Goal: Task Accomplishment & Management: Complete application form

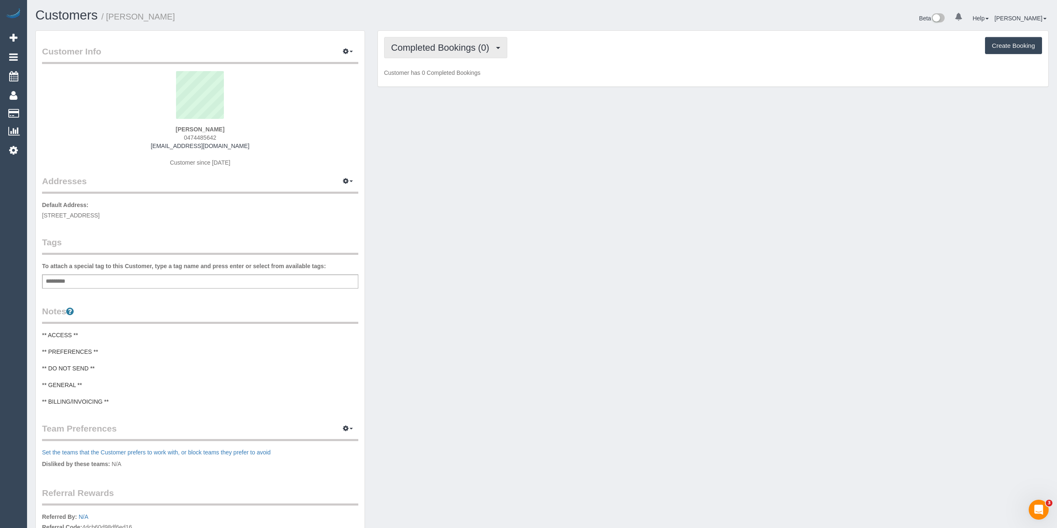
click at [428, 45] on span "Completed Bookings (0)" at bounding box center [442, 47] width 102 height 10
click at [438, 79] on link "Upcoming Bookings (1)" at bounding box center [427, 77] width 87 height 11
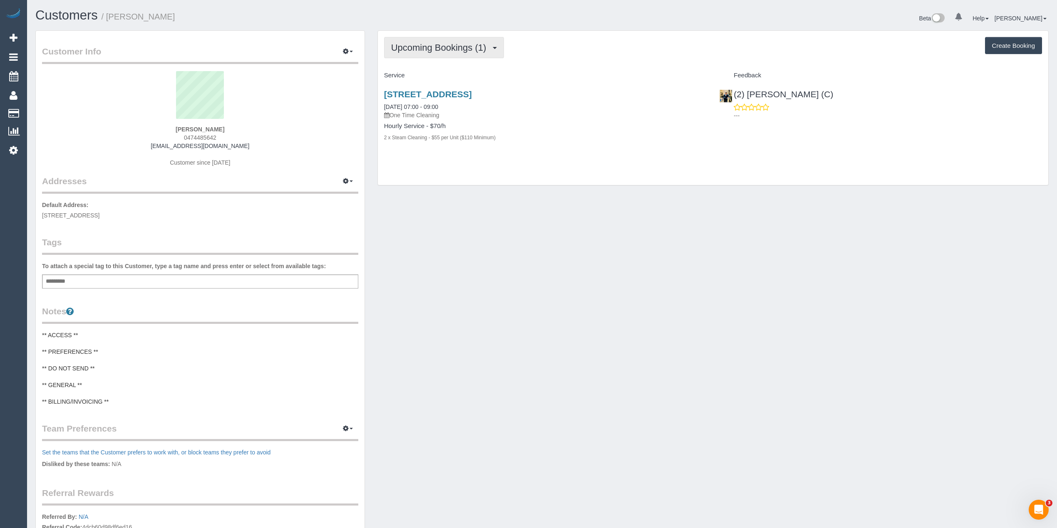
click at [422, 52] on span "Upcoming Bookings (1)" at bounding box center [440, 47] width 99 height 10
click at [405, 51] on span "Upcoming Bookings (1)" at bounding box center [440, 47] width 99 height 10
click at [419, 77] on link "Upcoming Bookings (1)" at bounding box center [427, 77] width 87 height 11
click at [458, 47] on span "Upcoming Bookings (1)" at bounding box center [440, 47] width 99 height 10
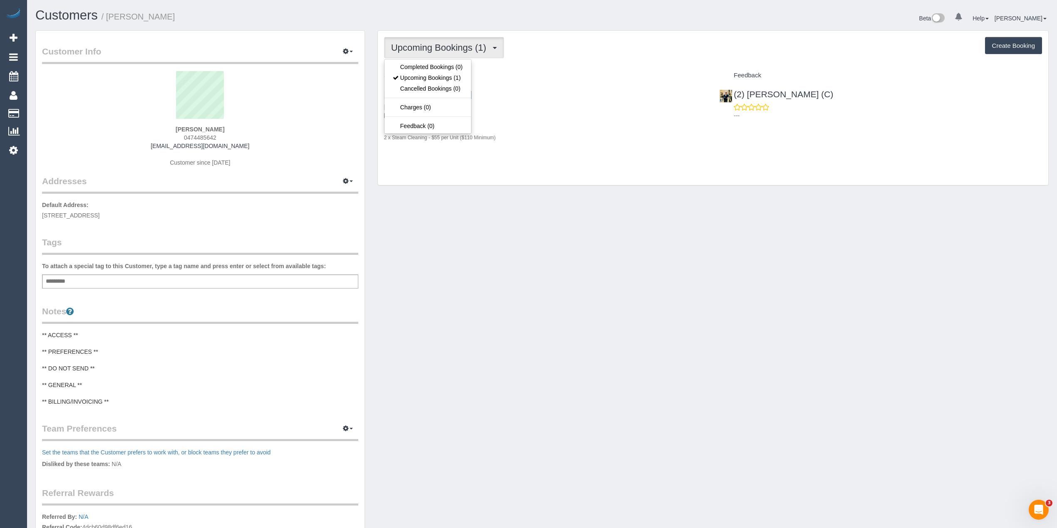
click at [458, 47] on span "Upcoming Bookings (1)" at bounding box center [440, 47] width 99 height 10
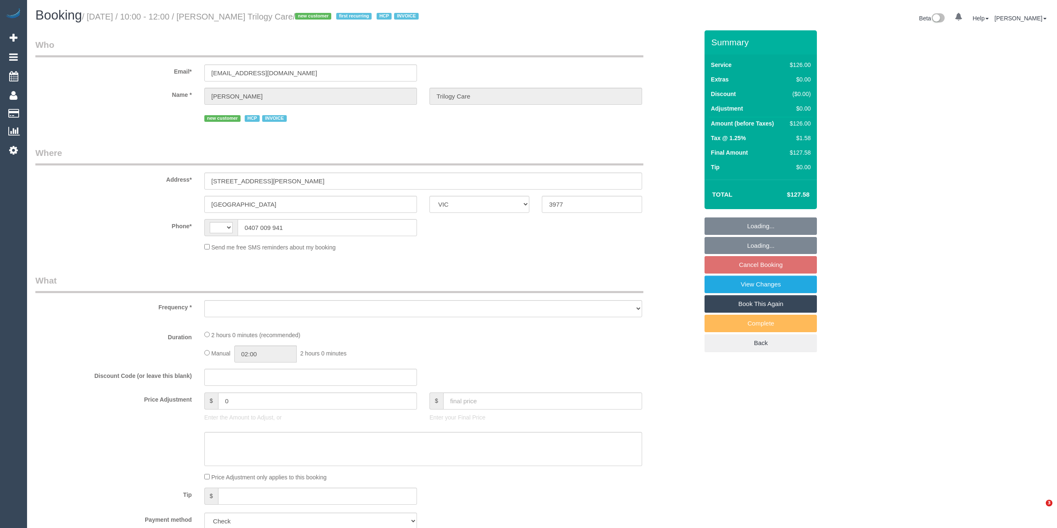
select select "VIC"
select select "string:AU"
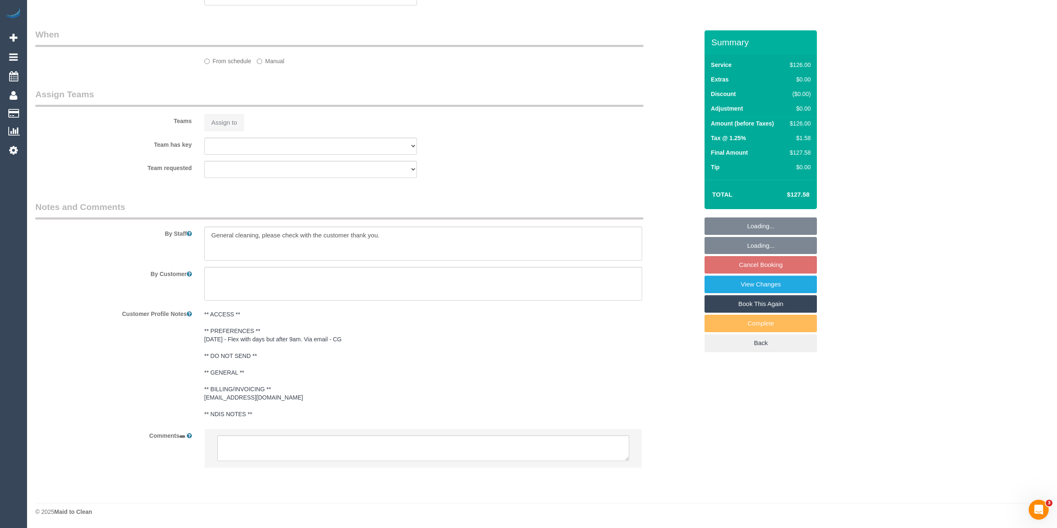
select select "object:590"
select select "120"
select select "number:27"
select select "number:14"
select select "number:19"
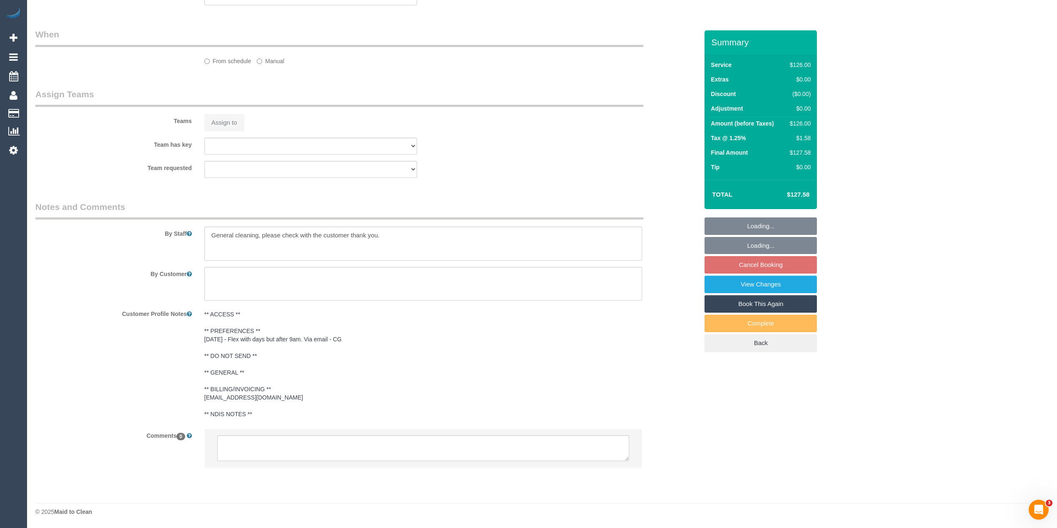
select select "number:23"
select select "number:35"
select select "number:12"
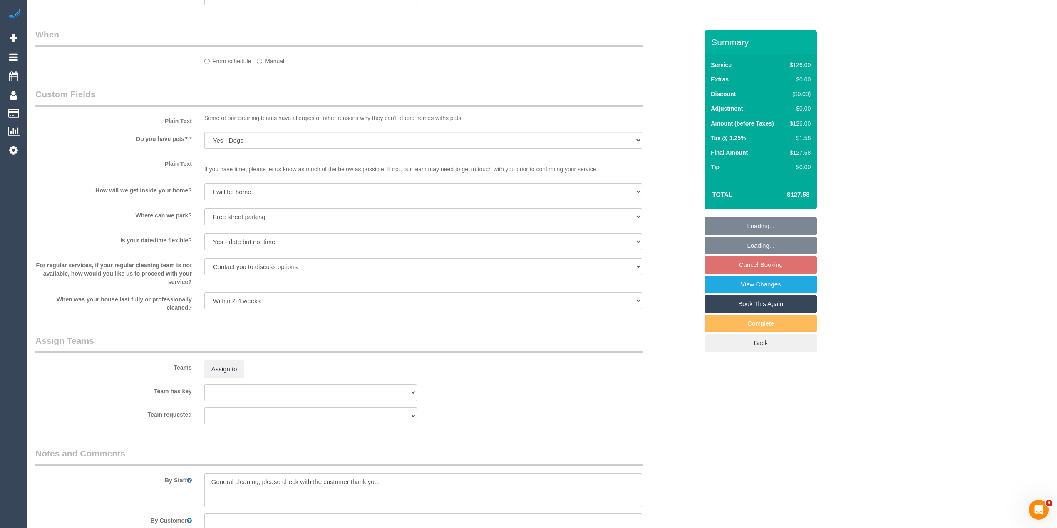
select select "spot3"
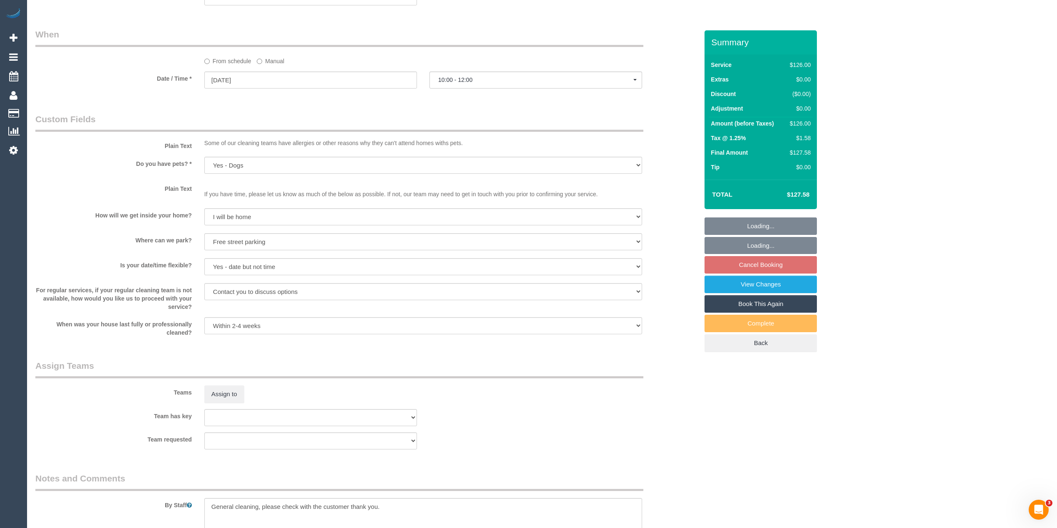
select select "object:1037"
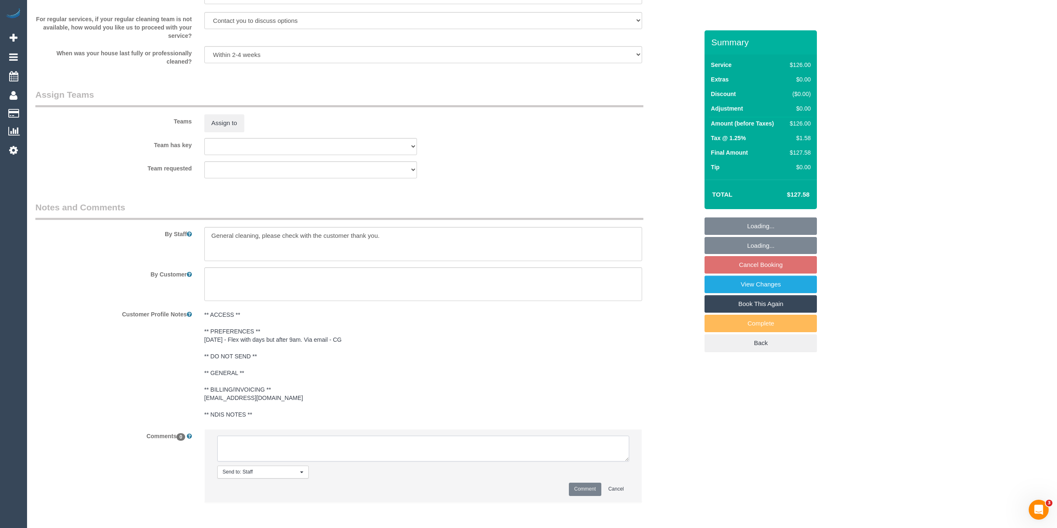
click at [278, 446] on textarea at bounding box center [423, 449] width 412 height 26
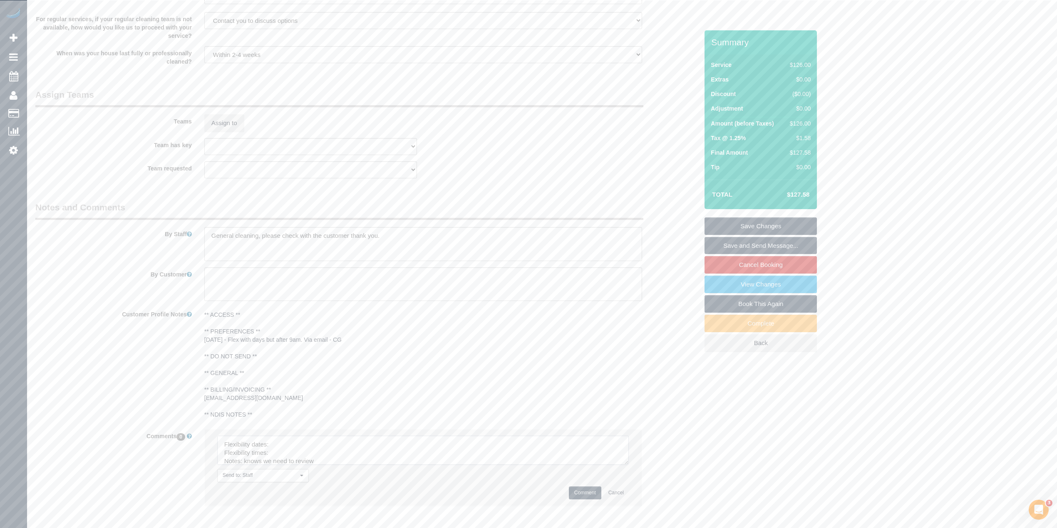
drag, startPoint x: 625, startPoint y: 461, endPoint x: 642, endPoint y: 498, distance: 40.6
click at [629, 465] on textarea at bounding box center [423, 450] width 412 height 29
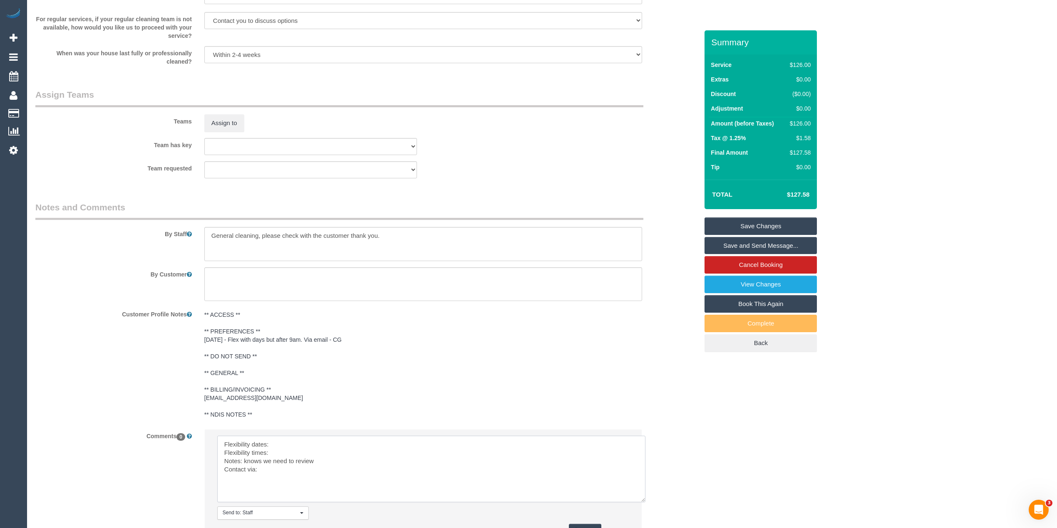
click at [295, 440] on textarea at bounding box center [431, 469] width 428 height 67
click at [297, 452] on textarea at bounding box center [431, 469] width 428 height 67
click at [280, 470] on textarea at bounding box center [431, 469] width 428 height 67
paste textarea "msg_1h8tydu7"
type textarea "Flexibility dates: flex with days Flexibility times: flexible Notes: knows we n…"
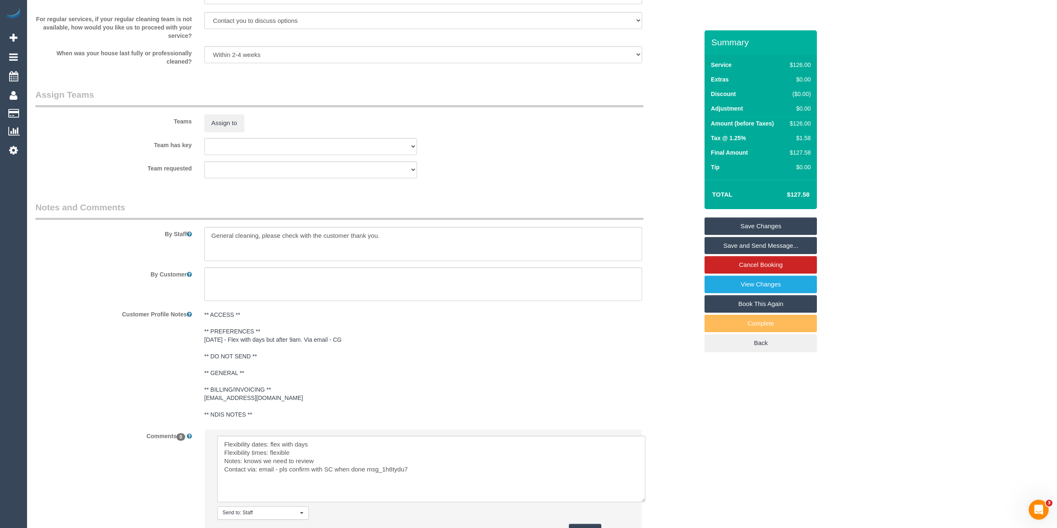
click at [591, 524] on button "Comment" at bounding box center [585, 530] width 32 height 13
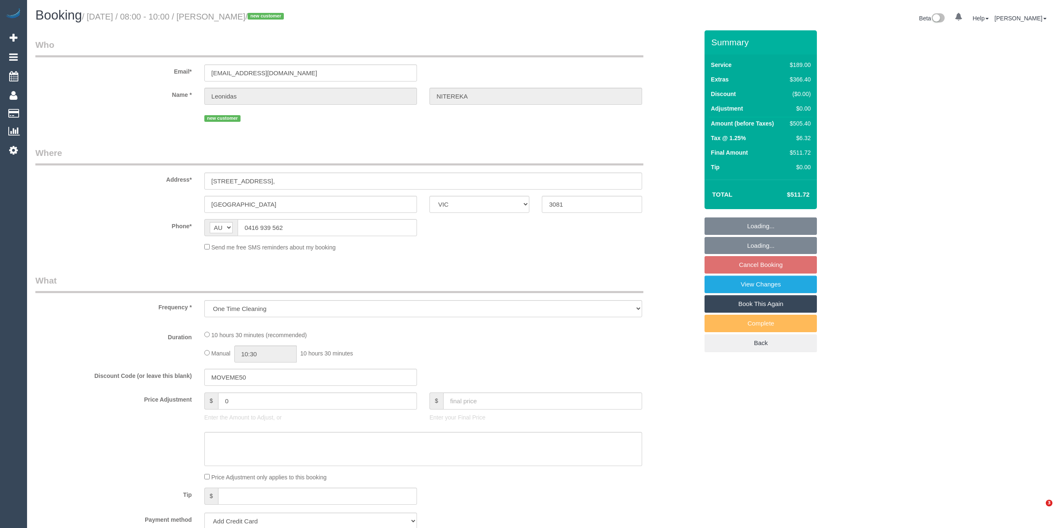
select select "VIC"
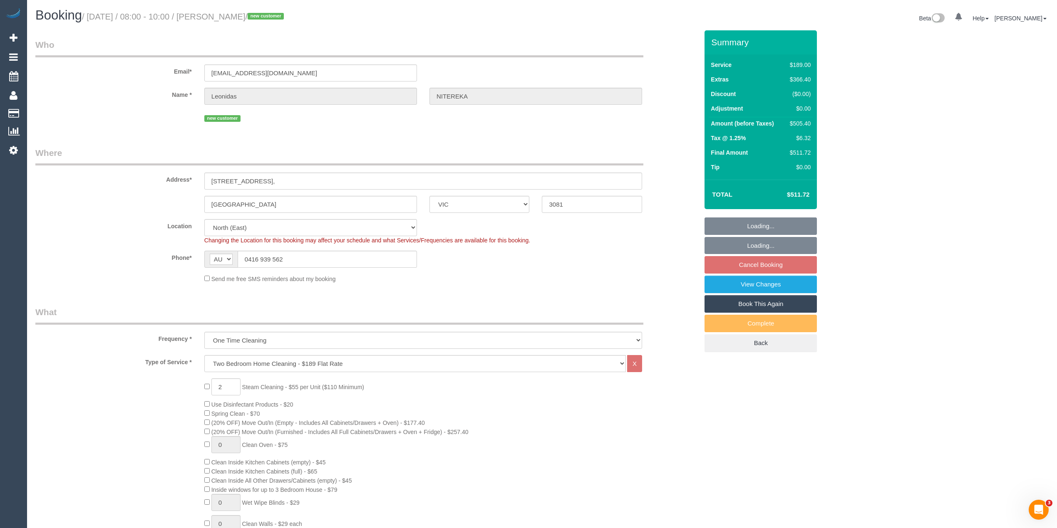
select select "object:824"
select select "string:stripe-pm_1RvXCL2GScqysDRV3LeLWFmB"
select select "spot2"
select select "number:28"
select select "number:14"
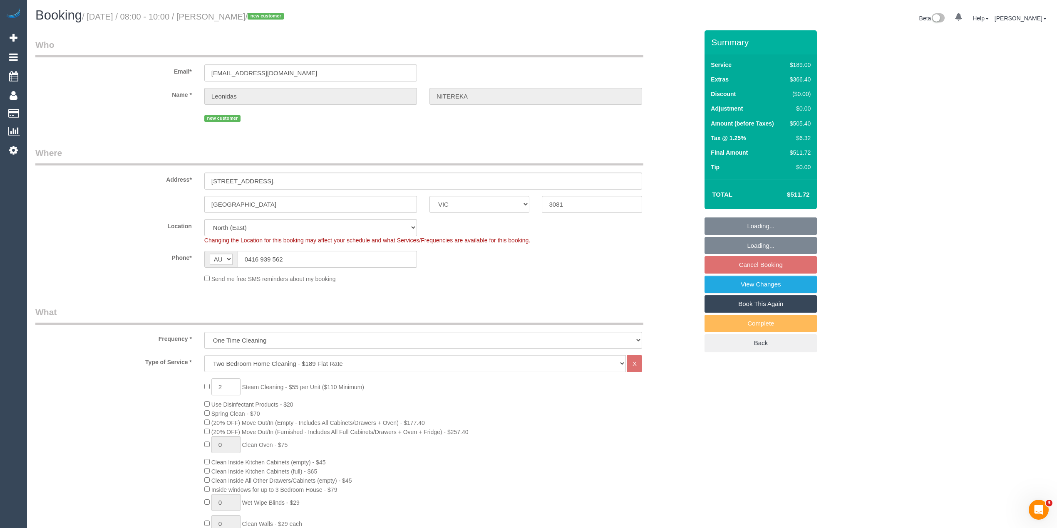
select select "number:18"
select select "number:24"
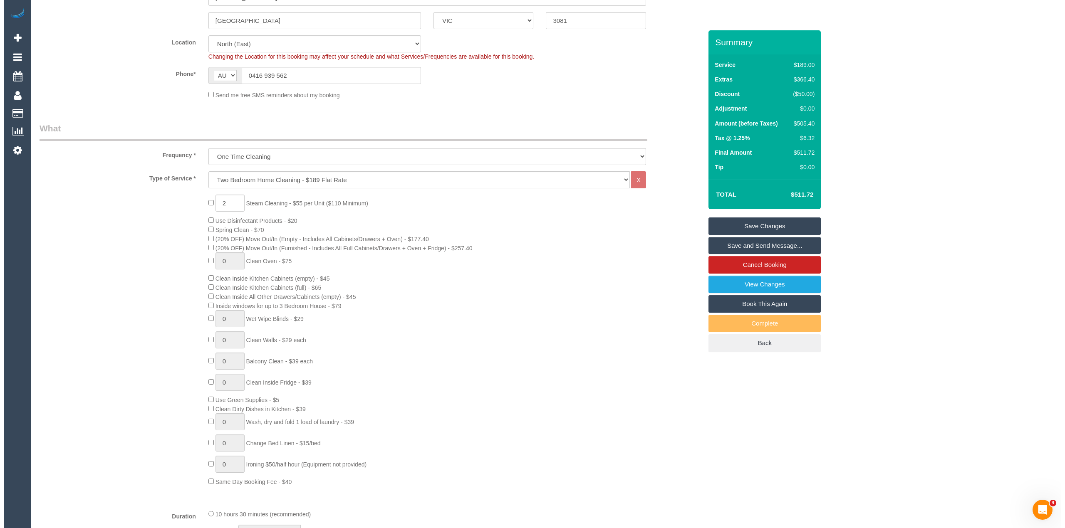
scroll to position [5, 0]
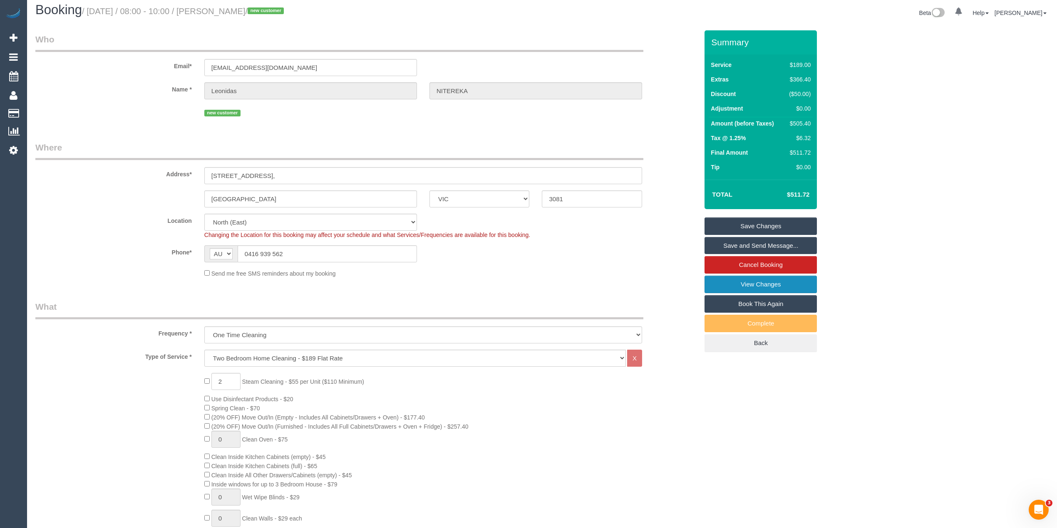
click at [768, 279] on link "View Changes" at bounding box center [760, 284] width 112 height 17
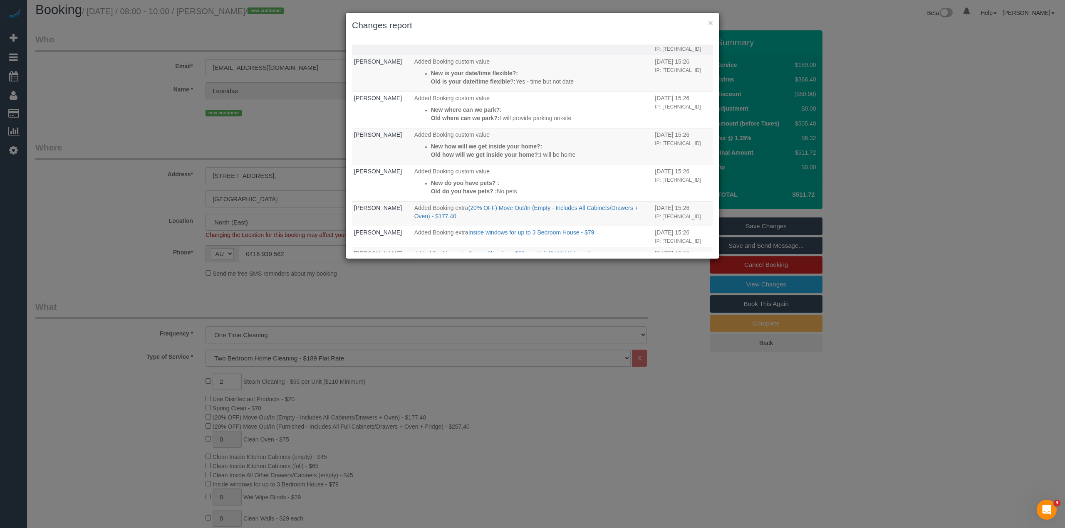
scroll to position [185, 0]
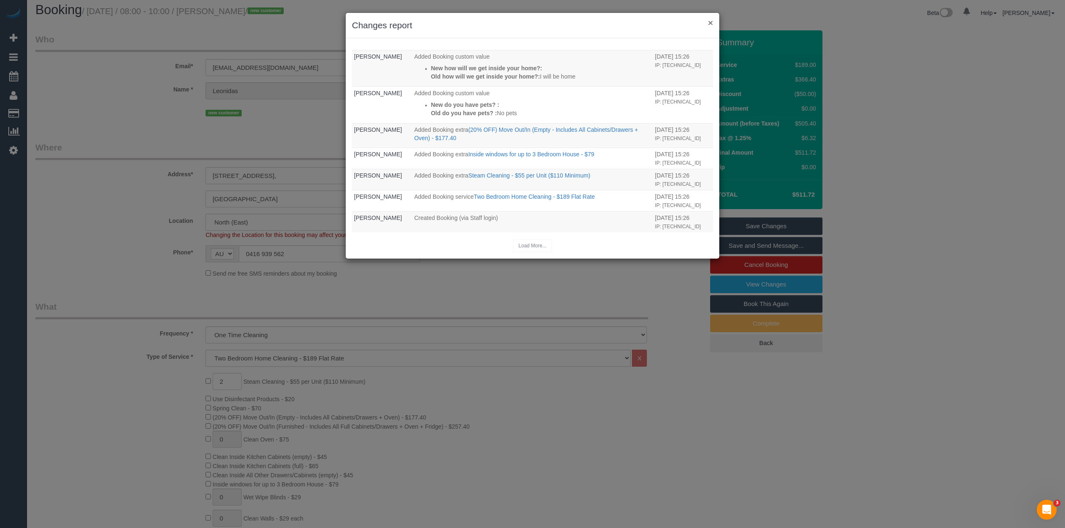
click at [711, 24] on button "×" at bounding box center [710, 22] width 5 height 9
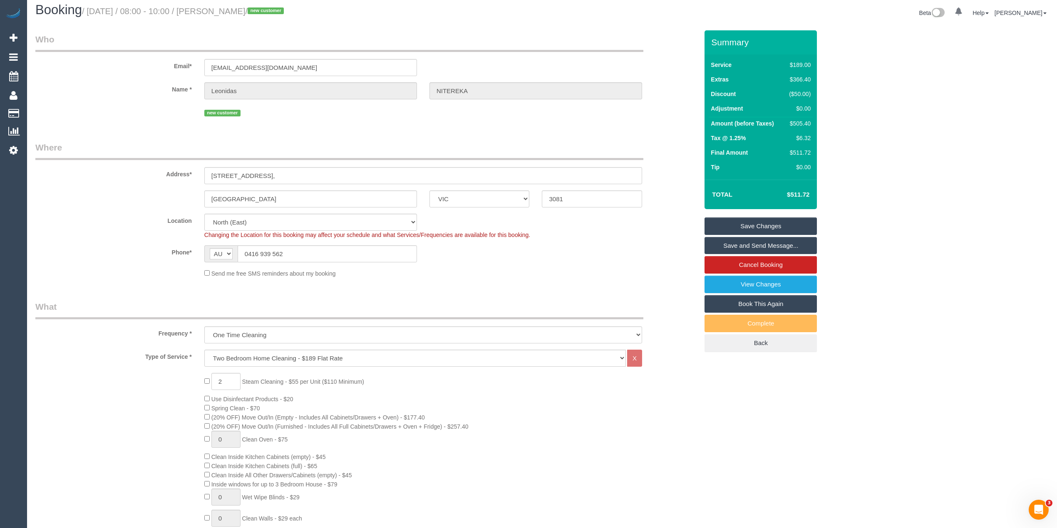
click at [789, 281] on link "View Changes" at bounding box center [760, 284] width 112 height 17
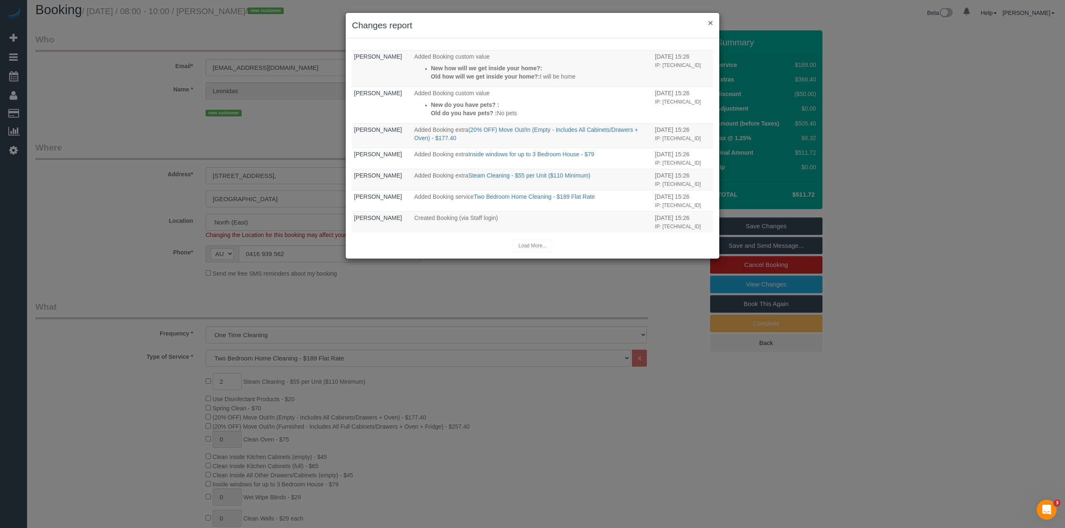
click at [710, 20] on button "×" at bounding box center [710, 22] width 5 height 9
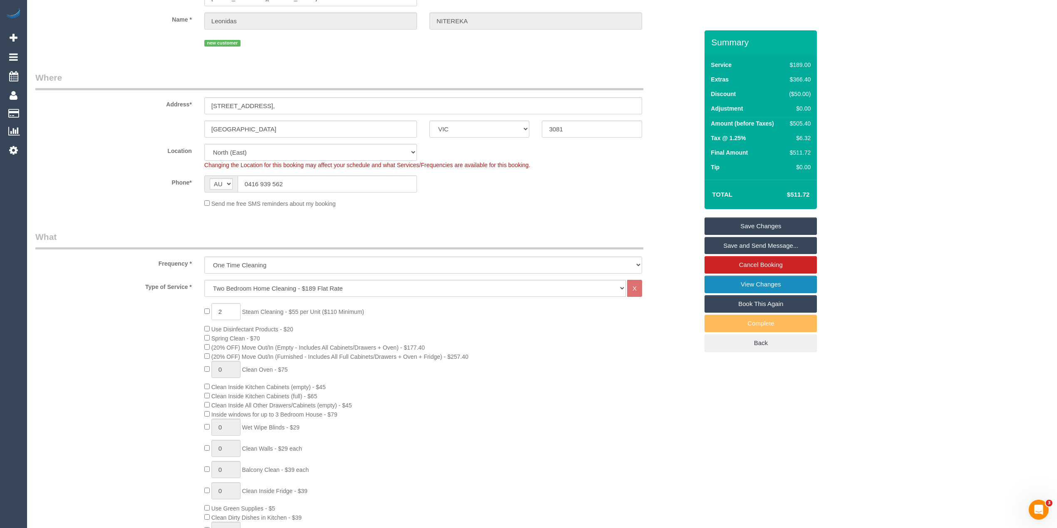
scroll to position [0, 0]
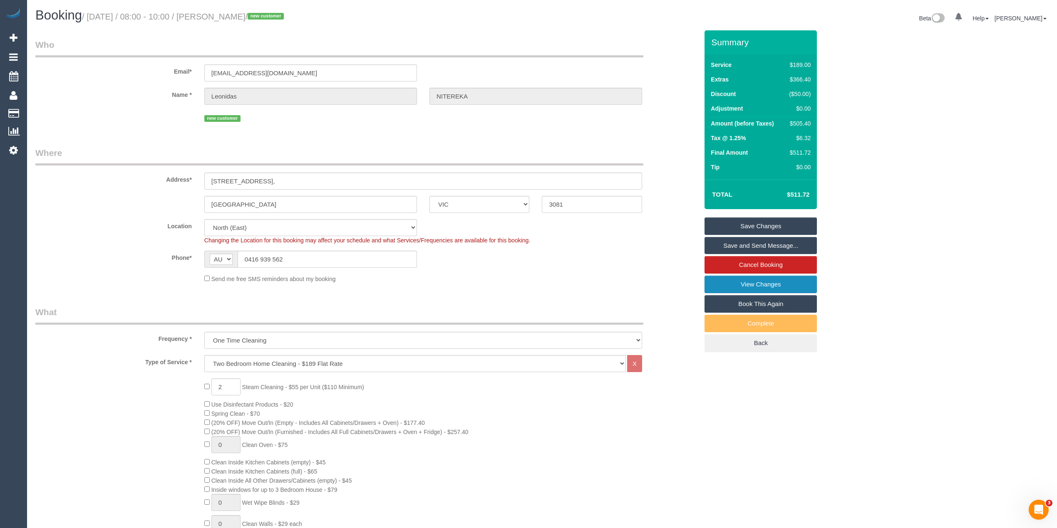
click at [783, 285] on link "View Changes" at bounding box center [760, 284] width 112 height 17
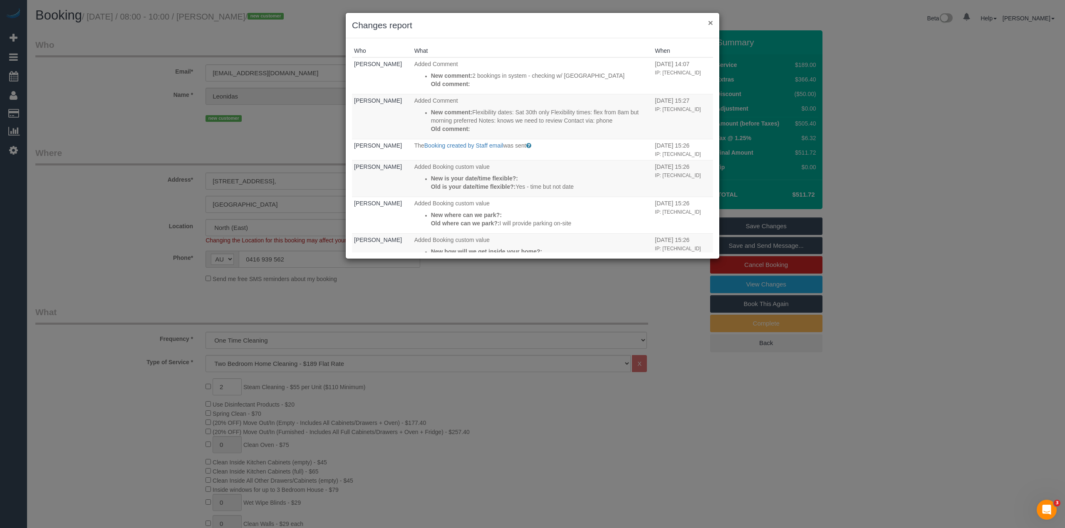
click at [709, 22] on button "×" at bounding box center [710, 22] width 5 height 9
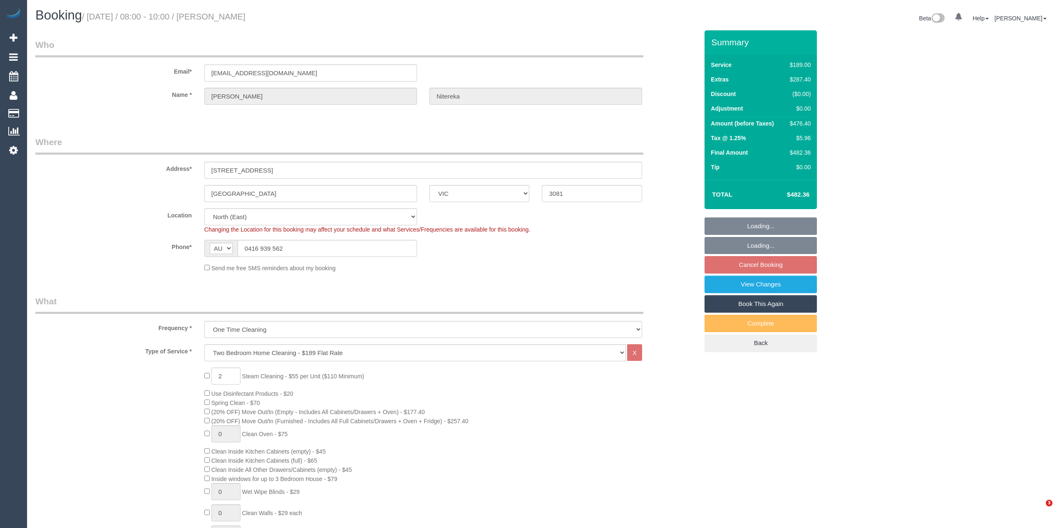
select select "VIC"
select select "string:stripe-pm_1Rujwq2GScqysDRVBbWKiNRr"
select select "spot2"
select select "number:28"
select select "number:14"
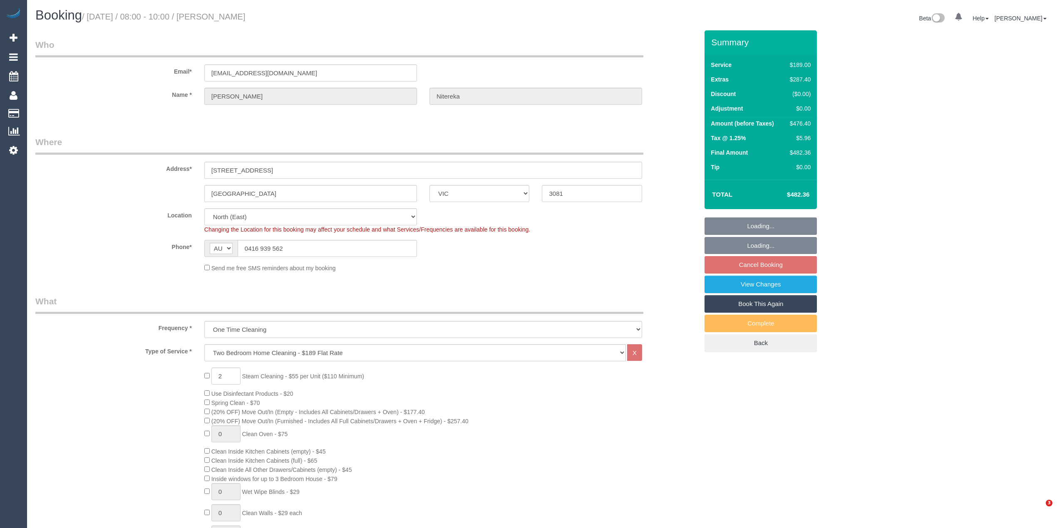
select select "number:19"
select select "number:22"
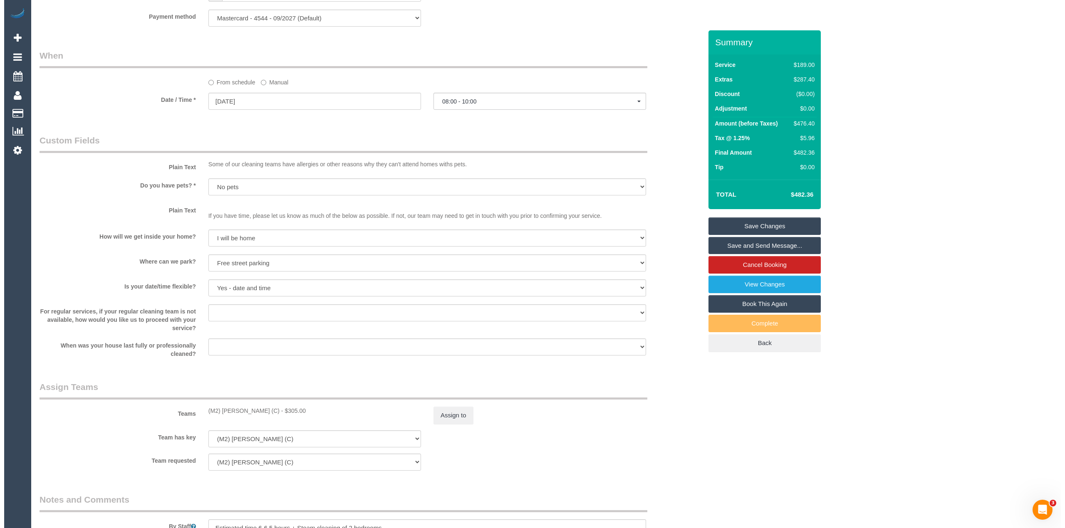
scroll to position [1133, 0]
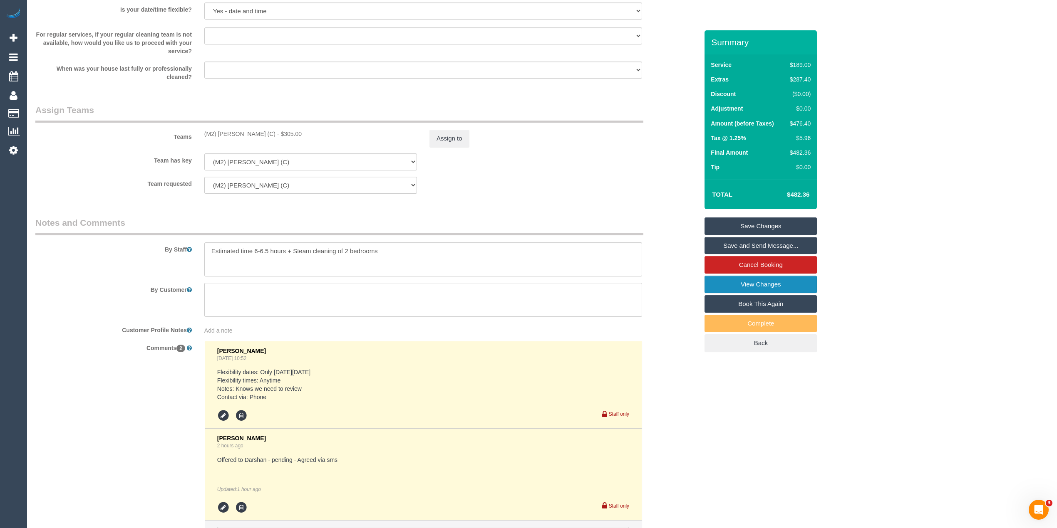
click at [778, 285] on link "View Changes" at bounding box center [760, 284] width 112 height 17
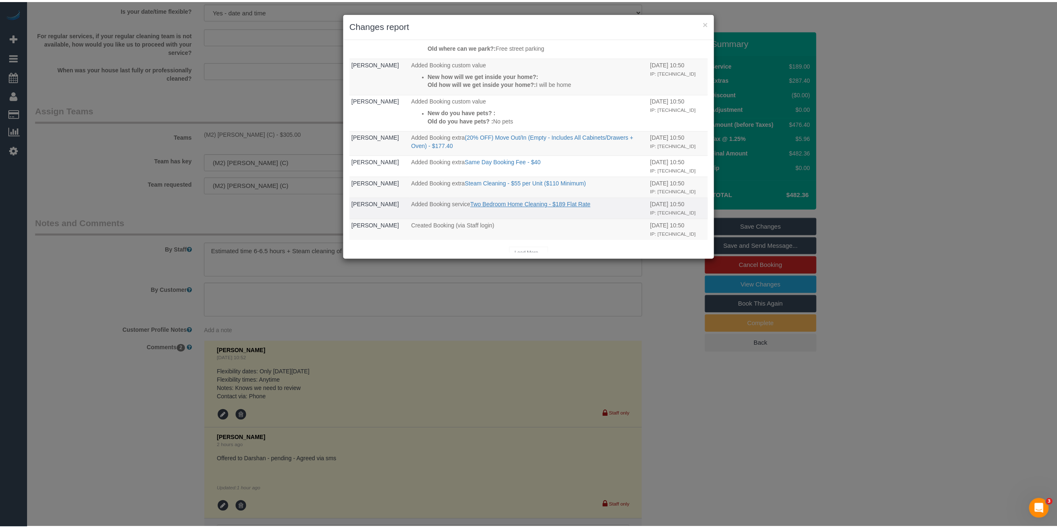
scroll to position [533, 0]
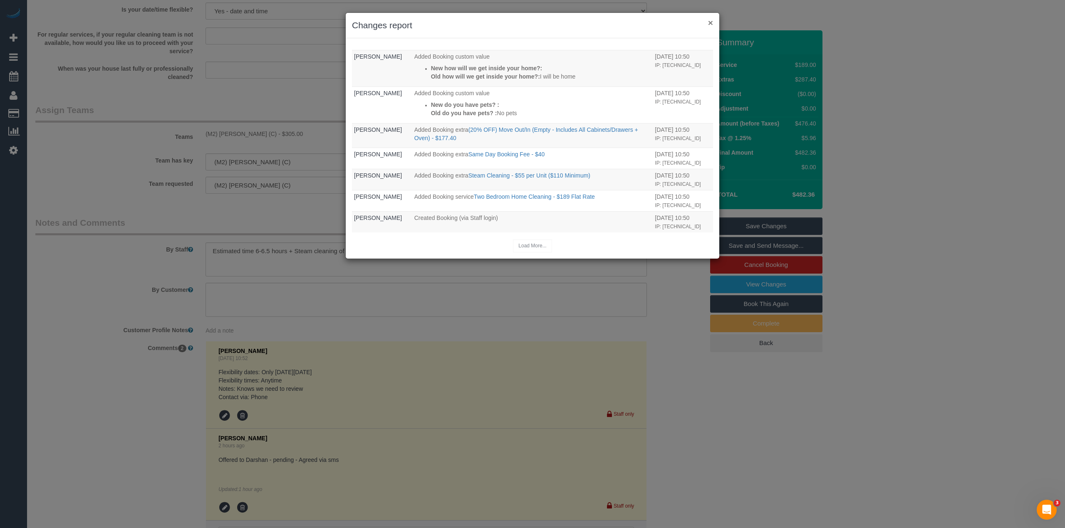
click at [711, 20] on button "×" at bounding box center [710, 22] width 5 height 9
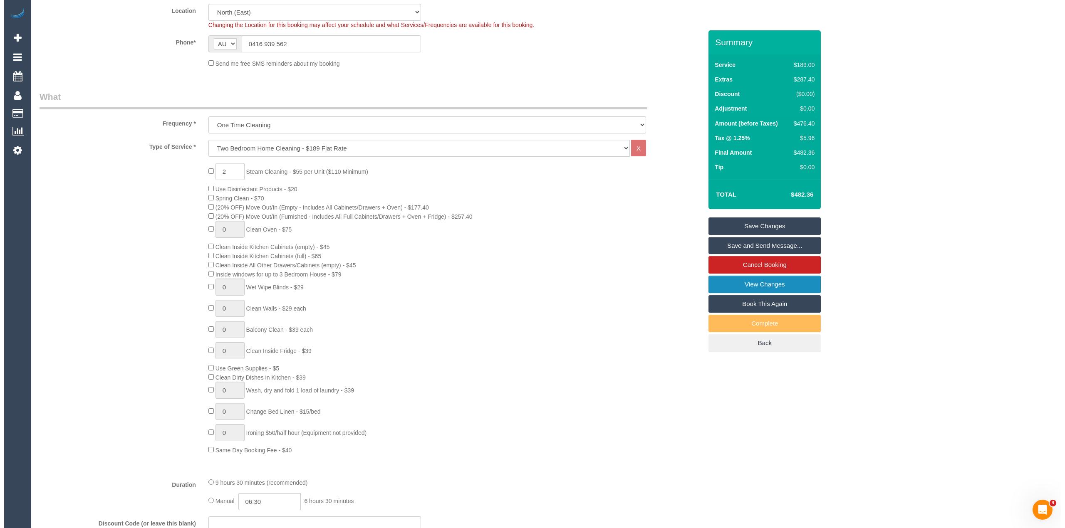
scroll to position [116, 0]
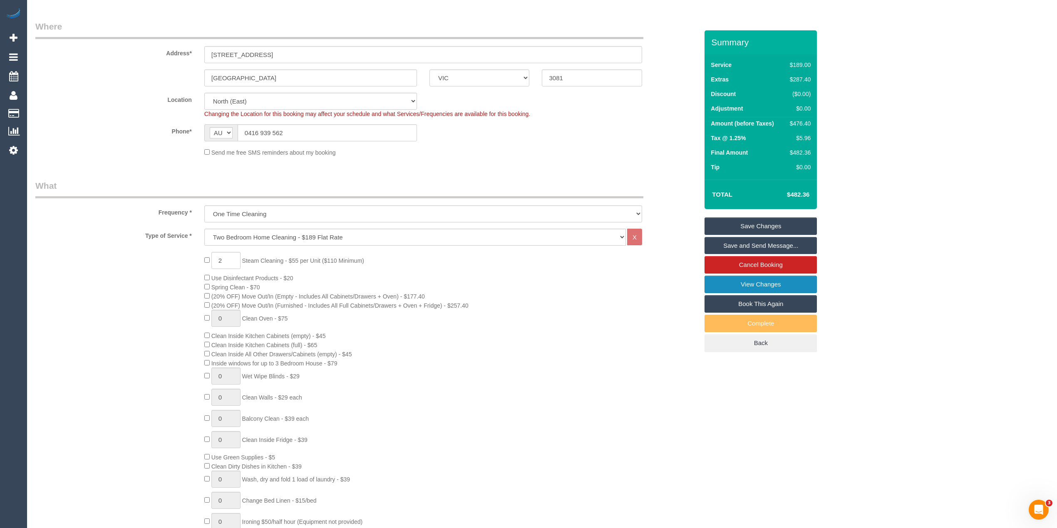
click at [767, 277] on link "View Changes" at bounding box center [760, 284] width 112 height 17
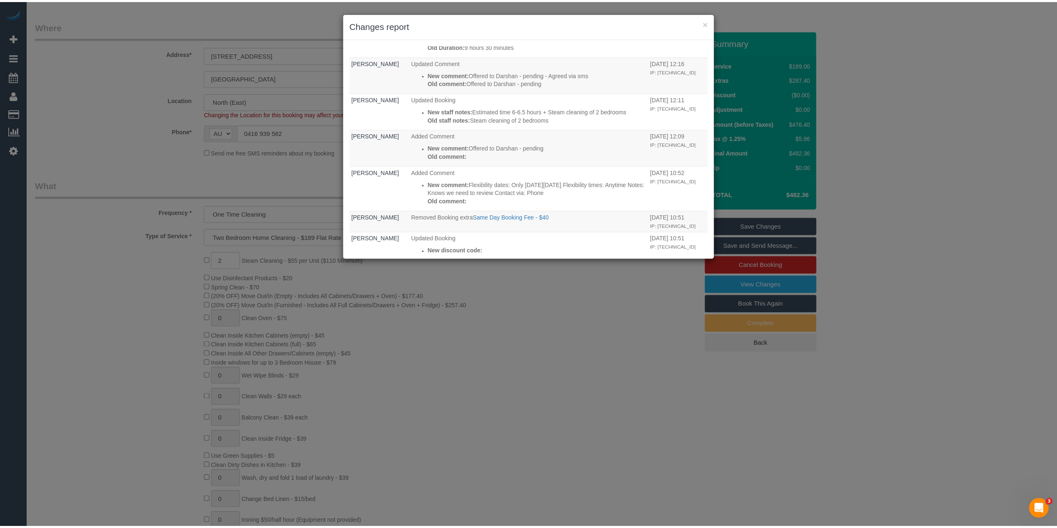
scroll to position [533, 0]
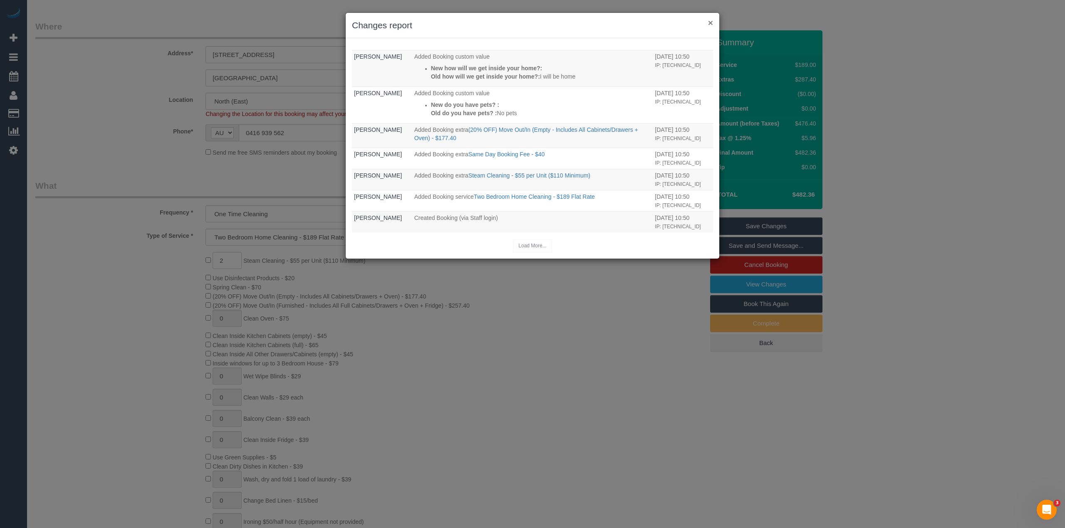
click at [711, 21] on button "×" at bounding box center [710, 22] width 5 height 9
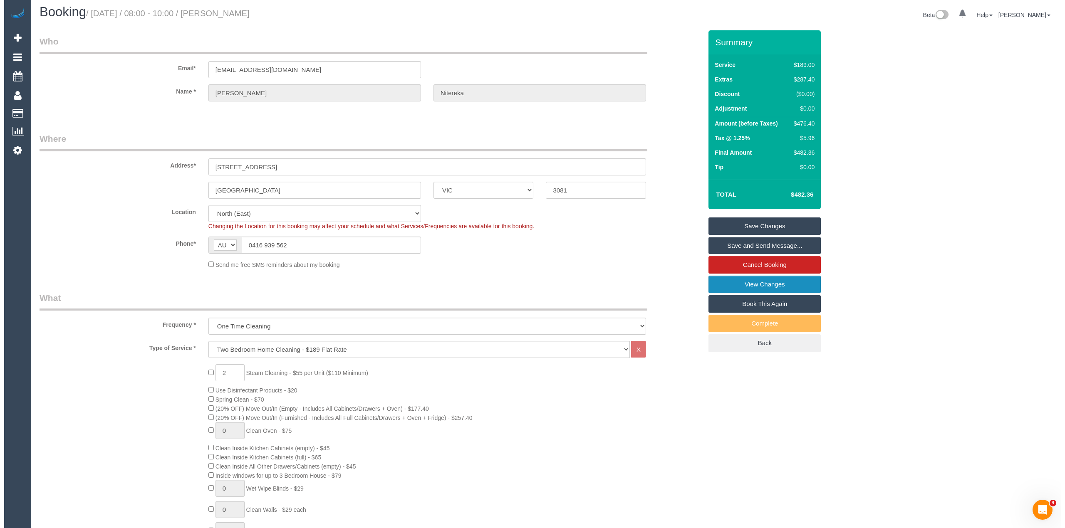
scroll to position [0, 0]
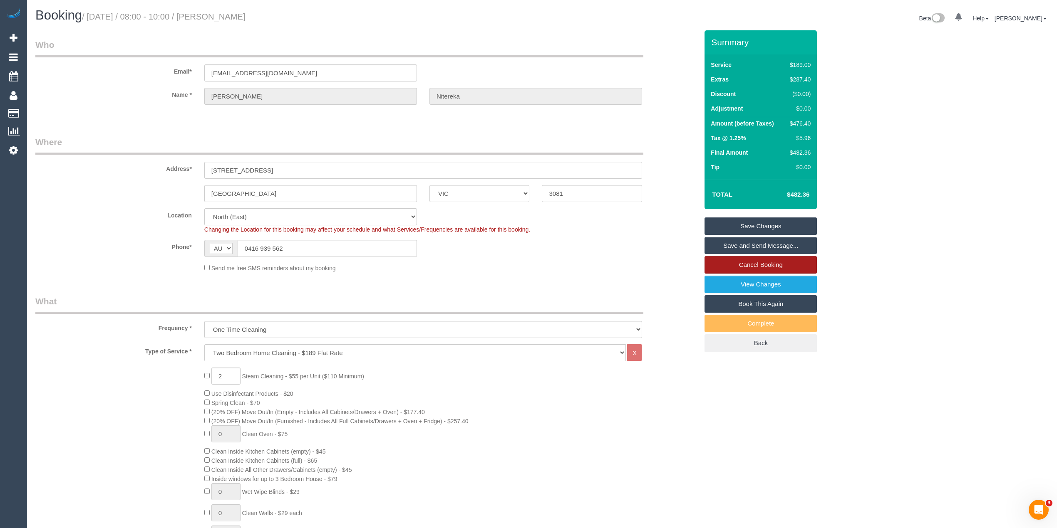
click at [766, 263] on link "Cancel Booking" at bounding box center [760, 264] width 112 height 17
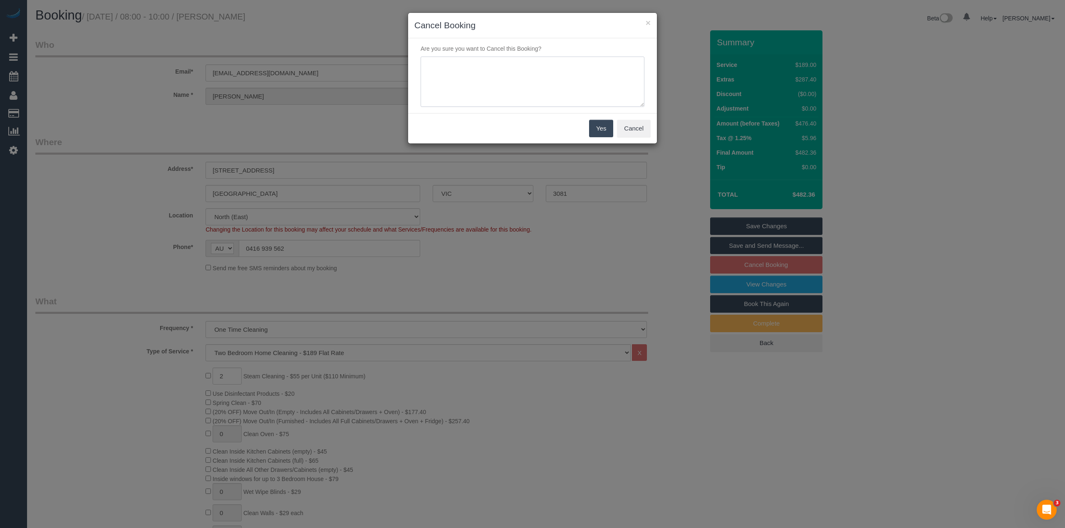
click at [496, 80] on textarea at bounding box center [533, 82] width 224 height 51
type textarea "Booking cancelled - double up. - CG"
click at [602, 131] on button "Yes" at bounding box center [601, 128] width 24 height 17
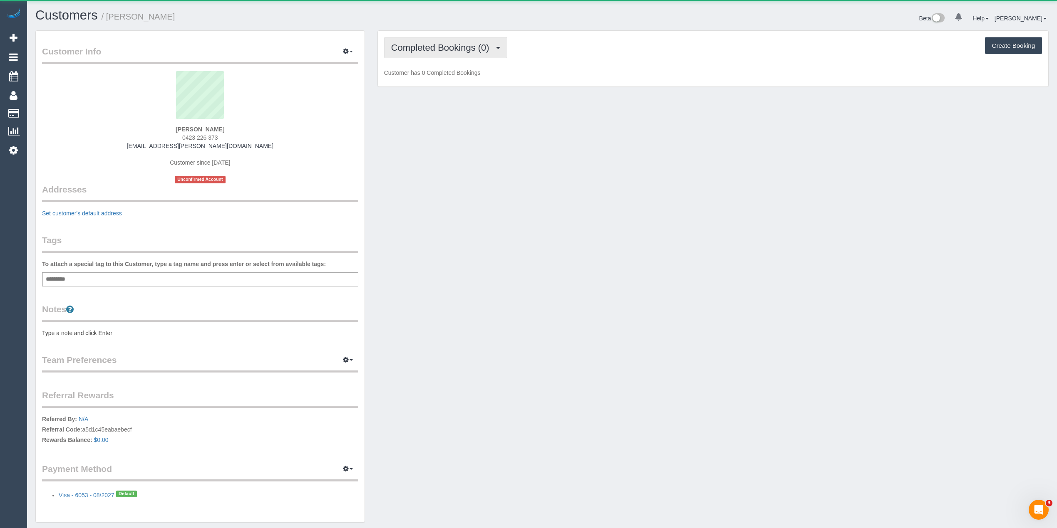
click at [414, 42] on button "Completed Bookings (0)" at bounding box center [445, 47] width 123 height 21
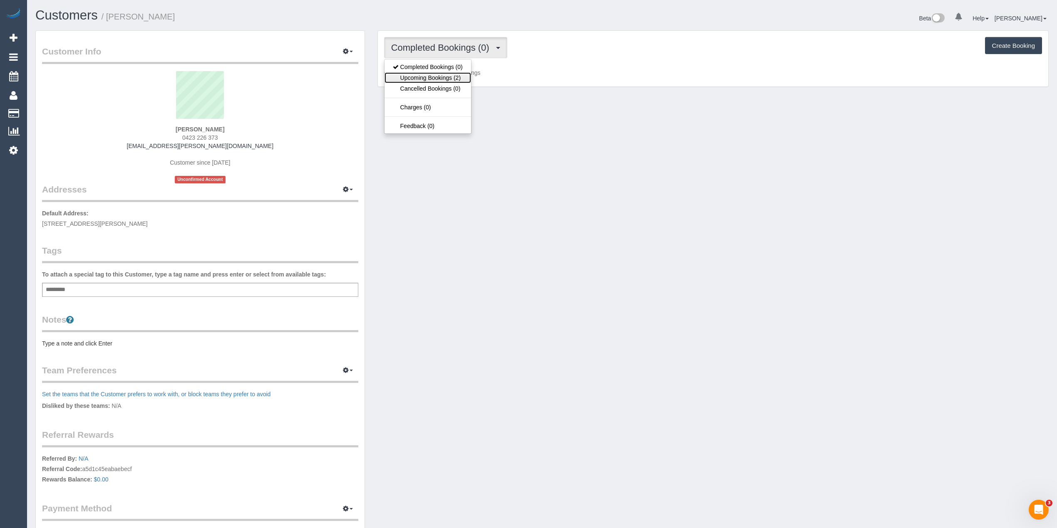
click at [430, 81] on link "Upcoming Bookings (2)" at bounding box center [427, 77] width 87 height 11
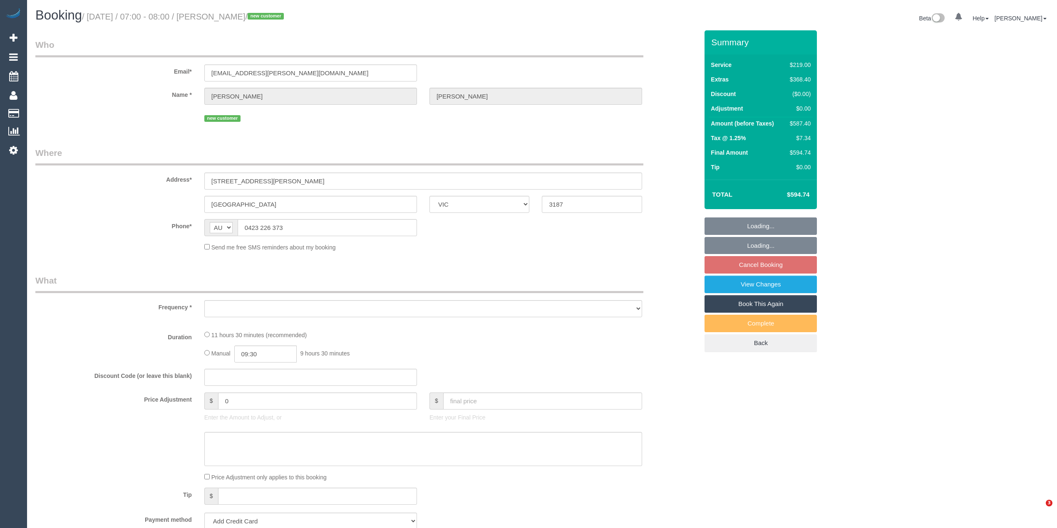
select select "VIC"
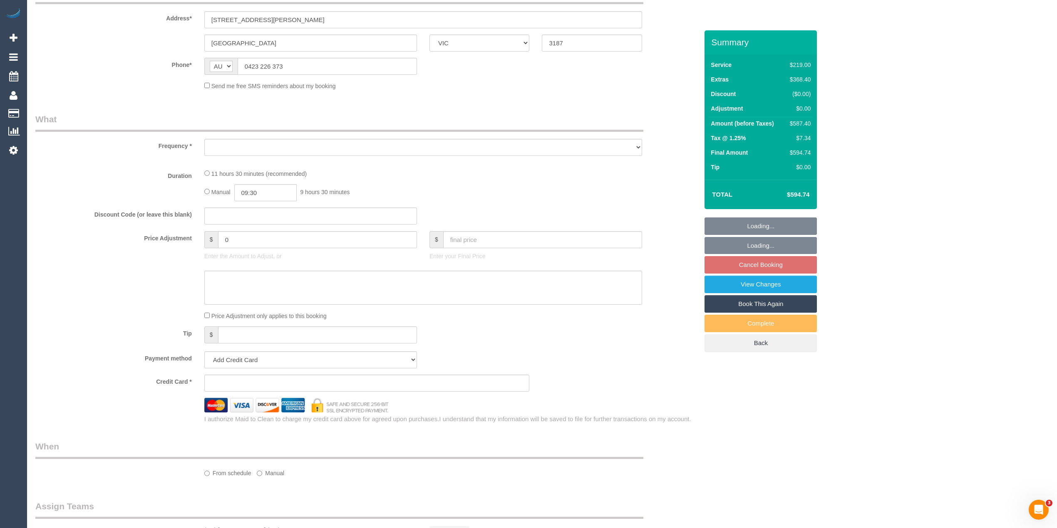
select select "string:stripe-pm_1RqRQ82GScqysDRVwoOBDfRc"
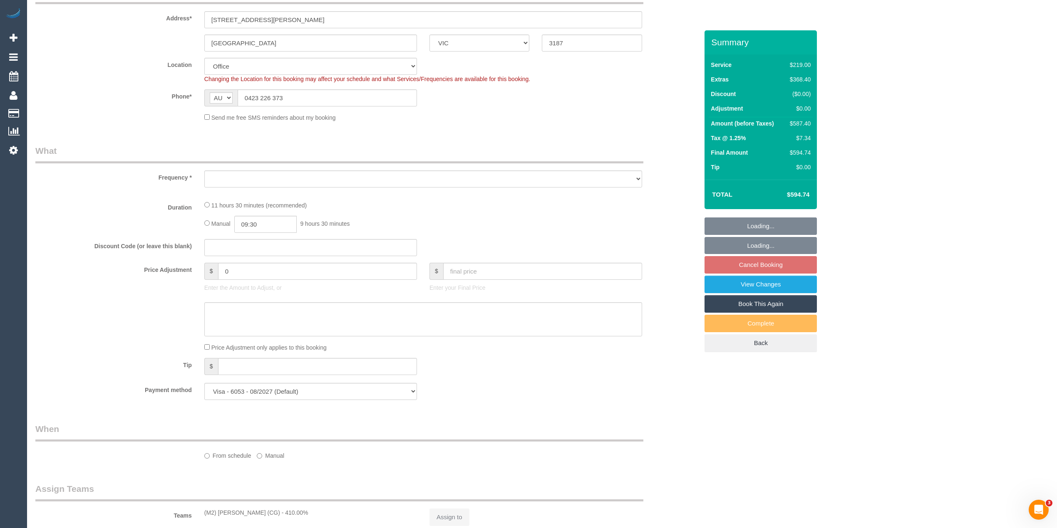
scroll to position [277, 0]
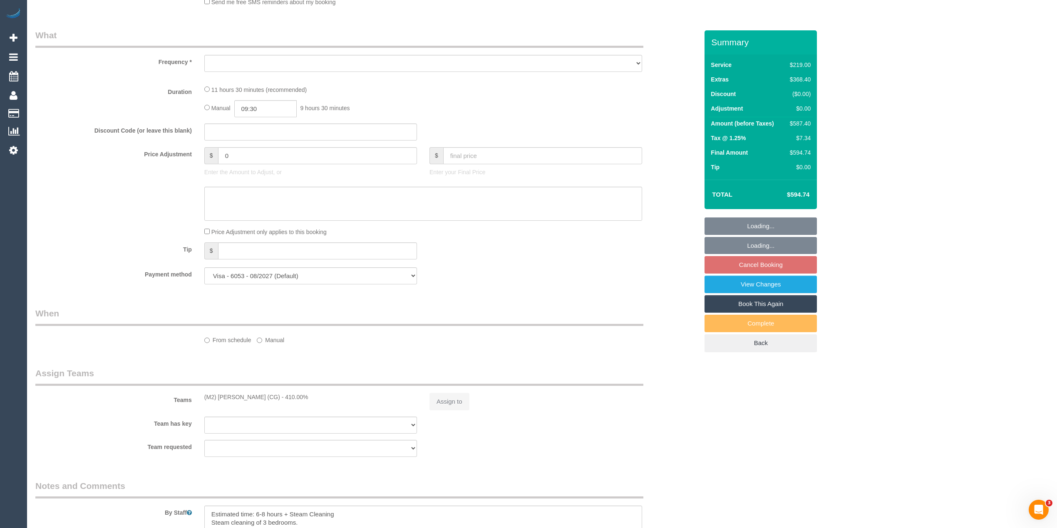
select select "number:28"
select select "number:14"
select select "number:19"
select select "number:24"
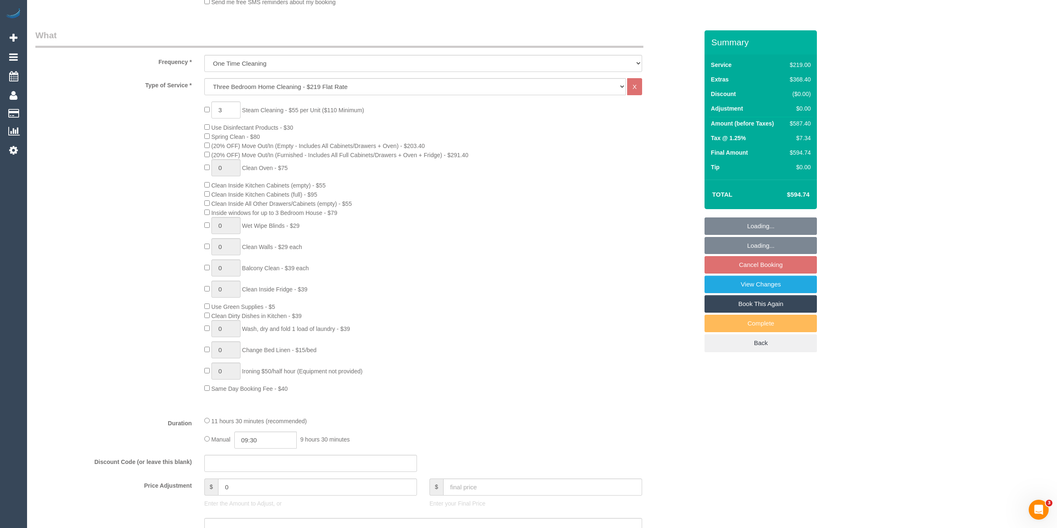
select select "object:2064"
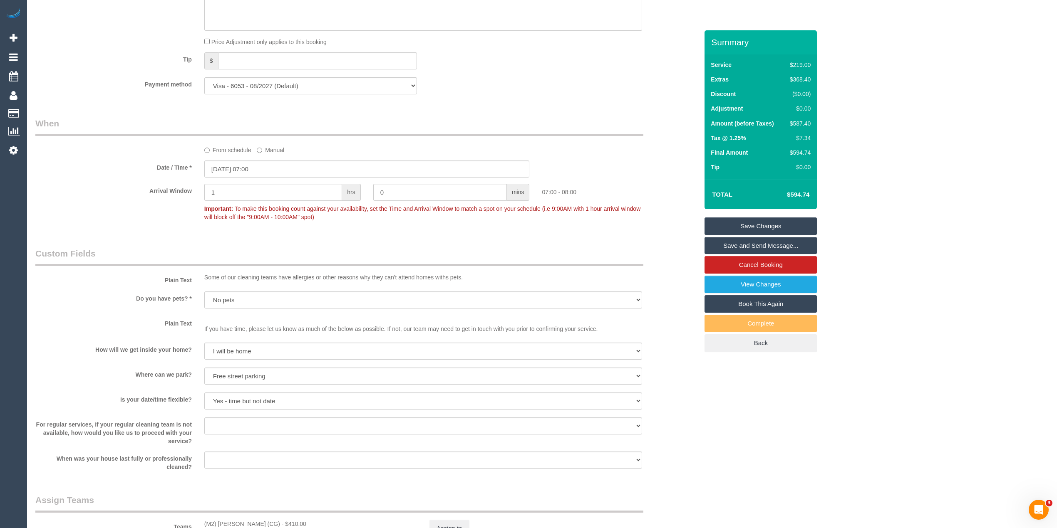
scroll to position [773, 0]
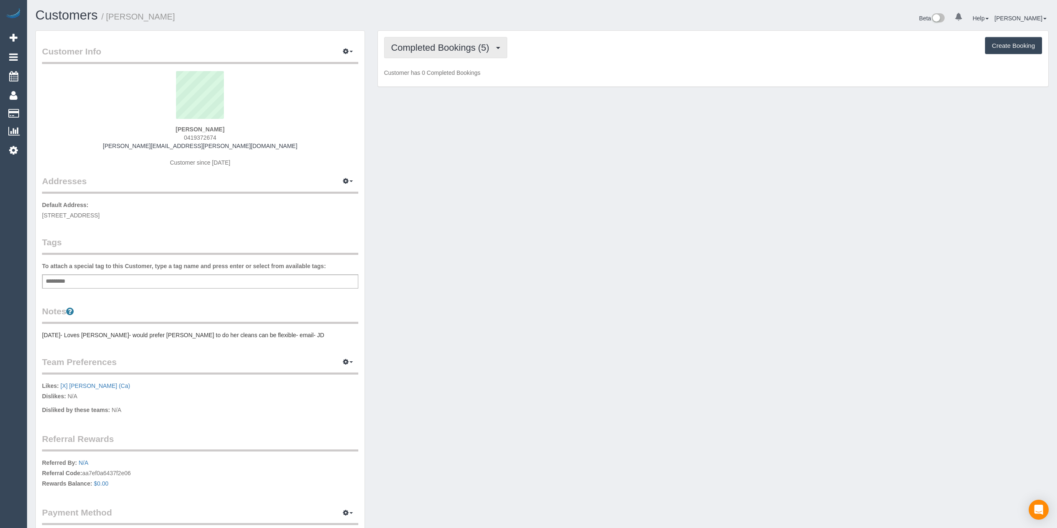
click at [430, 42] on span "Completed Bookings (5)" at bounding box center [442, 47] width 102 height 10
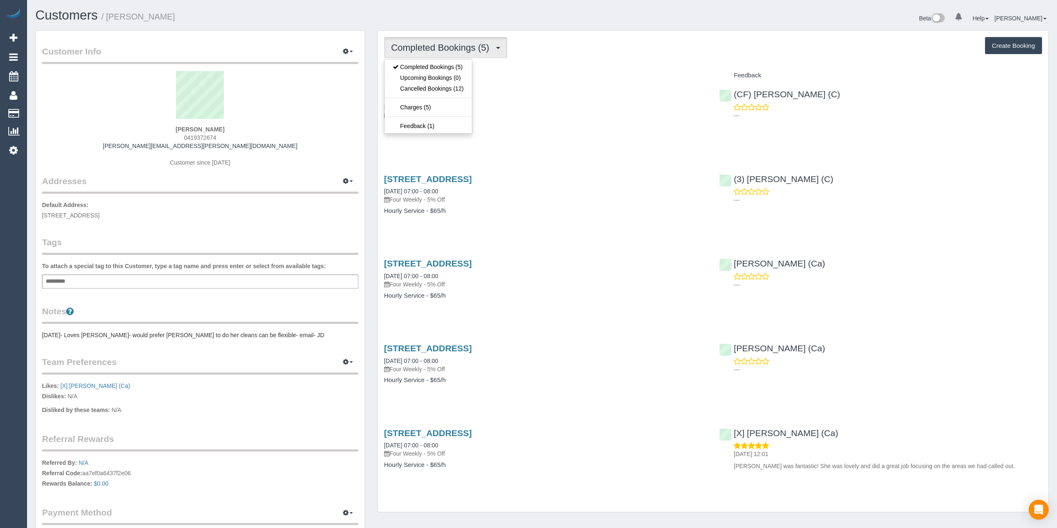
click at [430, 42] on span "Completed Bookings (5)" at bounding box center [442, 47] width 102 height 10
click at [207, 135] on span "0419372674" at bounding box center [200, 137] width 32 height 7
copy span "0419372674"
click at [999, 44] on button "Create Booking" at bounding box center [1013, 45] width 57 height 17
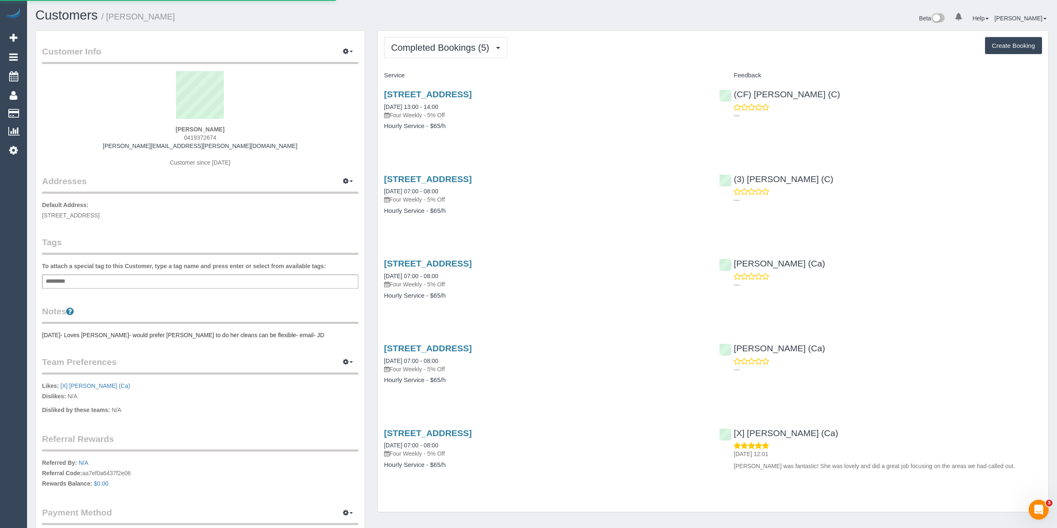
select select "VIC"
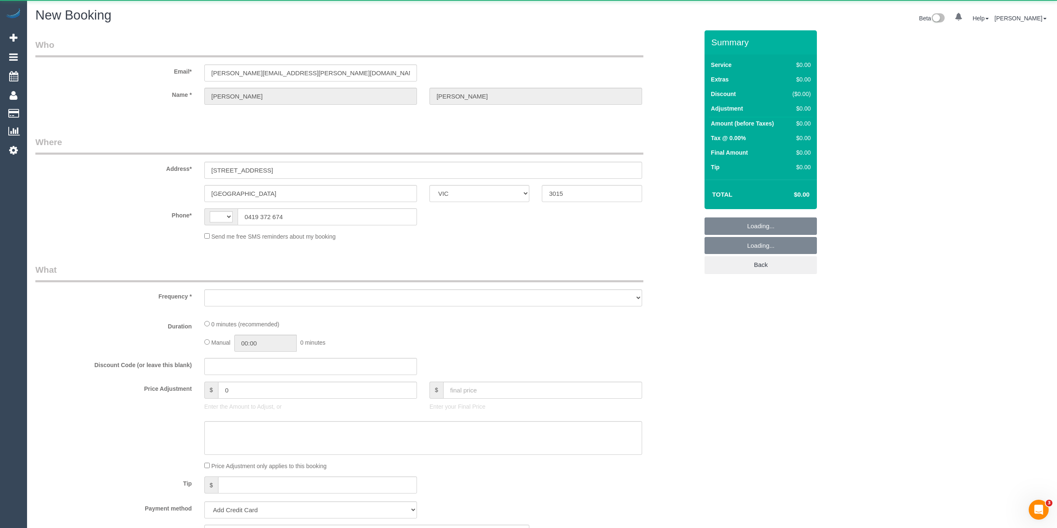
select select "string:AU"
select select "object:832"
select select "string:stripe-pm_1L0l362GScqysDRVWOugmhH3"
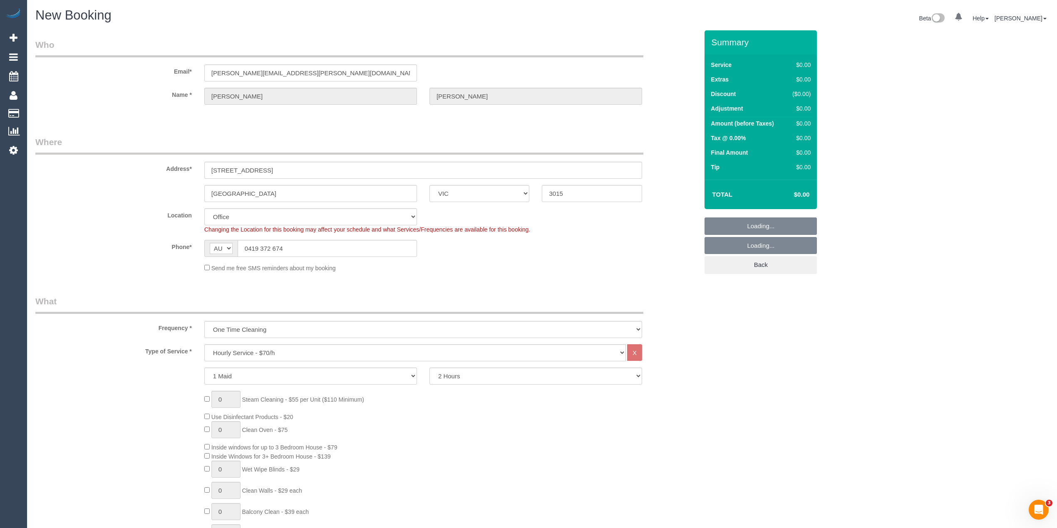
select select "object:2380"
select select "65"
select select "object:2385"
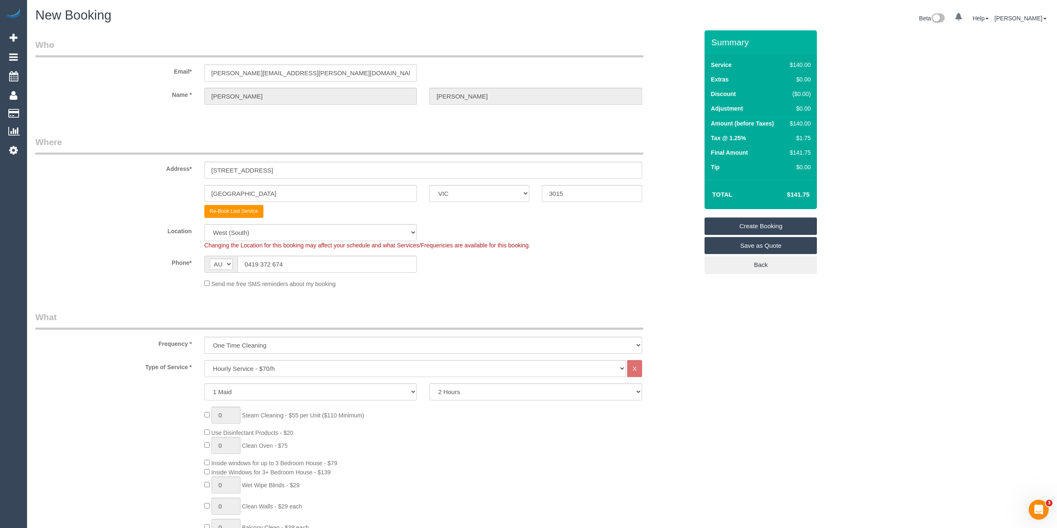
drag, startPoint x: 290, startPoint y: 265, endPoint x: 191, endPoint y: 258, distance: 98.4
click at [191, 258] on div "Phone* AF AL DZ AD AO AI AQ AG AR AM AW AU AT AZ BS BH BD BB BY BE BZ BJ BM BT …" at bounding box center [366, 264] width 675 height 17
click at [266, 370] on select "Hourly Service - $70/h Hourly Service - $65/h Hourly Service - $60/h Hourly Ser…" at bounding box center [414, 368] width 421 height 17
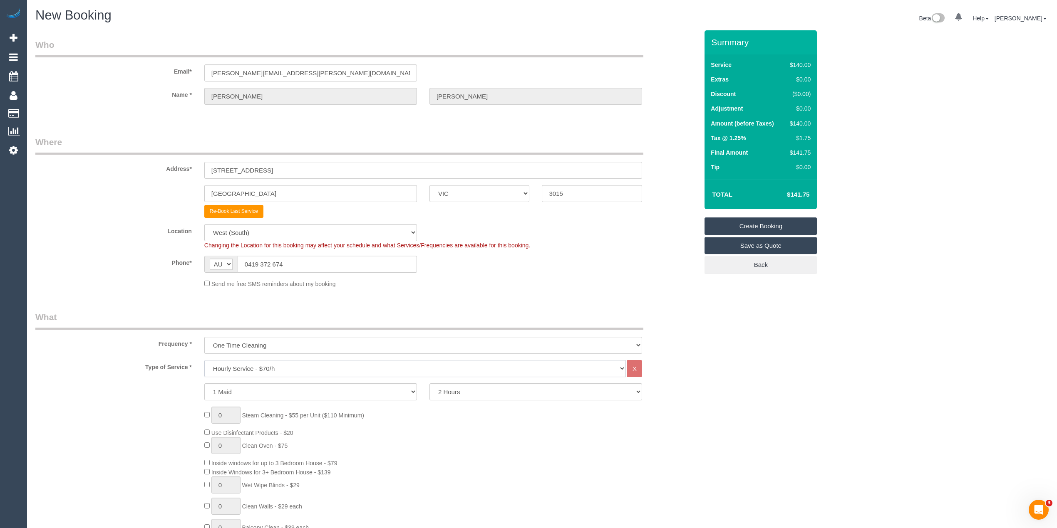
select select "211"
click at [204, 360] on select "Hourly Service - $70/h Hourly Service - $65/h Hourly Service - $60/h Hourly Ser…" at bounding box center [414, 368] width 421 height 17
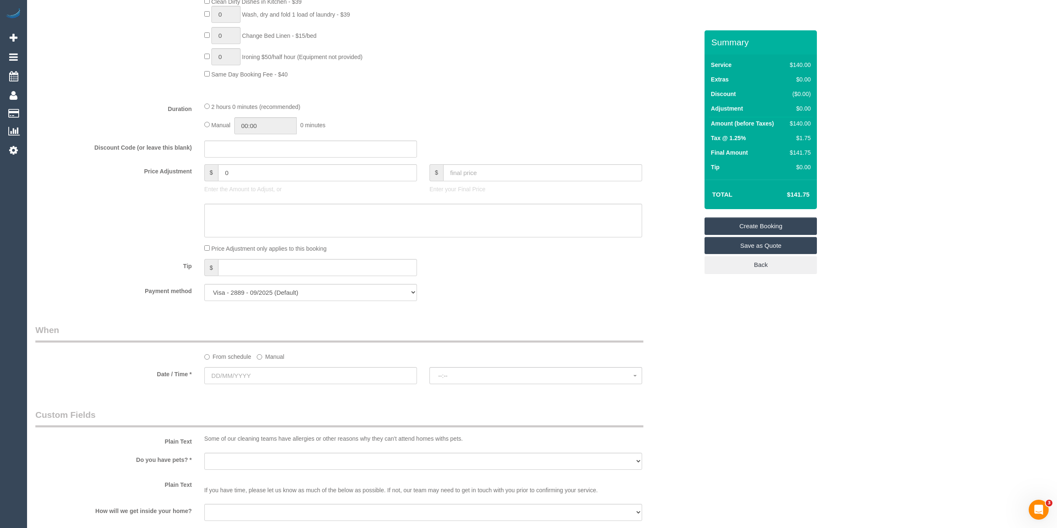
scroll to position [647, 0]
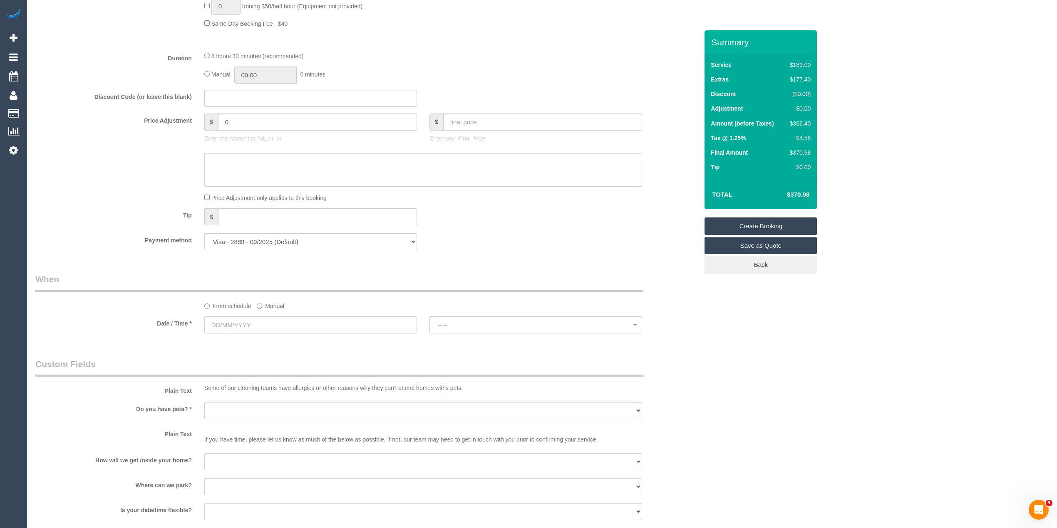
click at [228, 322] on input "text" at bounding box center [310, 325] width 213 height 17
click at [307, 342] on span "Next" at bounding box center [305, 343] width 7 height 7
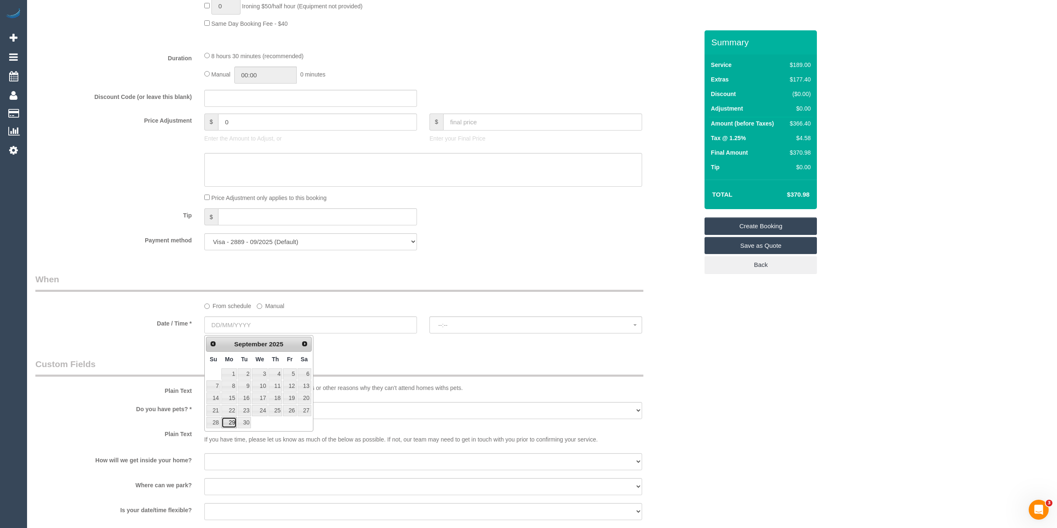
click at [233, 426] on link "29" at bounding box center [228, 422] width 15 height 11
type input "29/09/2025"
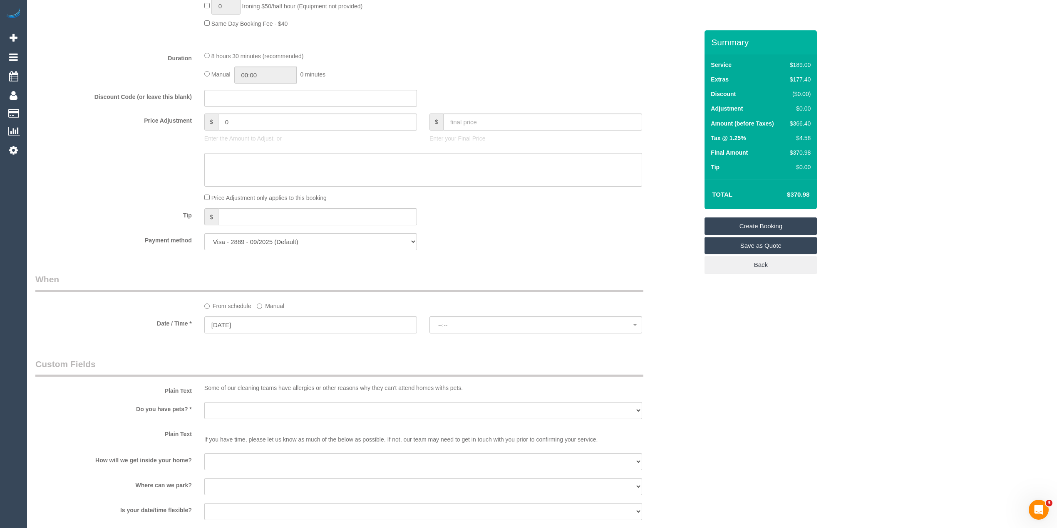
select select "spot1"
click at [460, 324] on span "07:00 - 08:00" at bounding box center [535, 325] width 195 height 7
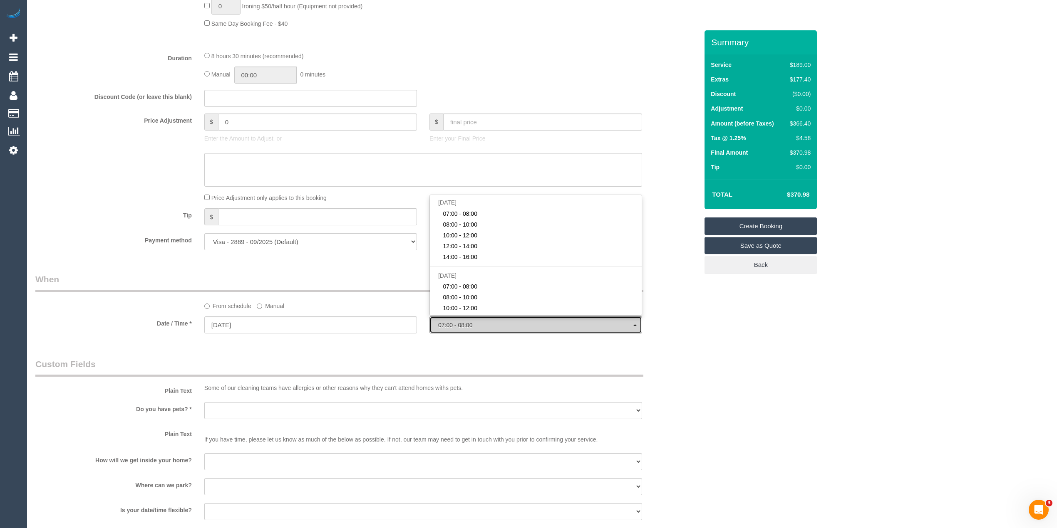
click at [460, 324] on span "07:00 - 08:00" at bounding box center [535, 325] width 195 height 7
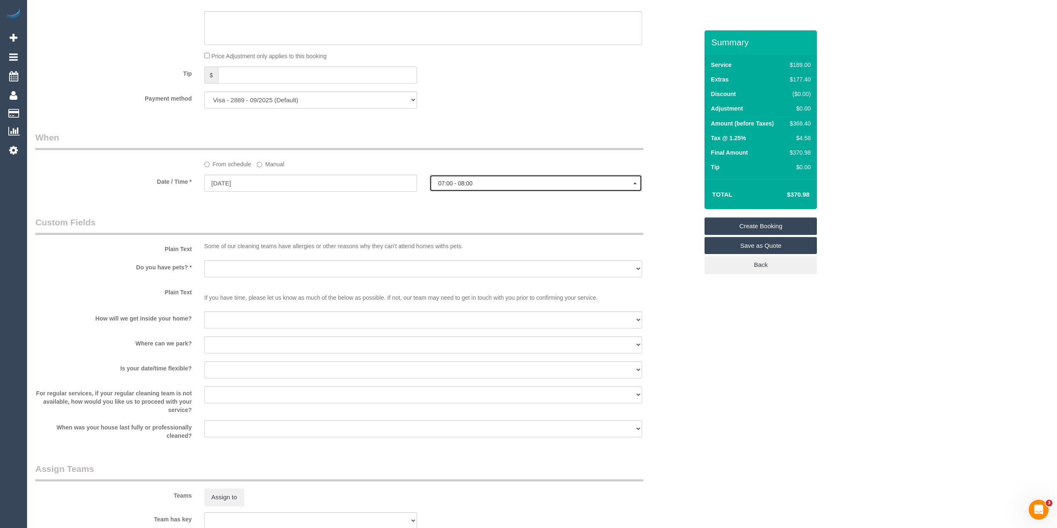
scroll to position [832, 0]
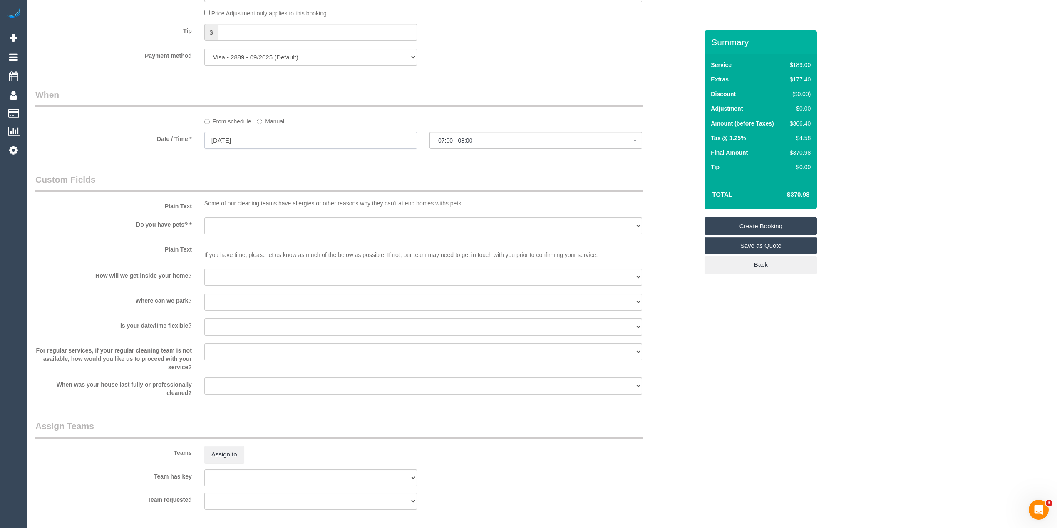
click at [223, 136] on input "29/09/2025" at bounding box center [310, 140] width 213 height 17
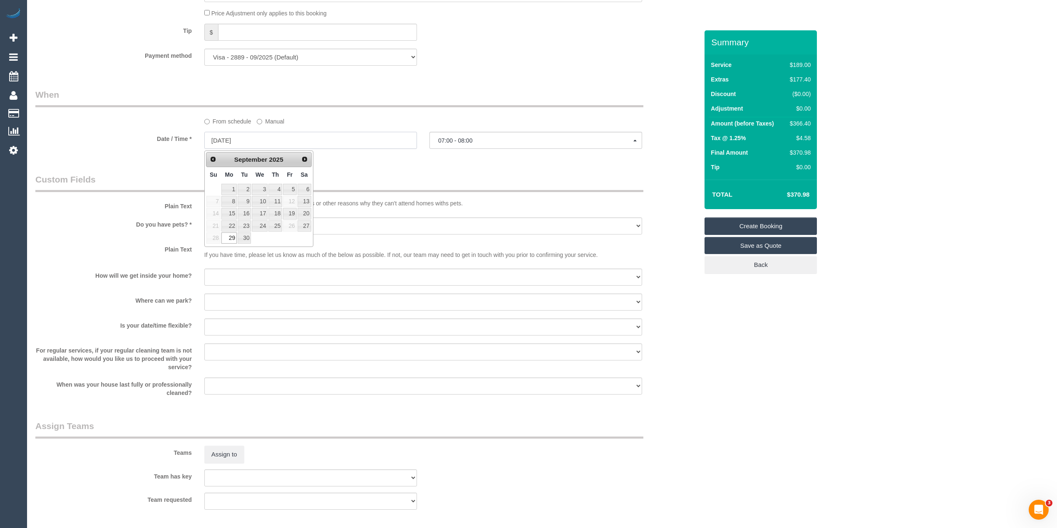
click at [223, 136] on input "29/09/2025" at bounding box center [310, 140] width 213 height 17
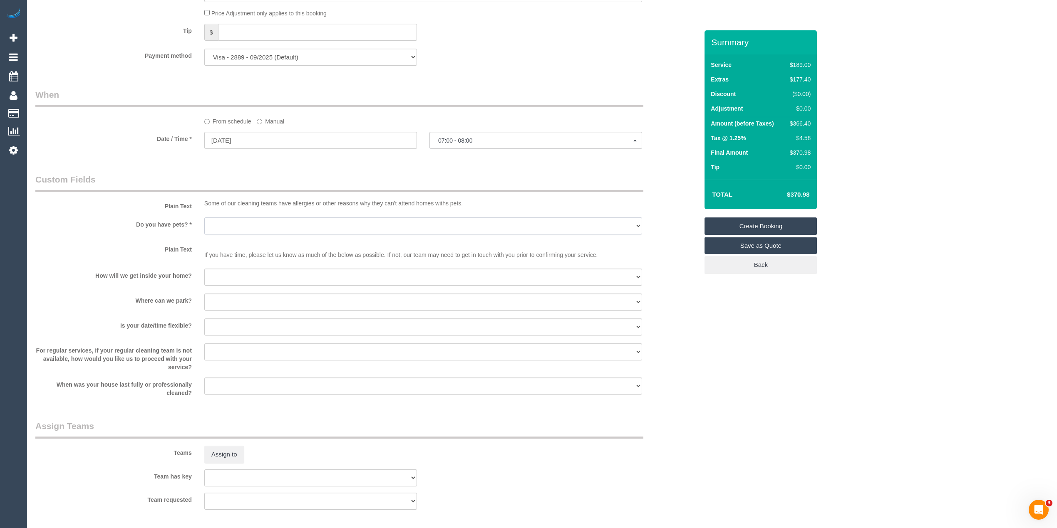
click at [248, 227] on select "Yes - Cats Yes - Dogs No pets Yes - Dogs and Cats Yes - Other" at bounding box center [423, 226] width 438 height 17
select select "number:28"
click at [204, 218] on select "Yes - Cats Yes - Dogs No pets Yes - Dogs and Cats Yes - Other" at bounding box center [423, 226] width 438 height 17
click at [227, 283] on select "I will be home Key will be left (please provide details below) Lock box/Access …" at bounding box center [423, 277] width 438 height 17
click at [204, 270] on select "I will be home Key will be left (please provide details below) Lock box/Access …" at bounding box center [423, 277] width 438 height 17
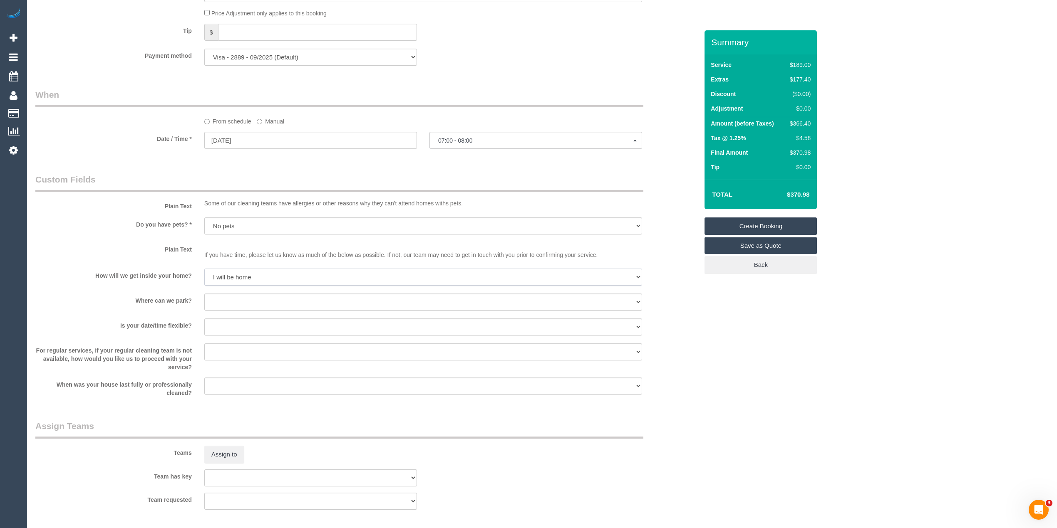
click at [221, 274] on select "I will be home Key will be left (please provide details below) Lock box/Access …" at bounding box center [423, 277] width 438 height 17
select select "number:15"
click at [204, 270] on select "I will be home Key will be left (please provide details below) Lock box/Access …" at bounding box center [423, 277] width 438 height 17
click at [229, 232] on select "Yes - Cats Yes - Dogs No pets Yes - Dogs and Cats Yes - Other" at bounding box center [423, 226] width 438 height 17
select select "number:27"
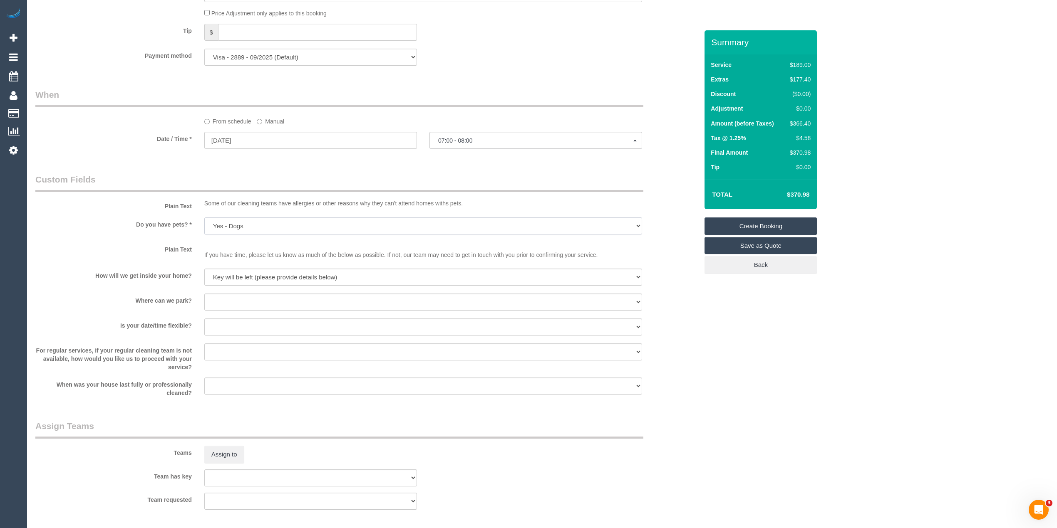
click at [204, 218] on select "Yes - Cats Yes - Dogs No pets Yes - Dogs and Cats Yes - Other" at bounding box center [423, 226] width 438 height 17
click at [241, 304] on select "I will provide parking on-site Free street parking Paid street parking (cost wi…" at bounding box center [423, 302] width 438 height 17
select select "number:19"
click at [204, 295] on select "I will provide parking on-site Free street parking Paid street parking (cost wi…" at bounding box center [423, 302] width 438 height 17
click at [248, 332] on select "Yes - date and time Yes - date but not time Yes - time but not date No - No fle…" at bounding box center [423, 327] width 438 height 17
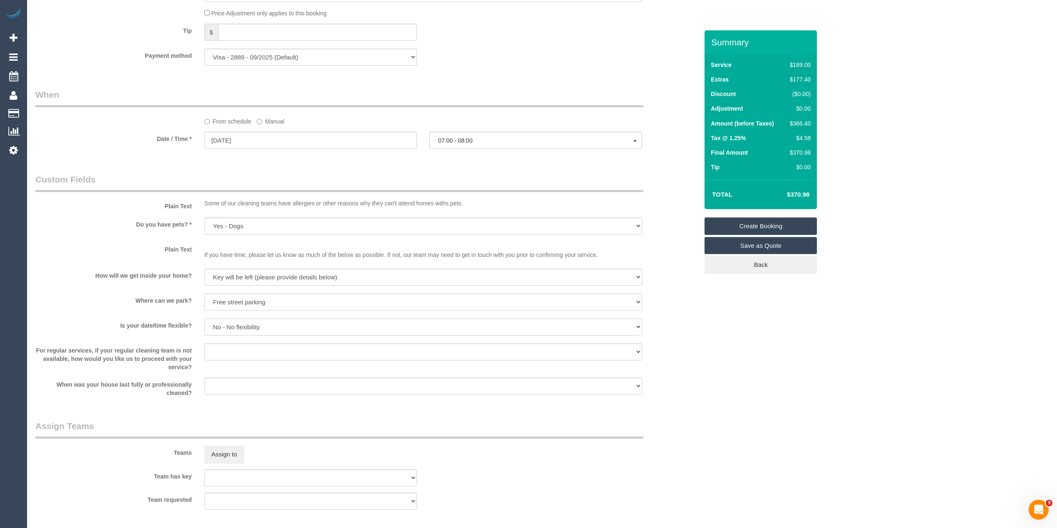
click at [204, 320] on select "Yes - date and time Yes - date but not time Yes - time but not date No - No fle…" at bounding box center [423, 327] width 438 height 17
click at [243, 325] on select "Yes - date and time Yes - date but not time Yes - time but not date No - No fle…" at bounding box center [423, 327] width 438 height 17
select select "number:24"
click at [204, 320] on select "Yes - date and time Yes - date but not time Yes - time but not date No - No fle…" at bounding box center [423, 327] width 438 height 17
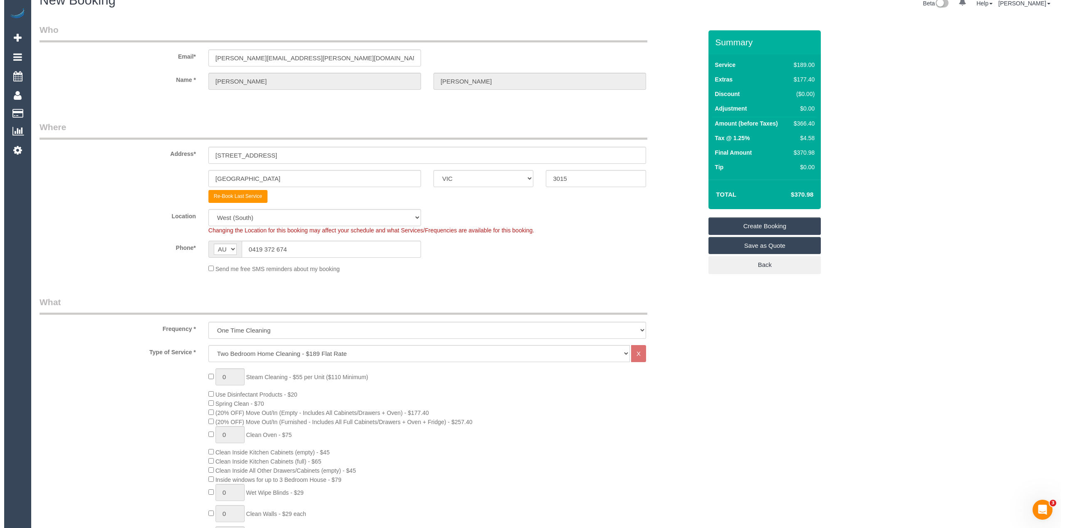
scroll to position [0, 0]
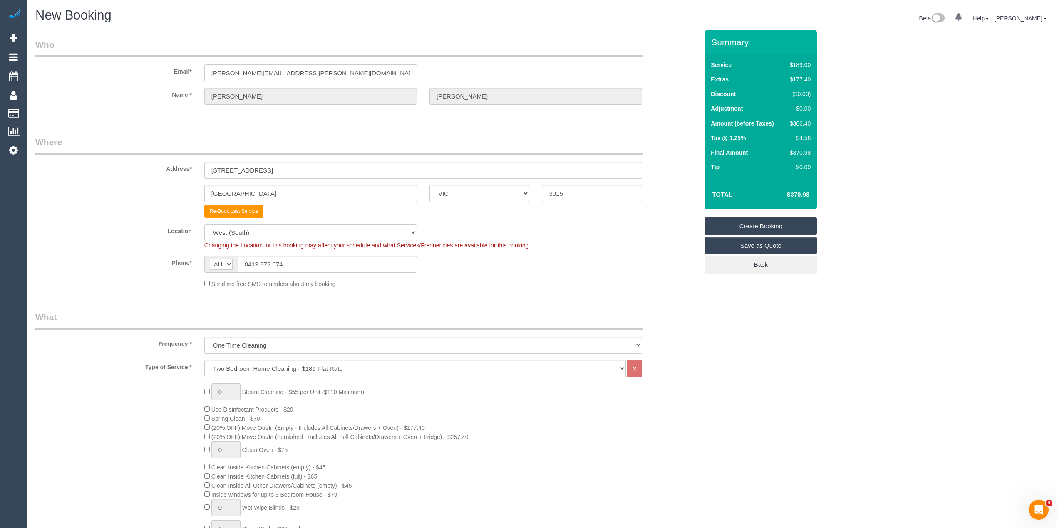
click at [760, 222] on link "Create Booking" at bounding box center [760, 226] width 112 height 17
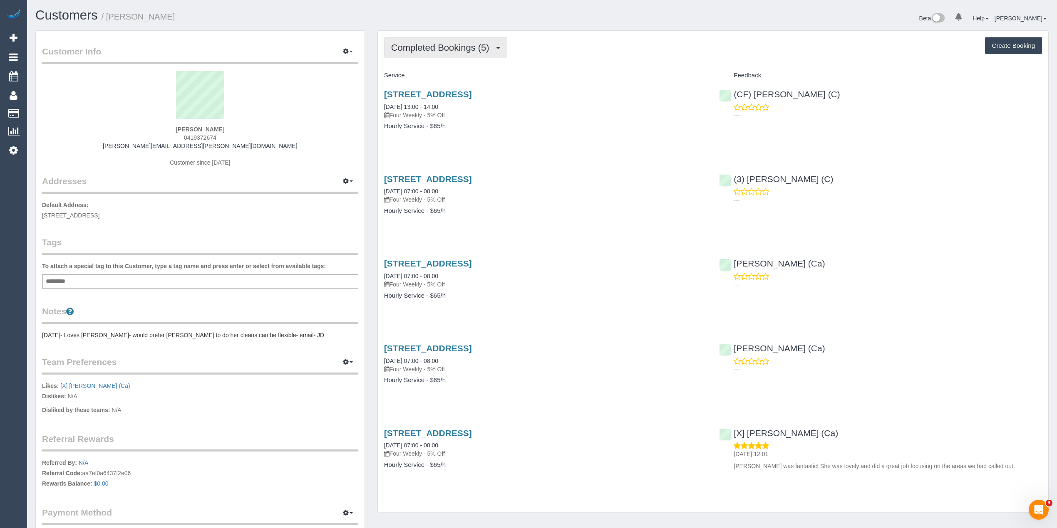
click at [424, 44] on span "Completed Bookings (5)" at bounding box center [442, 47] width 102 height 10
click at [430, 75] on link "Upcoming Bookings (0)" at bounding box center [427, 77] width 87 height 11
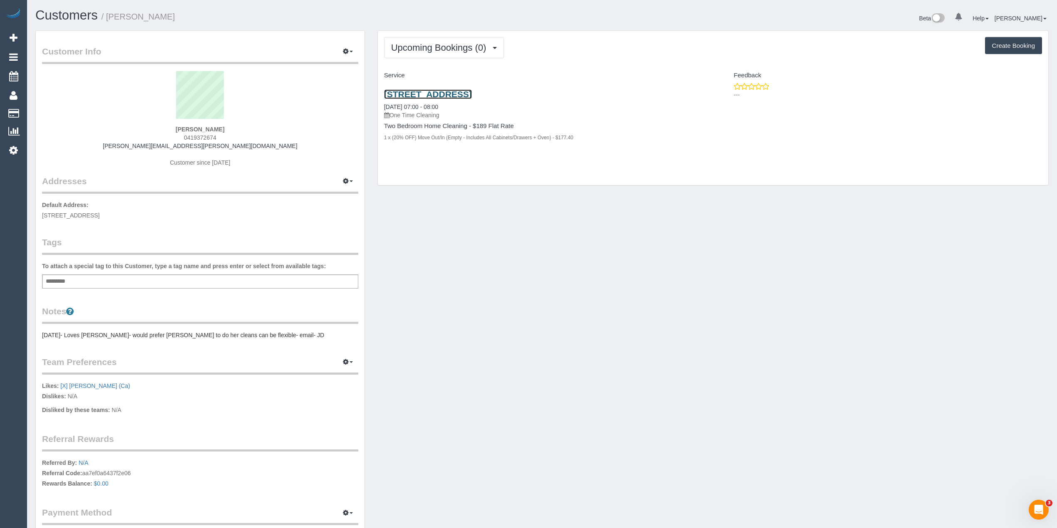
click at [462, 94] on link "476 Melbourne Rd, Newport, VIC 3015" at bounding box center [428, 94] width 88 height 10
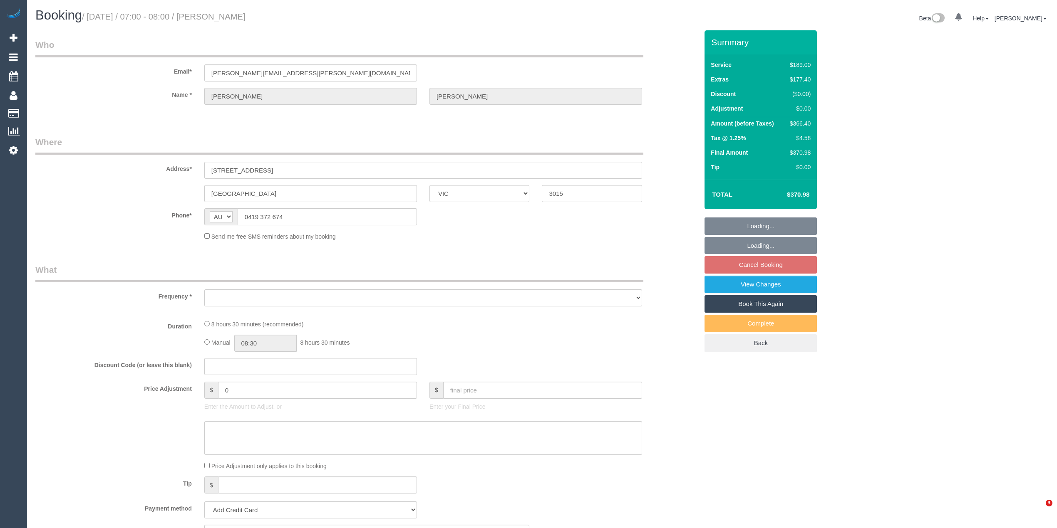
select select "VIC"
select select "object:522"
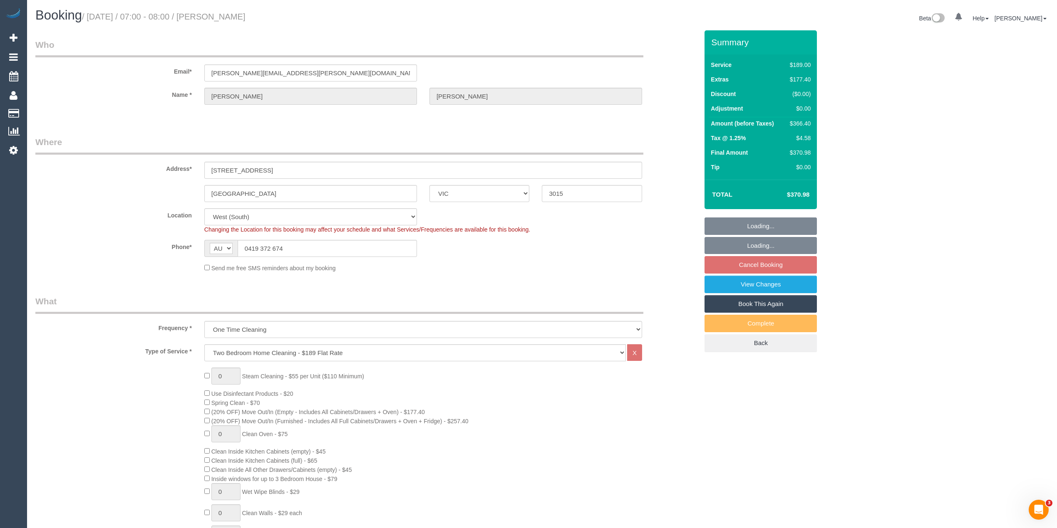
select select "string:stripe-pm_1L0l362GScqysDRVWOugmhH3"
select select "number:27"
select select "number:15"
select select "number:19"
select select "number:24"
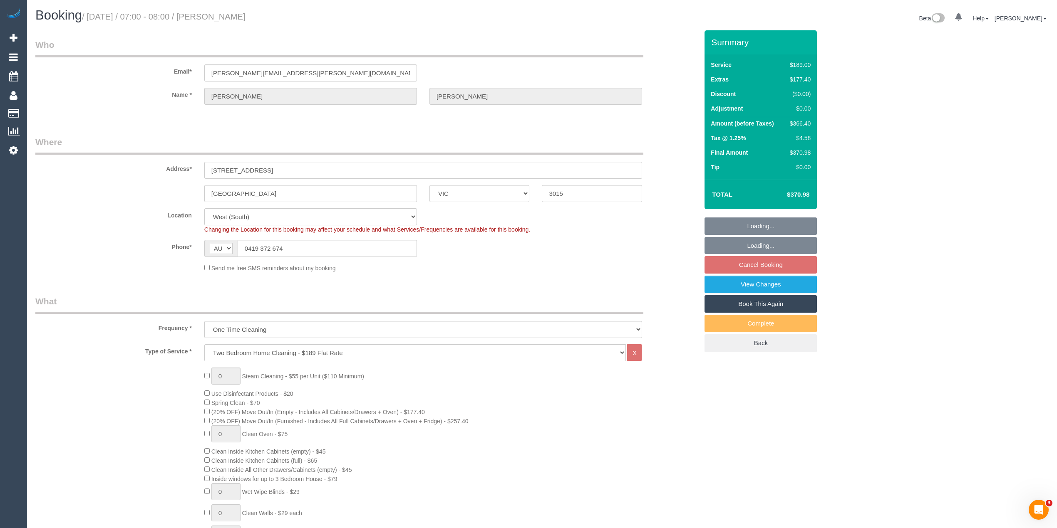
select select "object:771"
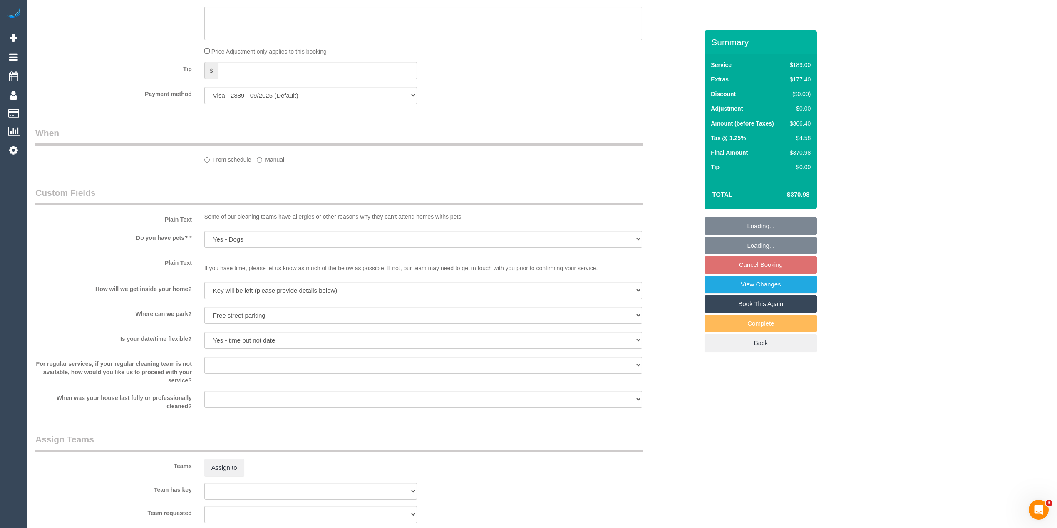
select select "spot1"
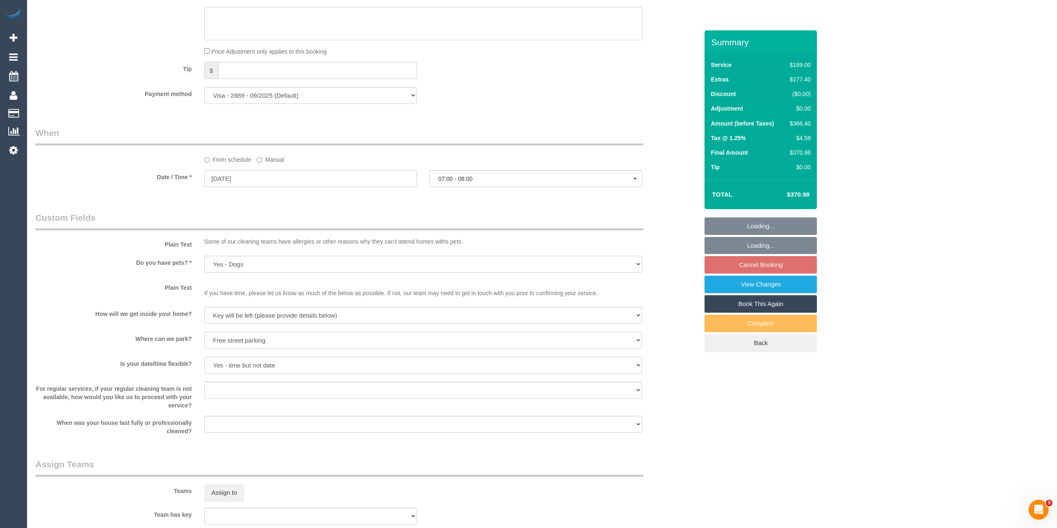
scroll to position [1049, 0]
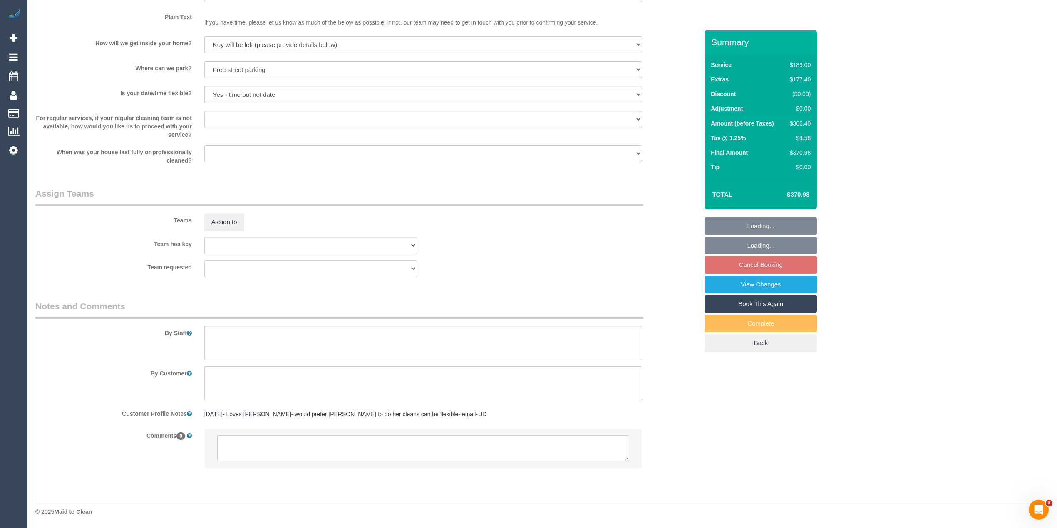
click at [312, 443] on textarea at bounding box center [423, 449] width 412 height 26
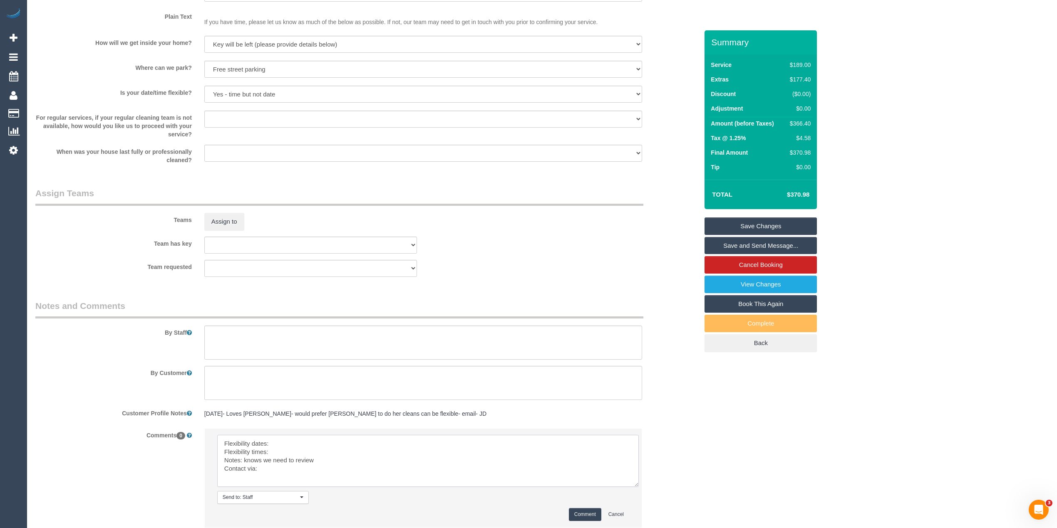
drag, startPoint x: 627, startPoint y: 465, endPoint x: 533, endPoint y: 470, distance: 94.1
click at [633, 483] on textarea at bounding box center [427, 461] width 421 height 52
click at [282, 445] on textarea at bounding box center [427, 461] width 421 height 52
type textarea "Flexibility dates: Flexibility times: Notes: knows we need to review Contact vi…"
click at [260, 340] on textarea at bounding box center [423, 343] width 438 height 34
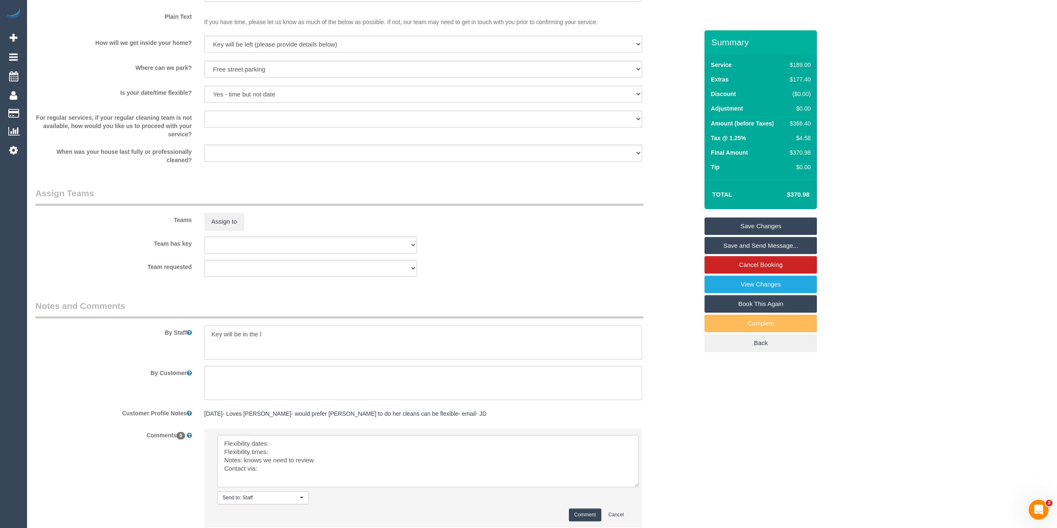
click at [302, 332] on textarea at bounding box center [423, 343] width 438 height 34
type textarea "Key will be in the letterbox, in an envelope."
click at [306, 445] on textarea at bounding box center [427, 461] width 421 height 52
click at [302, 449] on textarea at bounding box center [427, 461] width 421 height 52
click at [296, 473] on textarea at bounding box center [427, 461] width 421 height 52
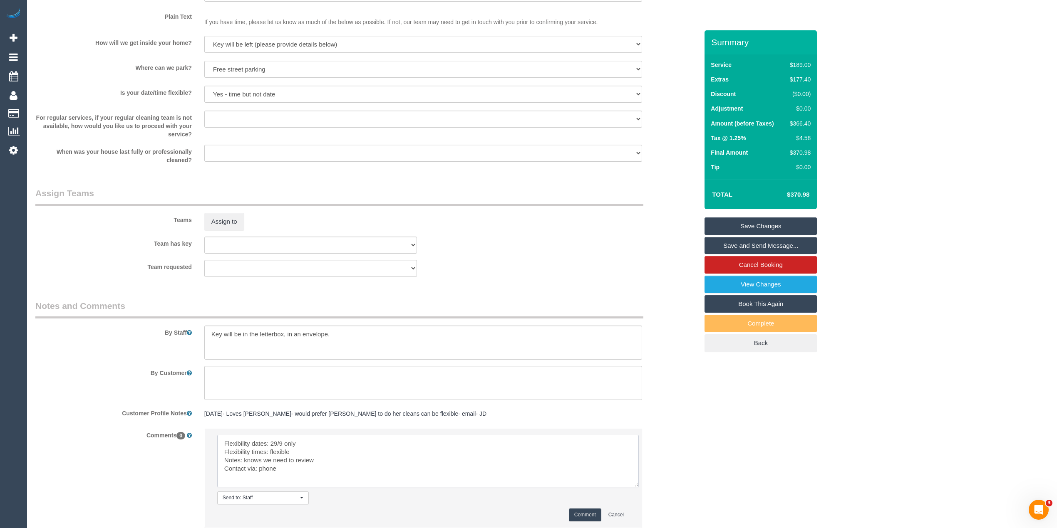
type textarea "Flexibility dates: 29/9 only Flexibility times: flexible Notes: knows we need t…"
click at [580, 515] on button "Comment" at bounding box center [585, 515] width 32 height 13
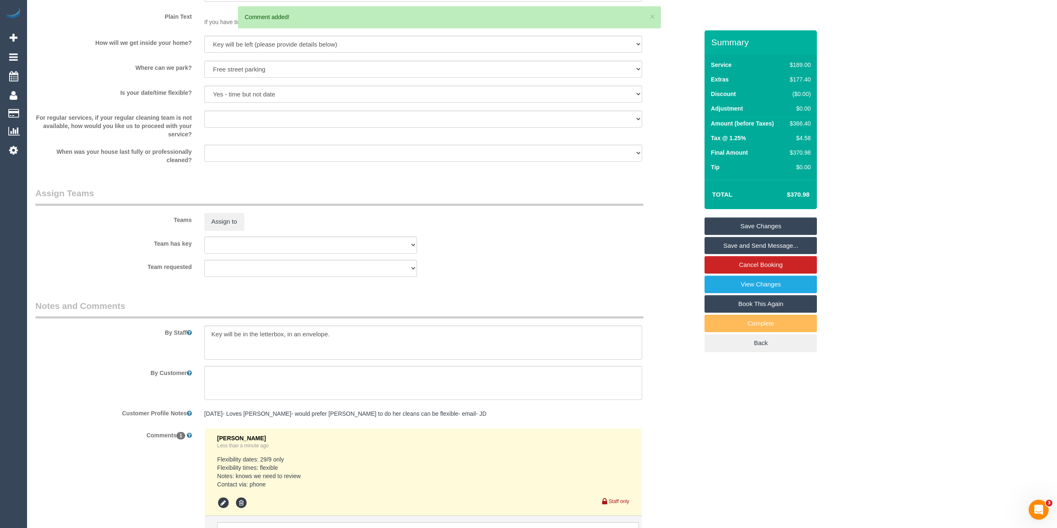
click at [758, 225] on link "Save Changes" at bounding box center [760, 226] width 112 height 17
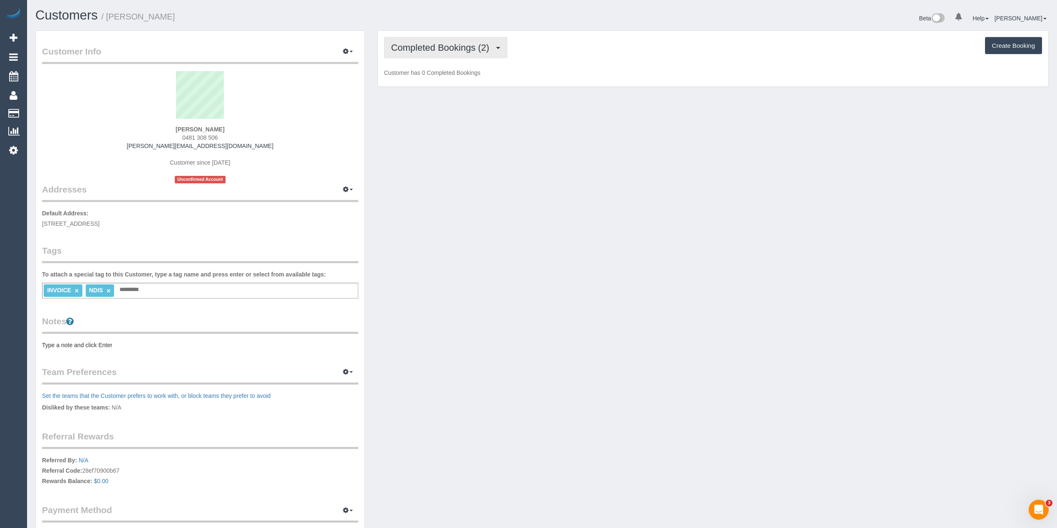
click at [456, 44] on span "Completed Bookings (2)" at bounding box center [442, 47] width 102 height 10
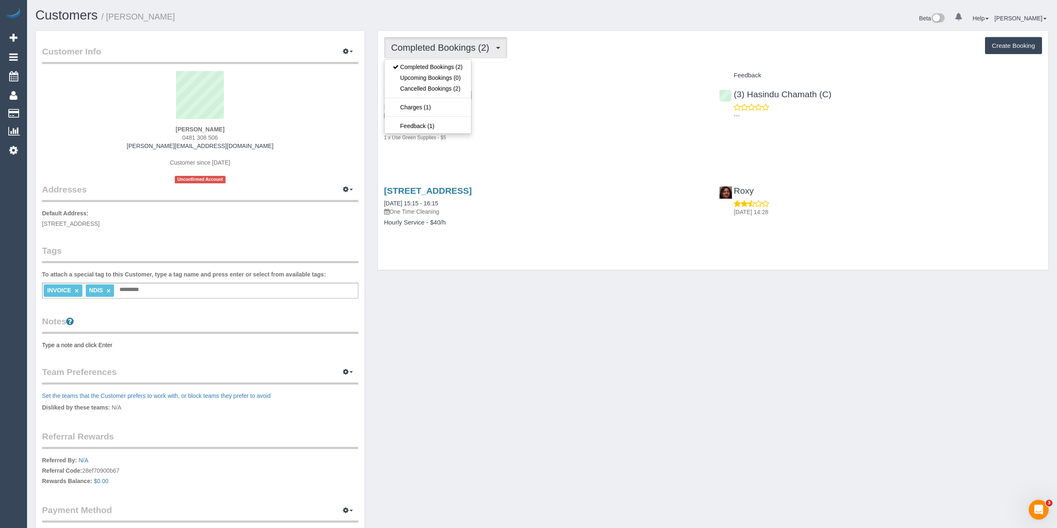
click at [586, 43] on div "Completed Bookings (2) Completed Bookings (2) Upcoming Bookings (0) Cancelled B…" at bounding box center [713, 47] width 658 height 21
click at [598, 77] on h4 "Service" at bounding box center [545, 75] width 323 height 7
click at [669, 59] on div "Completed Bookings (2) Completed Bookings (2) Upcoming Bookings (0) Cancelled B…" at bounding box center [713, 150] width 670 height 239
click at [62, 352] on div "Customer Info Edit Contact Info Send Message Email Preferences Special Sales Ta…" at bounding box center [200, 297] width 329 height 533
click at [62, 344] on pre "Type a note and click Enter" at bounding box center [200, 345] width 316 height 8
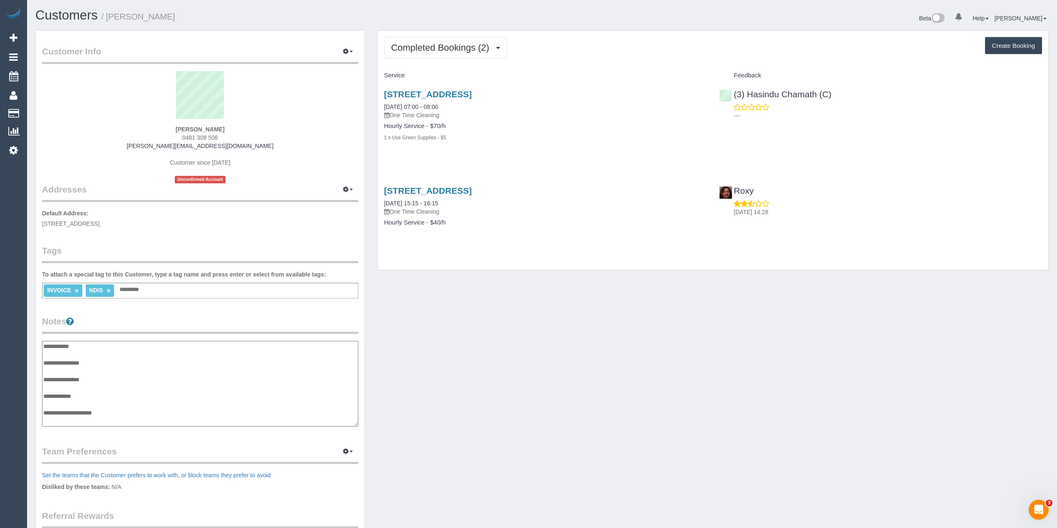
scroll to position [7, 0]
click at [109, 355] on textarea "**********" at bounding box center [200, 384] width 316 height 86
click at [125, 406] on textarea "**********" at bounding box center [200, 384] width 316 height 86
type textarea "**********"
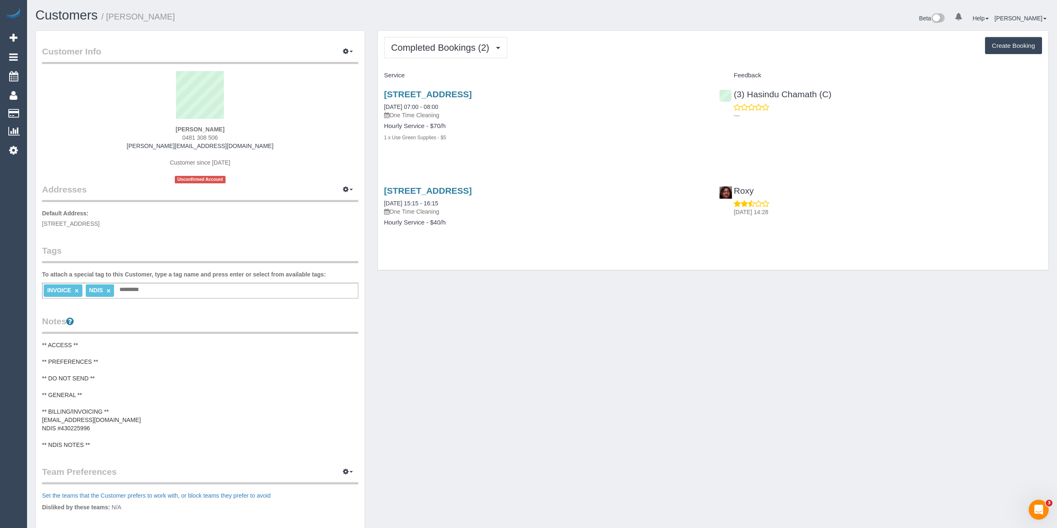
click at [1020, 40] on button "Create Booking" at bounding box center [1013, 45] width 57 height 17
select select "VIC"
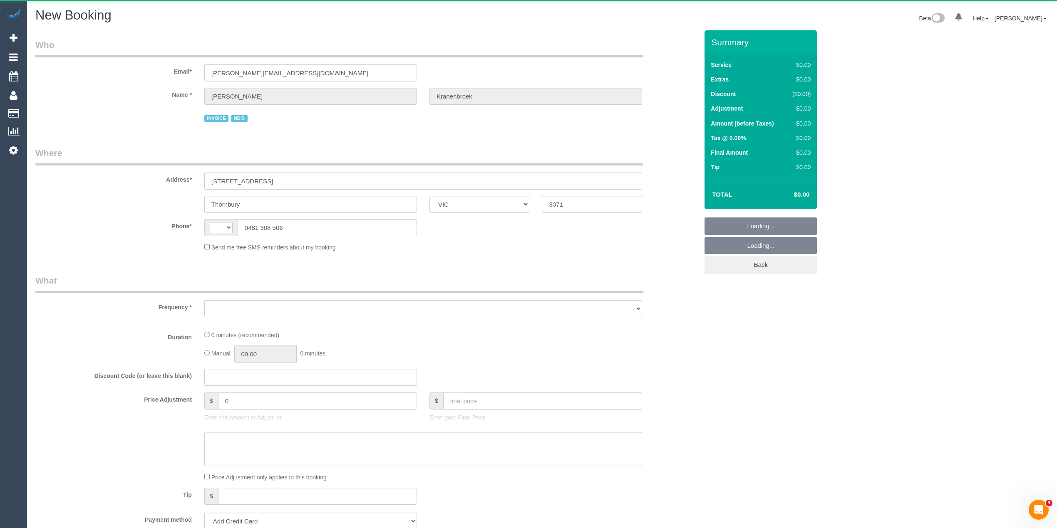
select select "string:AU"
select select "object:1062"
select select "string:stripe-pm_1RbWh12GScqysDRV7Rx2aVB7"
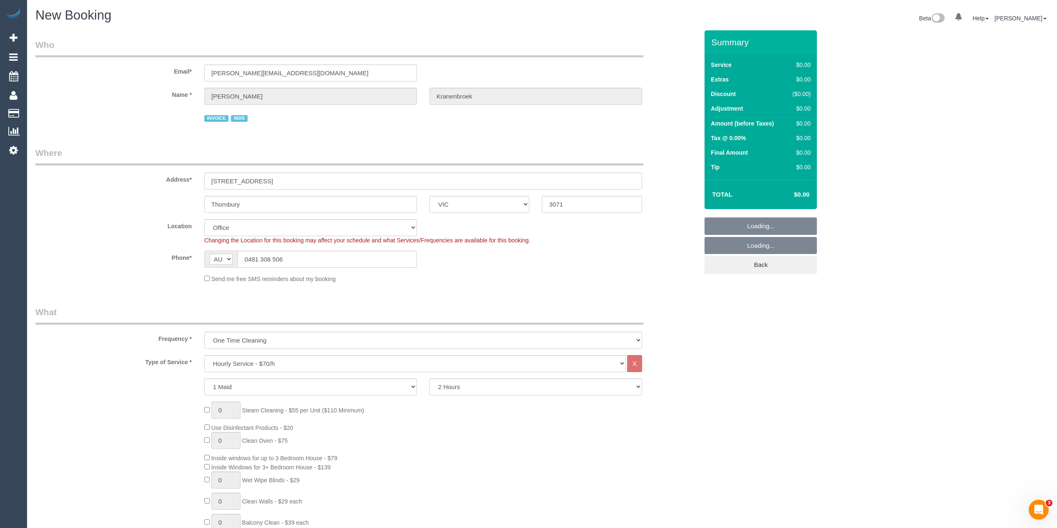
select select "object:1067"
select select "47"
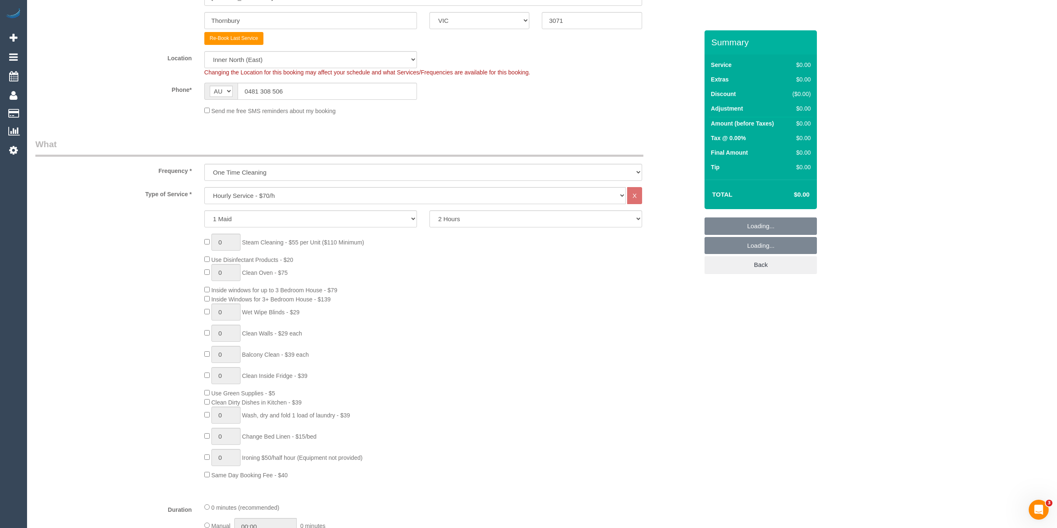
scroll to position [185, 0]
click at [256, 175] on select "One Time Cleaning Weekly - 10% Off - 10.00% (0% for the First Booking) Fortnigh…" at bounding box center [423, 171] width 438 height 17
select select "object:2309"
click at [204, 163] on select "One Time Cleaning Weekly - 10% Off - 10.00% (0% for the First Booking) Fortnigh…" at bounding box center [423, 171] width 438 height 17
click at [258, 193] on select "Hourly Service - $70/h Hourly Service - $65/h Hourly Service - $60/h Hourly Ser…" at bounding box center [414, 194] width 421 height 17
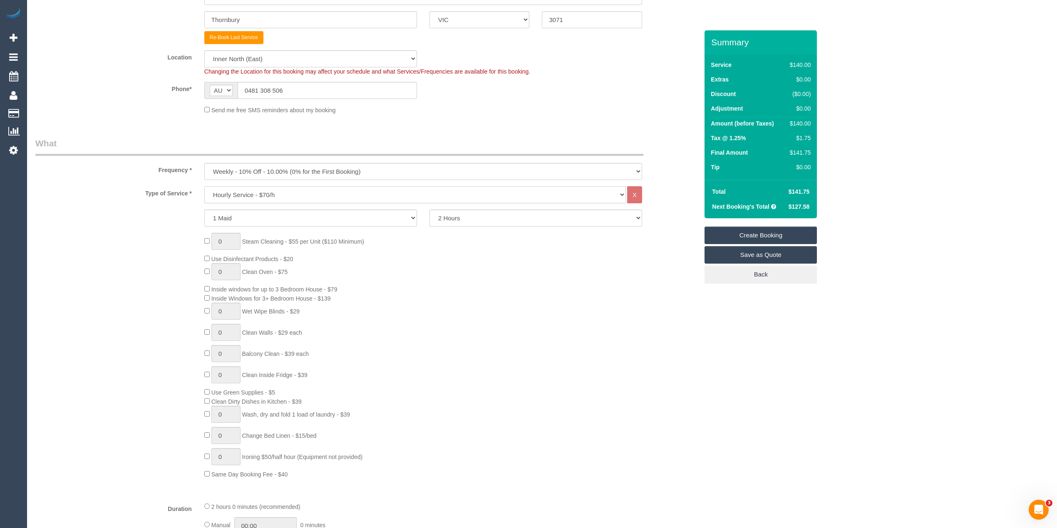
select select "275"
click at [204, 186] on select "Hourly Service - $70/h Hourly Service - $65/h Hourly Service - $60/h Hourly Ser…" at bounding box center [414, 194] width 421 height 17
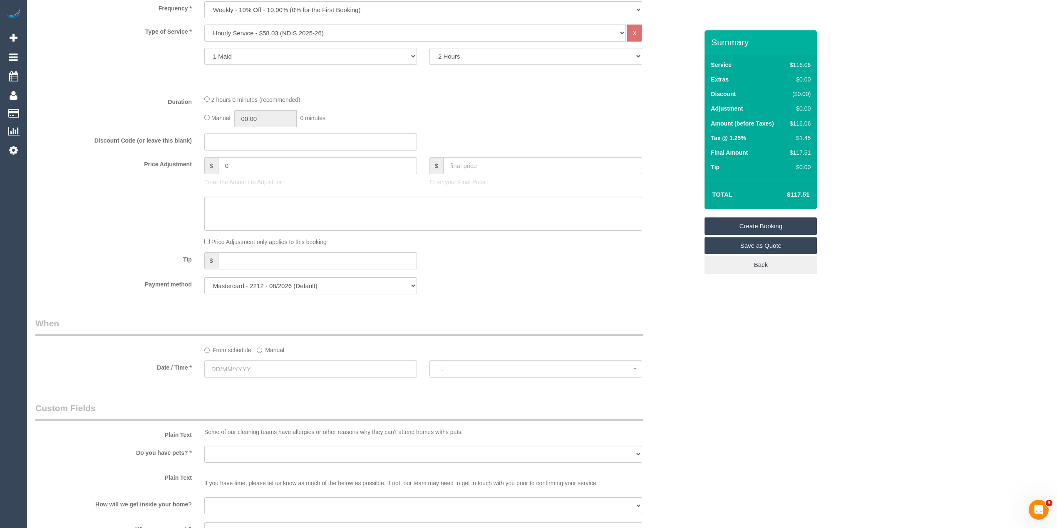
scroll to position [462, 0]
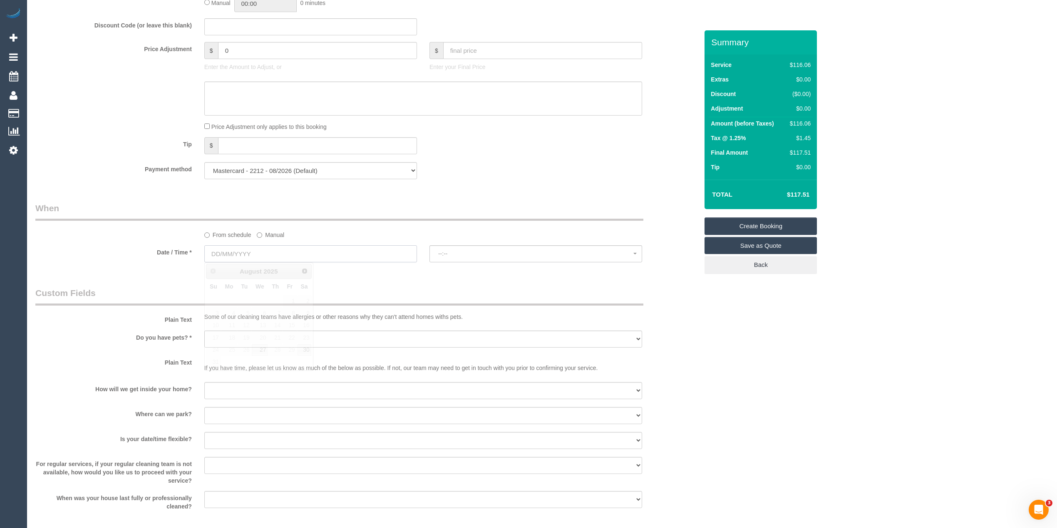
click at [237, 250] on input "text" at bounding box center [310, 253] width 213 height 17
click at [305, 271] on span "Next" at bounding box center [305, 271] width 7 height 7
click at [290, 301] on link "5" at bounding box center [289, 301] width 13 height 11
type input "[DATE]"
click at [461, 245] on button "--:--" at bounding box center [535, 253] width 213 height 17
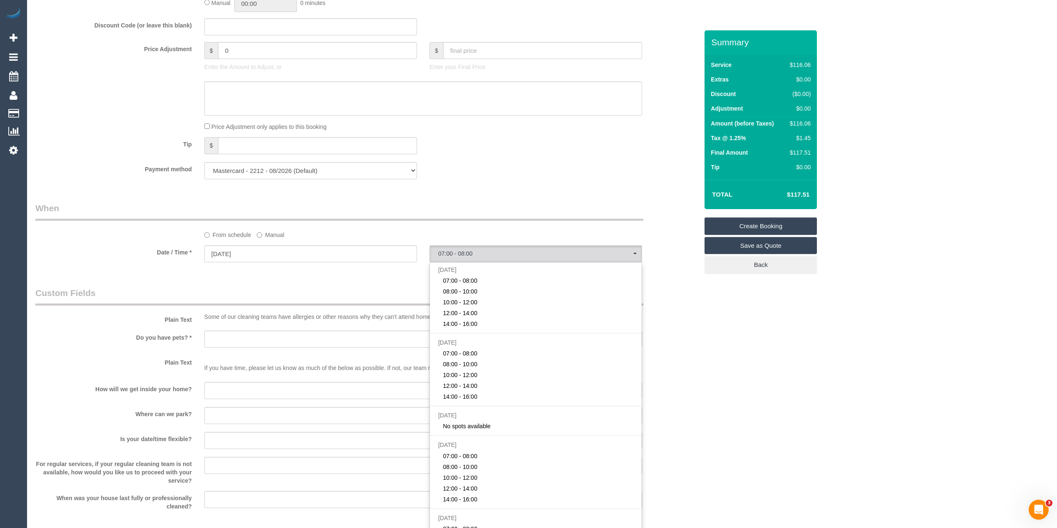
click at [774, 344] on div "Who Email* fiona.kranenbroek@yahoo.com.au Name * Fiona Kranenbroek INVOICE NDIS…" at bounding box center [541, 230] width 1013 height 1323
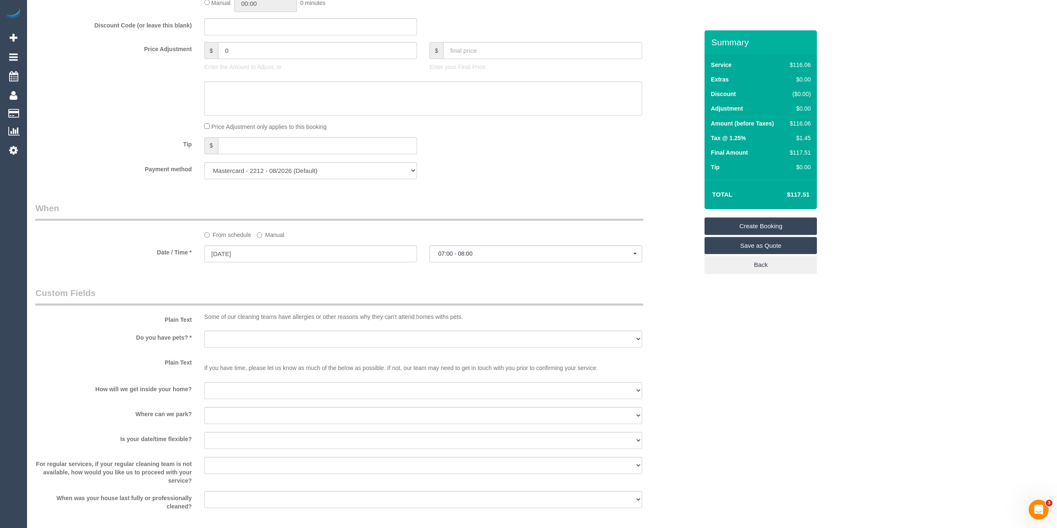
click at [440, 243] on sui-booking-spot "From schedule Manual Date / Time * 05/09/2025 07:00 - 08:00 Fri September 5th 0…" at bounding box center [366, 233] width 663 height 62
click at [448, 250] on button "07:00 - 08:00" at bounding box center [535, 253] width 213 height 17
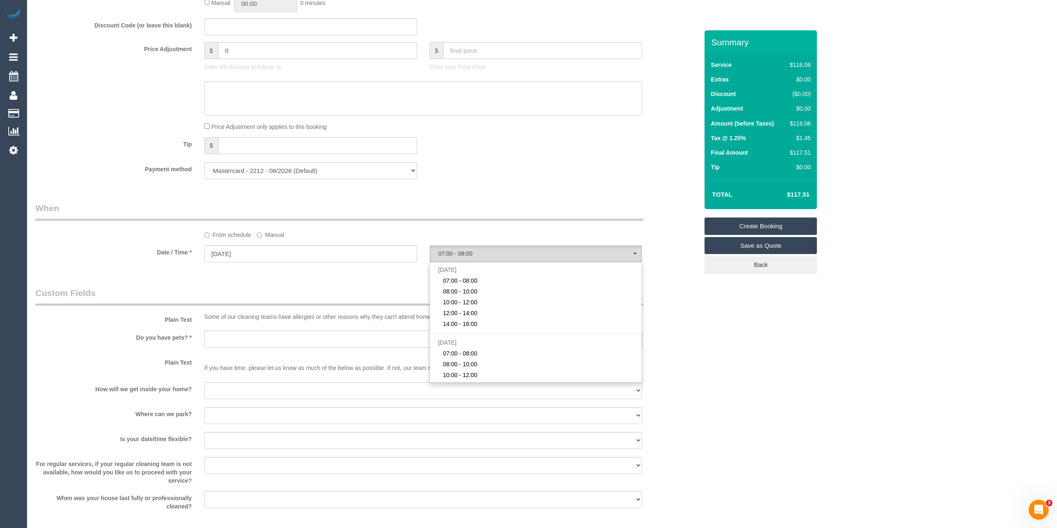
click at [699, 322] on div "Plain Text Some of our cleaning teams have allergies or other reasons why they …" at bounding box center [366, 306] width 675 height 38
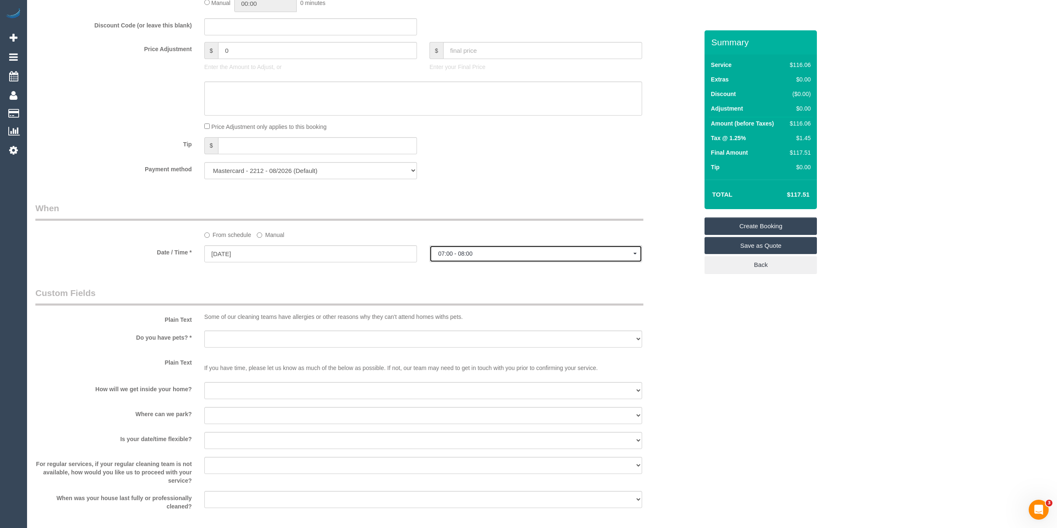
click at [496, 247] on button "07:00 - 08:00" at bounding box center [535, 253] width 213 height 17
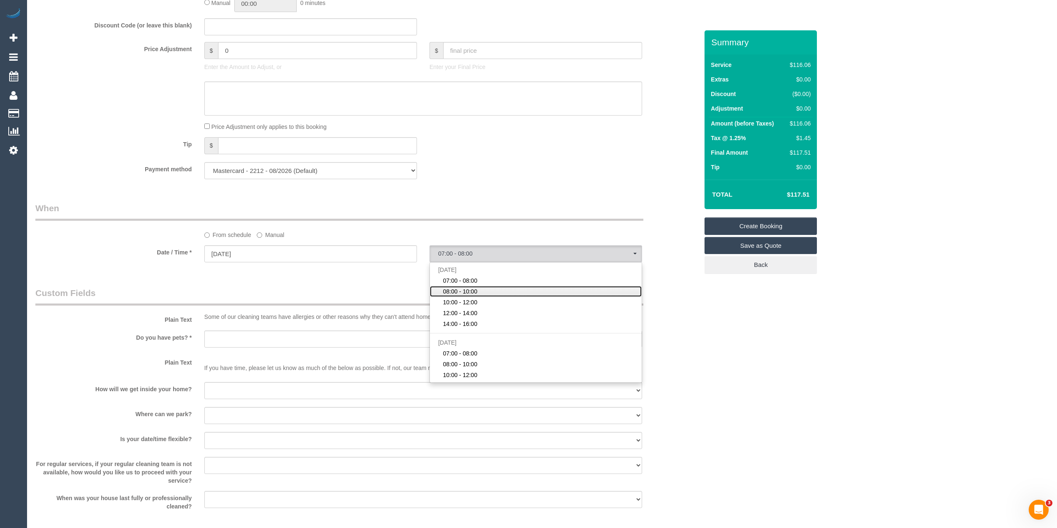
click at [484, 292] on link "08:00 - 10:00" at bounding box center [536, 291] width 212 height 11
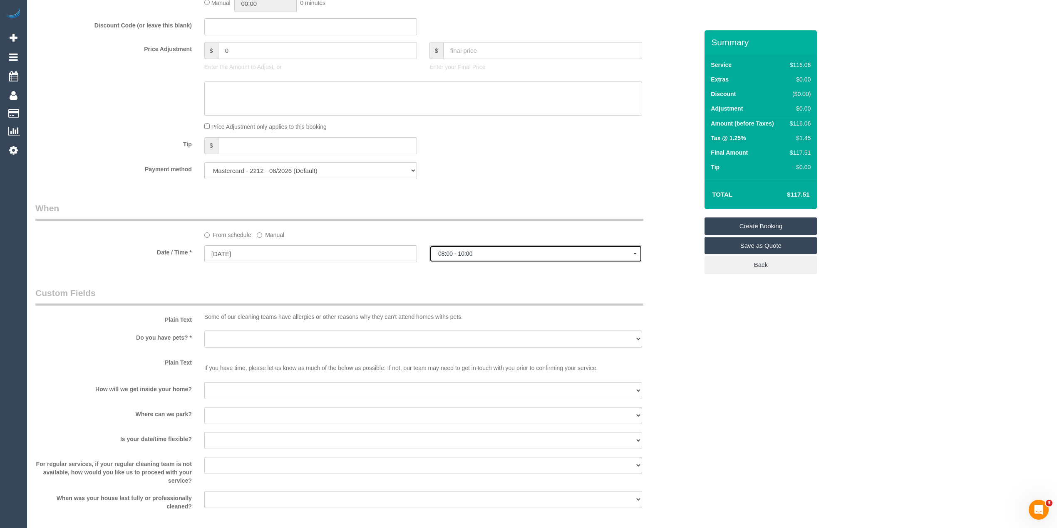
click at [475, 247] on button "08:00 - 10:00" at bounding box center [535, 253] width 213 height 17
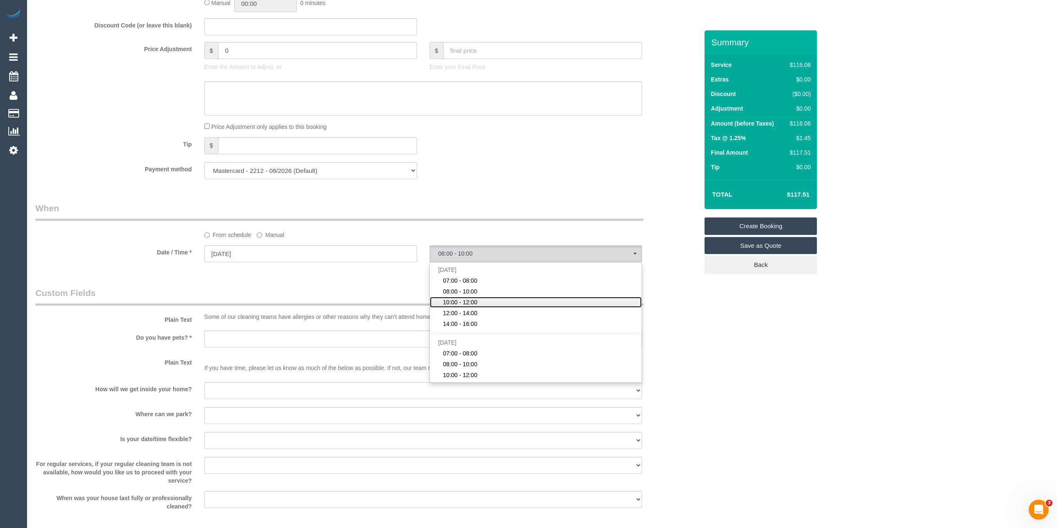
click at [480, 301] on link "10:00 - 12:00" at bounding box center [536, 302] width 212 height 11
select select "spot3"
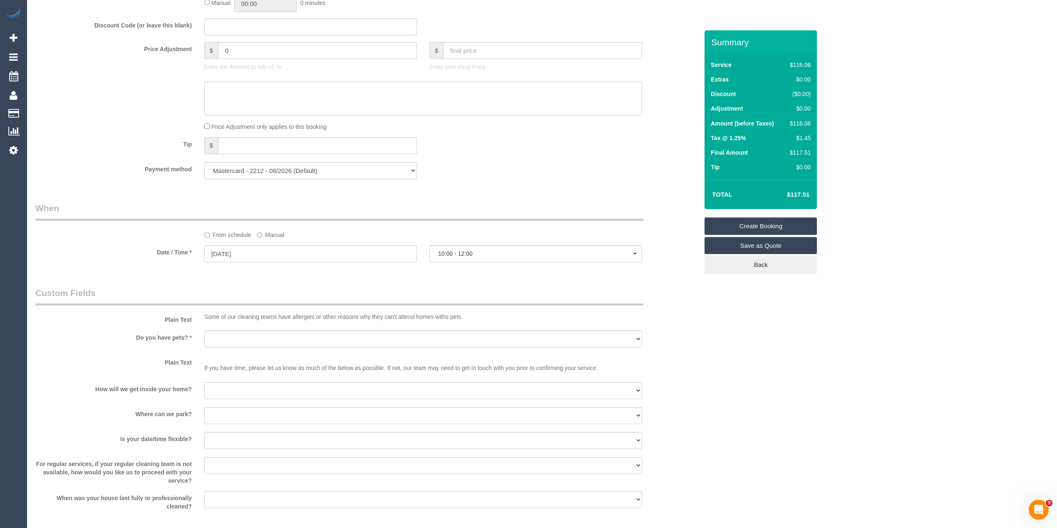
click at [673, 258] on div "Date / Time * 05/09/2025 10:00 - 12:00 Fri September 5th 07:00 - 08:00 08:00 - …" at bounding box center [366, 254] width 675 height 19
click at [232, 335] on select "Yes - Cats Yes - Dogs No pets Yes - Dogs and Cats Yes - Other" at bounding box center [423, 339] width 438 height 17
select select "number:29"
click at [204, 331] on select "Yes - Cats Yes - Dogs No pets Yes - Dogs and Cats Yes - Other" at bounding box center [423, 339] width 438 height 17
click at [216, 389] on select "I will be home Key will be left (please provide details below) Lock box/Access …" at bounding box center [423, 390] width 438 height 17
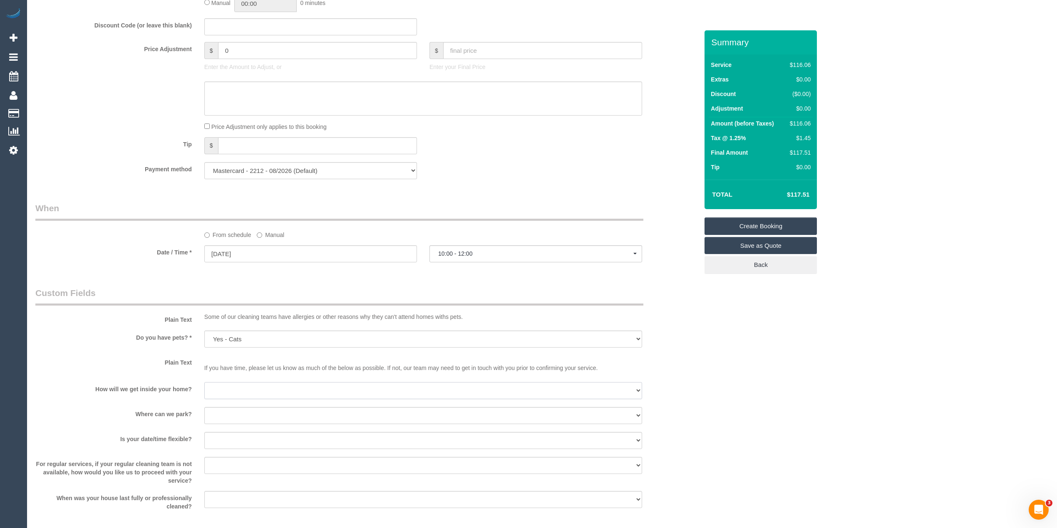
select select "number:14"
click at [204, 382] on select "I will be home Key will be left (please provide details below) Lock box/Access …" at bounding box center [423, 390] width 438 height 17
click at [713, 374] on div "Who Email* fiona.kranenbroek@yahoo.com.au Name * Fiona Kranenbroek INVOICE NDIS…" at bounding box center [541, 230] width 1013 height 1323
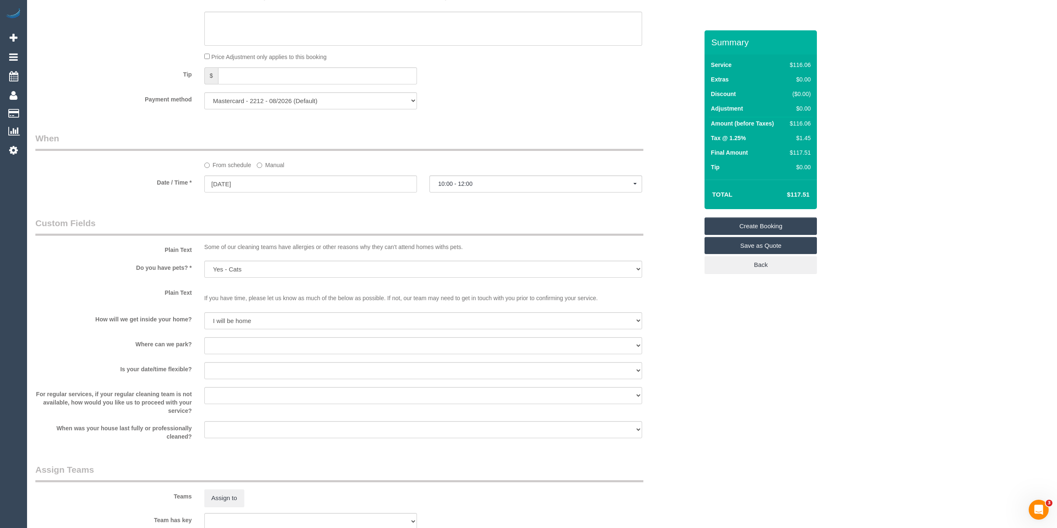
scroll to position [555, 0]
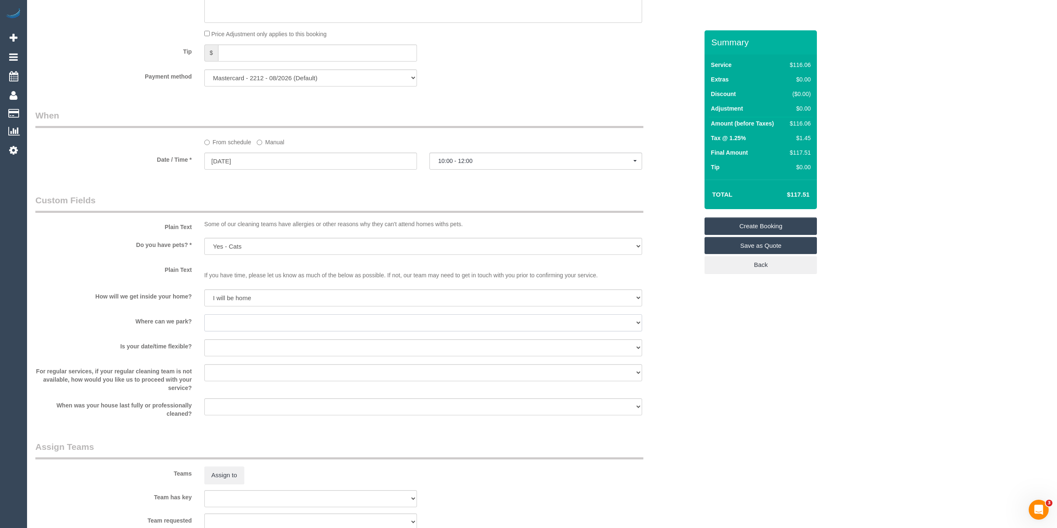
click at [228, 323] on select "I will provide parking on-site Free street parking Paid street parking (cost wi…" at bounding box center [423, 323] width 438 height 17
select select "number:19"
click at [204, 315] on select "I will provide parking on-site Free street parking Paid street parking (cost wi…" at bounding box center [423, 323] width 438 height 17
click at [265, 354] on select "Yes - date and time Yes - date but not time Yes - time but not date No - No fle…" at bounding box center [423, 348] width 438 height 17
select select "number:23"
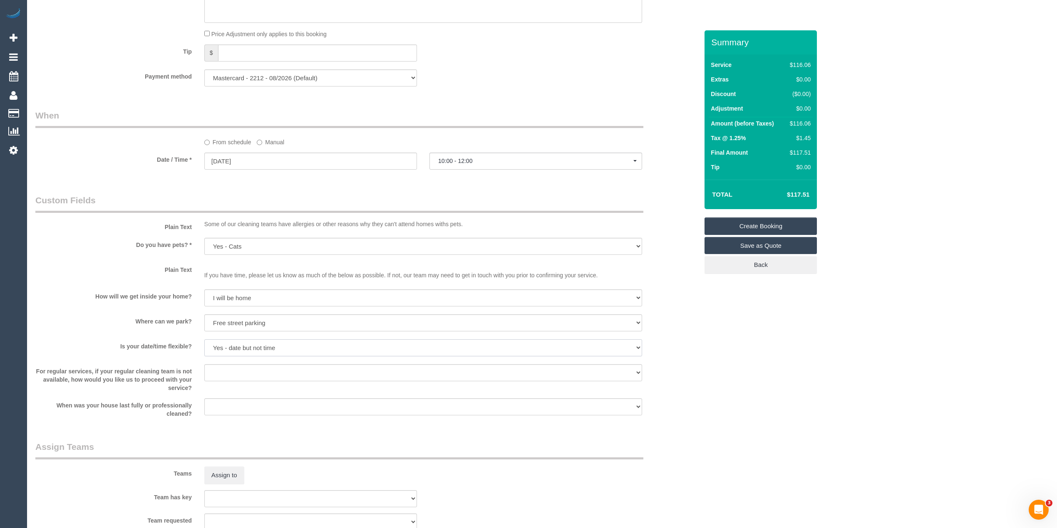
click at [204, 340] on select "Yes - date and time Yes - date but not time Yes - time but not date No - No fle…" at bounding box center [423, 348] width 438 height 17
click at [236, 370] on select "Arrange a cleaner to cover and do not bother you Arrange a cleaner to cover and…" at bounding box center [423, 372] width 438 height 17
select select "number:34"
click at [204, 364] on select "Arrange a cleaner to cover and do not bother you Arrange a cleaner to cover and…" at bounding box center [423, 372] width 438 height 17
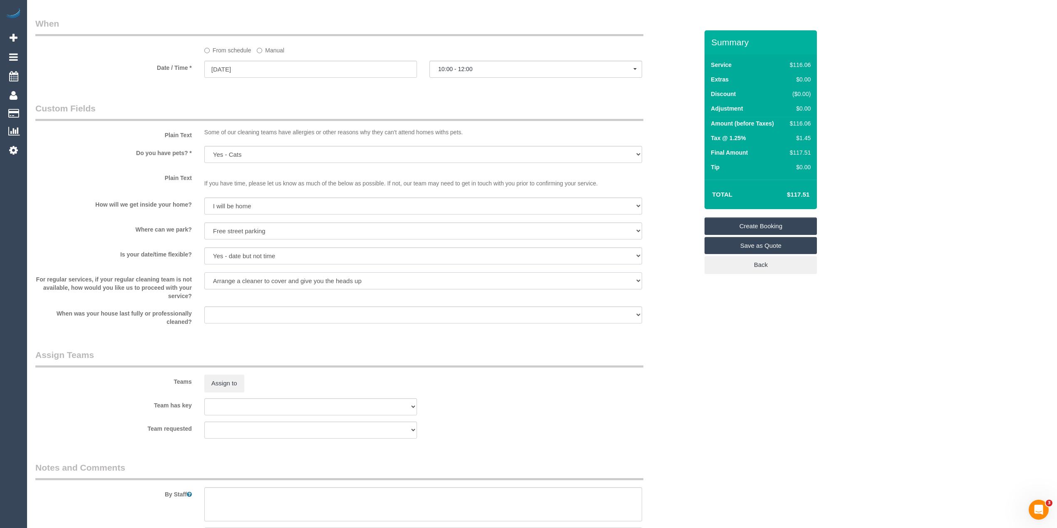
scroll to position [647, 0]
click at [258, 500] on textarea at bounding box center [423, 504] width 438 height 34
click at [328, 496] on textarea at bounding box center [423, 504] width 438 height 34
click at [328, 491] on textarea at bounding box center [423, 504] width 438 height 34
click at [226, 65] on input "05/09/2025" at bounding box center [310, 68] width 213 height 17
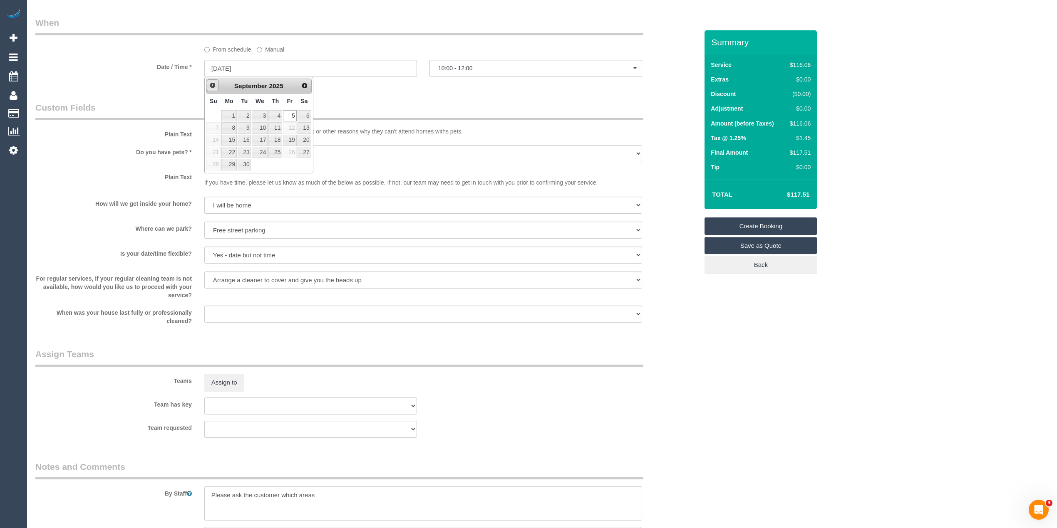
click at [213, 87] on span "Prev" at bounding box center [212, 85] width 7 height 7
click at [784, 377] on div "Who Email* fiona.kranenbroek@yahoo.com.au Name * Fiona Kranenbroek INVOICE NDIS…" at bounding box center [541, 44] width 1013 height 1323
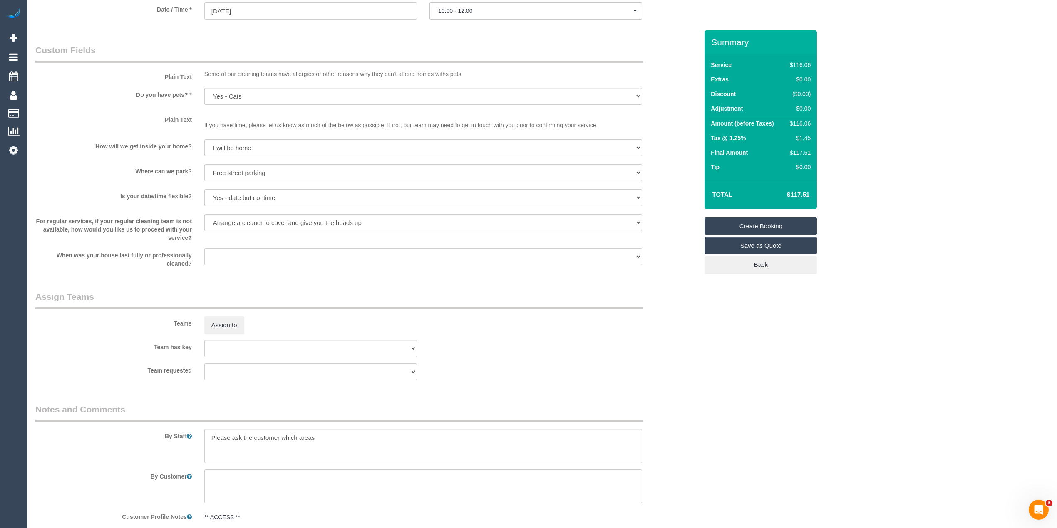
scroll to position [576, 0]
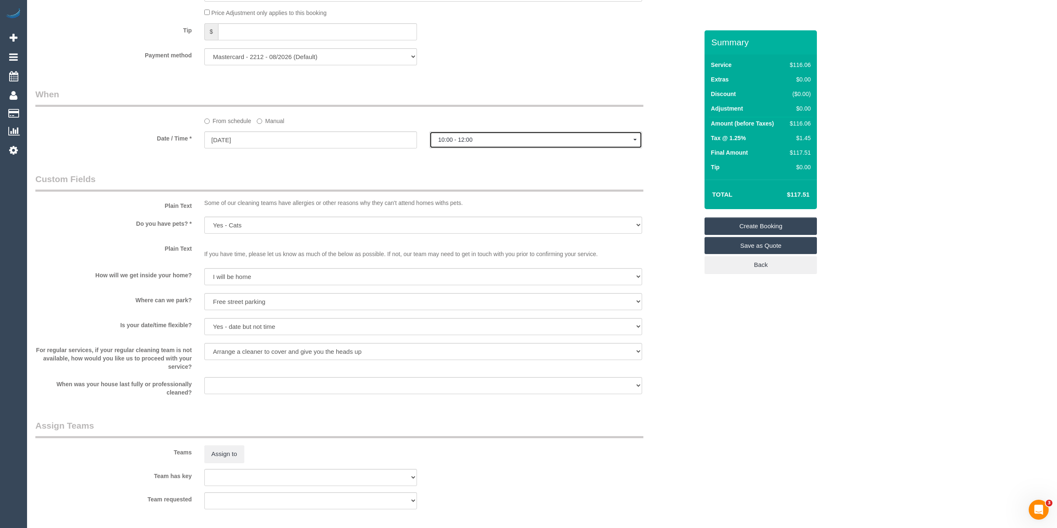
click at [450, 137] on span "10:00 - 12:00" at bounding box center [535, 139] width 195 height 7
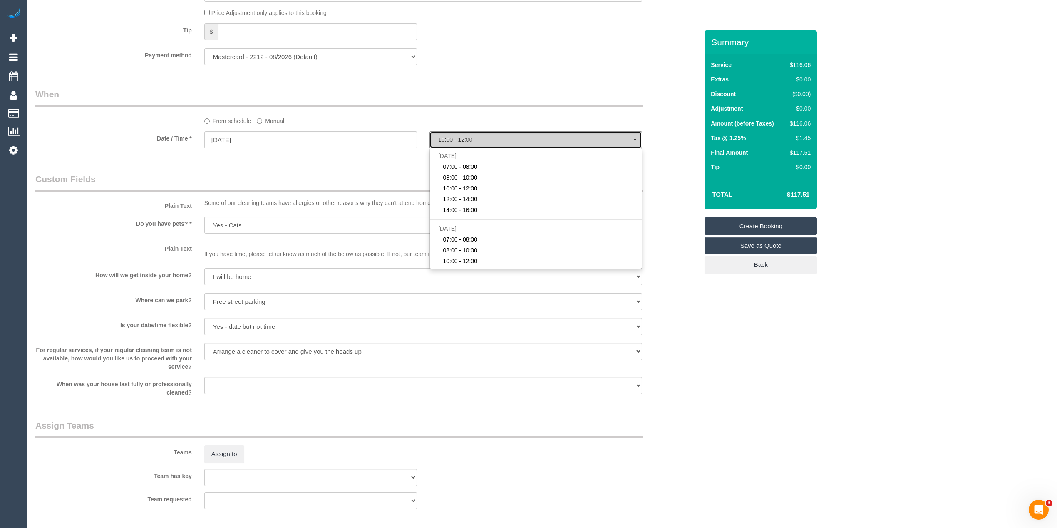
click at [450, 137] on span "10:00 - 12:00" at bounding box center [535, 139] width 195 height 7
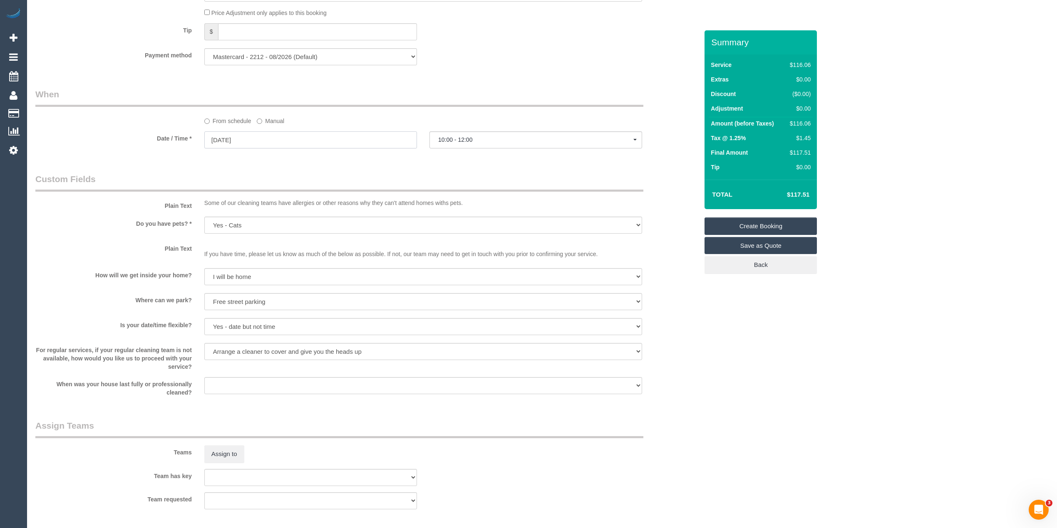
click at [210, 143] on input "05/09/2025" at bounding box center [310, 139] width 213 height 17
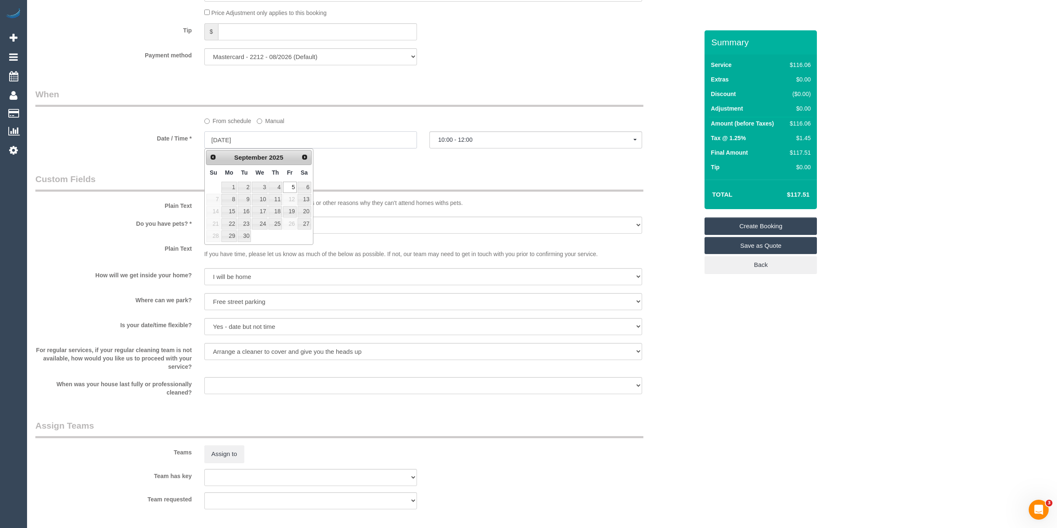
click at [228, 142] on input "05/09/2025" at bounding box center [310, 139] width 213 height 17
click at [533, 82] on div "Who Email* fiona.kranenbroek@yahoo.com.au Name * Fiona Kranenbroek INVOICE NDIS…" at bounding box center [366, 116] width 675 height 1323
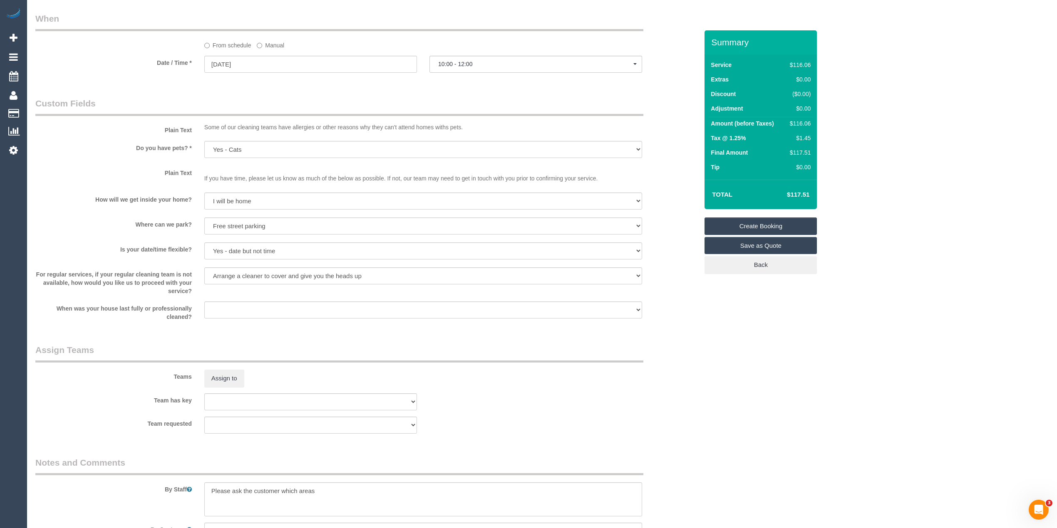
scroll to position [853, 0]
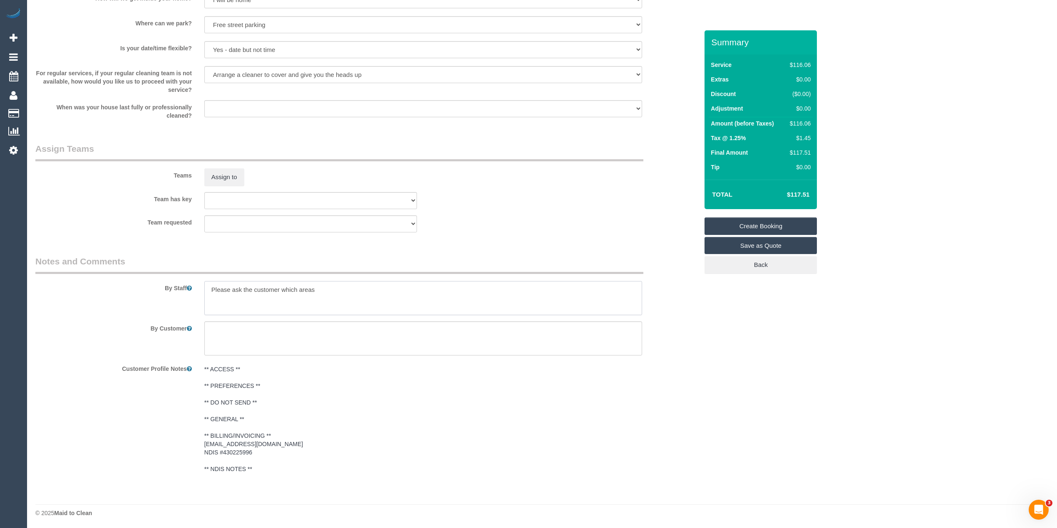
click at [335, 282] on textarea at bounding box center [423, 298] width 438 height 34
click at [323, 287] on textarea at bounding box center [423, 298] width 438 height 34
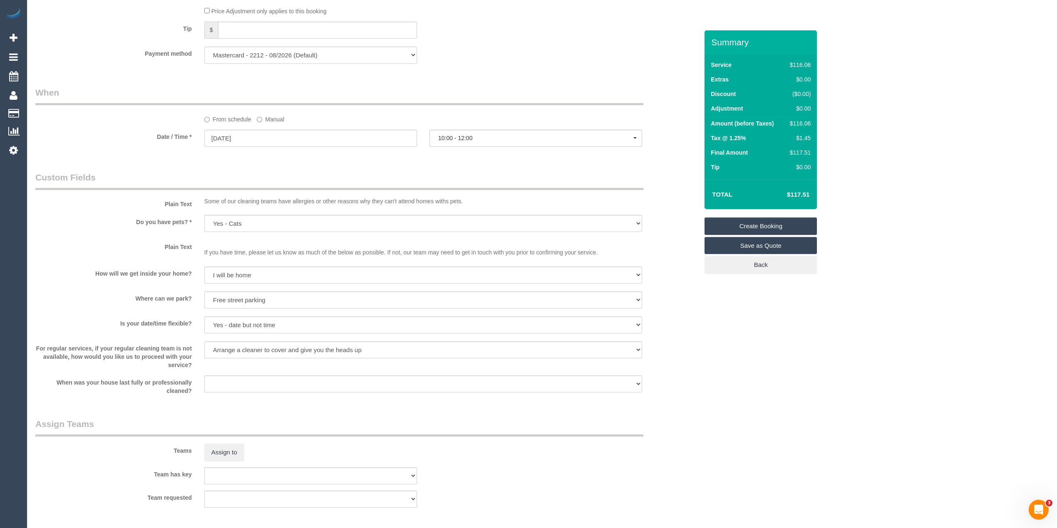
scroll to position [576, 0]
type textarea "Please ask the customer which areas they want cleaned, thank you."
click at [230, 139] on input "05/09/2025" at bounding box center [310, 139] width 213 height 17
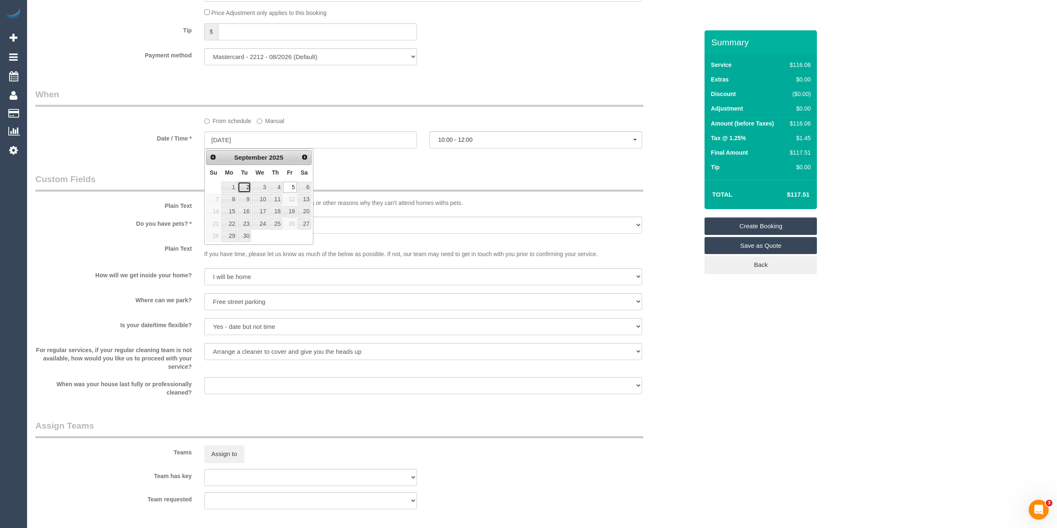
click at [240, 187] on link "2" at bounding box center [244, 187] width 13 height 11
type input "02/09/2025"
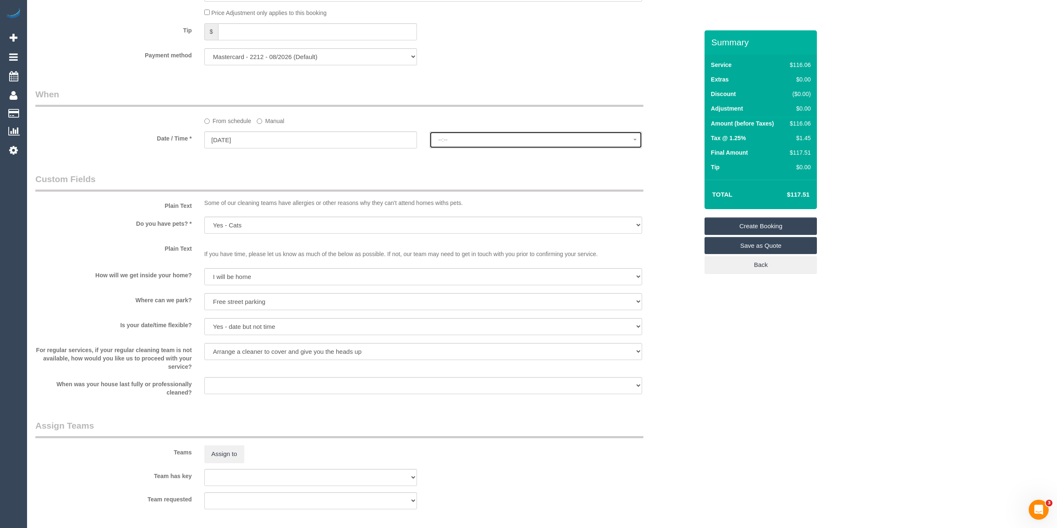
click at [461, 135] on button "--:--" at bounding box center [535, 139] width 213 height 17
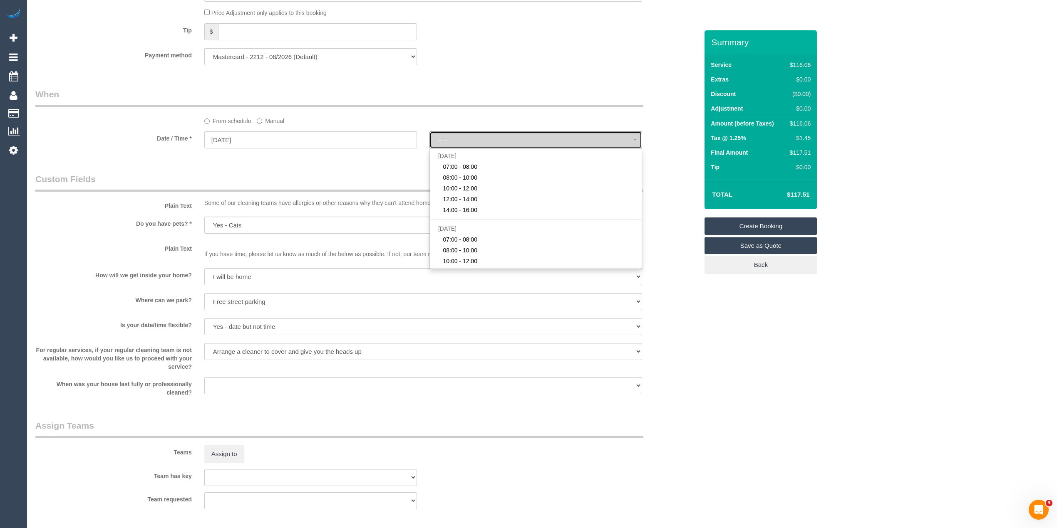
select select "spot22"
click at [221, 137] on input "02/09/2025" at bounding box center [310, 139] width 213 height 17
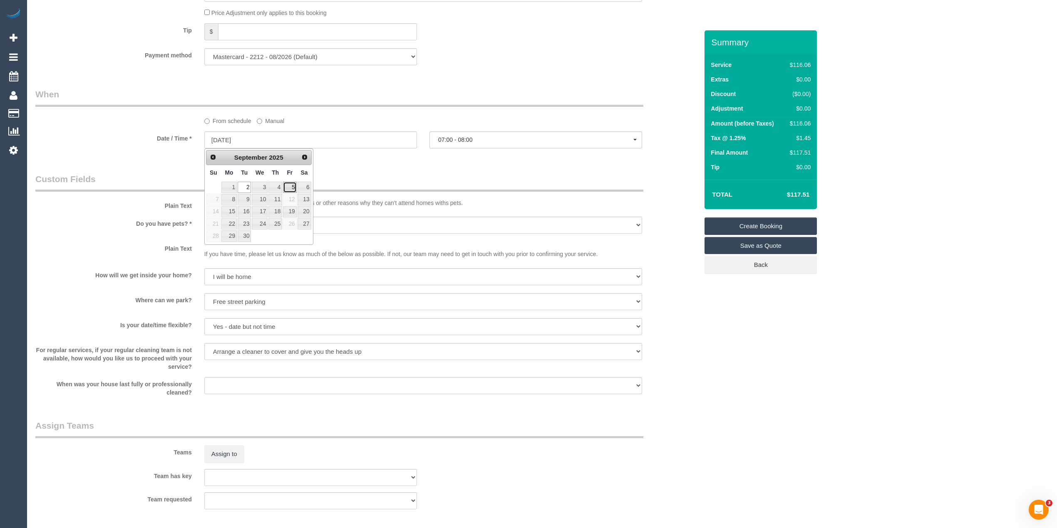
click at [288, 186] on link "5" at bounding box center [289, 187] width 13 height 11
type input "05/09/2025"
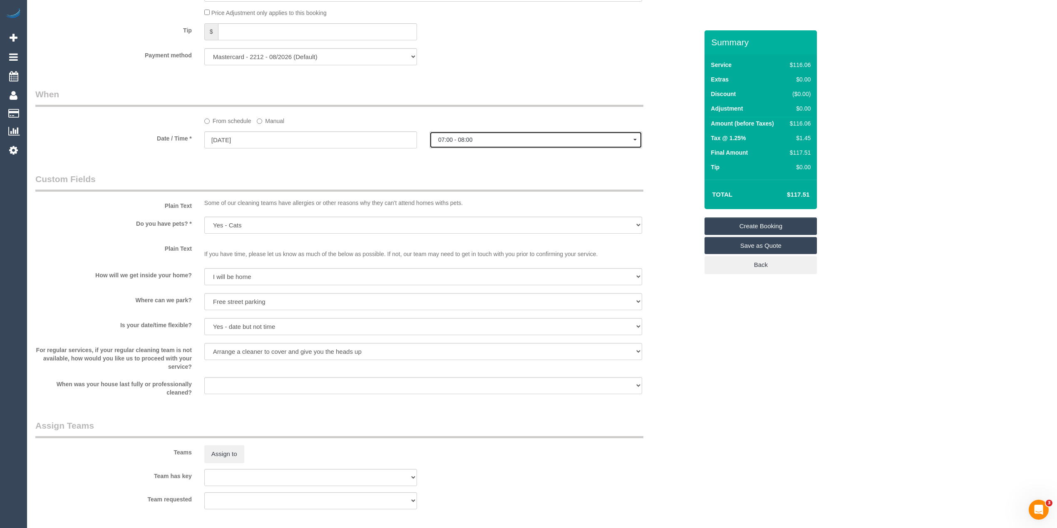
click at [481, 135] on button "07:00 - 08:00" at bounding box center [535, 139] width 213 height 17
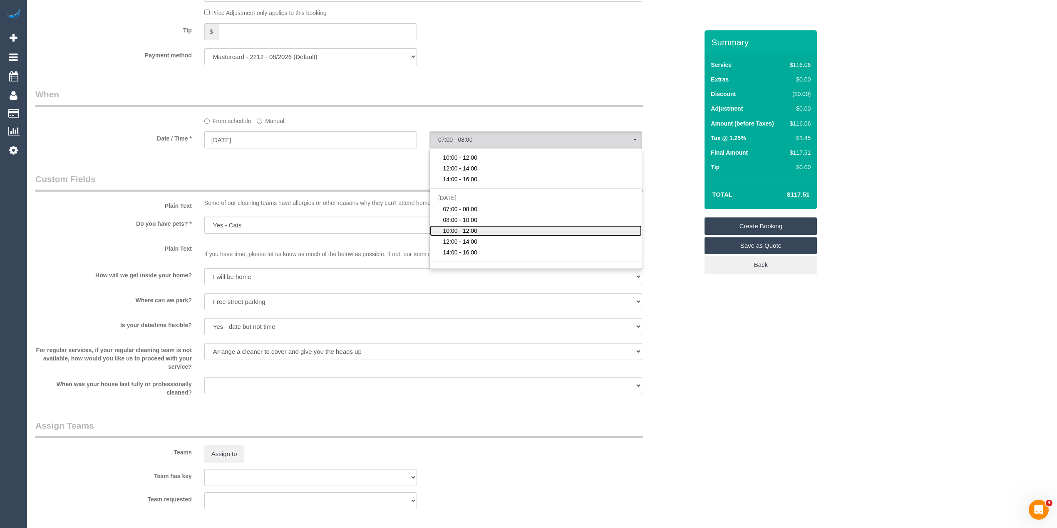
click at [485, 230] on link "10:00 - 12:00" at bounding box center [536, 231] width 212 height 11
select select "spot39"
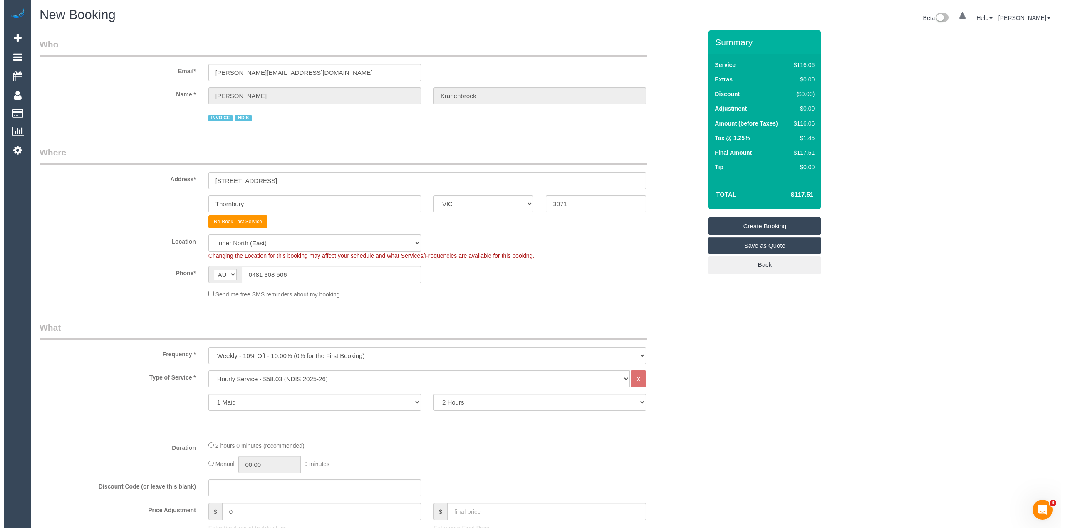
scroll to position [0, 0]
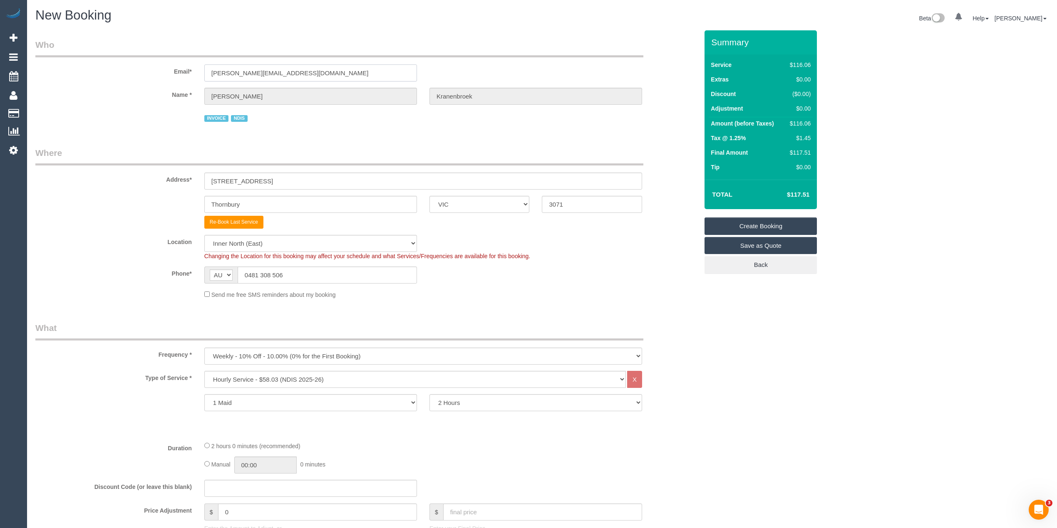
drag, startPoint x: 317, startPoint y: 68, endPoint x: 150, endPoint y: 53, distance: 167.9
click at [150, 53] on fieldset "Who Email* fiona.kranenbroek@yahoo.com.au Name * Fiona Kranenbroek INVOICE NDIS" at bounding box center [366, 85] width 663 height 92
click at [763, 225] on link "Create Booking" at bounding box center [760, 226] width 112 height 17
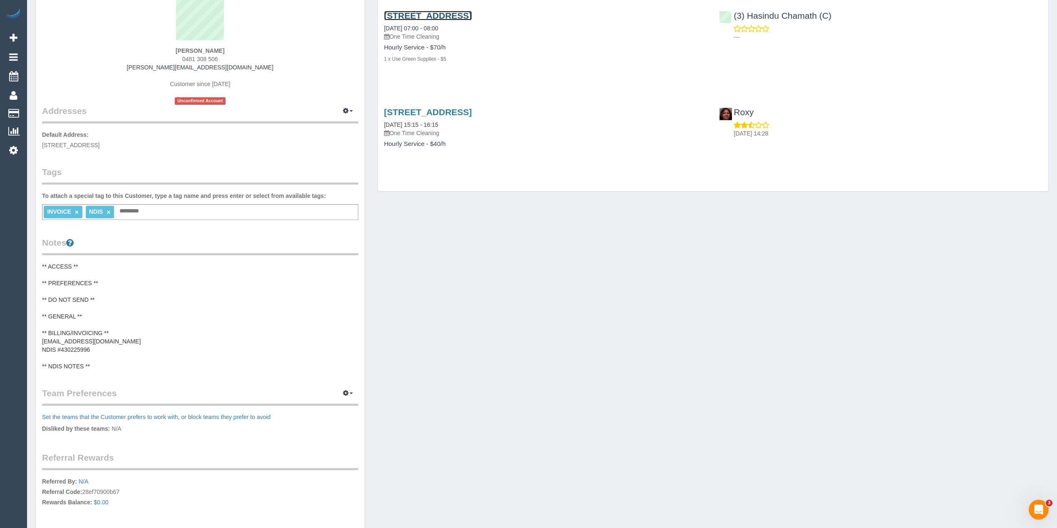
scroll to position [171, 0]
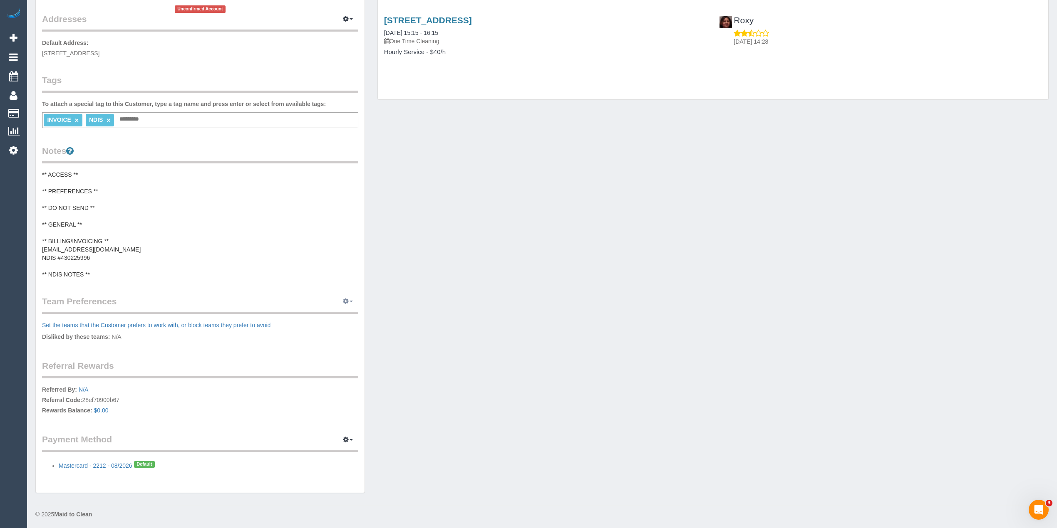
click at [345, 299] on icon "button" at bounding box center [346, 301] width 6 height 5
click at [318, 318] on link "Manage Preferences" at bounding box center [322, 317] width 71 height 11
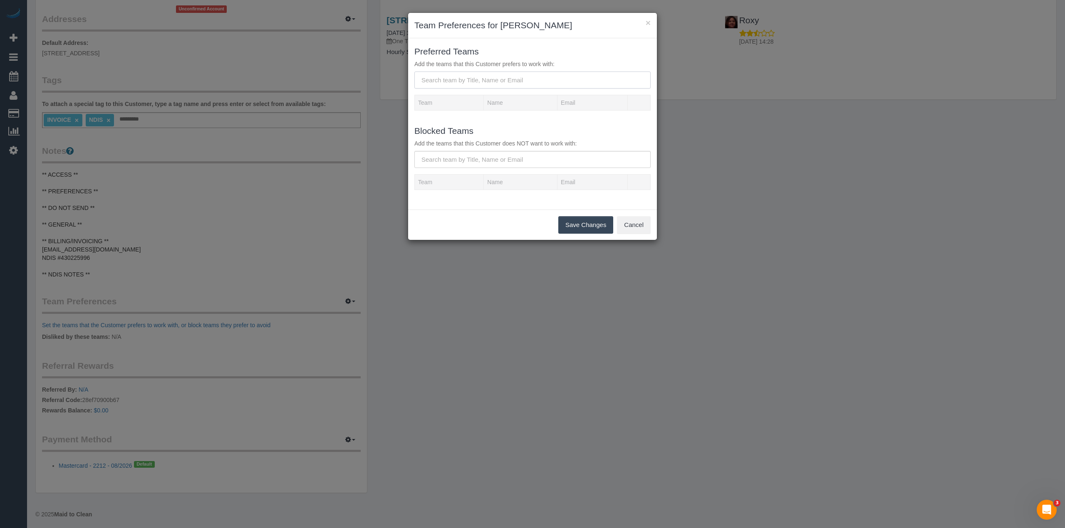
click at [450, 78] on input "text" at bounding box center [532, 80] width 236 height 17
type input "Hasindu"
click at [476, 97] on b "(3) Hasindu Chamath (C)" at bounding box center [455, 97] width 65 height 7
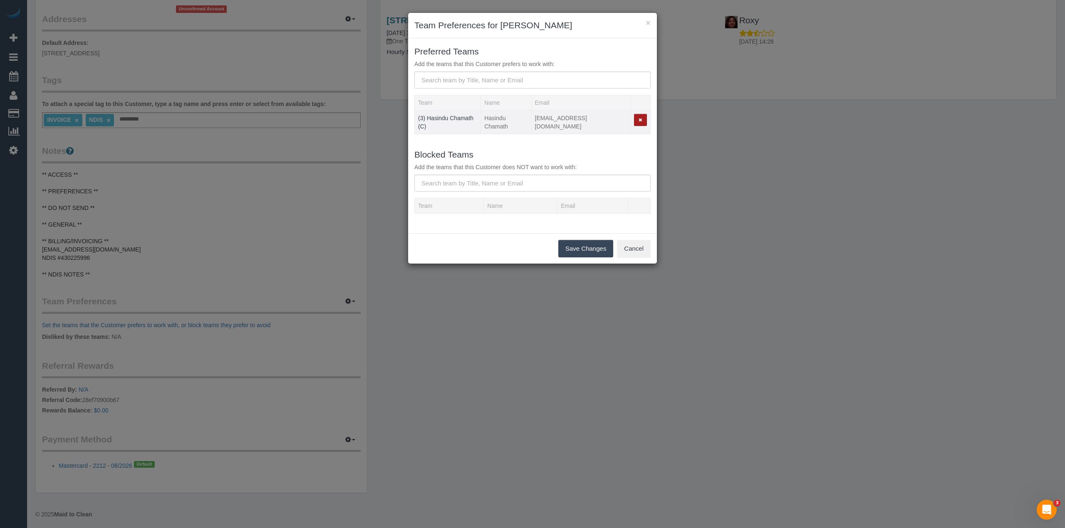
click at [642, 118] on button "button" at bounding box center [640, 120] width 13 height 12
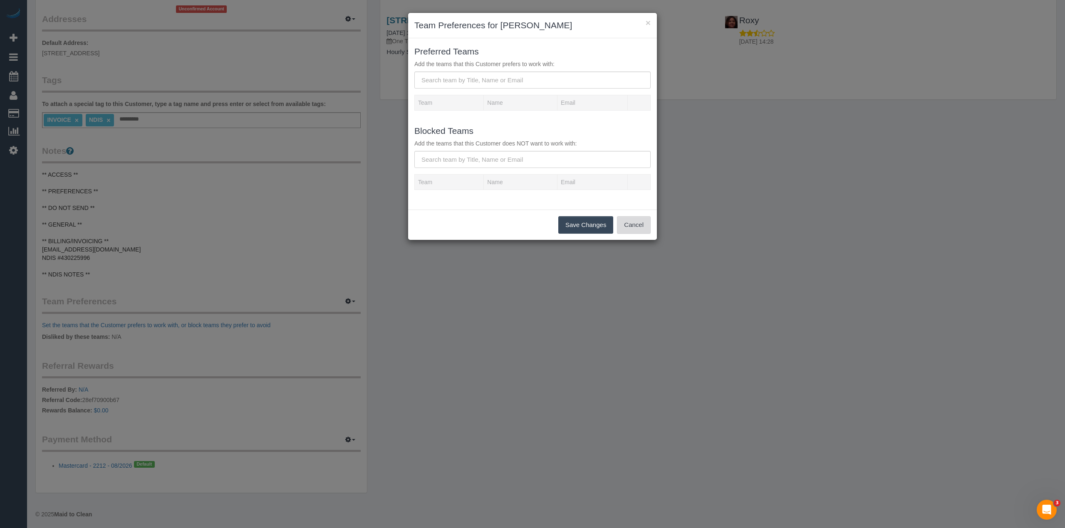
click at [646, 222] on button "Cancel" at bounding box center [634, 224] width 34 height 17
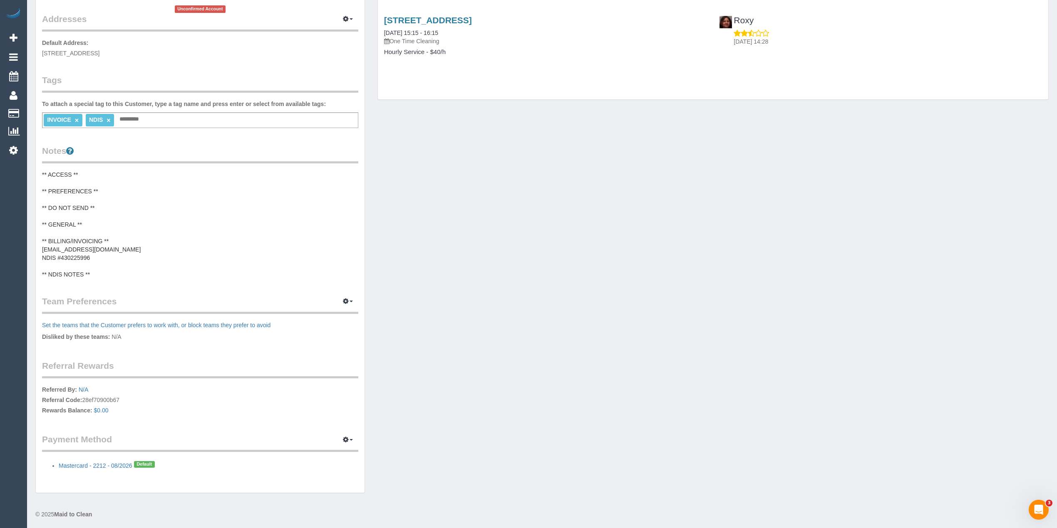
scroll to position [0, 0]
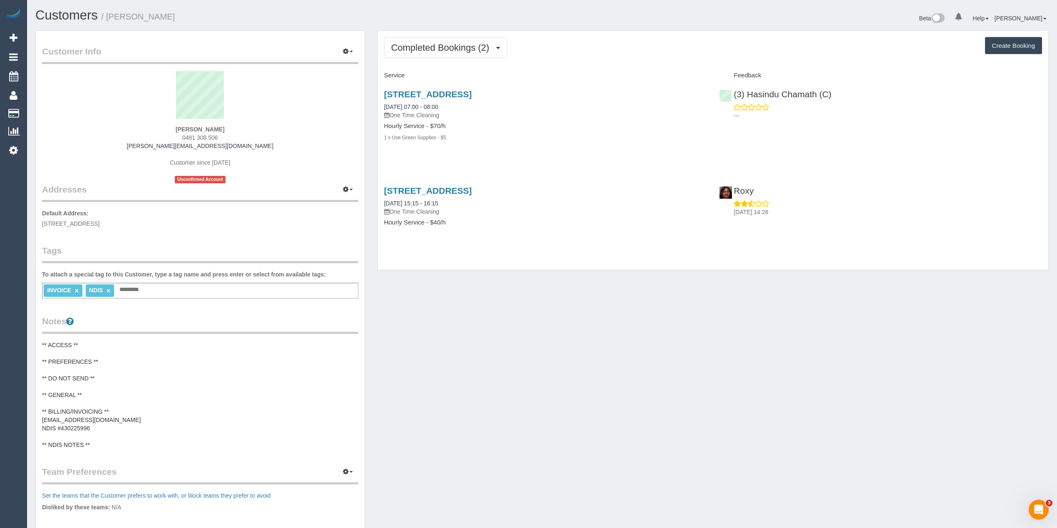
click at [82, 391] on pre "** ACCESS ** ** PREFERENCES ** ** DO NOT SEND ** ** GENERAL ** ** BILLING/INVOI…" at bounding box center [200, 395] width 316 height 108
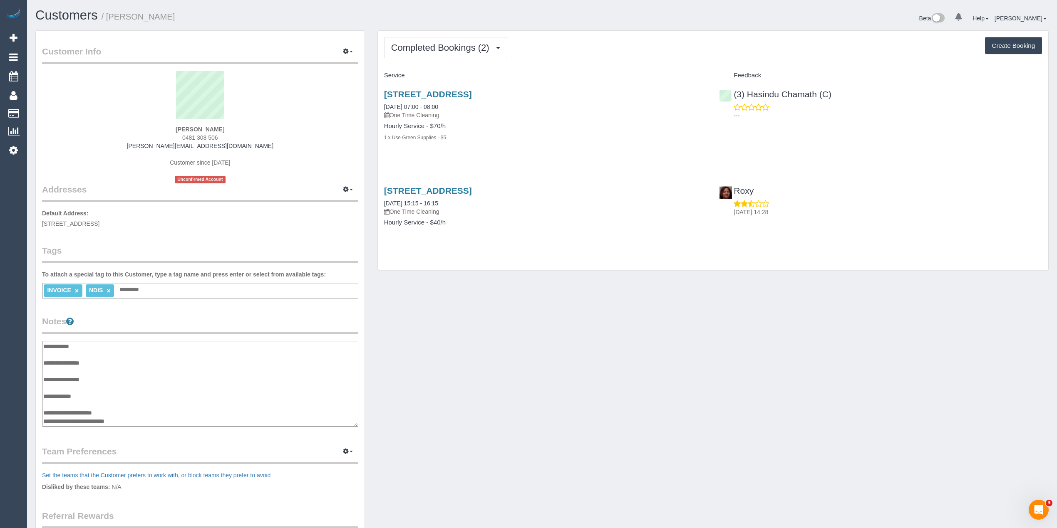
scroll to position [25, 0]
click at [89, 368] on textarea "**********" at bounding box center [200, 384] width 316 height 86
click at [556, 365] on div "Customer Info Edit Contact Info Send Message Email Preferences Special Sales Ta…" at bounding box center [542, 341] width 1026 height 622
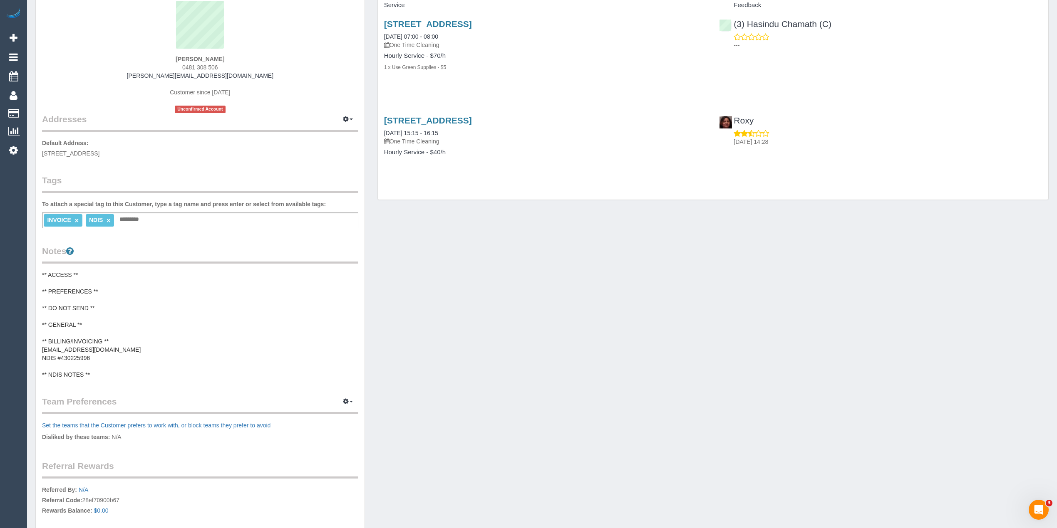
scroll to position [92, 0]
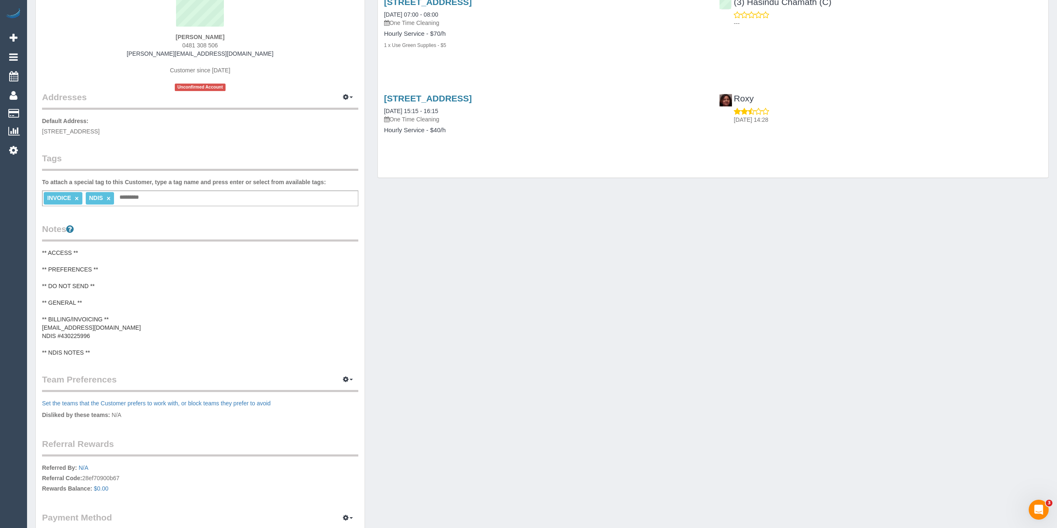
click at [85, 299] on pre "** ACCESS ** ** PREFERENCES ** ** DO NOT SEND ** ** GENERAL ** ** BILLING/INVOI…" at bounding box center [200, 303] width 316 height 108
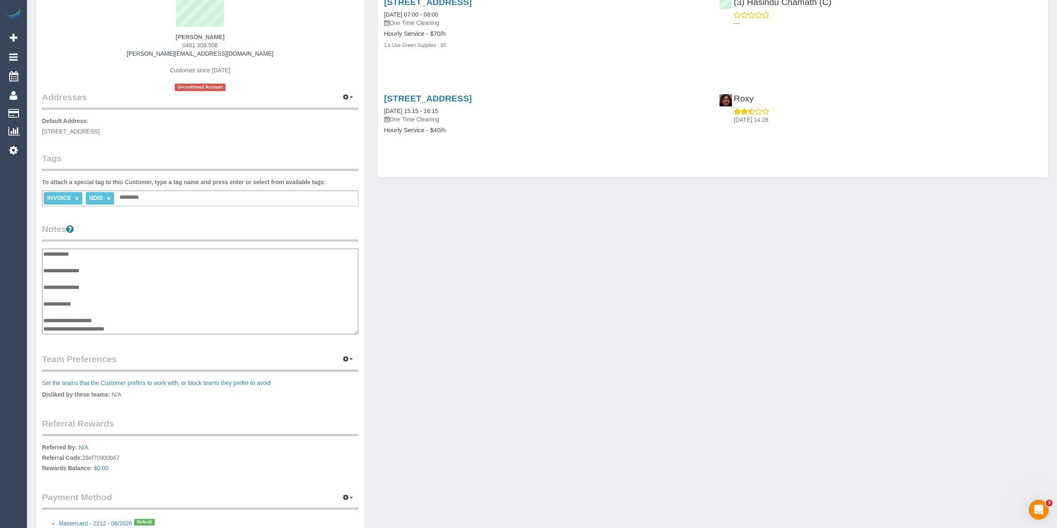
scroll to position [25, 0]
click at [87, 278] on textarea "**********" at bounding box center [200, 292] width 316 height 86
type textarea "**********"
click at [543, 301] on div "Customer Info Edit Contact Info Send Message Email Preferences Special Sales Ta…" at bounding box center [542, 249] width 1026 height 622
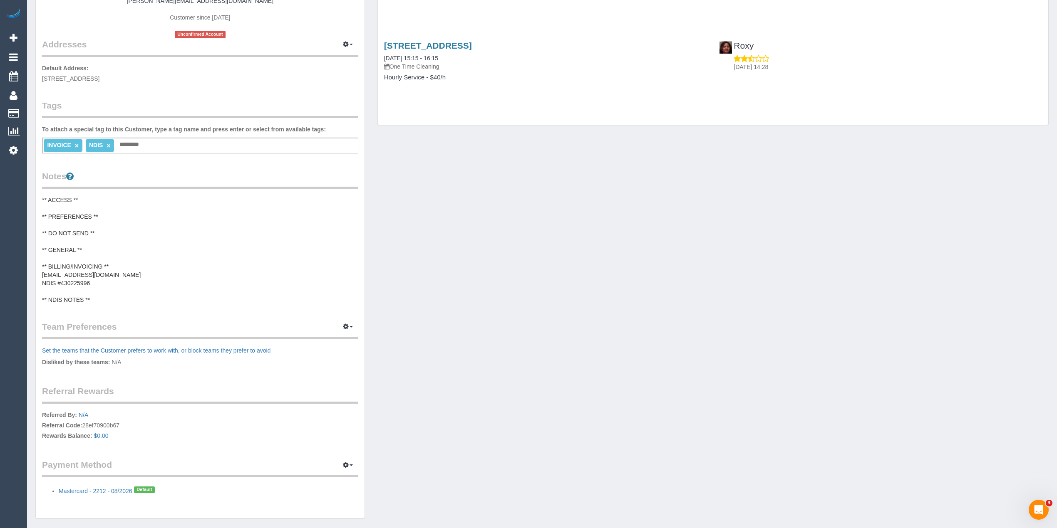
scroll to position [171, 0]
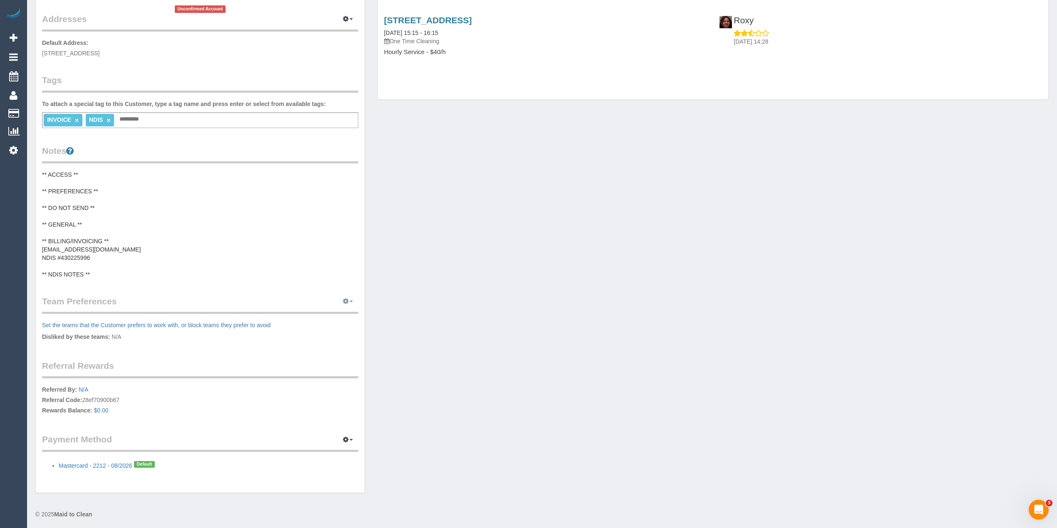
click at [350, 298] on button "button" at bounding box center [347, 301] width 21 height 13
click at [335, 317] on link "Manage Preferences" at bounding box center [322, 317] width 71 height 11
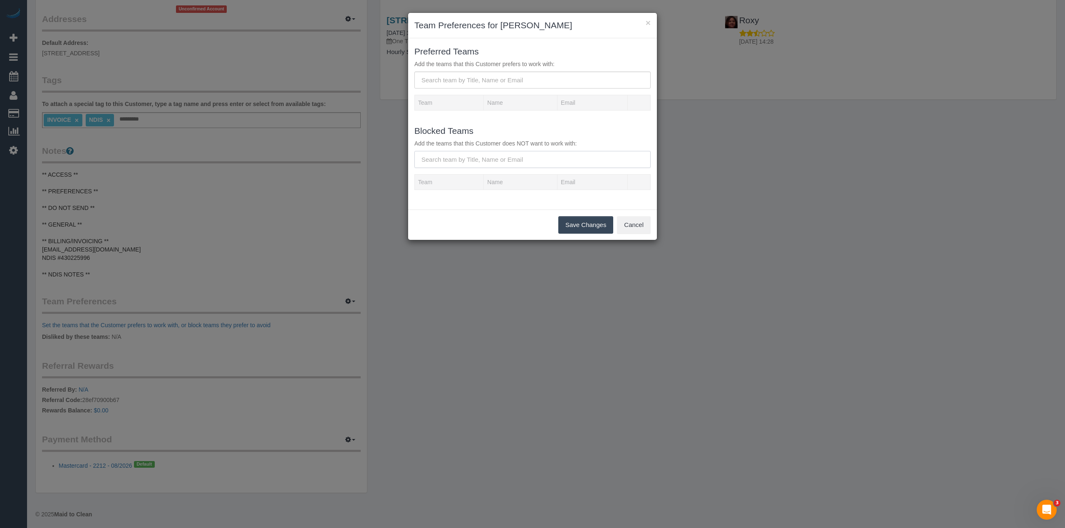
click at [466, 156] on input "text" at bounding box center [532, 159] width 236 height 17
click at [648, 19] on button "×" at bounding box center [648, 22] width 5 height 9
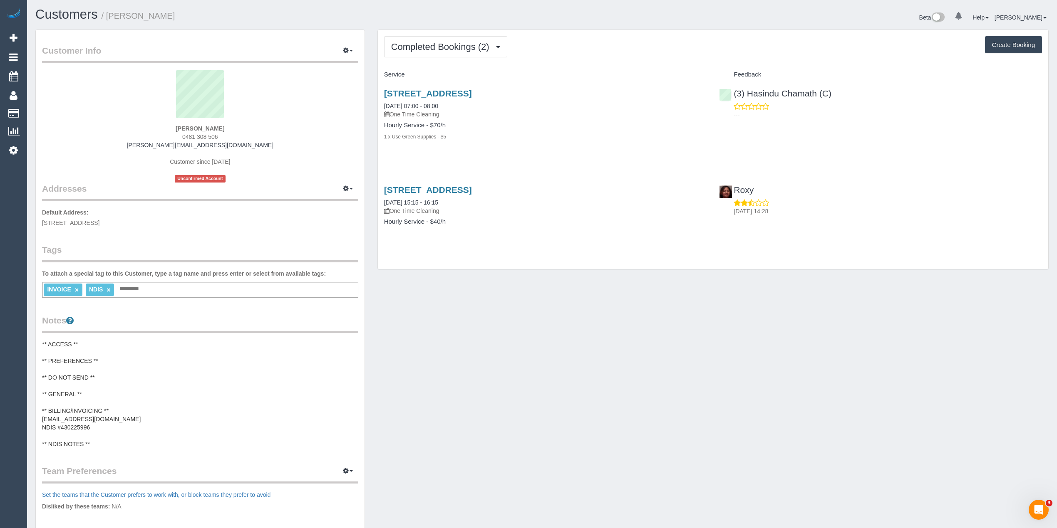
scroll to position [0, 0]
click at [91, 394] on pre "** ACCESS ** ** PREFERENCES ** ** DO NOT SEND ** ** GENERAL ** ** BILLING/INVOI…" at bounding box center [200, 395] width 316 height 108
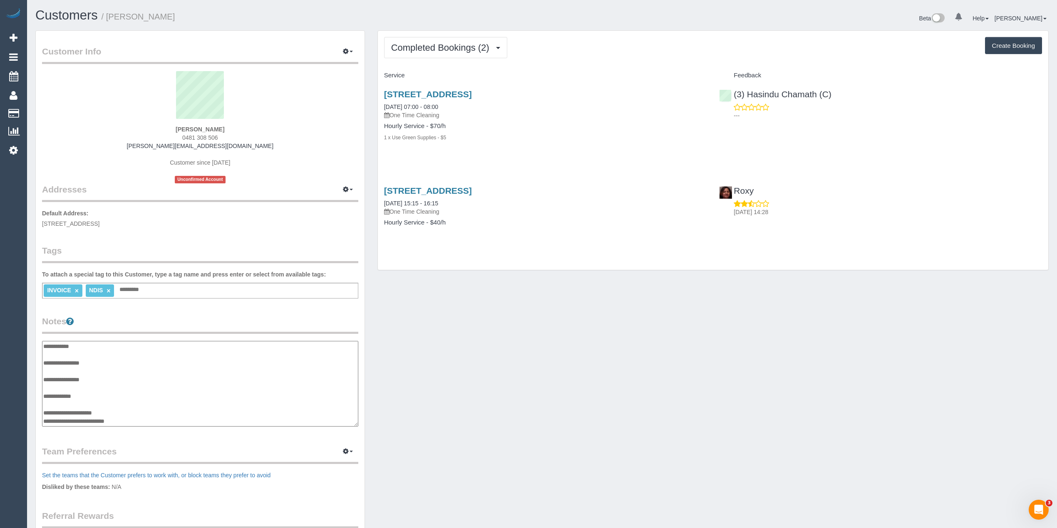
scroll to position [25, 0]
click at [97, 366] on textarea "**********" at bounding box center [200, 384] width 316 height 86
click at [100, 380] on textarea "**********" at bounding box center [200, 384] width 316 height 86
click at [96, 379] on textarea "**********" at bounding box center [200, 384] width 316 height 86
click at [98, 378] on textarea "**********" at bounding box center [200, 384] width 316 height 86
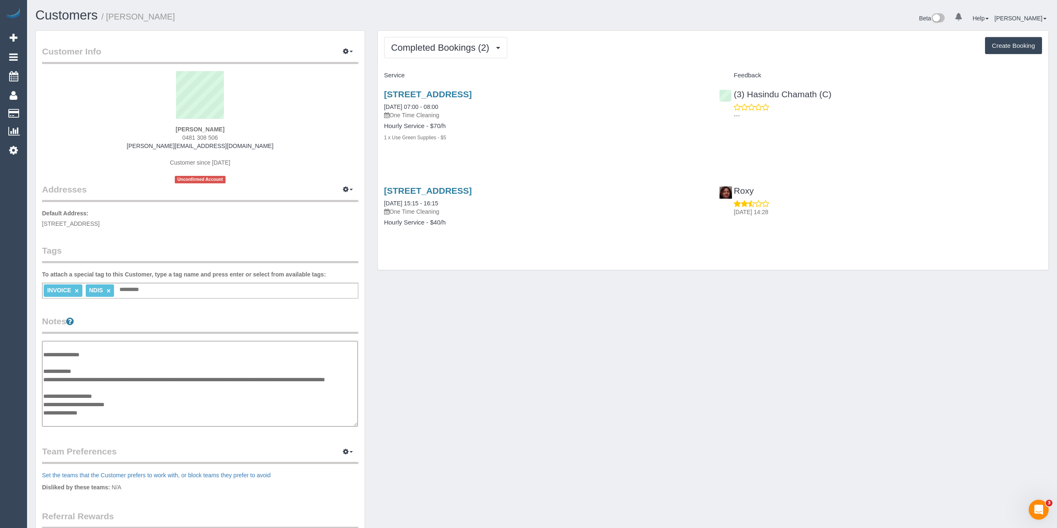
type textarea "**********"
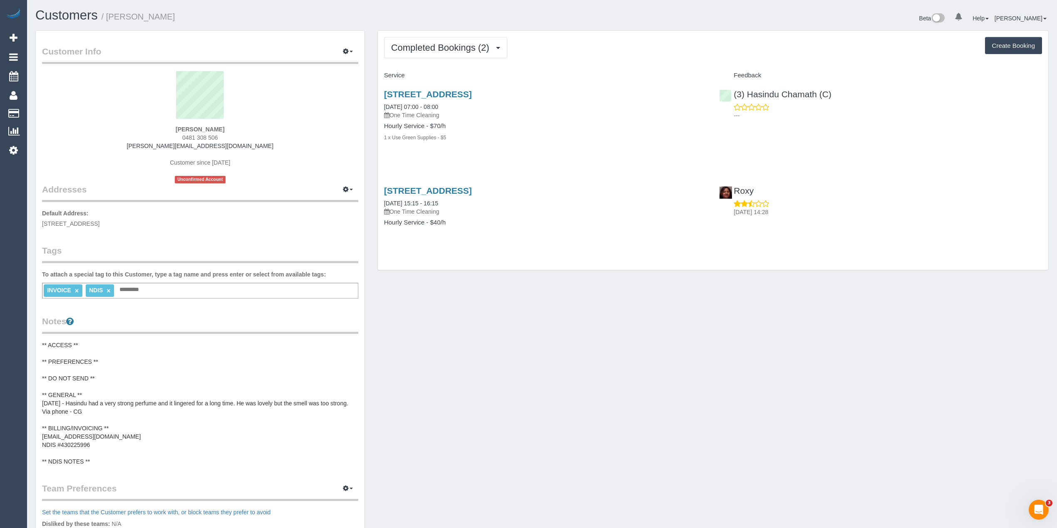
click at [602, 421] on div "Customer Info Edit Contact Info Send Message Email Preferences Special Sales Ta…" at bounding box center [542, 359] width 1026 height 659
click at [446, 388] on div "Customer Info Edit Contact Info Send Message Email Preferences Special Sales Ta…" at bounding box center [542, 359] width 1026 height 659
click at [442, 47] on span "Completed Bookings (2)" at bounding box center [442, 47] width 102 height 10
click at [446, 80] on link "Upcoming Bookings (0)" at bounding box center [427, 77] width 87 height 11
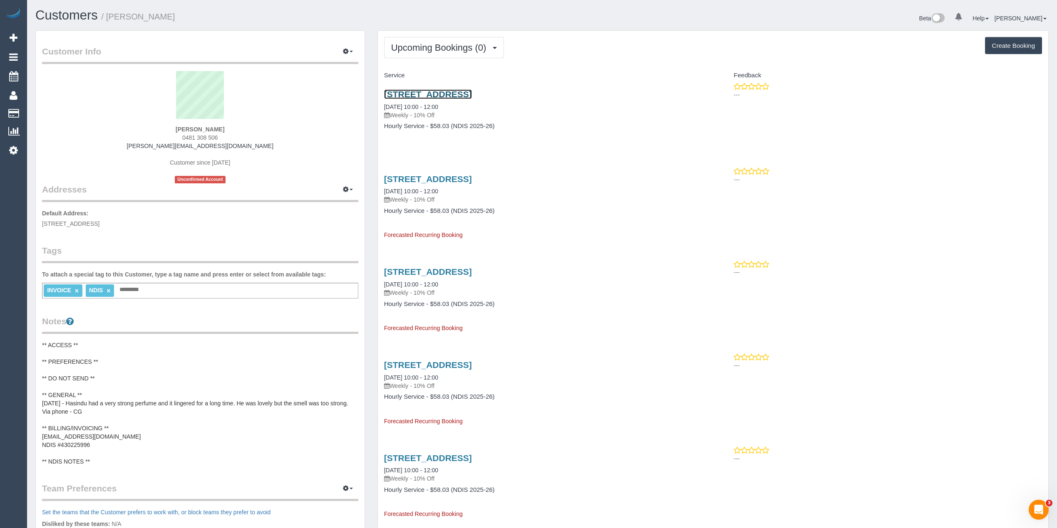
click at [472, 92] on link "2/130 Flinders Street, Thornbury, VIC 3071" at bounding box center [428, 94] width 88 height 10
click at [69, 358] on pre "** ACCESS ** ** PREFERENCES ** ** DO NOT SEND ** ** GENERAL ** [DATE] - Hasindu…" at bounding box center [200, 403] width 316 height 125
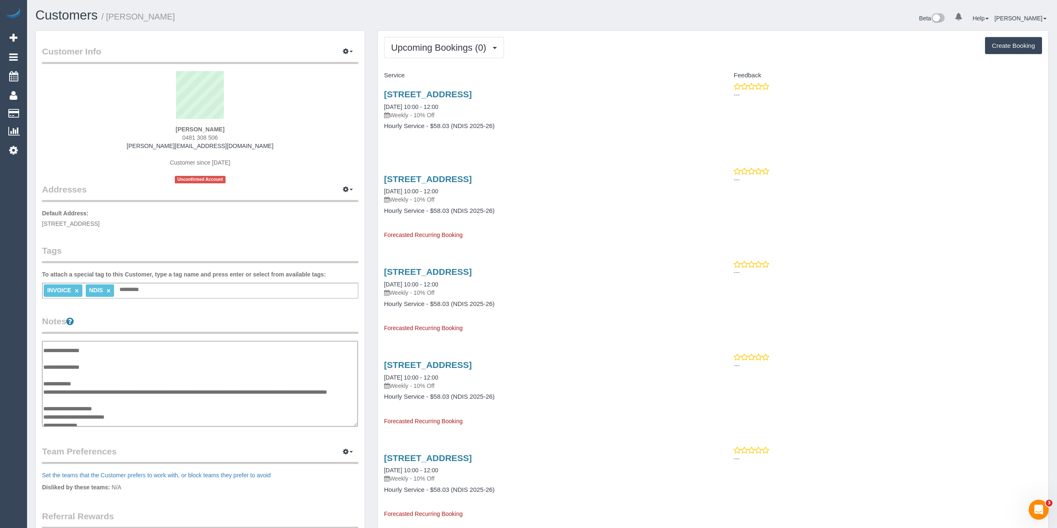
scroll to position [0, 0]
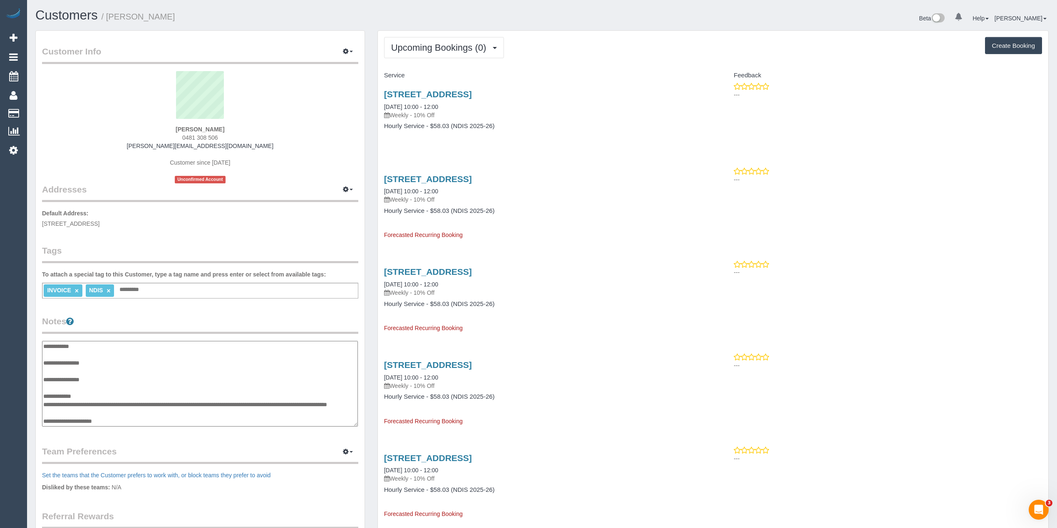
click at [119, 365] on textarea "**********" at bounding box center [200, 384] width 316 height 86
drag, startPoint x: 116, startPoint y: 370, endPoint x: 117, endPoint y: 375, distance: 5.7
click at [116, 372] on textarea "**********" at bounding box center [200, 384] width 316 height 86
type textarea "**********"
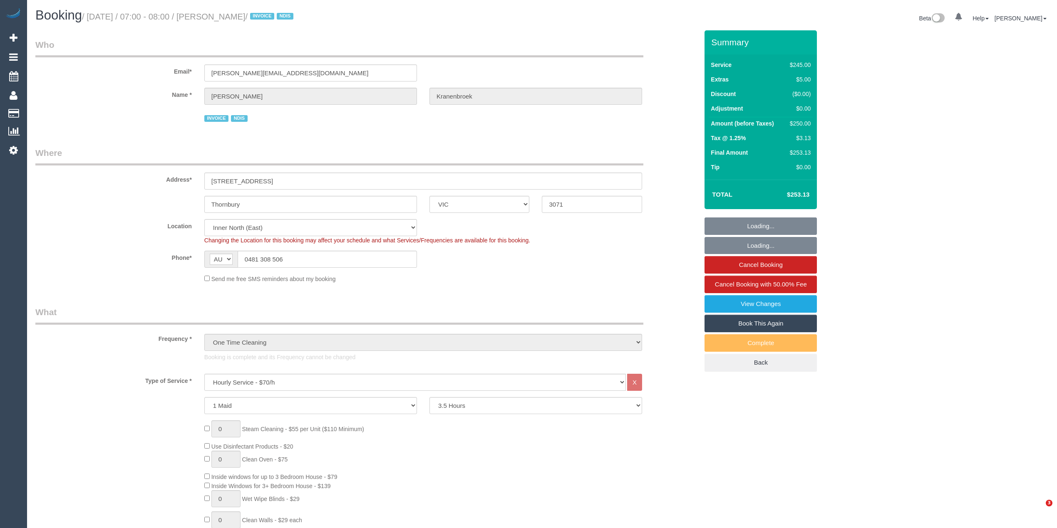
select select "VIC"
select select "210"
select select "number:28"
select select "number:14"
select select "number:19"
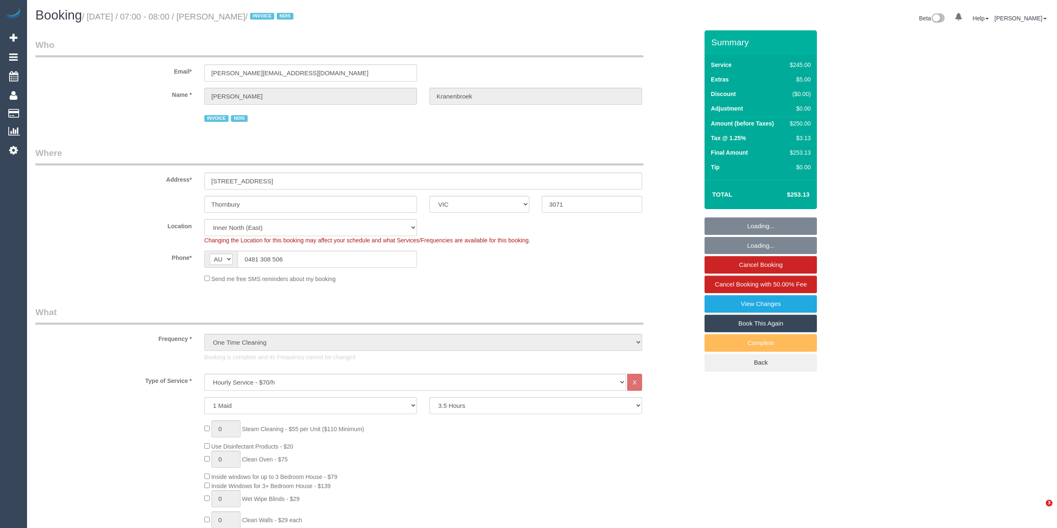
select select "number:24"
select select "object:1686"
select select "spot1"
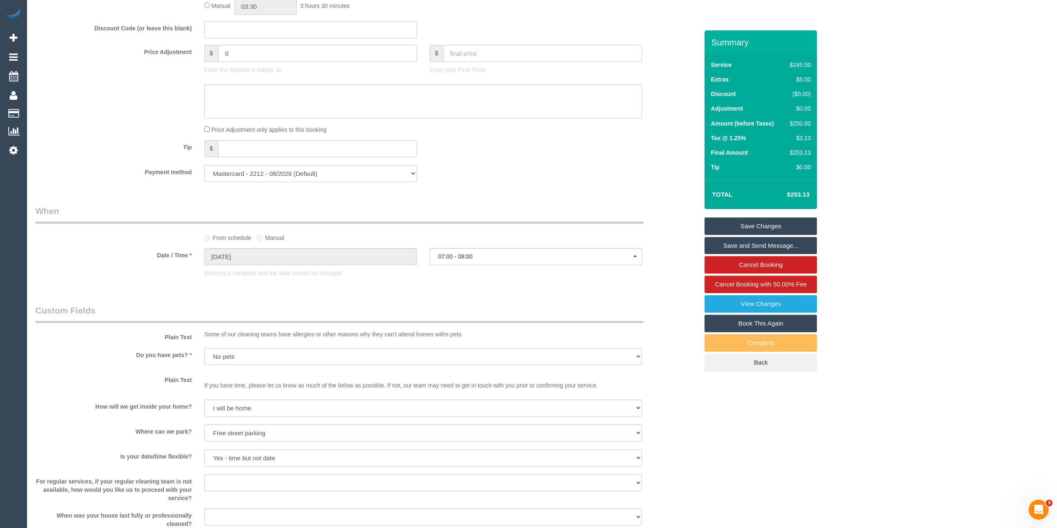
scroll to position [832, 0]
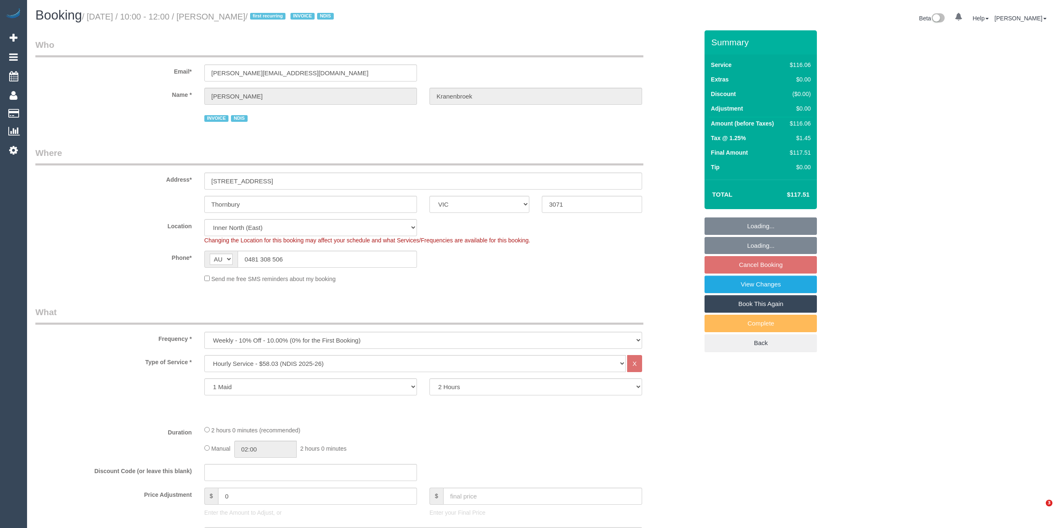
select select "VIC"
select select "number:29"
select select "number:14"
select select "number:19"
select select "number:23"
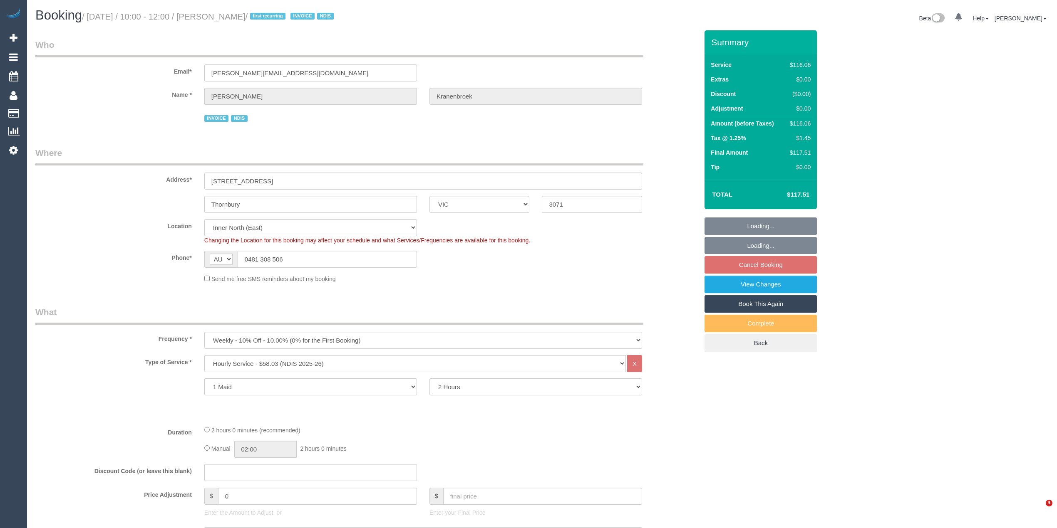
select select "number:34"
select select "object:749"
select select "spot3"
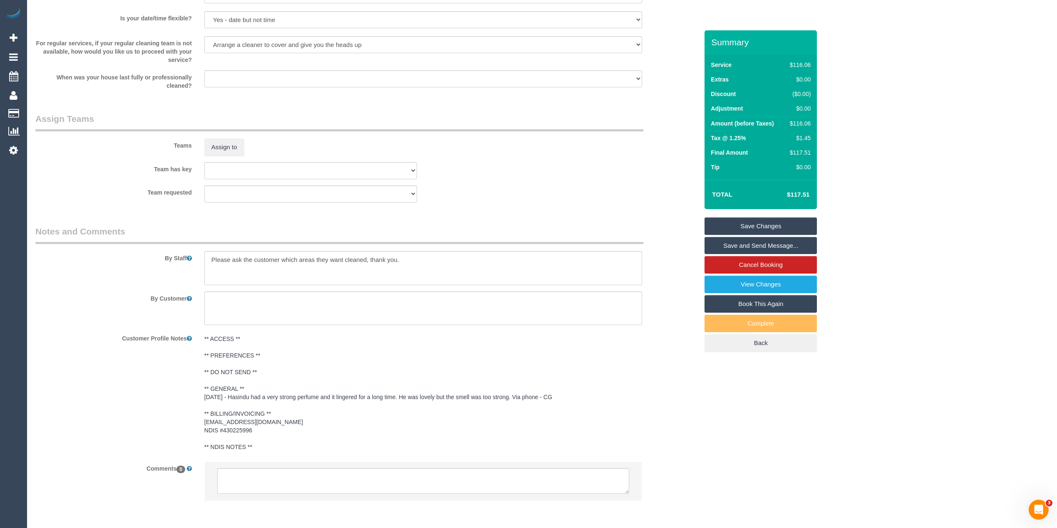
scroll to position [900, 0]
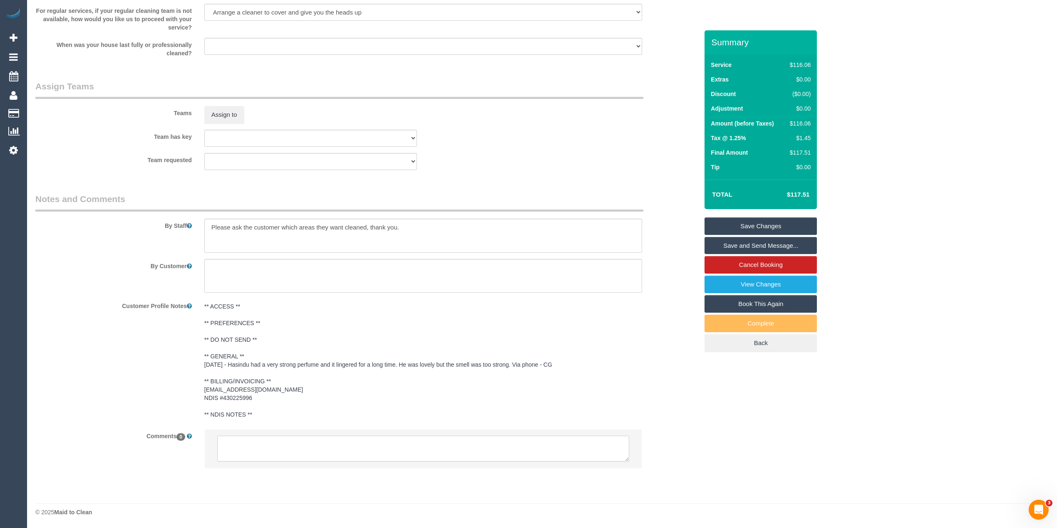
click at [260, 448] on textarea at bounding box center [423, 449] width 412 height 26
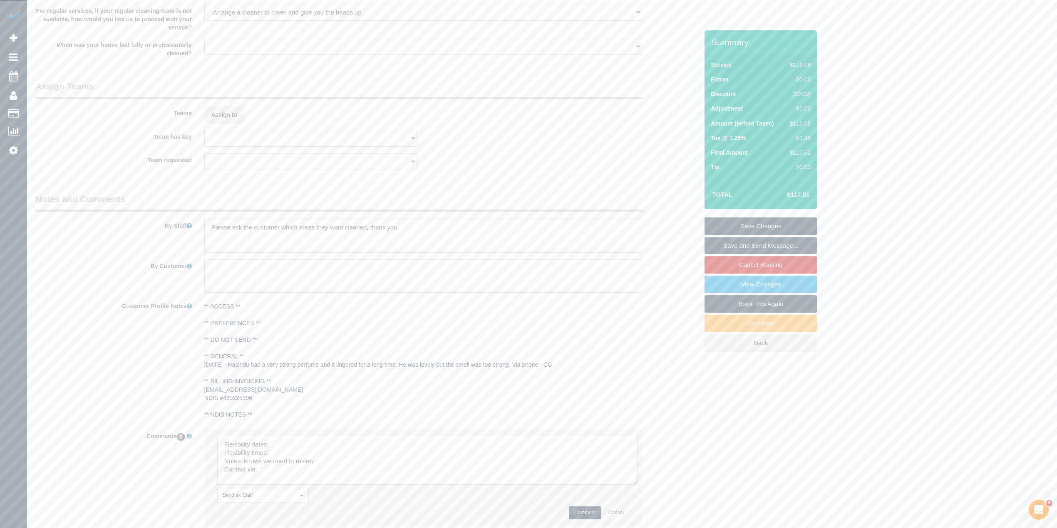
drag, startPoint x: 626, startPoint y: 456, endPoint x: 637, endPoint y: 488, distance: 34.5
click at [637, 485] on textarea at bounding box center [427, 460] width 420 height 49
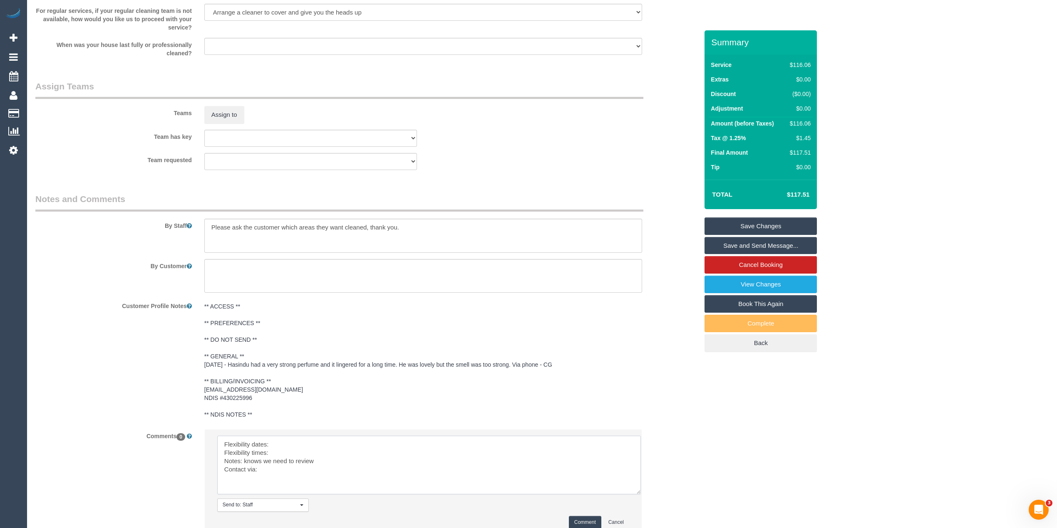
click at [302, 440] on textarea at bounding box center [429, 465] width 424 height 59
click at [299, 458] on textarea at bounding box center [429, 465] width 424 height 59
click at [288, 450] on textarea at bounding box center [429, 465] width 424 height 59
click at [284, 470] on textarea at bounding box center [429, 465] width 424 height 59
type textarea "Flexibility dates: Fridays preferred but can do other days later in the week Fl…"
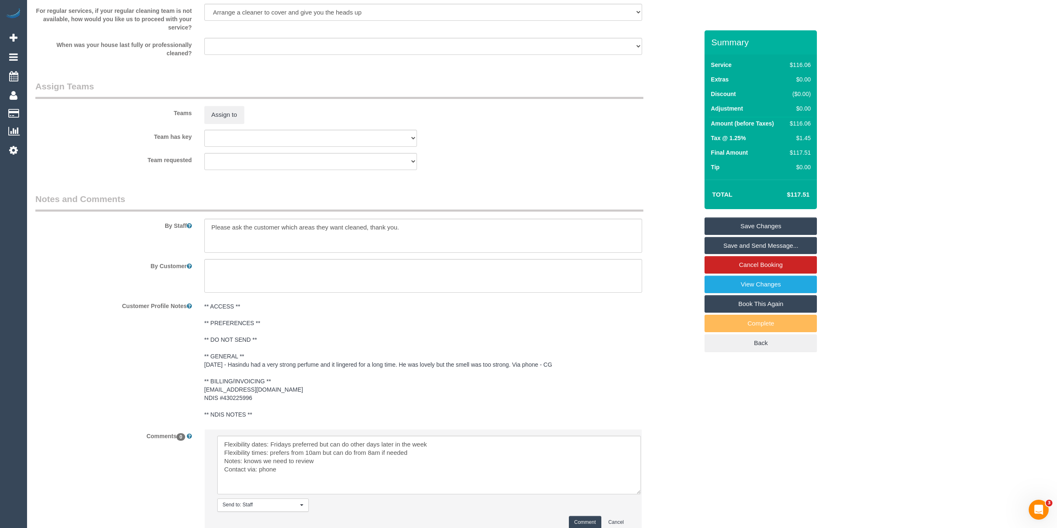
click at [588, 520] on button "Comment" at bounding box center [585, 522] width 32 height 13
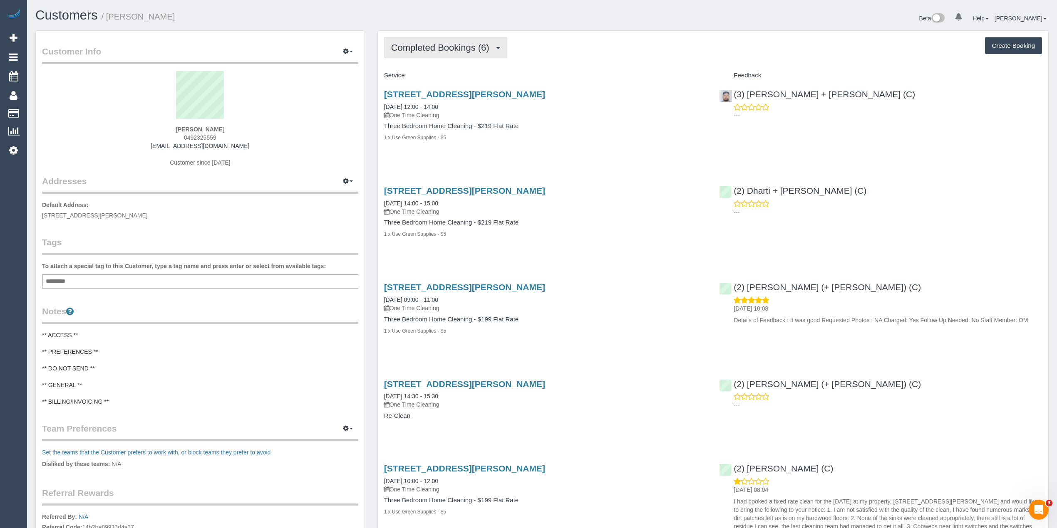
click at [424, 37] on button "Completed Bookings (6)" at bounding box center [445, 47] width 123 height 21
click at [1007, 40] on button "Create Booking" at bounding box center [1013, 45] width 57 height 17
select select "VIC"
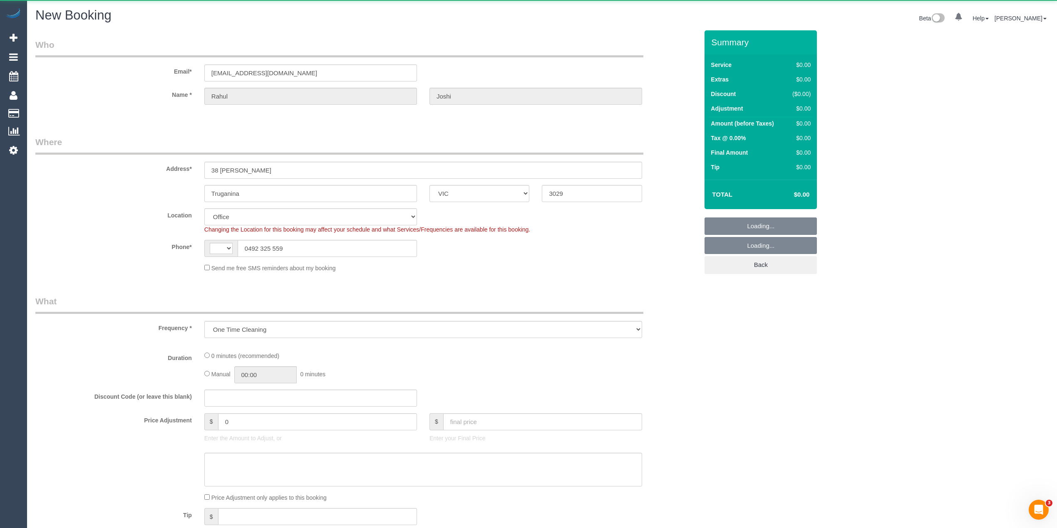
select select "object:1038"
select select "string:AU"
select select "string:stripe-pm_1QVPFX2GScqysDRVzpS26kht"
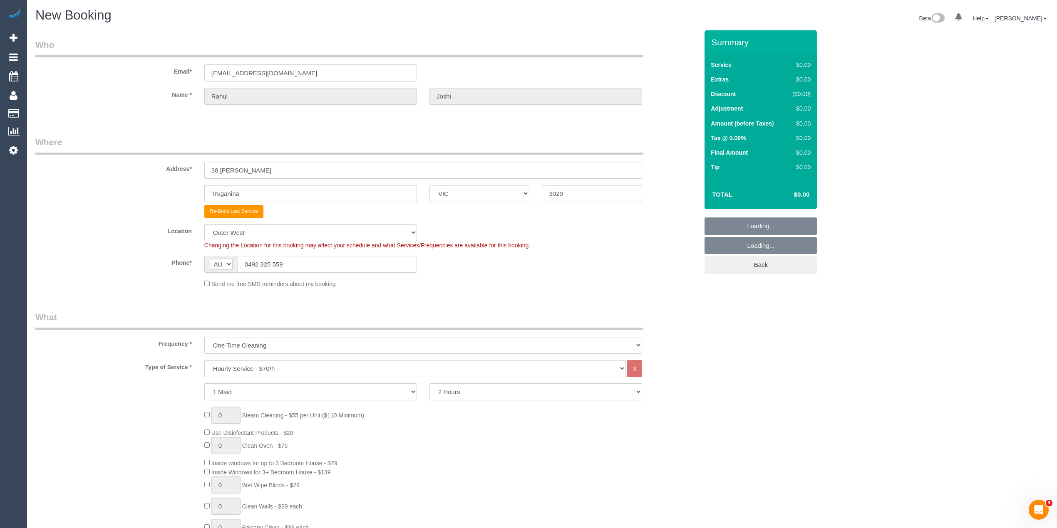
select select "53"
select select "object:2443"
click at [282, 362] on select "Hourly Service - $70/h Hourly Service - $65/h Hourly Service - $60/h Hourly Ser…" at bounding box center [414, 368] width 421 height 17
select select "212"
click at [204, 360] on select "Hourly Service - $70/h Hourly Service - $65/h Hourly Service - $60/h Hourly Ser…" at bounding box center [414, 368] width 421 height 17
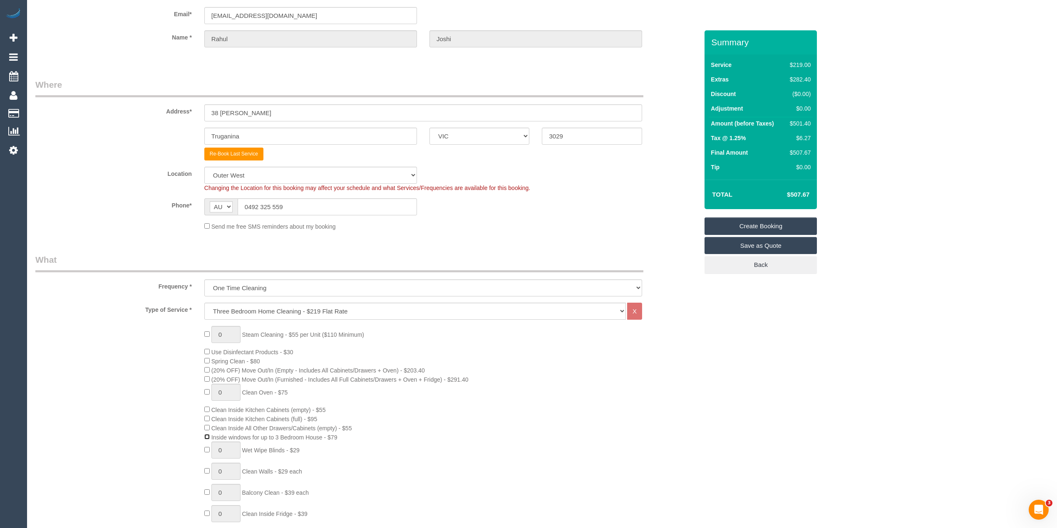
scroll to position [92, 0]
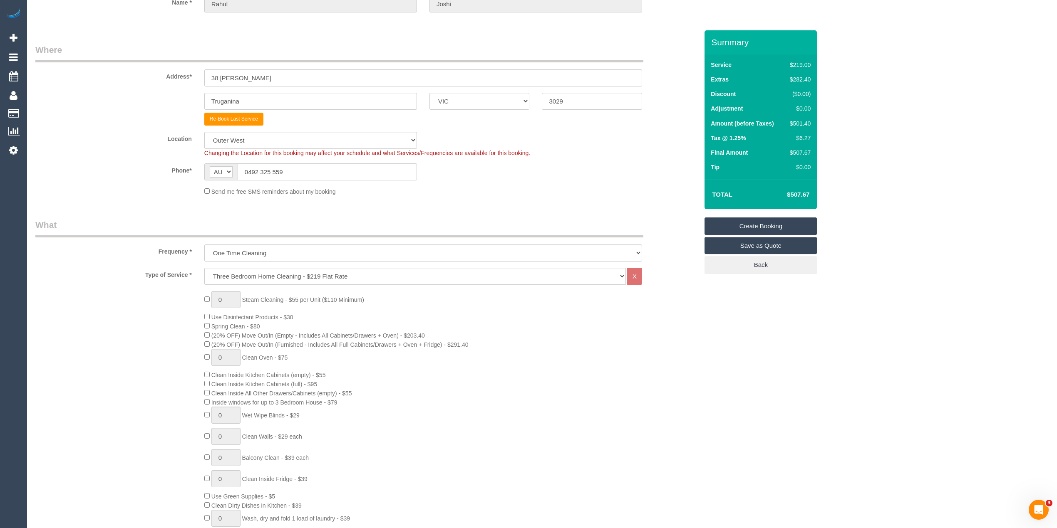
click at [154, 385] on div "0 Steam Cleaning - $55 per Unit ($110 Minimum) Use Disinfectant Products - $30 …" at bounding box center [366, 437] width 675 height 292
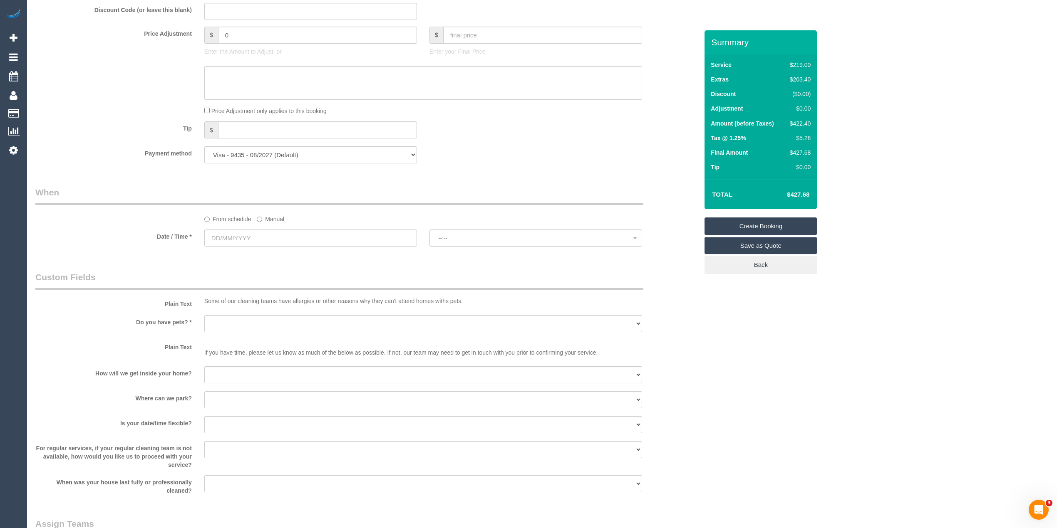
scroll to position [739, 0]
click at [220, 236] on input "text" at bounding box center [310, 233] width 213 height 17
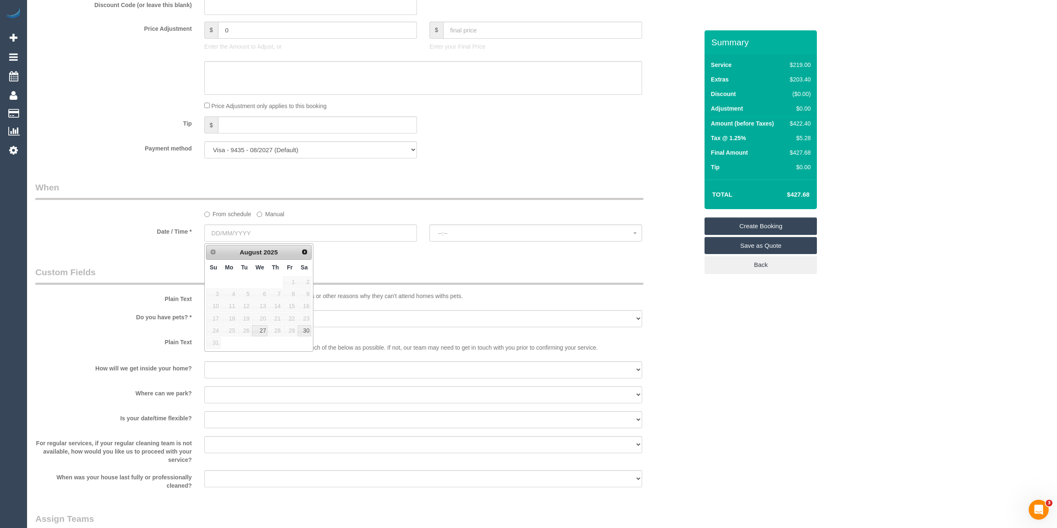
click at [302, 245] on div "Prev Next August 2025" at bounding box center [259, 252] width 106 height 15
click at [303, 252] on span "Next" at bounding box center [304, 252] width 7 height 7
click at [278, 280] on link "4" at bounding box center [275, 282] width 14 height 11
type input "04/09/2025"
select select "spot1"
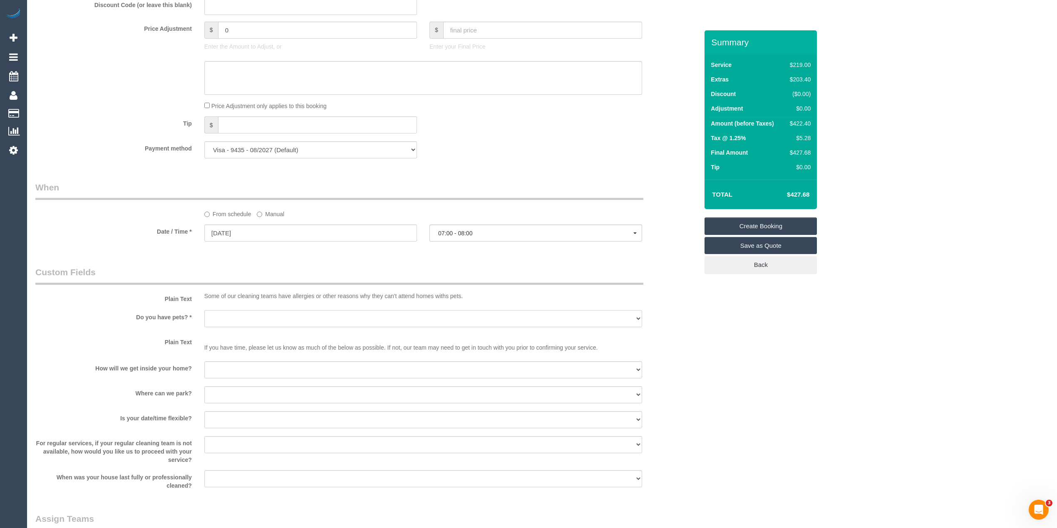
click at [244, 315] on select "Yes - Cats Yes - Dogs No pets Yes - Dogs and Cats Yes - Other" at bounding box center [423, 318] width 438 height 17
select select "number:28"
click at [204, 311] on select "Yes - Cats Yes - Dogs No pets Yes - Dogs and Cats Yes - Other" at bounding box center [423, 318] width 438 height 17
click at [233, 373] on select "I will be home Key will be left (please provide details below) Lock box/Access …" at bounding box center [423, 370] width 438 height 17
select select "number:14"
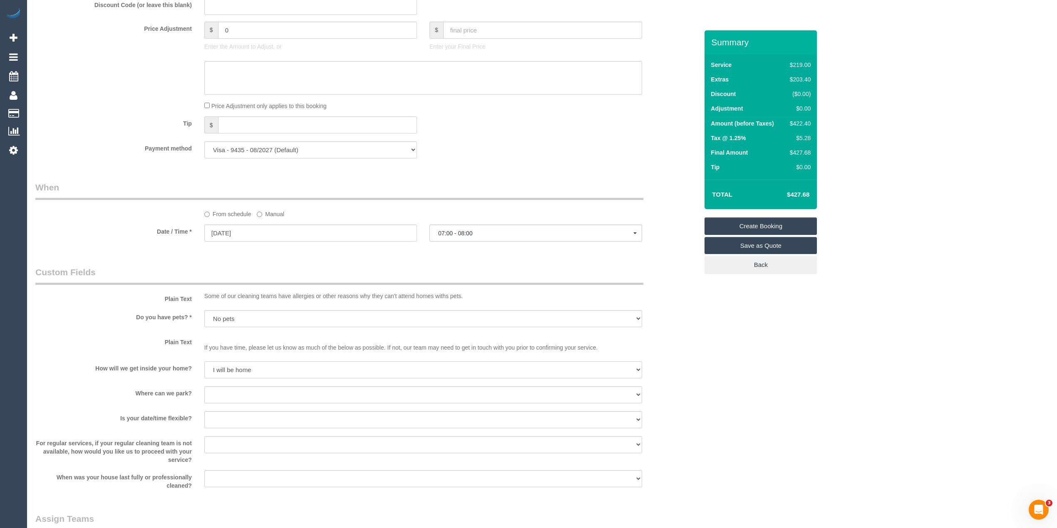
click at [204, 362] on select "I will be home Key will be left (please provide details below) Lock box/Access …" at bounding box center [423, 370] width 438 height 17
click at [238, 393] on select "I will provide parking on-site Free street parking Paid street parking (cost wi…" at bounding box center [423, 395] width 438 height 17
select select "number:19"
click at [204, 387] on select "I will provide parking on-site Free street parking Paid street parking (cost wi…" at bounding box center [423, 395] width 438 height 17
click at [241, 374] on select "I will be home Key will be left (please provide details below) Lock box/Access …" at bounding box center [423, 370] width 438 height 17
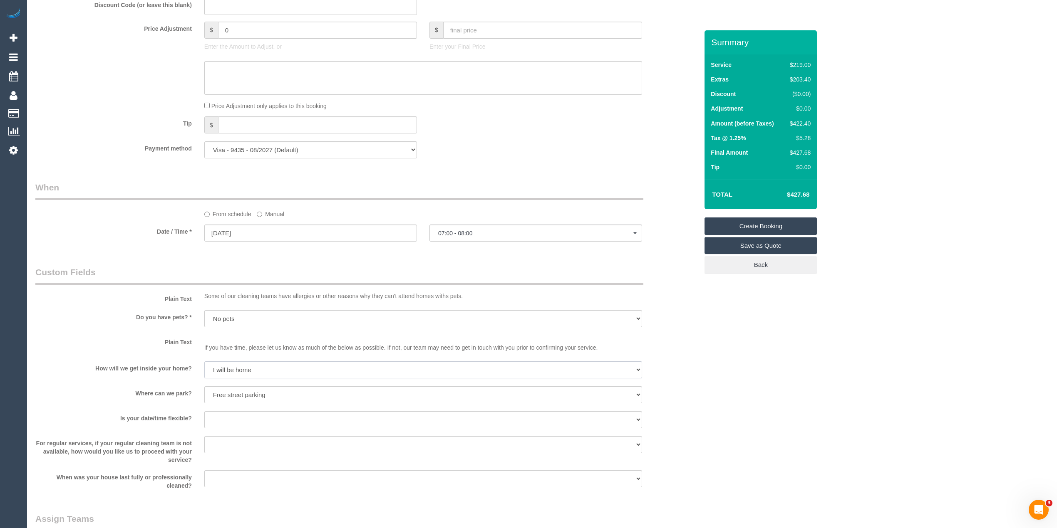
click at [241, 374] on select "I will be home Key will be left (please provide details below) Lock box/Access …" at bounding box center [423, 370] width 438 height 17
click at [240, 417] on select "Yes - date and time Yes - date but not time Yes - time but not date No - No fle…" at bounding box center [423, 420] width 438 height 17
select select "number:25"
click at [204, 412] on select "Yes - date and time Yes - date but not time Yes - time but not date No - No fle…" at bounding box center [423, 420] width 438 height 17
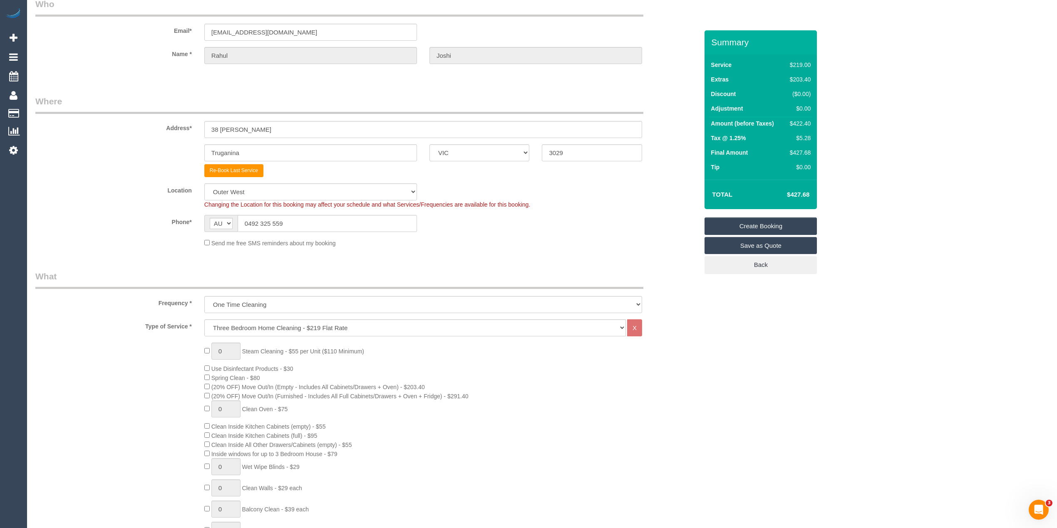
scroll to position [0, 0]
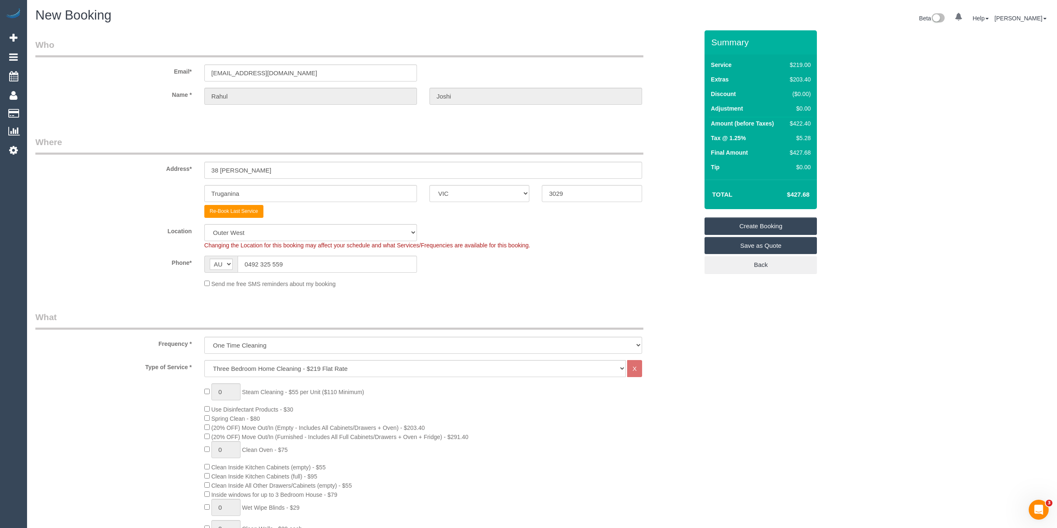
click at [764, 226] on link "Create Booking" at bounding box center [760, 226] width 112 height 17
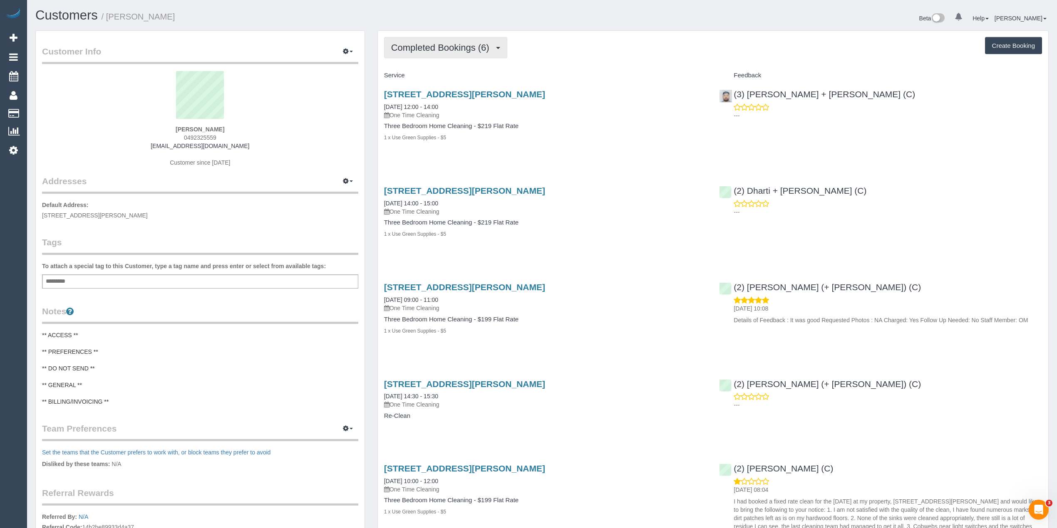
click at [404, 39] on button "Completed Bookings (6)" at bounding box center [445, 47] width 123 height 21
click at [433, 80] on link "Upcoming Bookings (0)" at bounding box center [427, 77] width 87 height 11
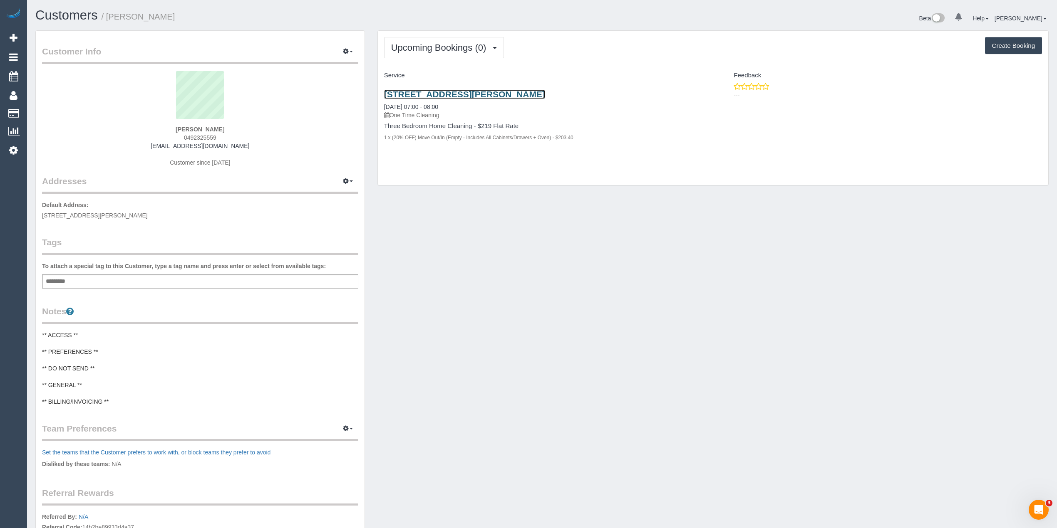
click at [497, 92] on link "38 Mcdougall Pl, Truganina, VIC 3029" at bounding box center [464, 94] width 161 height 10
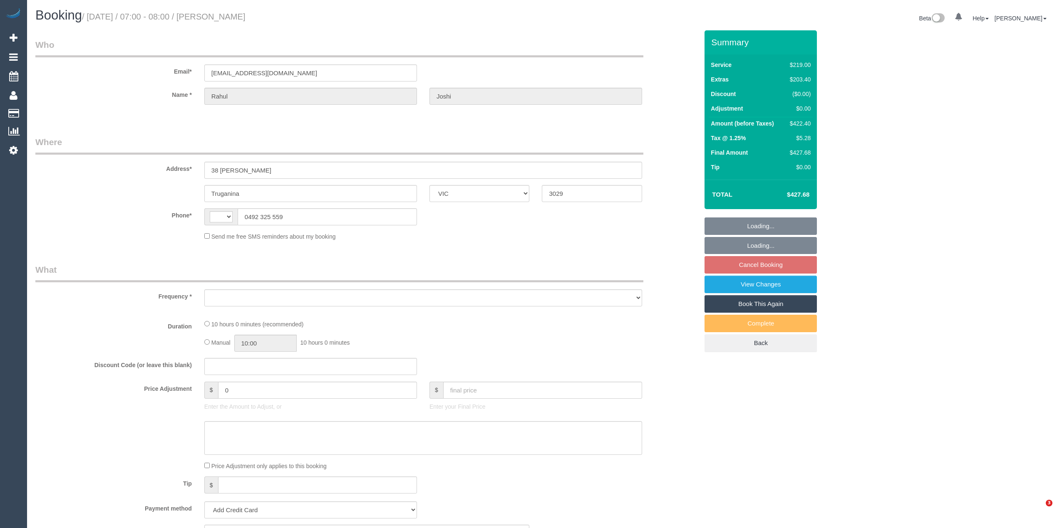
select select "VIC"
select select "string:AU"
select select "object:522"
select select "string:stripe-pm_1QVPFX2GScqysDRVzpS26kht"
select select "number:28"
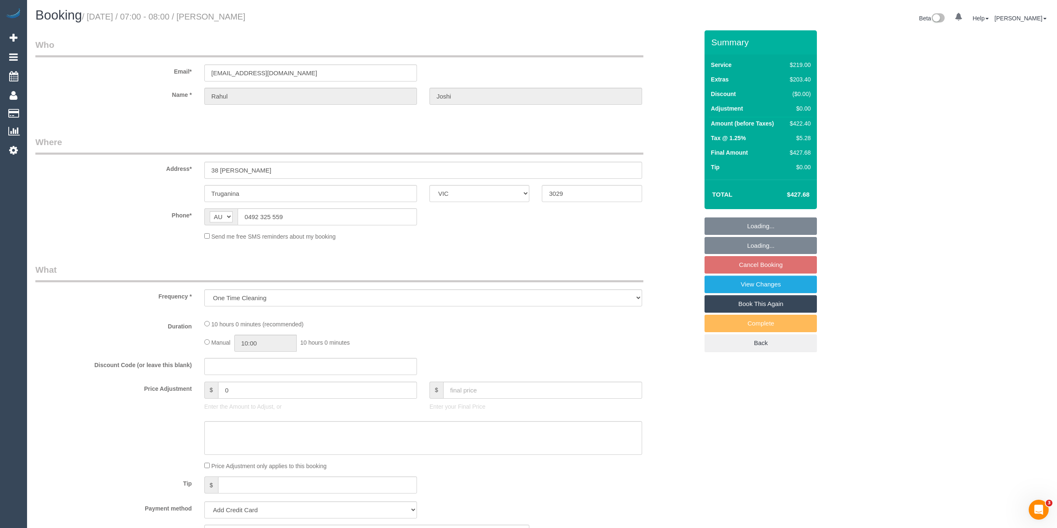
select select "number:14"
select select "number:19"
select select "number:25"
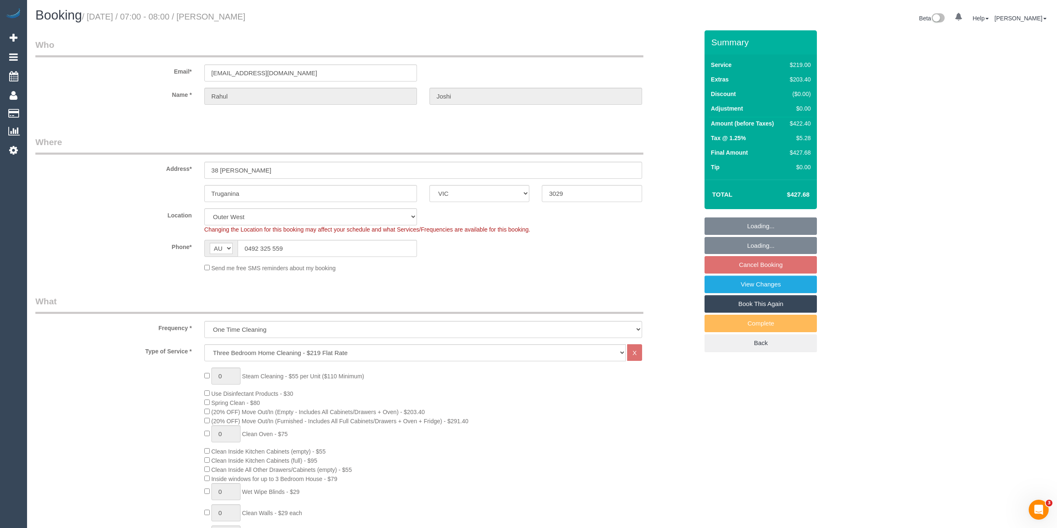
select select "object:1147"
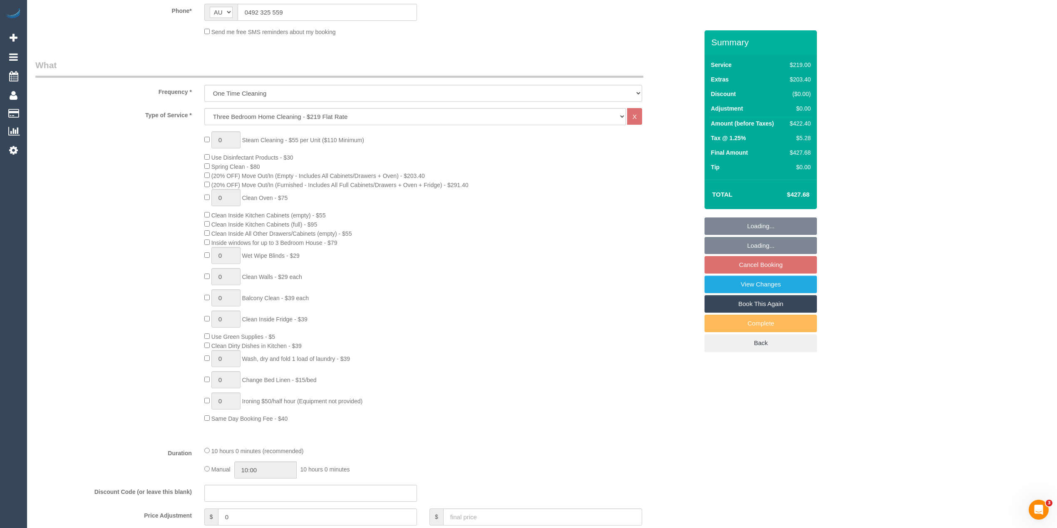
scroll to position [1116, 0]
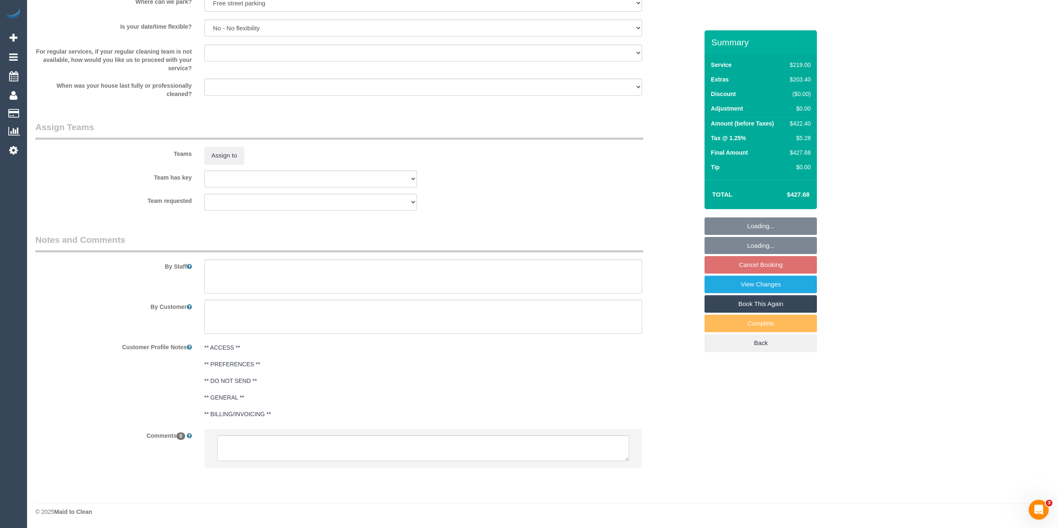
select select "spot1"
click at [459, 455] on textarea at bounding box center [423, 449] width 412 height 26
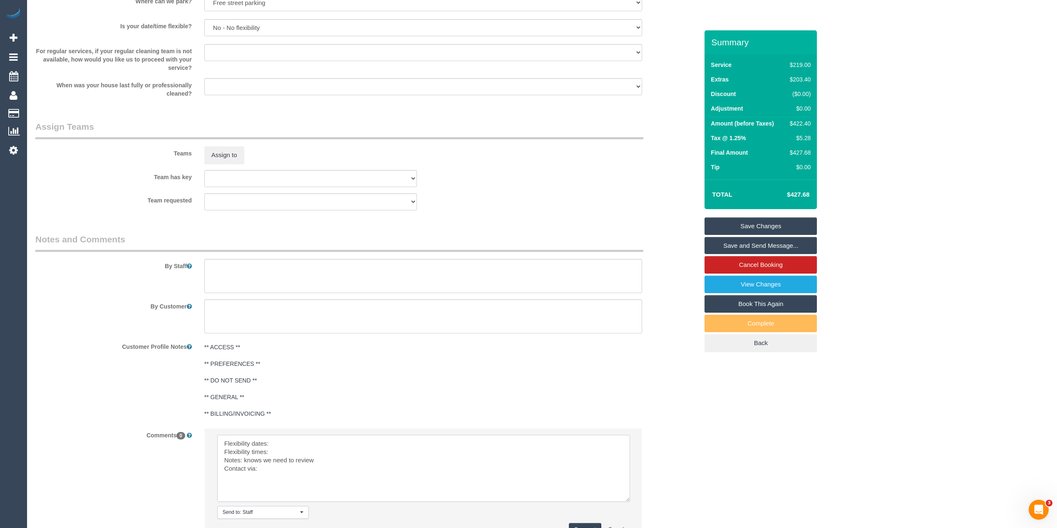
drag, startPoint x: 623, startPoint y: 453, endPoint x: 622, endPoint y: 496, distance: 42.9
click at [624, 495] on textarea at bounding box center [423, 468] width 413 height 67
click at [335, 444] on textarea at bounding box center [423, 468] width 413 height 67
click at [321, 450] on textarea at bounding box center [423, 468] width 413 height 67
click at [320, 451] on textarea at bounding box center [423, 468] width 413 height 67
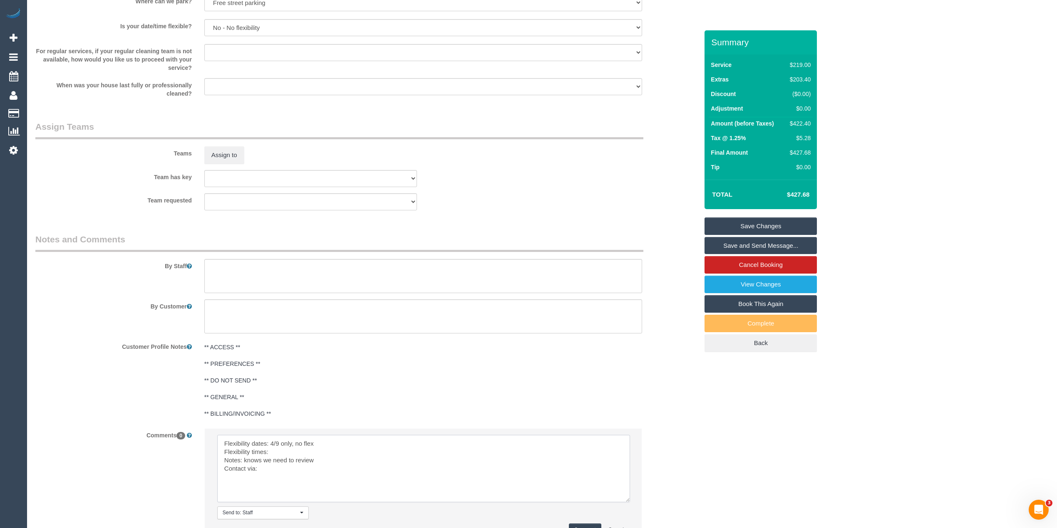
click at [320, 451] on textarea at bounding box center [423, 468] width 413 height 67
click at [282, 471] on textarea at bounding box center [423, 468] width 413 height 67
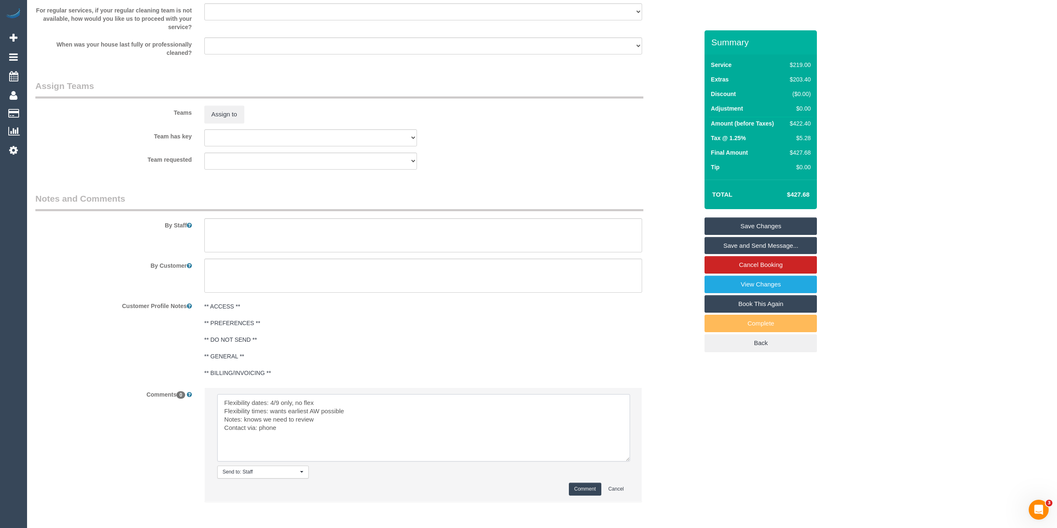
scroll to position [1192, 0]
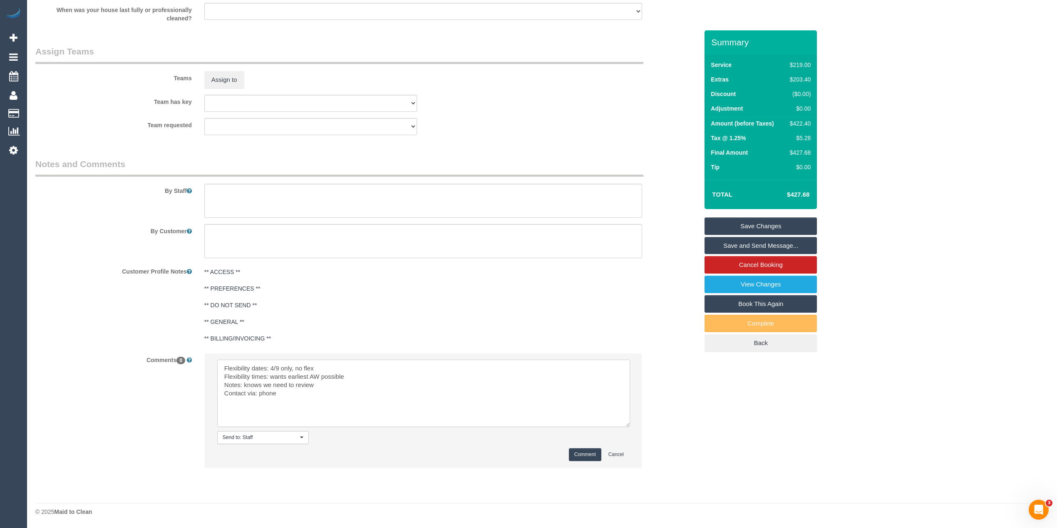
type textarea "Flexibility dates: 4/9 only, no flex Flexibility times: wants earliest AW possi…"
click at [591, 456] on button "Comment" at bounding box center [585, 455] width 32 height 13
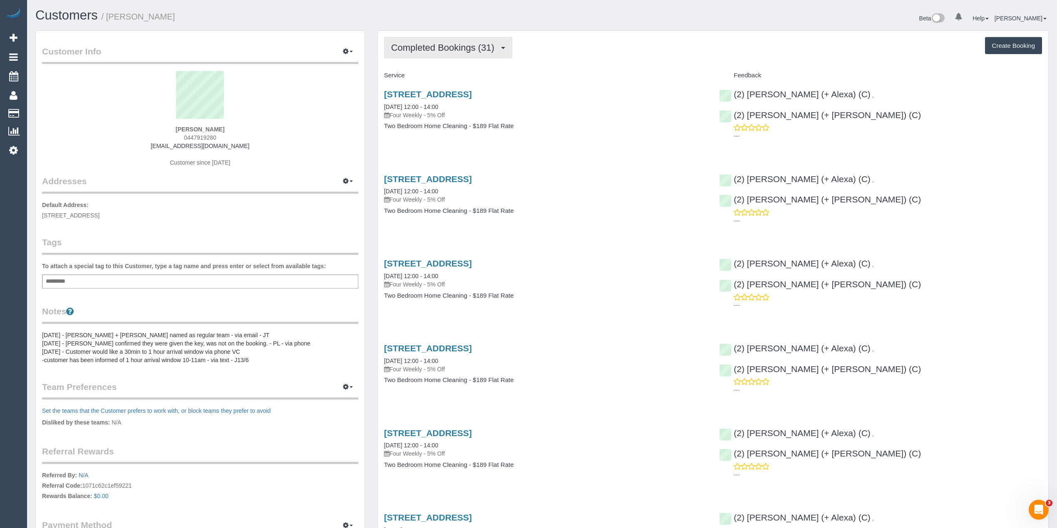
click at [421, 52] on button "Completed Bookings (31)" at bounding box center [448, 47] width 128 height 21
drag, startPoint x: 219, startPoint y: 138, endPoint x: 183, endPoint y: 137, distance: 35.4
click at [183, 137] on div "[PERSON_NAME] 0447919280 [EMAIL_ADDRESS][DOMAIN_NAME] Customer since [DATE]" at bounding box center [200, 123] width 316 height 104
copy span "0447919280"
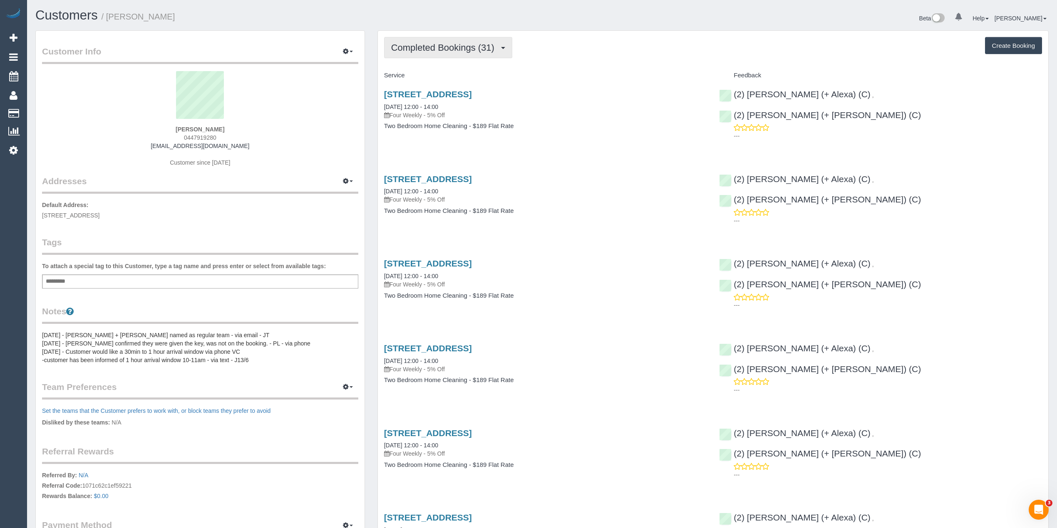
click at [416, 42] on span "Completed Bookings (31)" at bounding box center [444, 47] width 107 height 10
click at [426, 79] on link "Upcoming Bookings (11)" at bounding box center [429, 77] width 90 height 11
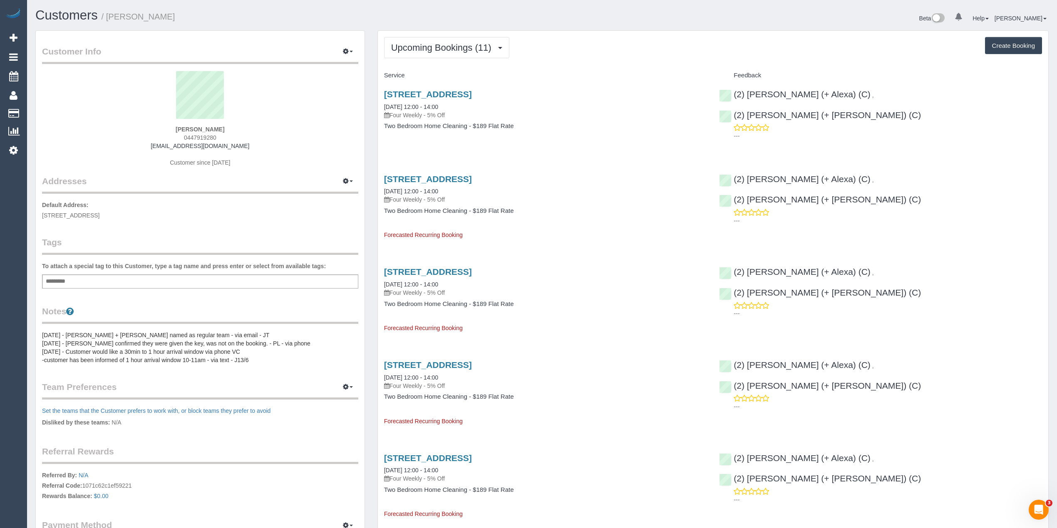
click at [1013, 49] on button "Create Booking" at bounding box center [1013, 45] width 57 height 17
select select "VIC"
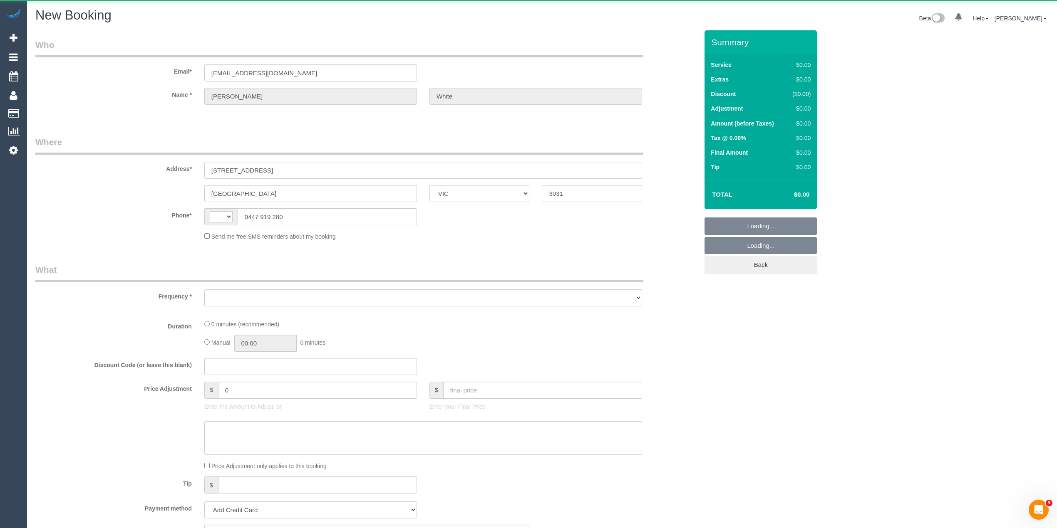
select select "string:AU"
select select "object:2515"
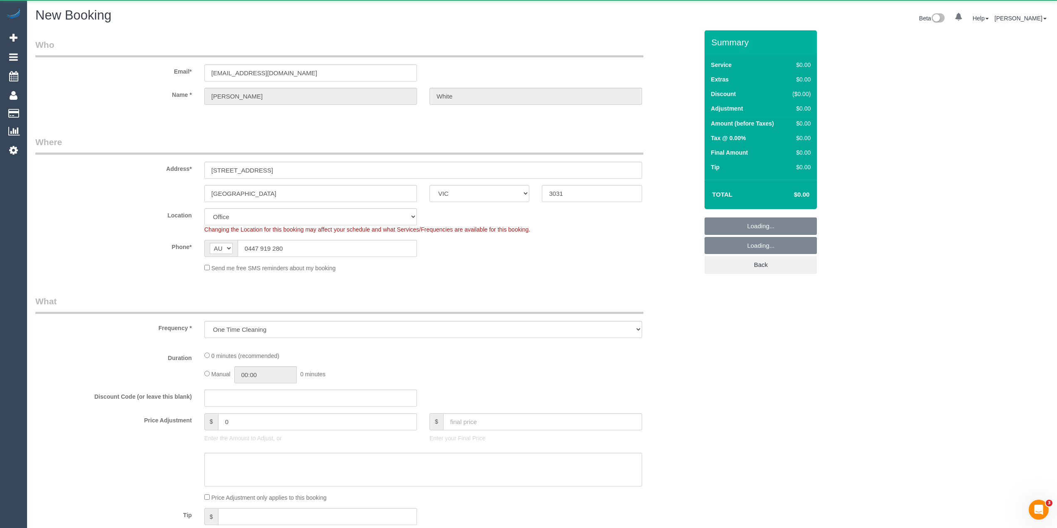
select select "string:stripe-pm_1NY0g42GScqysDRVFQgUVHiw"
select select "object:2686"
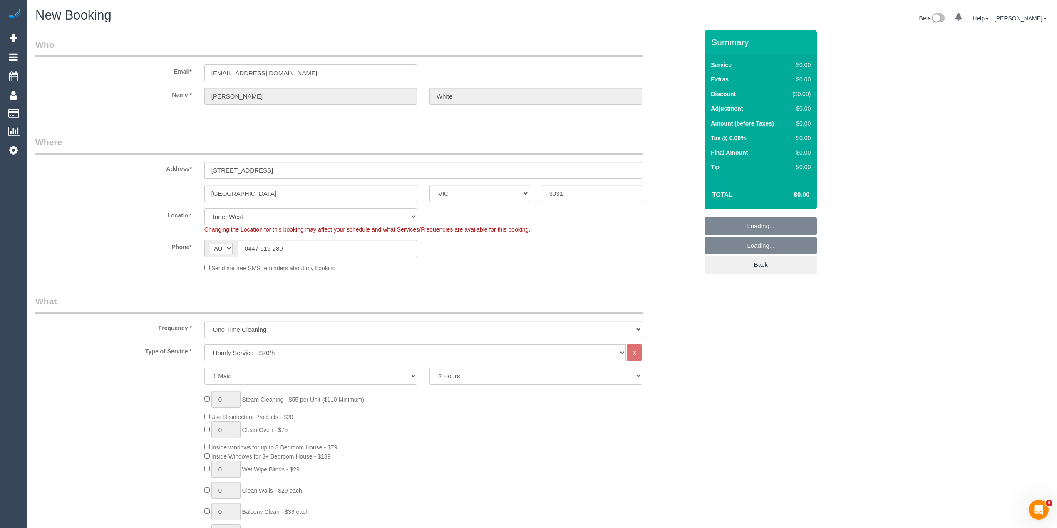
select select "59"
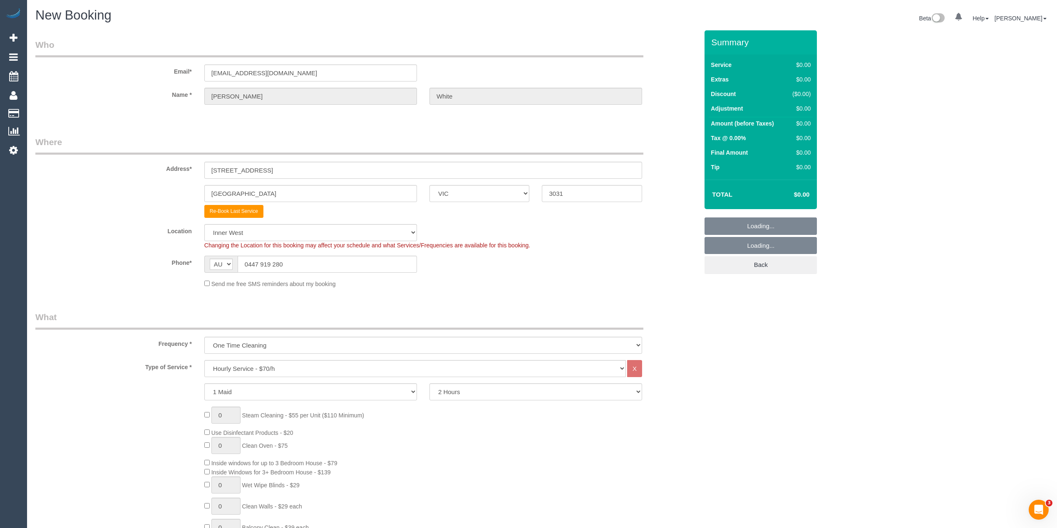
select select "object:3927"
click at [240, 365] on select "Hourly Service - $70/h Hourly Service - $65/h Hourly Service - $60/h Hourly Ser…" at bounding box center [414, 368] width 421 height 17
select select "211"
click at [204, 360] on select "Hourly Service - $70/h Hourly Service - $65/h Hourly Service - $60/h Hourly Ser…" at bounding box center [414, 368] width 421 height 17
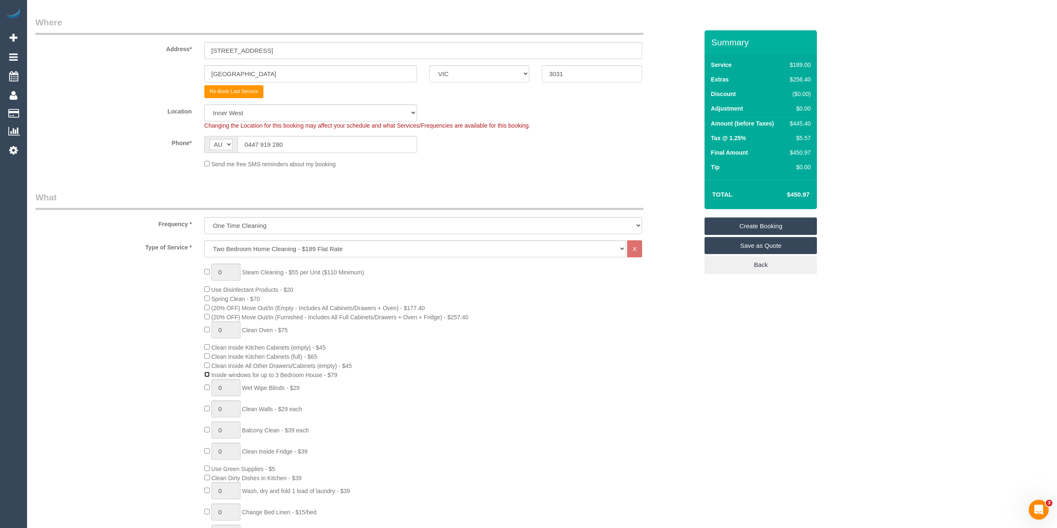
scroll to position [185, 0]
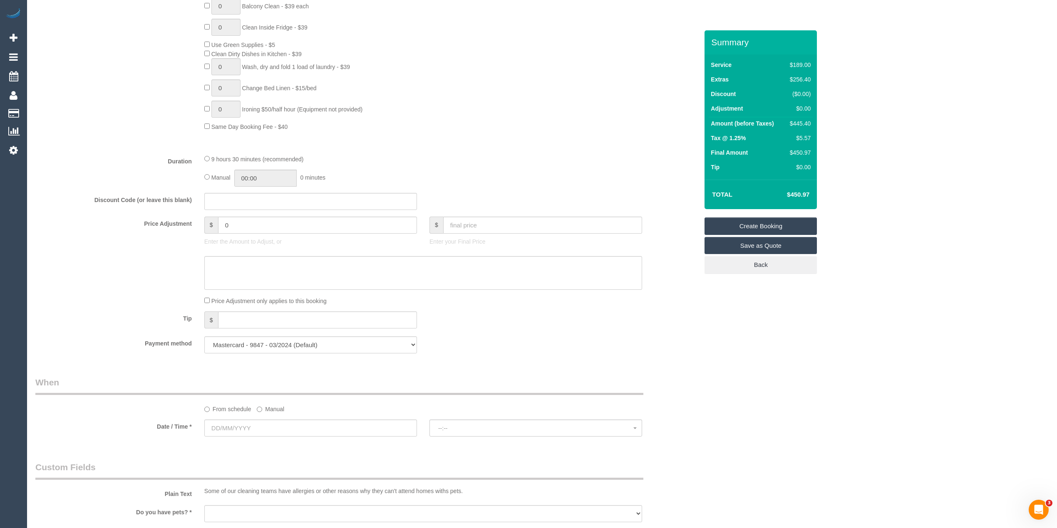
scroll to position [647, 0]
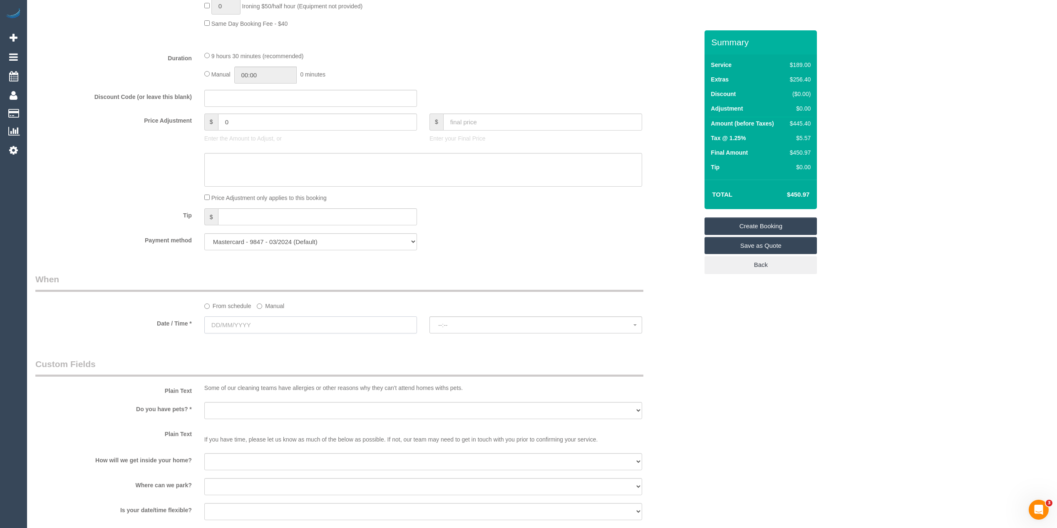
click at [216, 330] on input "text" at bounding box center [310, 325] width 213 height 17
click at [304, 339] on link "Next" at bounding box center [305, 344] width 12 height 12
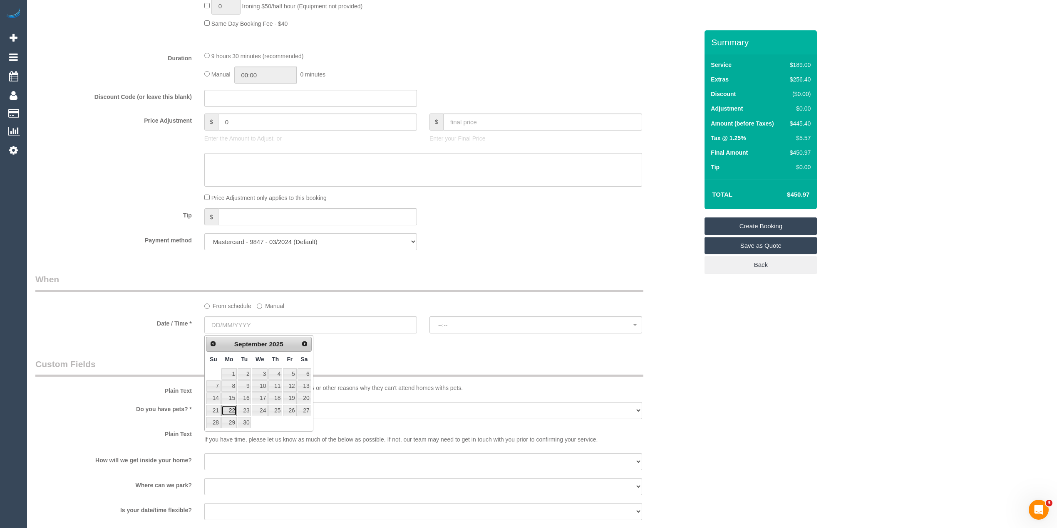
click at [228, 414] on link "22" at bounding box center [228, 410] width 15 height 11
type input "[DATE]"
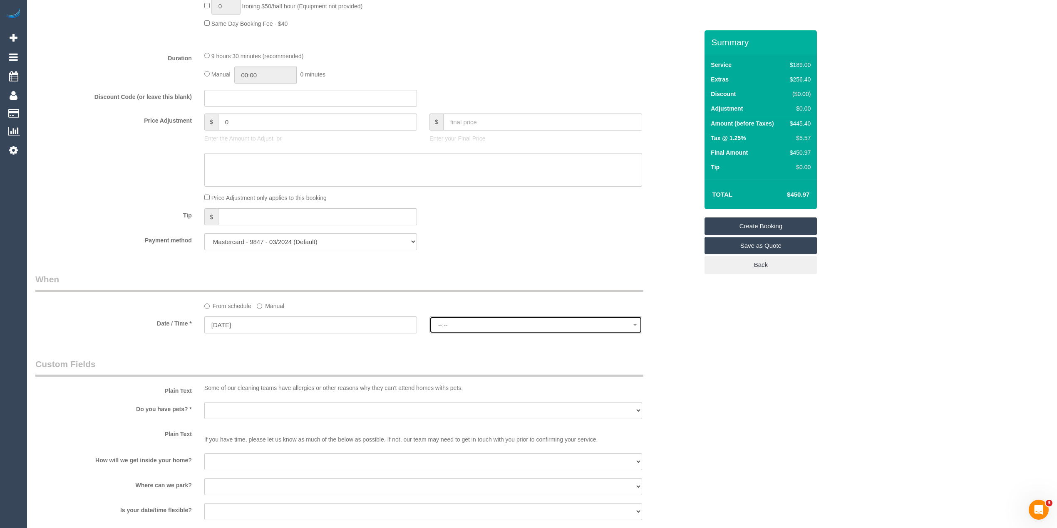
click at [471, 323] on span "--:--" at bounding box center [535, 325] width 195 height 7
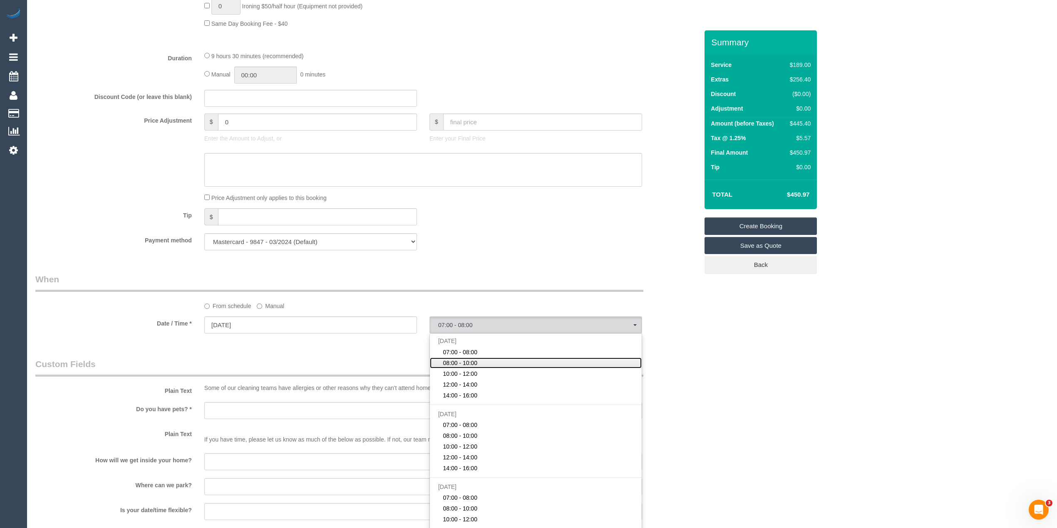
click at [469, 360] on span "08:00 - 10:00" at bounding box center [460, 363] width 35 height 8
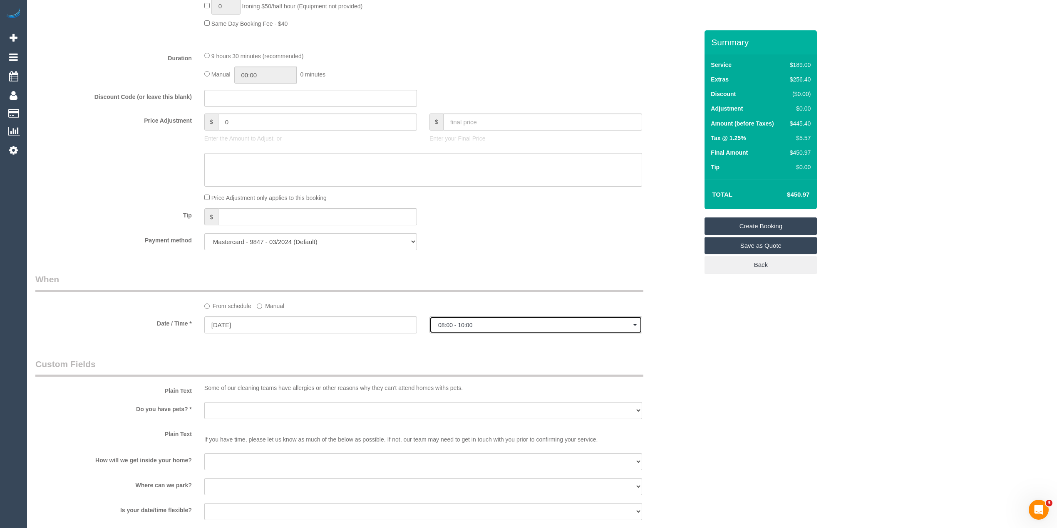
click at [456, 320] on button "08:00 - 10:00" at bounding box center [535, 325] width 213 height 17
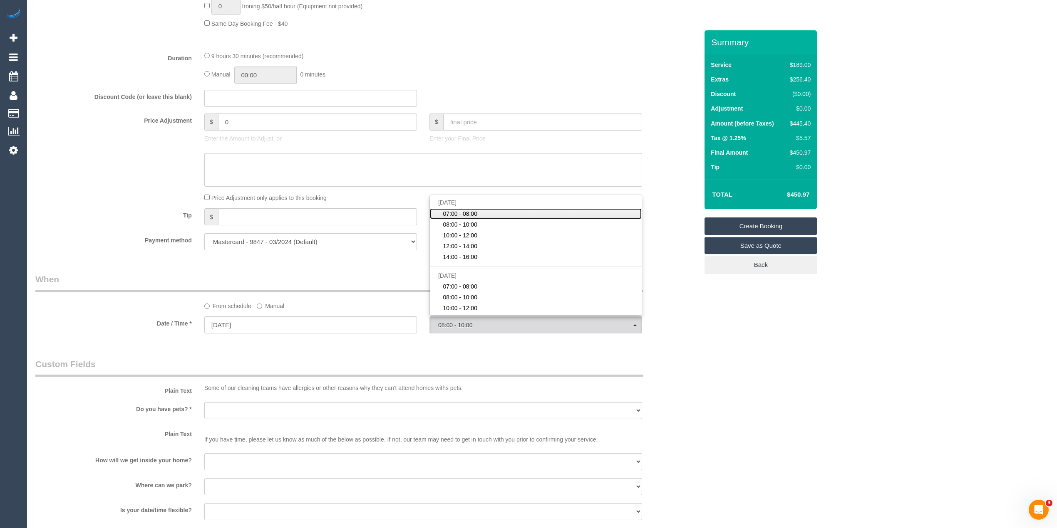
click at [461, 215] on span "07:00 - 08:00" at bounding box center [460, 214] width 35 height 8
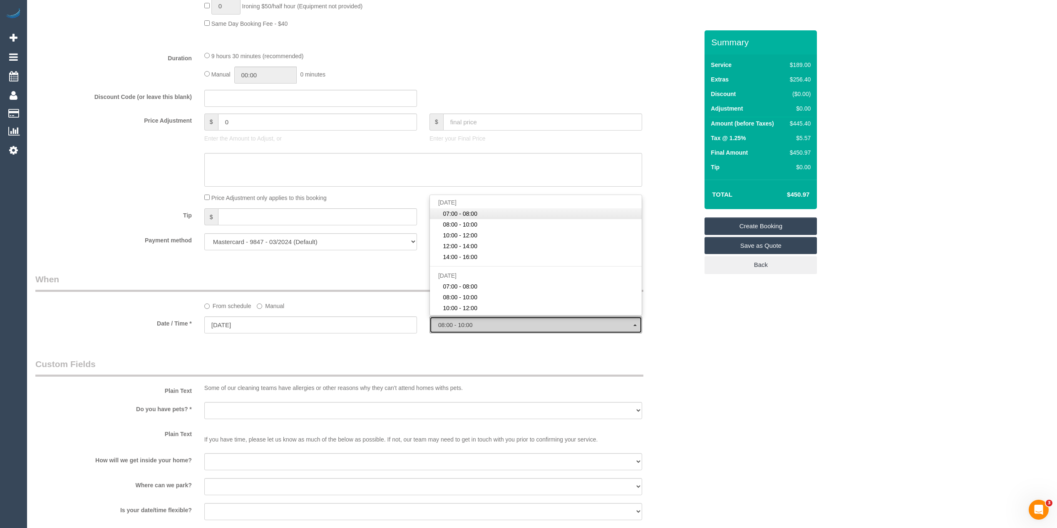
select select "spot1"
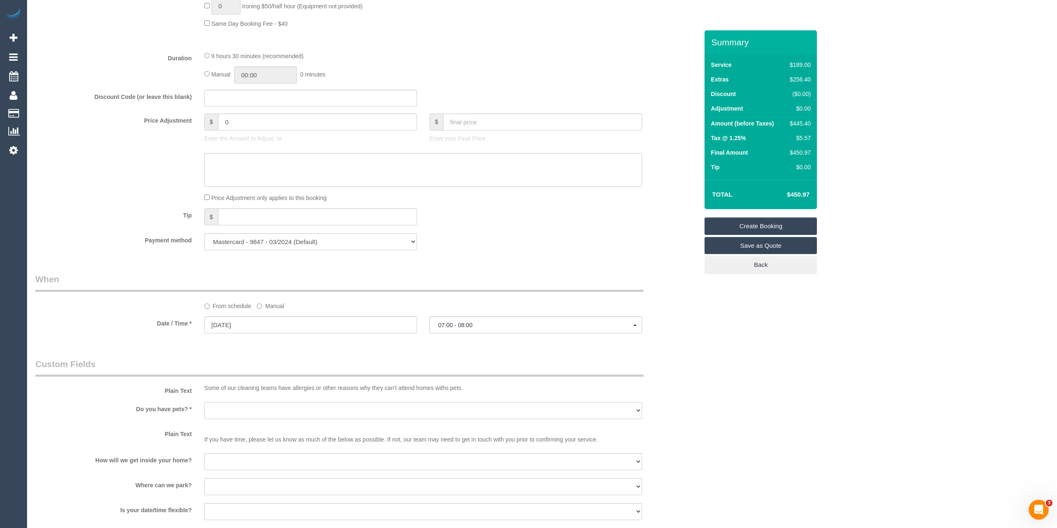
click at [230, 409] on select "Yes - Cats Yes - Dogs No pets Yes - Dogs and Cats Yes - Other" at bounding box center [423, 410] width 438 height 17
select select "number:28"
click at [204, 403] on select "Yes - Cats Yes - Dogs No pets Yes - Dogs and Cats Yes - Other" at bounding box center [423, 410] width 438 height 17
click at [226, 461] on select "I will be home Key will be left (please provide details below) Lock box/Access …" at bounding box center [423, 462] width 438 height 17
click at [204, 454] on select "I will be home Key will be left (please provide details below) Lock box/Access …" at bounding box center [423, 462] width 438 height 17
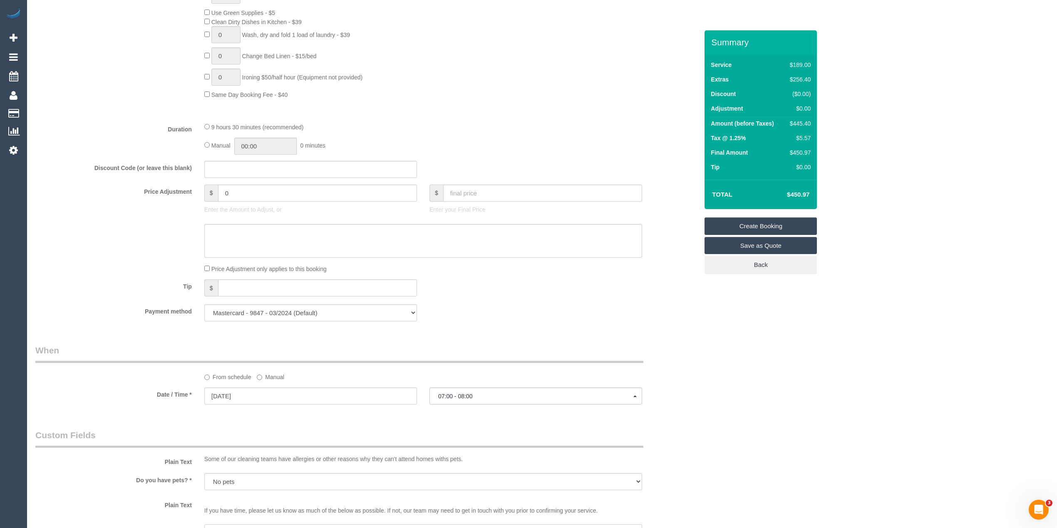
scroll to position [739, 0]
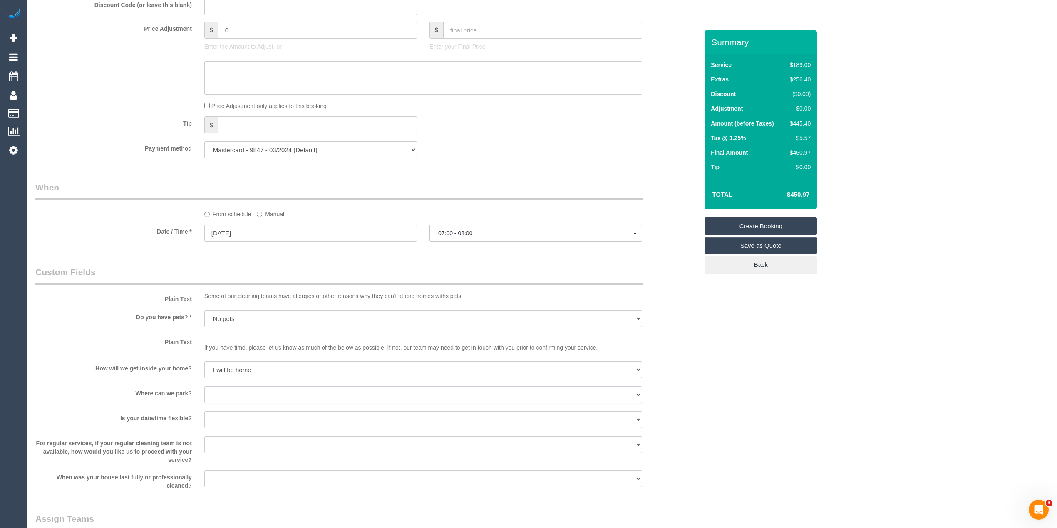
click at [216, 398] on select "I will provide parking on-site Free street parking Paid street parking (cost wi…" at bounding box center [423, 395] width 438 height 17
click at [225, 367] on select "I will be home Key will be left (please provide details below) Lock box/Access …" at bounding box center [423, 370] width 438 height 17
click at [229, 370] on select "I will be home Key will be left (please provide details below) Lock box/Access …" at bounding box center [423, 370] width 438 height 17
select select "number:17"
click at [204, 362] on select "I will be home Key will be left (please provide details below) Lock box/Access …" at bounding box center [423, 370] width 438 height 17
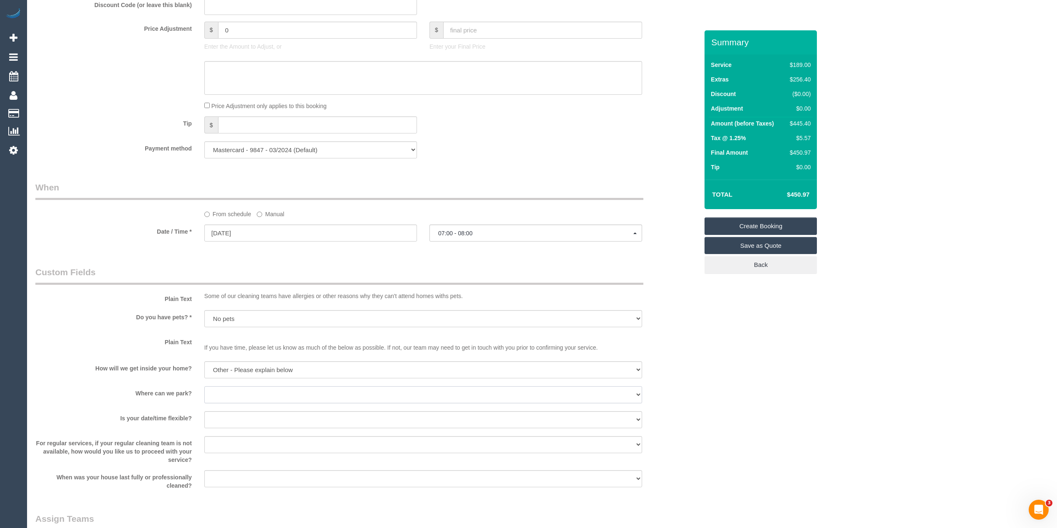
click at [214, 397] on select "I will provide parking on-site Free street parking Paid street parking (cost wi…" at bounding box center [423, 395] width 438 height 17
select select "number:19"
click at [204, 387] on select "I will provide parking on-site Free street parking Paid street parking (cost wi…" at bounding box center [423, 395] width 438 height 17
click at [237, 431] on sui-booking-custom-fields "Plain Text Some of our cleaning teams have allergies or other reasons why they …" at bounding box center [366, 378] width 663 height 224
click at [235, 418] on select "Yes - date and time Yes - date but not time Yes - time but not date No - No fle…" at bounding box center [423, 420] width 438 height 17
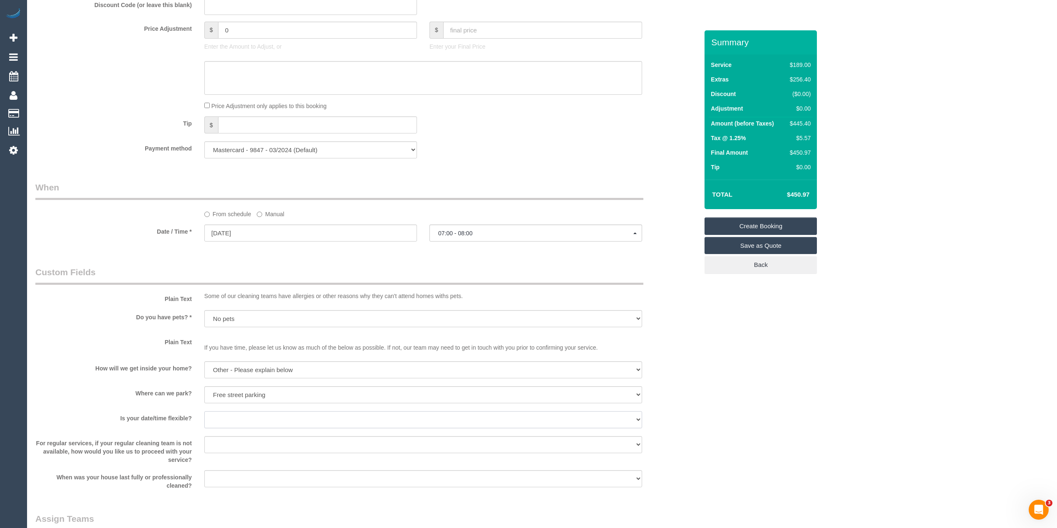
select select "number:25"
click at [204, 412] on select "Yes - date and time Yes - date but not time Yes - time but not date No - No fle…" at bounding box center [423, 420] width 438 height 17
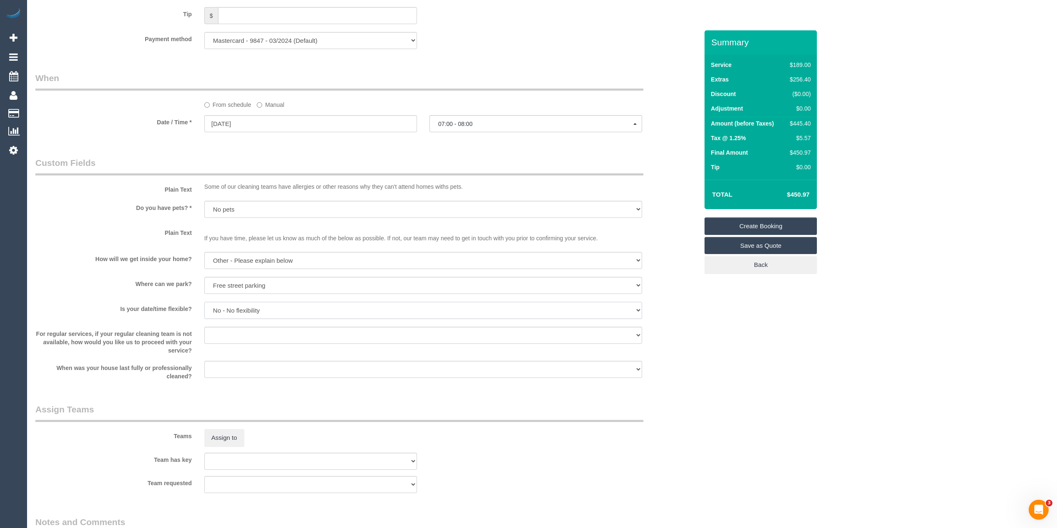
scroll to position [1017, 0]
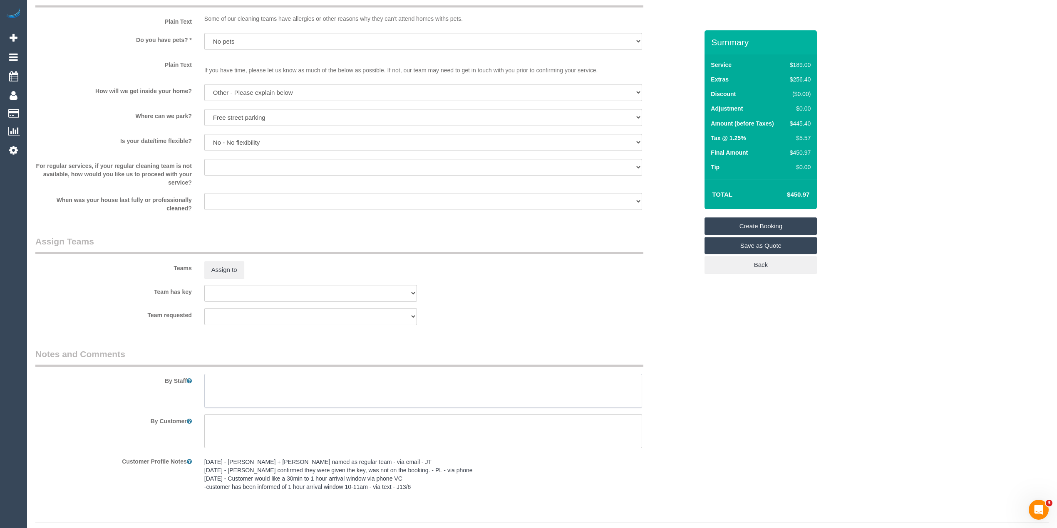
click at [258, 388] on textarea at bounding box center [423, 391] width 438 height 34
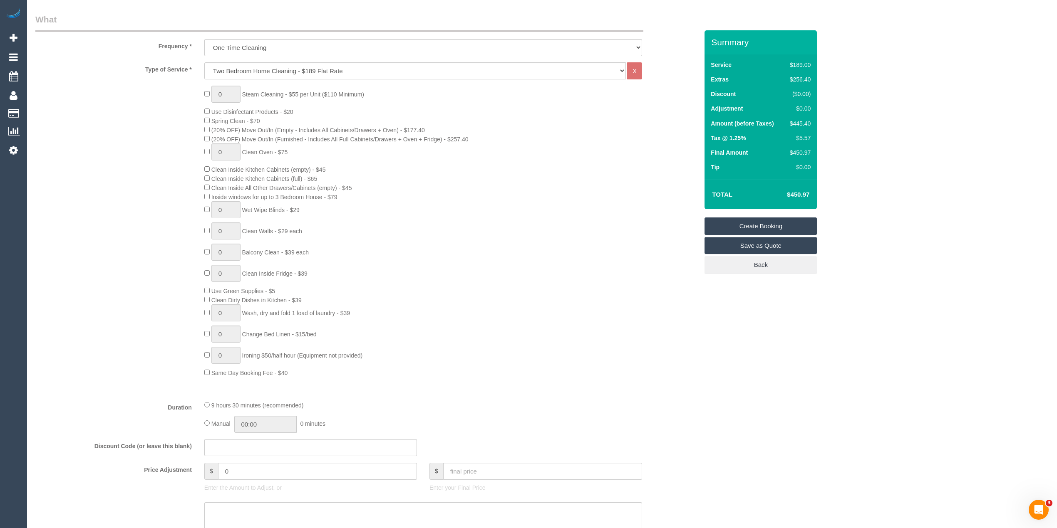
scroll to position [0, 0]
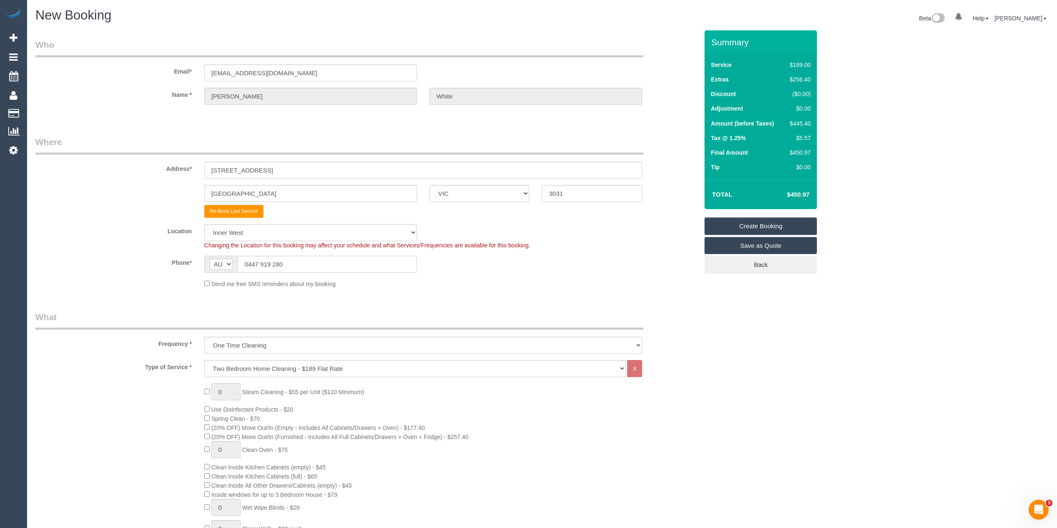
type textarea "Please leave the key inside when finished, thank you."
click at [745, 220] on link "Create Booking" at bounding box center [760, 226] width 112 height 17
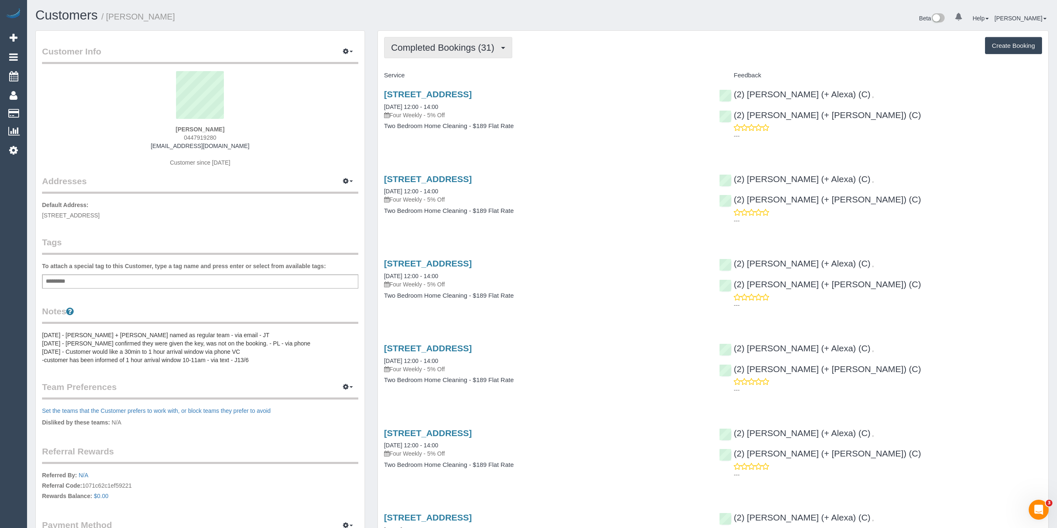
click at [451, 44] on span "Completed Bookings (31)" at bounding box center [444, 47] width 107 height 10
click at [444, 80] on link "Upcoming Bookings (11)" at bounding box center [429, 77] width 90 height 11
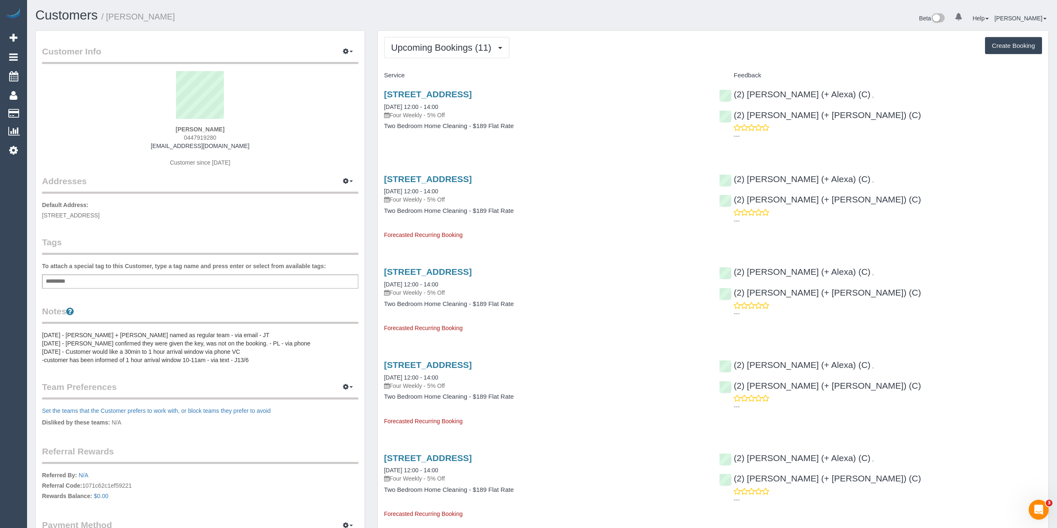
click at [392, 39] on button "Upcoming Bookings (11)" at bounding box center [446, 47] width 125 height 21
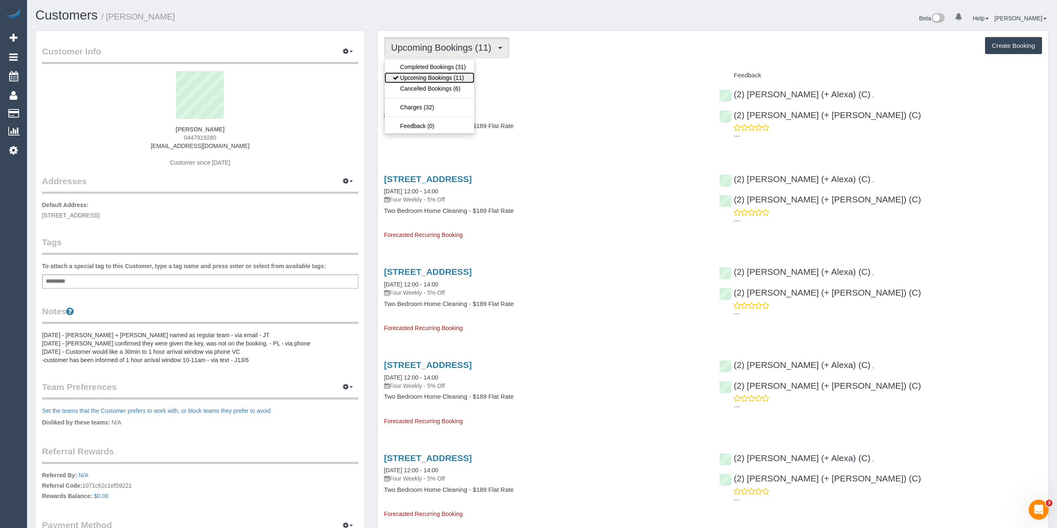
click at [422, 77] on link "Upcoming Bookings (11)" at bounding box center [429, 77] width 90 height 11
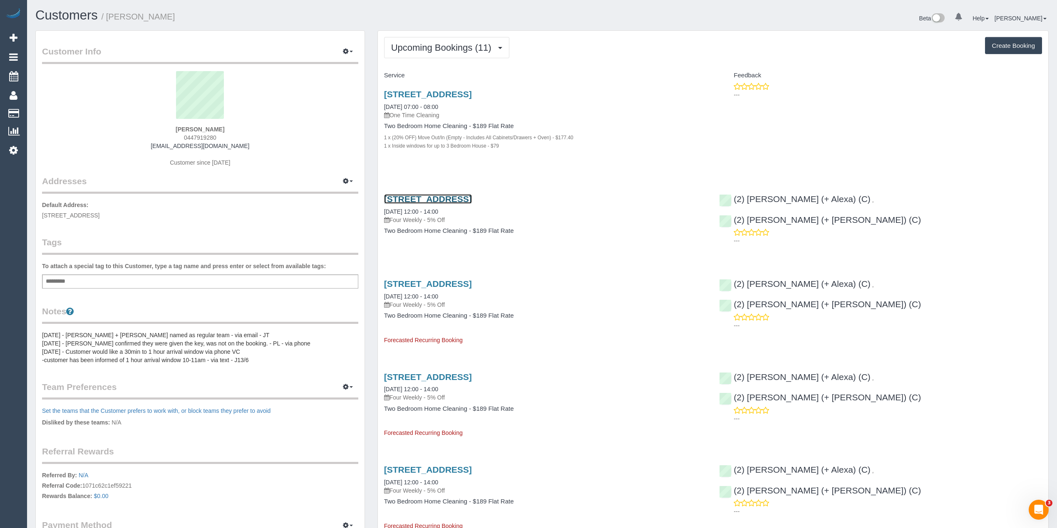
click at [472, 199] on link "[STREET_ADDRESS]" at bounding box center [428, 199] width 88 height 10
click at [435, 43] on span "Upcoming Bookings (11)" at bounding box center [443, 47] width 104 height 10
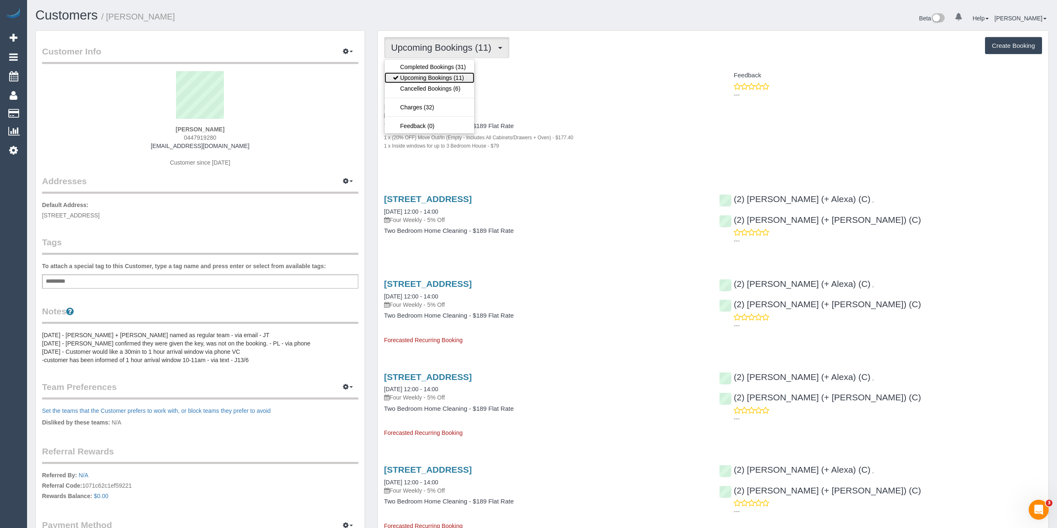
click at [425, 82] on link "Upcoming Bookings (11)" at bounding box center [429, 77] width 90 height 11
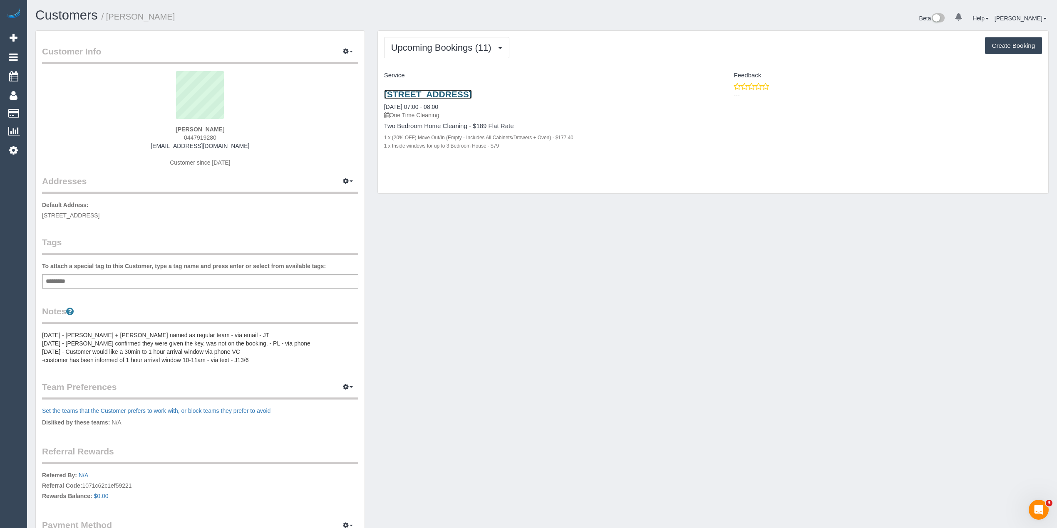
click at [445, 95] on link "62 Altona St, 105, Kensington, VIC 3031" at bounding box center [428, 94] width 88 height 10
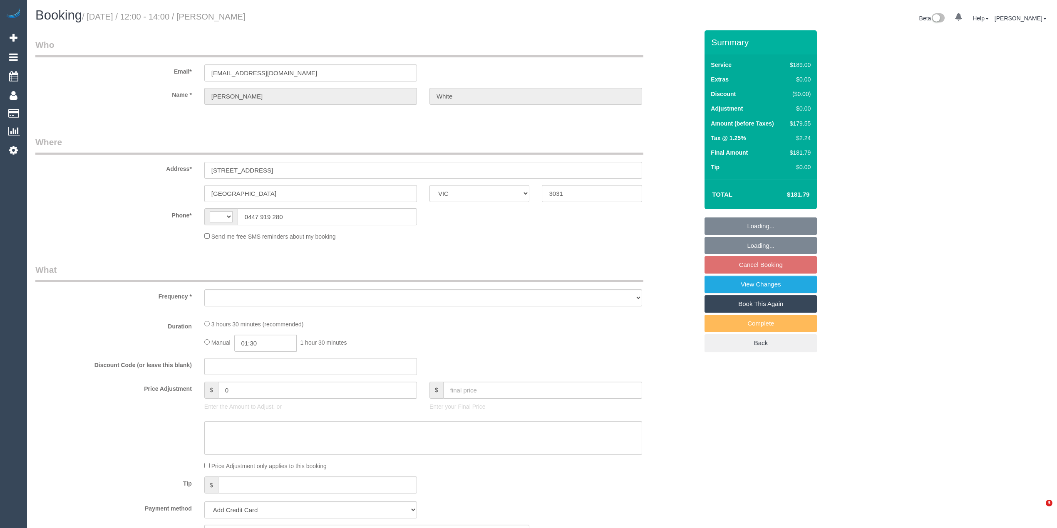
select select "VIC"
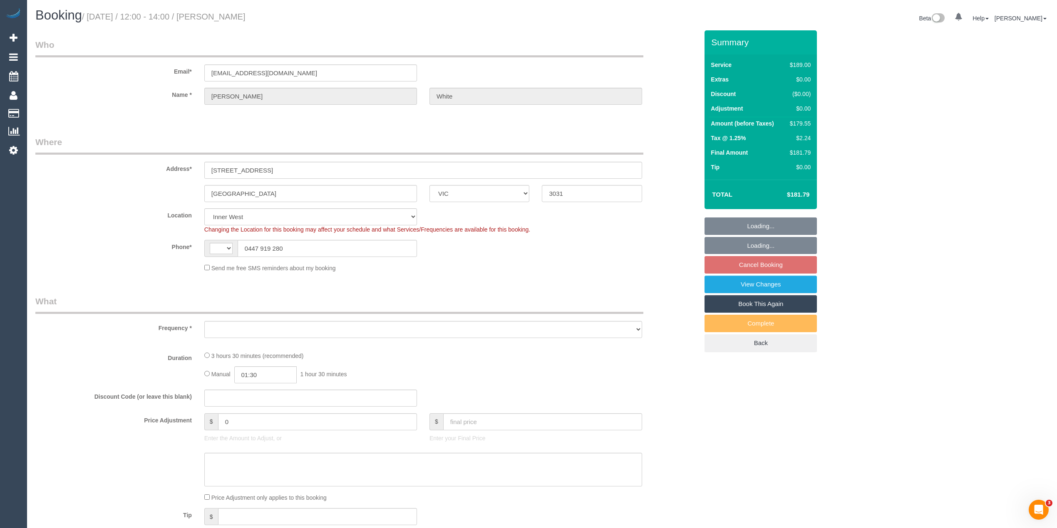
select select "string:AU"
select select "object:786"
select select "string:stripe-pm_1NY0g42GScqysDRVFQgUVHiw"
select select "number:27"
select select "number:14"
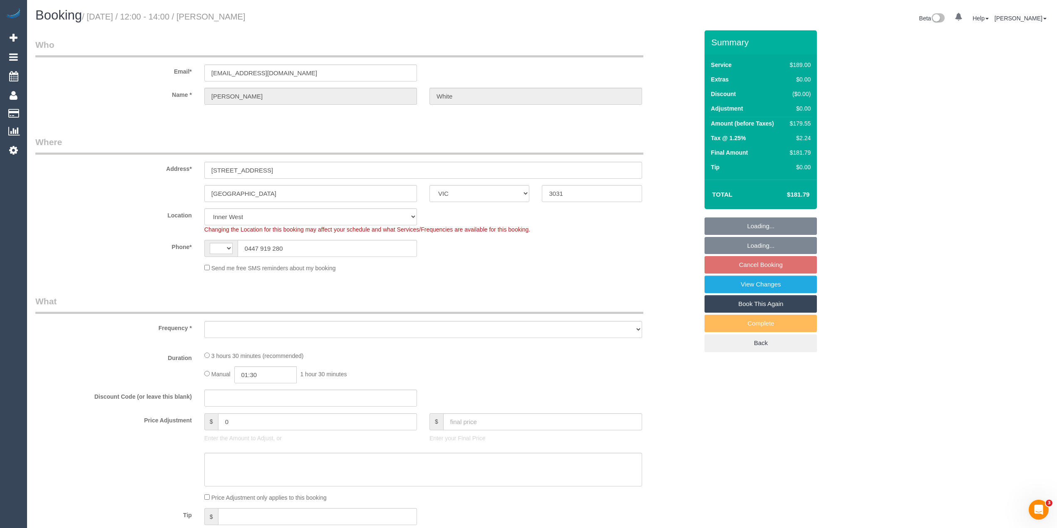
select select "number:19"
select select "number:24"
select select "number:35"
select select "number:26"
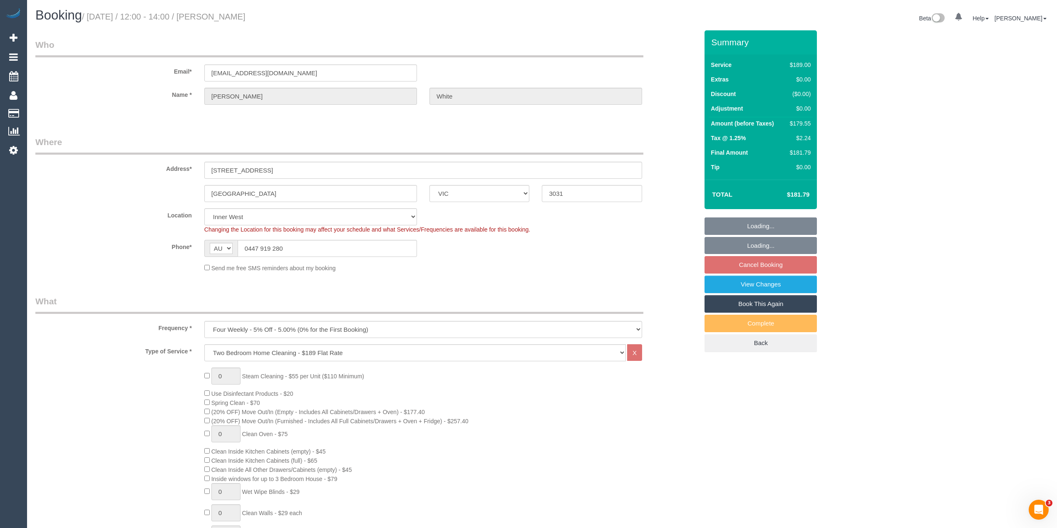
select select "25666"
select select "spot4"
click at [765, 264] on link "Cancel Booking" at bounding box center [760, 264] width 112 height 17
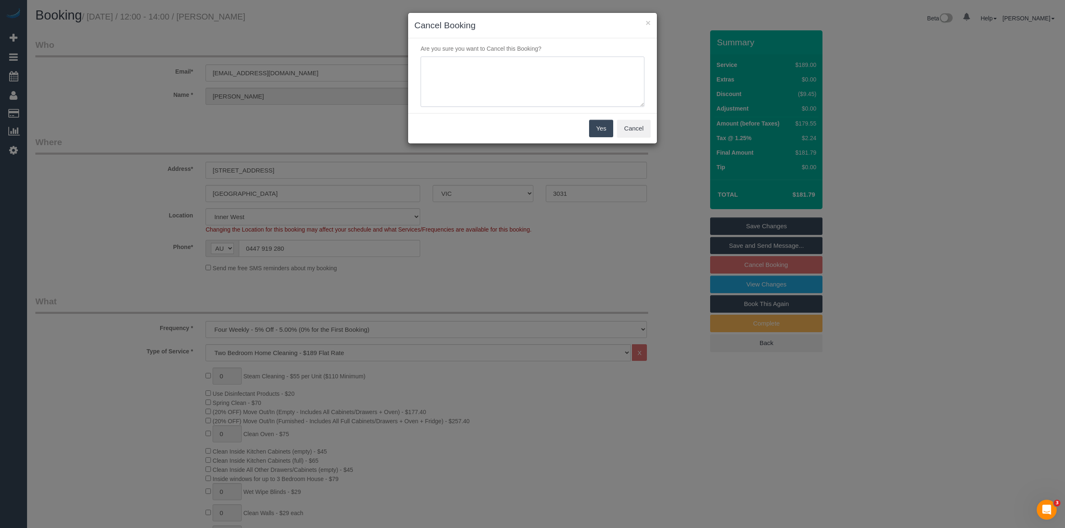
click at [469, 92] on textarea at bounding box center [533, 82] width 224 height 51
type textarea "Cust is moving house, no longer requires regular service. May book again when r…"
click at [606, 130] on button "Yes" at bounding box center [601, 128] width 24 height 17
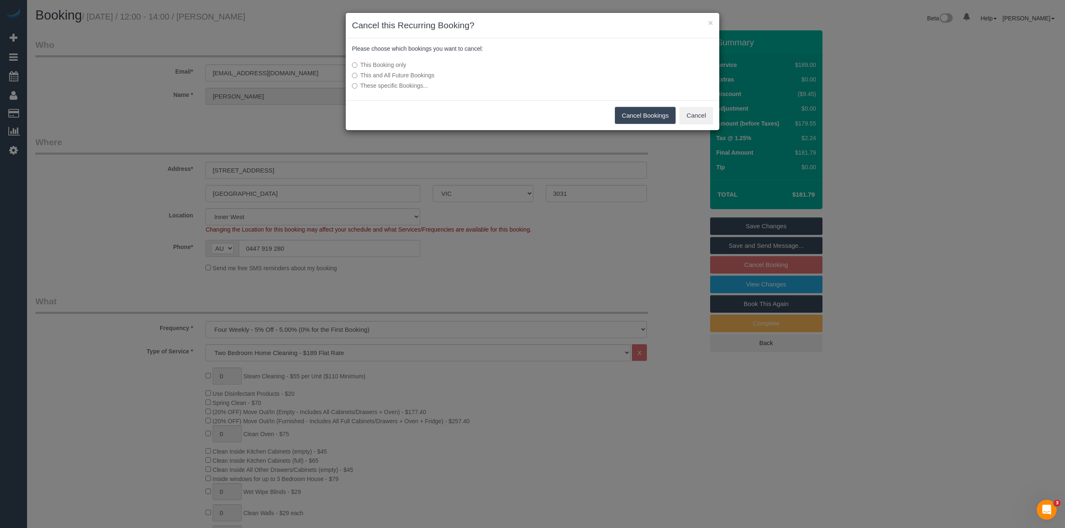
click at [385, 74] on label "This and All Future Bookings" at bounding box center [470, 75] width 237 height 8
click at [652, 116] on button "Cancel Bookings" at bounding box center [645, 115] width 61 height 17
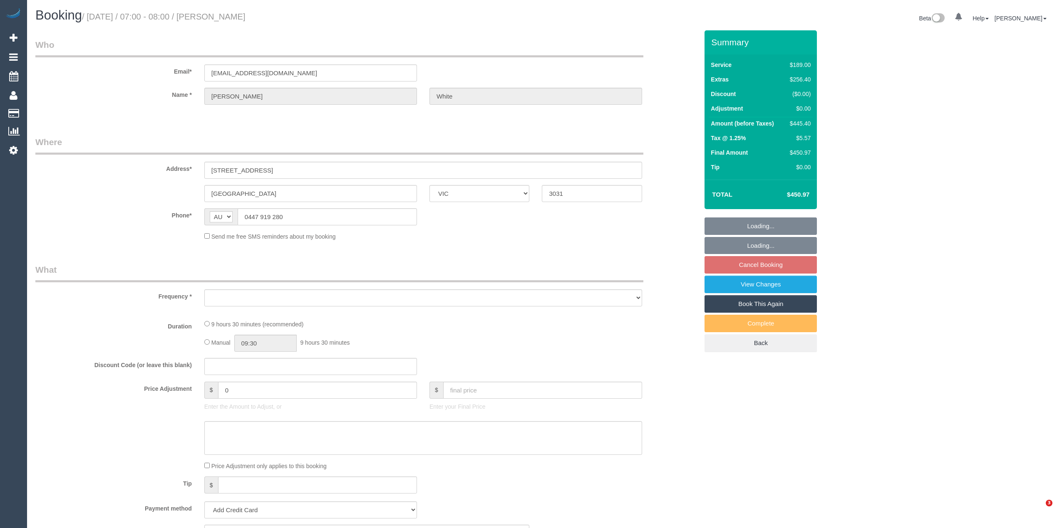
select select "VIC"
select select "object:522"
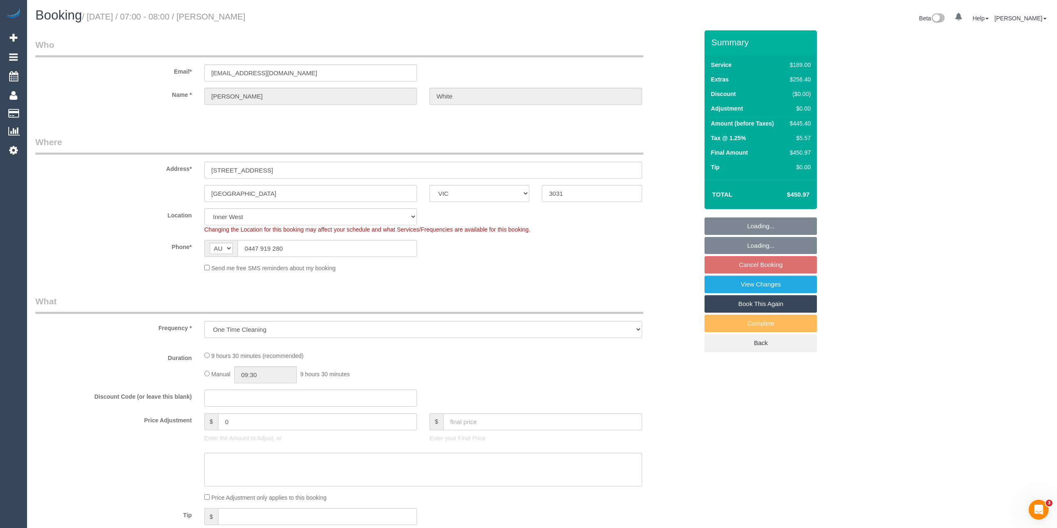
select select "string:stripe-pm_1NY0g42GScqysDRVFQgUVHiw"
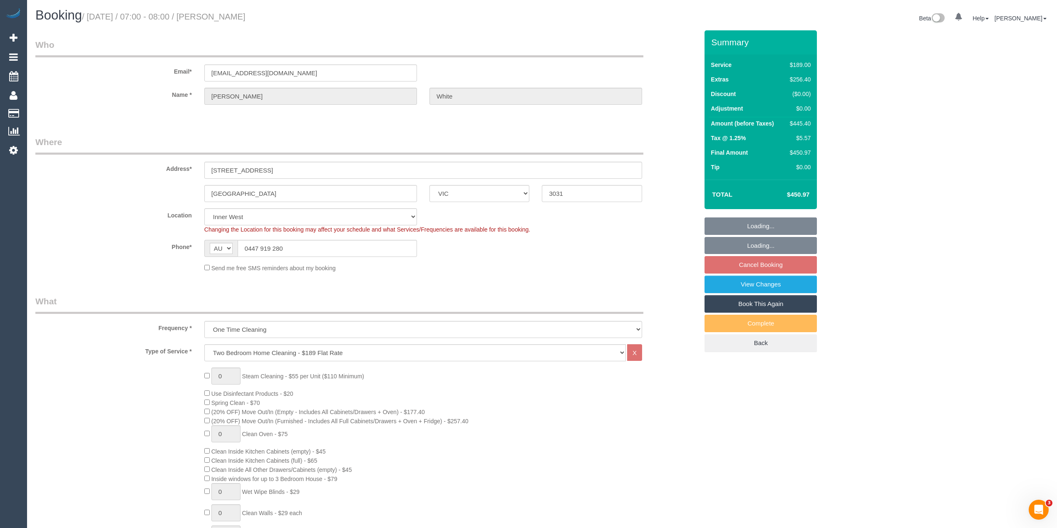
select select "object:771"
select select "number:28"
select select "number:17"
select select "number:19"
select select "number:25"
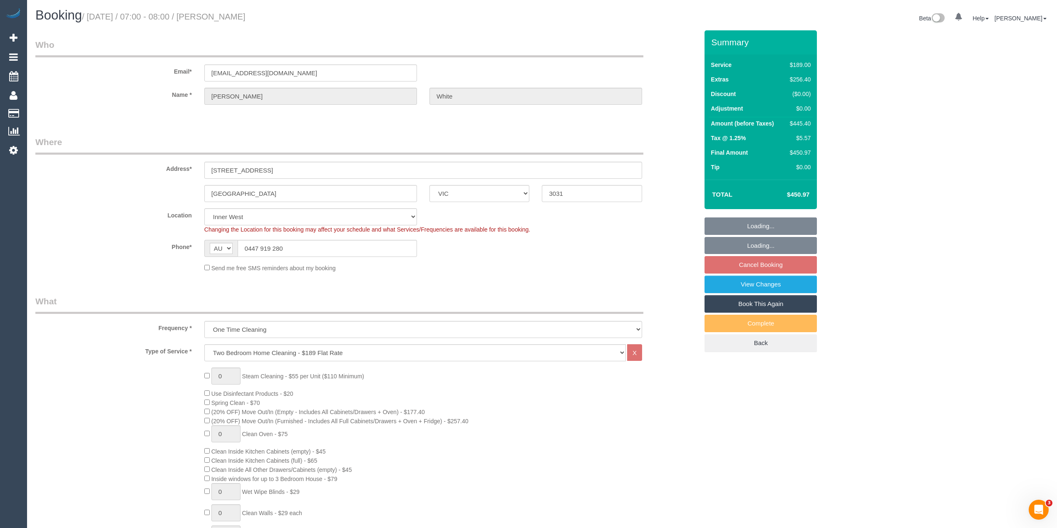
select select "spot1"
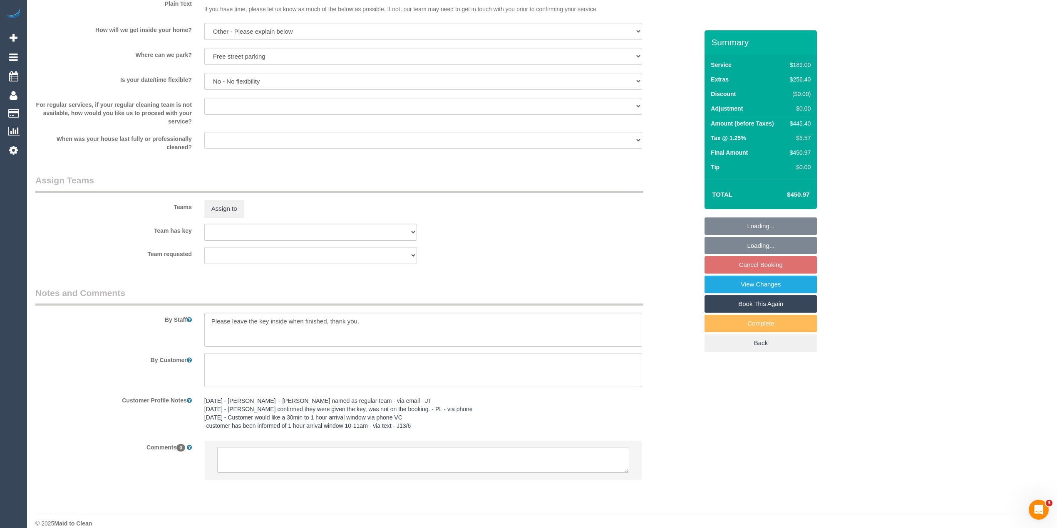
scroll to position [1074, 0]
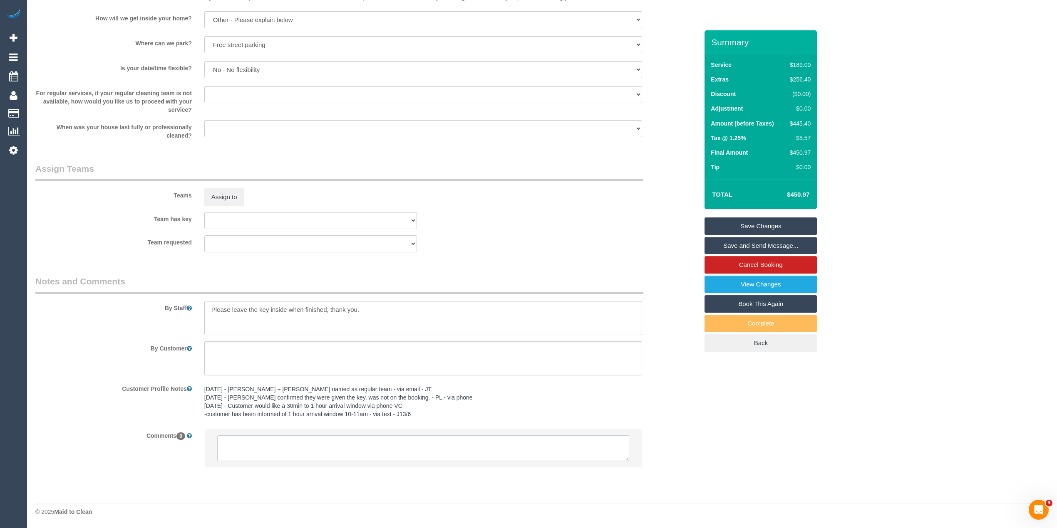
click at [357, 442] on textarea at bounding box center [423, 449] width 412 height 26
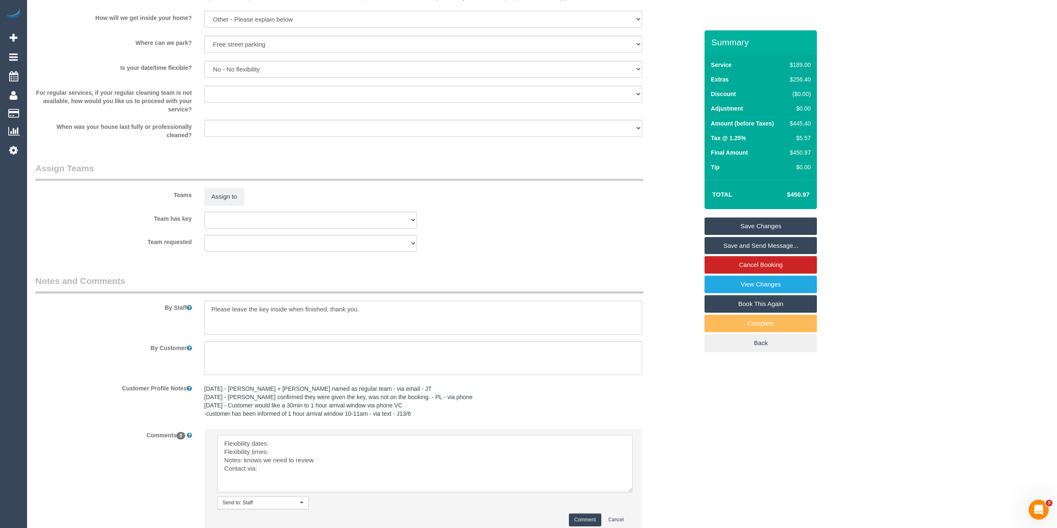
drag, startPoint x: 622, startPoint y: 455, endPoint x: 620, endPoint y: 499, distance: 44.2
click at [626, 493] on textarea at bounding box center [424, 463] width 415 height 57
click at [313, 446] on textarea at bounding box center [424, 467] width 415 height 65
click at [285, 455] on textarea at bounding box center [424, 467] width 415 height 65
click at [333, 459] on textarea at bounding box center [424, 467] width 415 height 65
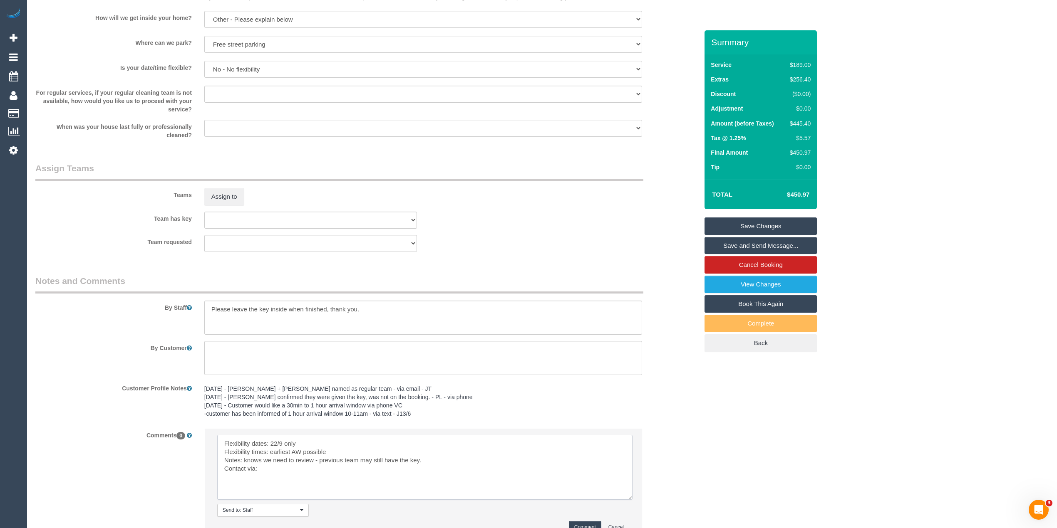
click at [280, 472] on textarea at bounding box center [424, 467] width 415 height 65
type textarea "Flexibility dates: 22/9 only Flexibility times: earliest AW possible Notes: kno…"
click at [585, 525] on button "Comment" at bounding box center [585, 527] width 32 height 13
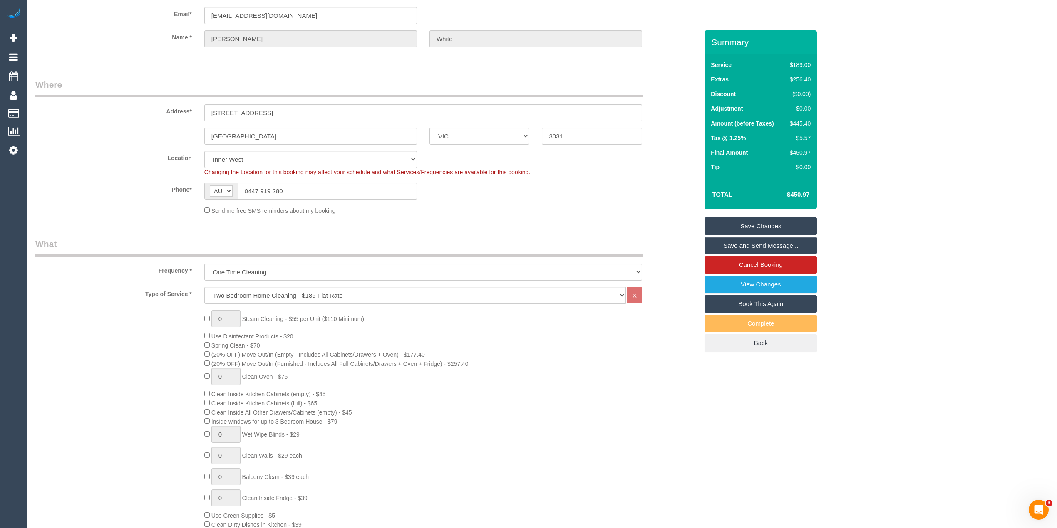
scroll to position [0, 0]
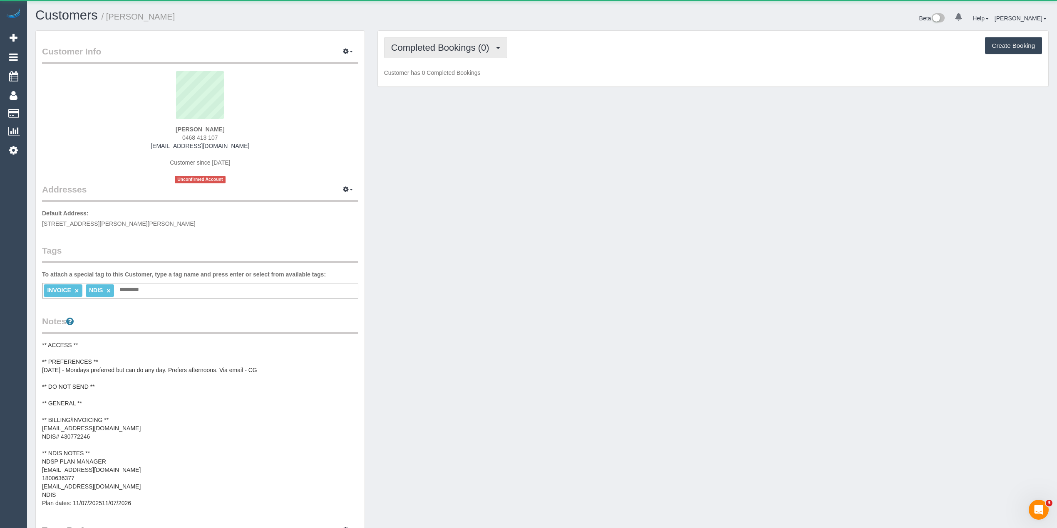
click at [466, 47] on span "Completed Bookings (0)" at bounding box center [442, 47] width 102 height 10
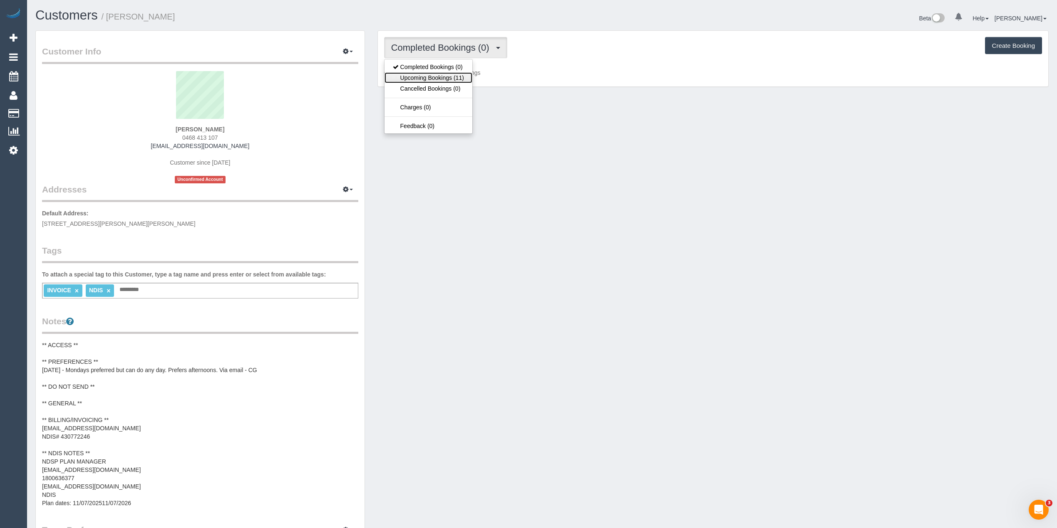
click at [454, 77] on link "Upcoming Bookings (11)" at bounding box center [428, 77] width 88 height 11
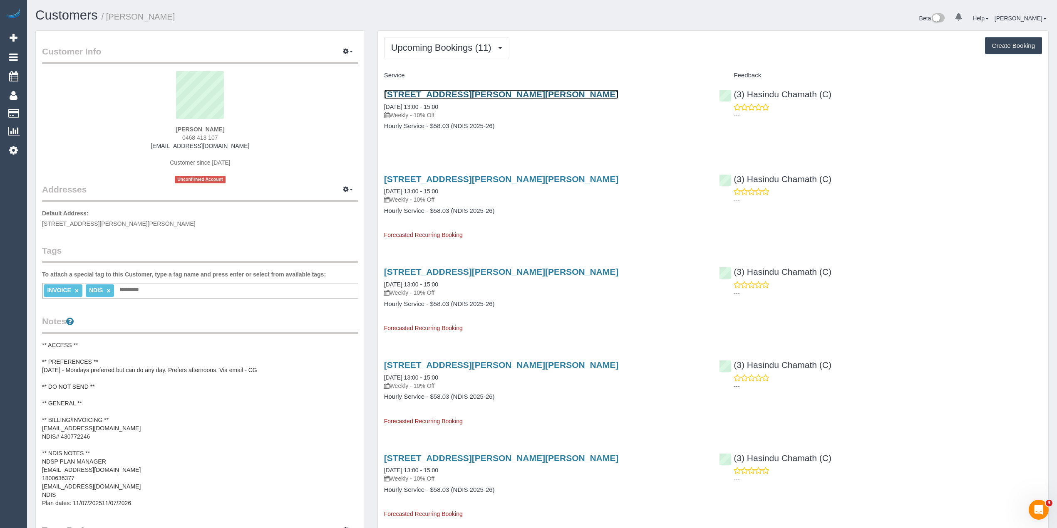
click at [518, 95] on link "9 Wills Street, Pascoe Vale South, VIC 3044" at bounding box center [501, 94] width 235 height 10
drag, startPoint x: 219, startPoint y: 137, endPoint x: 172, endPoint y: 140, distance: 47.1
click at [172, 140] on div "Giuseppe Guarnaccia 0468 413 107 kandleko@yahoo.com.au Customer since 2025 Unco…" at bounding box center [200, 127] width 316 height 112
copy span "0468 413 107"
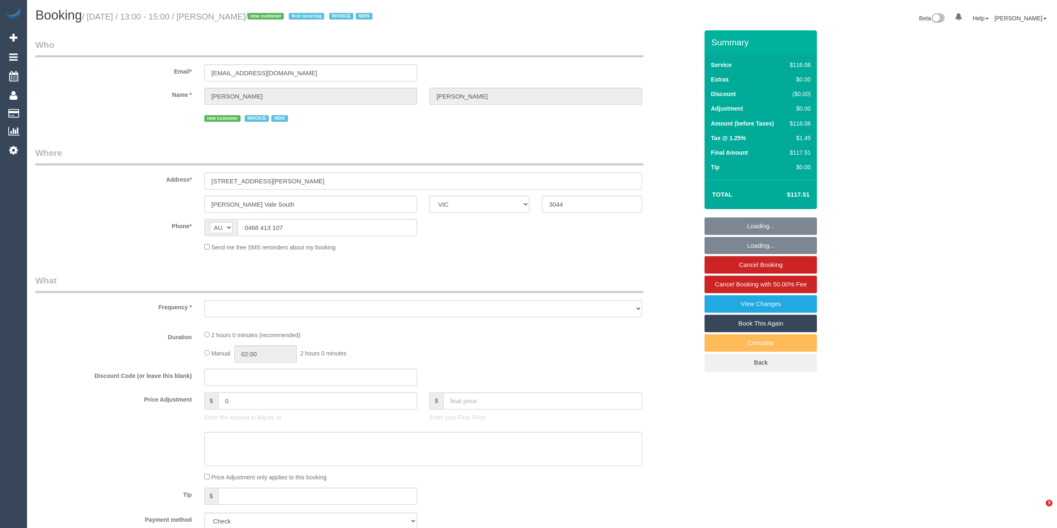
select select "VIC"
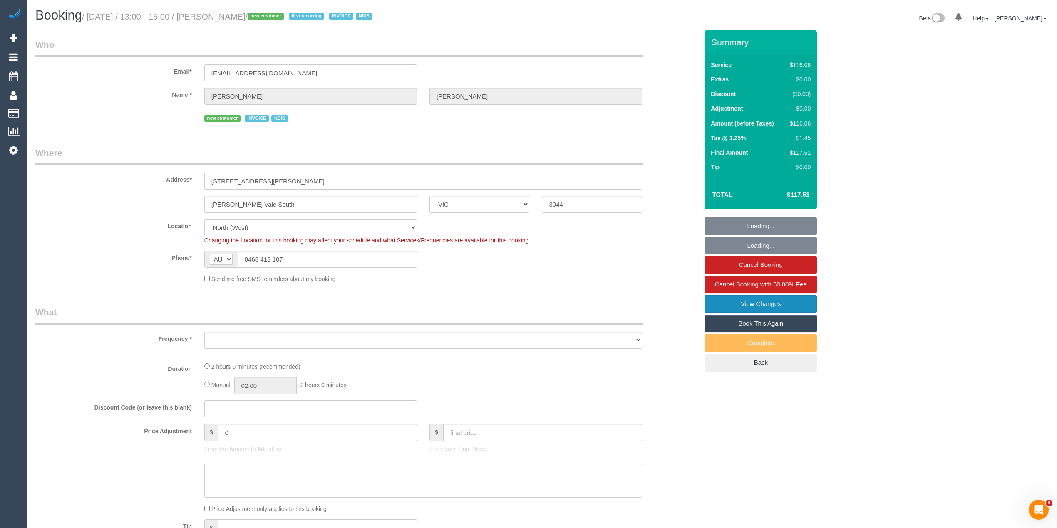
select select "object:704"
select select "number:29"
select select "number:14"
select select "number:19"
select select "number:23"
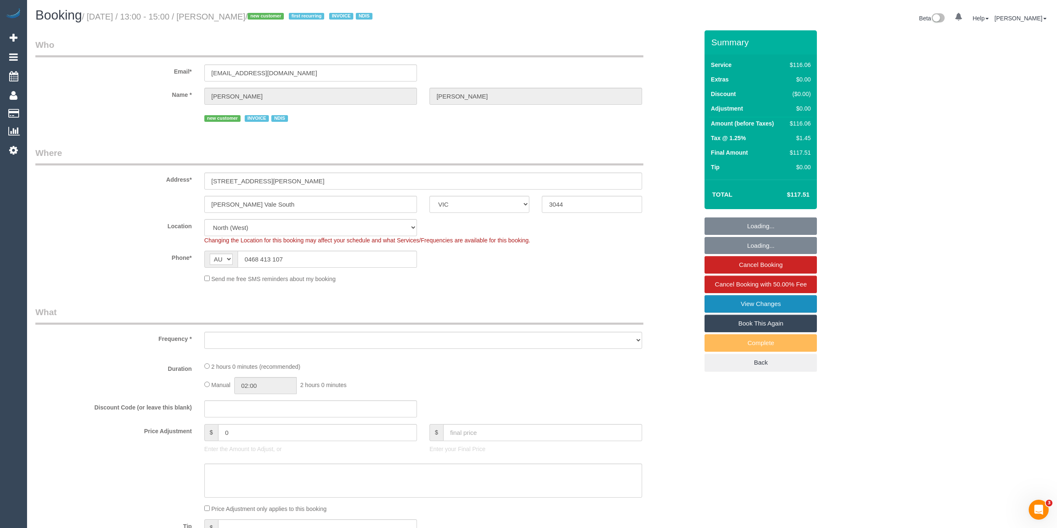
select select "number:34"
click at [787, 308] on link "View Changes" at bounding box center [760, 303] width 112 height 17
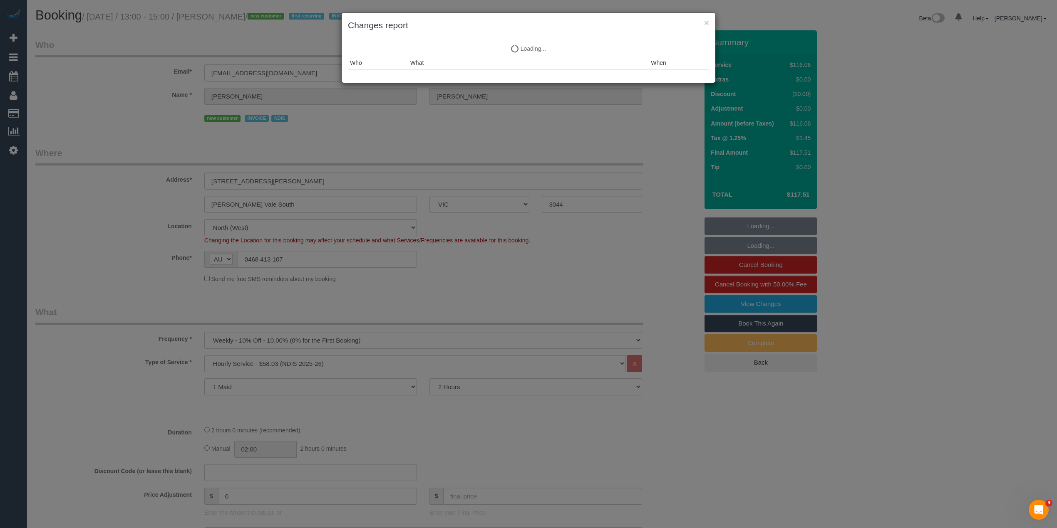
select select "object:1493"
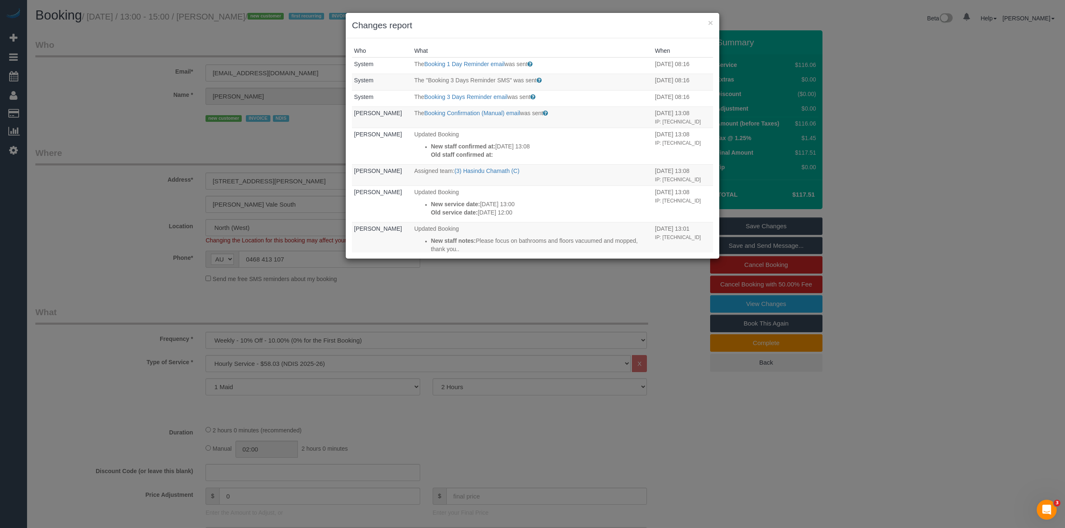
click at [713, 17] on div "× Changes report" at bounding box center [533, 25] width 374 height 25
click at [709, 21] on button "×" at bounding box center [710, 22] width 5 height 9
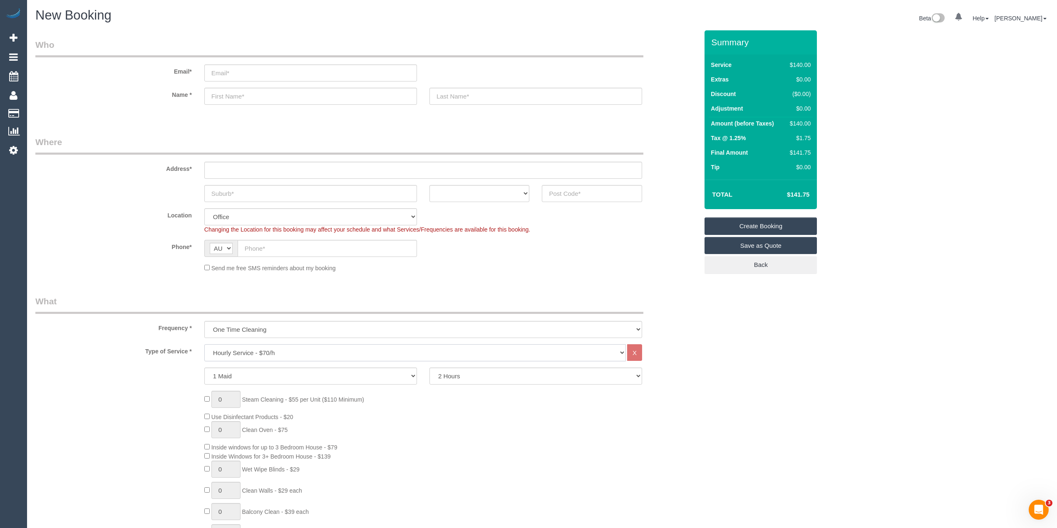
click at [269, 349] on select "Hourly Service - $70/h Hourly Service - $65/h Hourly Service - $60/h Hourly Ser…" at bounding box center [414, 353] width 421 height 17
click at [204, 345] on select "Hourly Service - $70/h Hourly Service - $65/h Hourly Service - $60/h Hourly Ser…" at bounding box center [414, 353] width 421 height 17
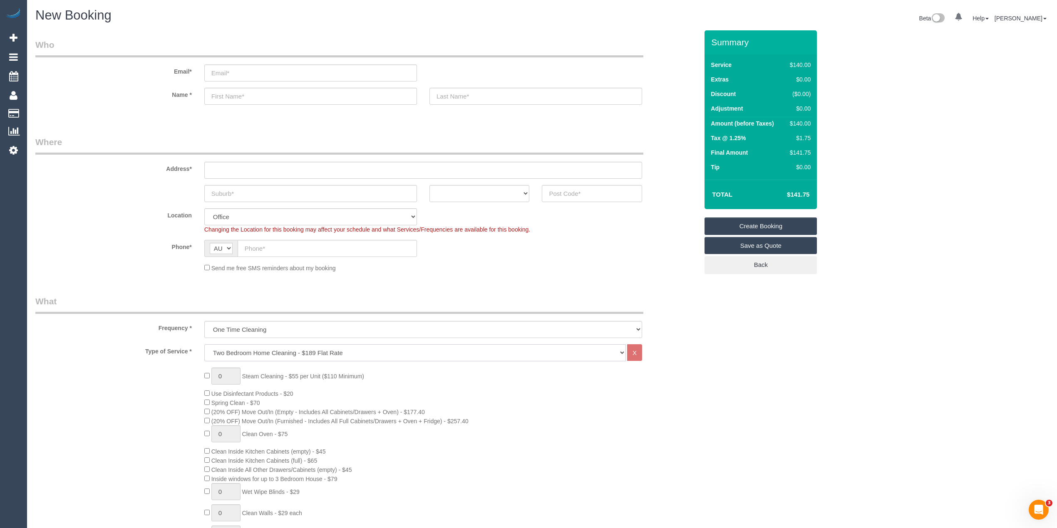
click at [313, 353] on select "Hourly Service - $70/h Hourly Service - $65/h Hourly Service - $60/h Hourly Ser…" at bounding box center [414, 353] width 421 height 17
select select "212"
click at [204, 345] on select "Hourly Service - $70/h Hourly Service - $65/h Hourly Service - $60/h Hourly Ser…" at bounding box center [414, 353] width 421 height 17
click at [441, 187] on select "ACT [GEOGRAPHIC_DATA] NT [GEOGRAPHIC_DATA] SA TAS [GEOGRAPHIC_DATA] [GEOGRAPHIC…" at bounding box center [479, 193] width 100 height 17
select select "VIC"
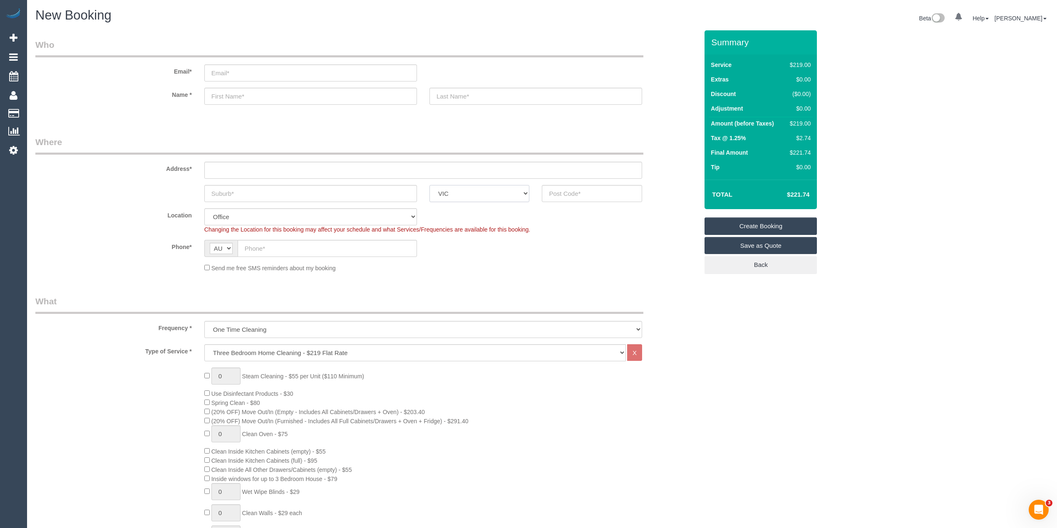
click at [429, 185] on select "ACT [GEOGRAPHIC_DATA] NT [GEOGRAPHIC_DATA] SA TAS [GEOGRAPHIC_DATA] [GEOGRAPHIC…" at bounding box center [479, 193] width 100 height 17
click at [230, 172] on input "text" at bounding box center [423, 170] width 438 height 17
type input "-"
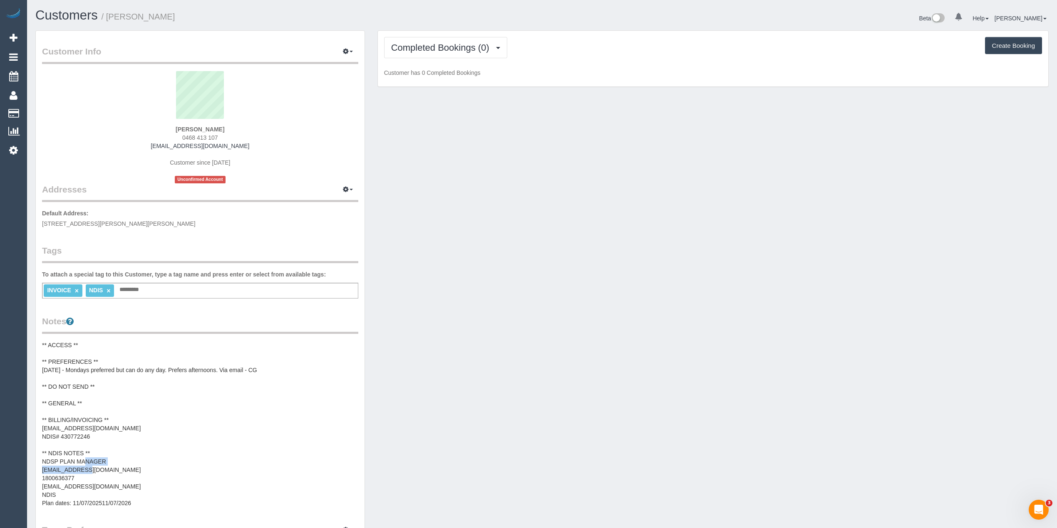
drag, startPoint x: 107, startPoint y: 468, endPoint x: 39, endPoint y: 468, distance: 67.4
click at [39, 468] on div "Customer Info Edit Contact Info Send Message Email Preferences Special Sales Ta…" at bounding box center [200, 375] width 329 height 689
drag, startPoint x: 247, startPoint y: 151, endPoint x: 157, endPoint y: 145, distance: 90.1
click at [157, 145] on div "[PERSON_NAME] 0468 413 107 [EMAIL_ADDRESS][DOMAIN_NAME] Customer since [DATE] U…" at bounding box center [200, 127] width 316 height 112
copy div "[EMAIL_ADDRESS][DOMAIN_NAME]"
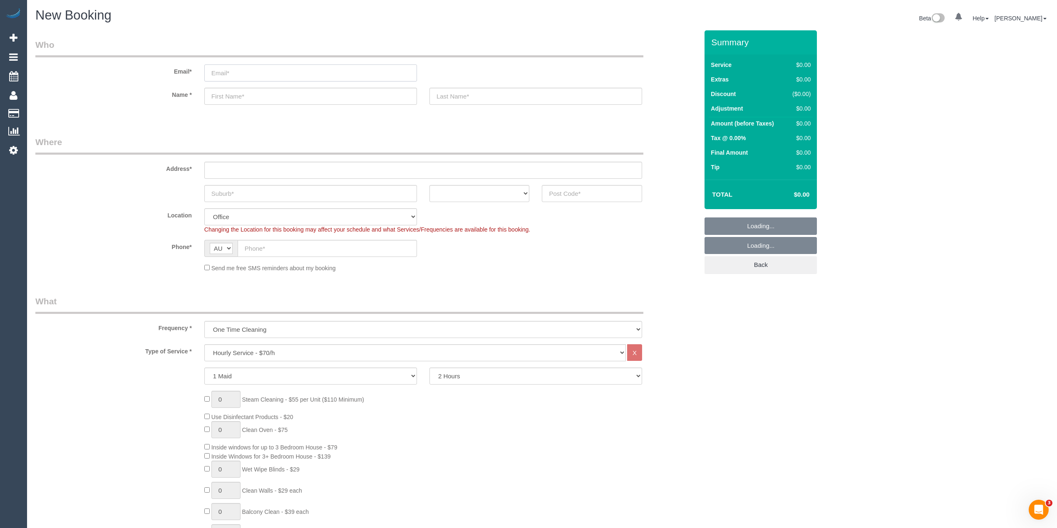
click at [258, 67] on input "email" at bounding box center [310, 72] width 213 height 17
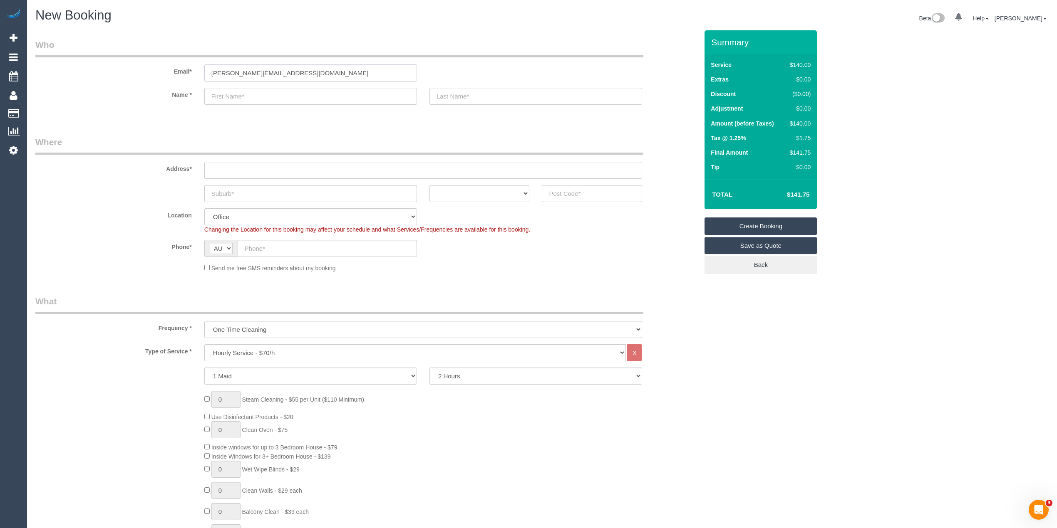
type input "[PERSON_NAME][EMAIL_ADDRESS][DOMAIN_NAME]"
click at [272, 95] on input "text" at bounding box center [310, 96] width 213 height 17
click at [227, 95] on input "text" at bounding box center [310, 96] width 213 height 17
paste input "Mrs. Antonia GRIMA"
type input "Mrs. Antonia GRIMA"
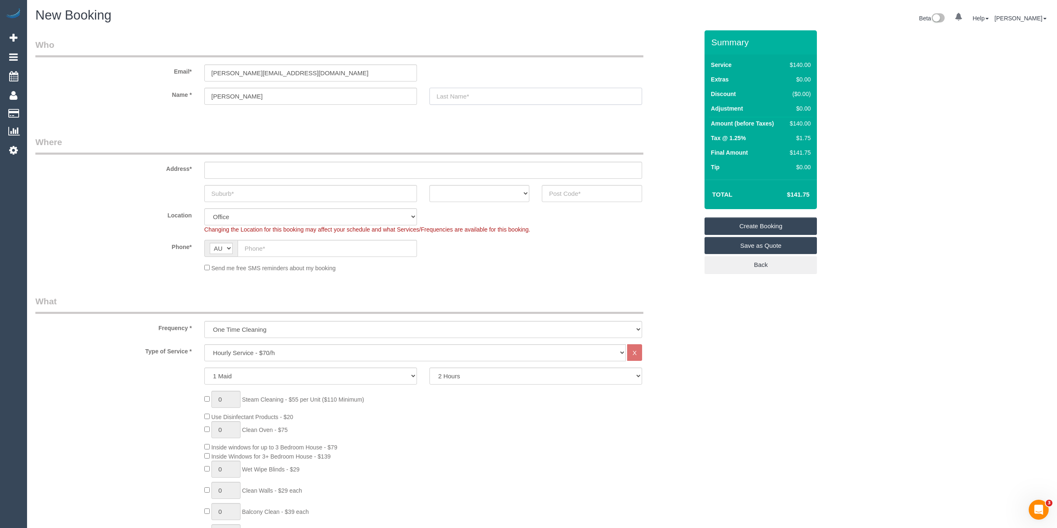
click at [459, 94] on input "text" at bounding box center [535, 96] width 213 height 17
type input "AMC Services"
click at [233, 169] on input "text" at bounding box center [423, 170] width 438 height 17
paste input "[STREET_ADDRESS][PERSON_NAME]"
type input "[STREET_ADDRESS][PERSON_NAME]"
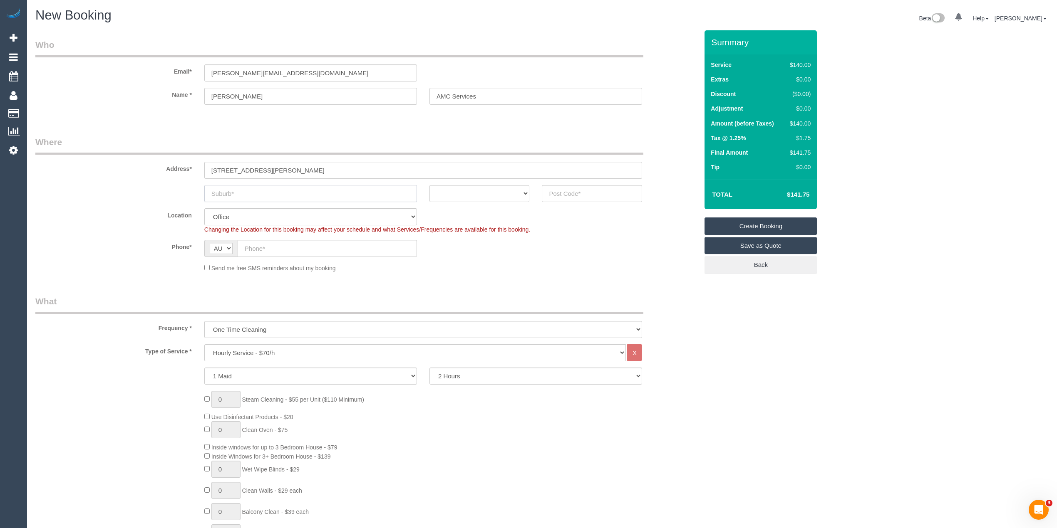
click at [258, 187] on input "text" at bounding box center [310, 193] width 213 height 17
paste input "[GEOGRAPHIC_DATA]"
type input "[GEOGRAPHIC_DATA]"
click at [438, 190] on select "ACT NSW NT QLD SA TAS VIC WA" at bounding box center [479, 193] width 100 height 17
select select "VIC"
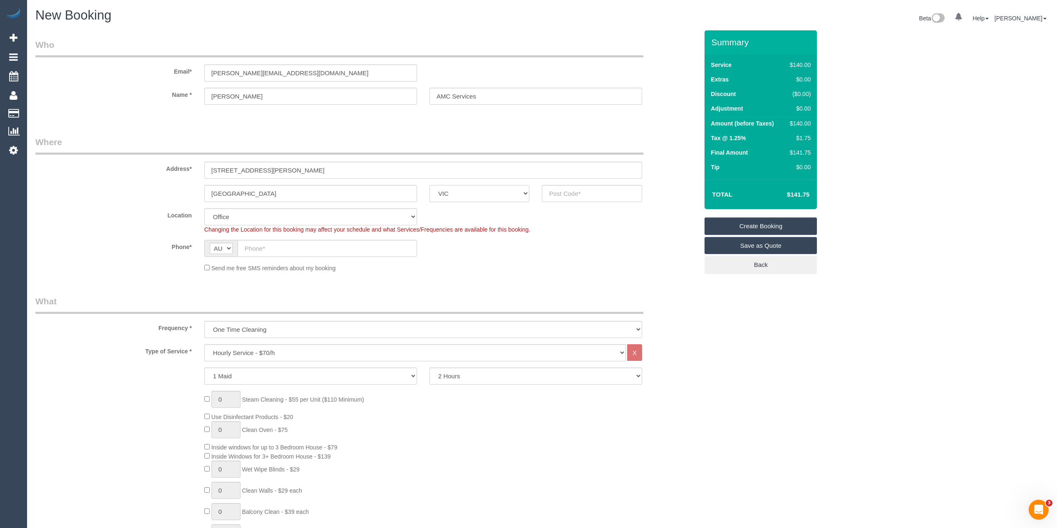
click at [429, 185] on select "ACT NSW NT QLD SA TAS VIC WA" at bounding box center [479, 193] width 100 height 17
click at [584, 189] on input "text" at bounding box center [592, 193] width 100 height 17
type input "3023"
click at [258, 253] on input "text" at bounding box center [327, 248] width 179 height 17
select select "49"
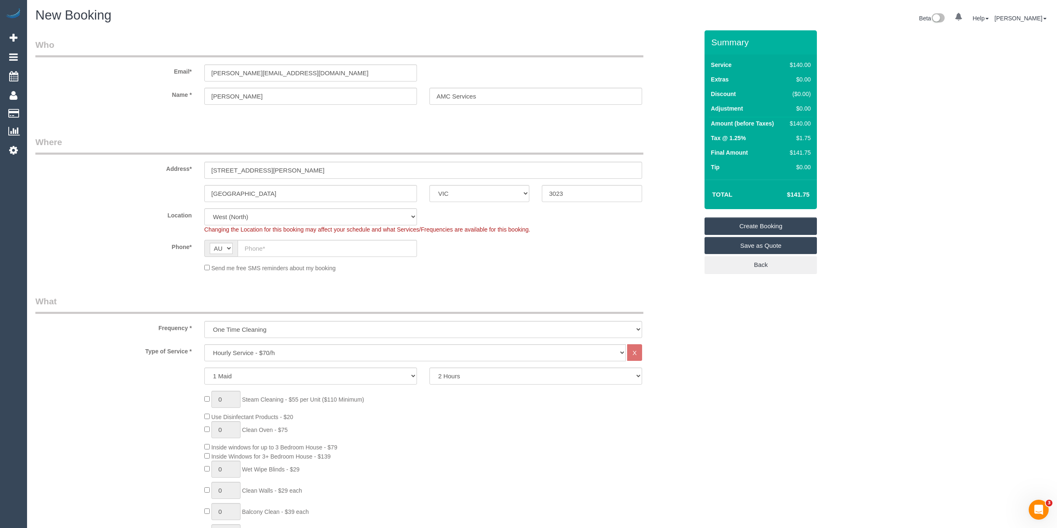
select select "object:2051"
click at [252, 245] on input "text" at bounding box center [327, 248] width 179 height 17
paste input "0487 202 903"
type input "0487 202 903"
click at [244, 325] on select "One Time Cleaning Weekly - 10% Off - 10.00% (0% for the First Booking) Fortnigh…" at bounding box center [423, 329] width 438 height 17
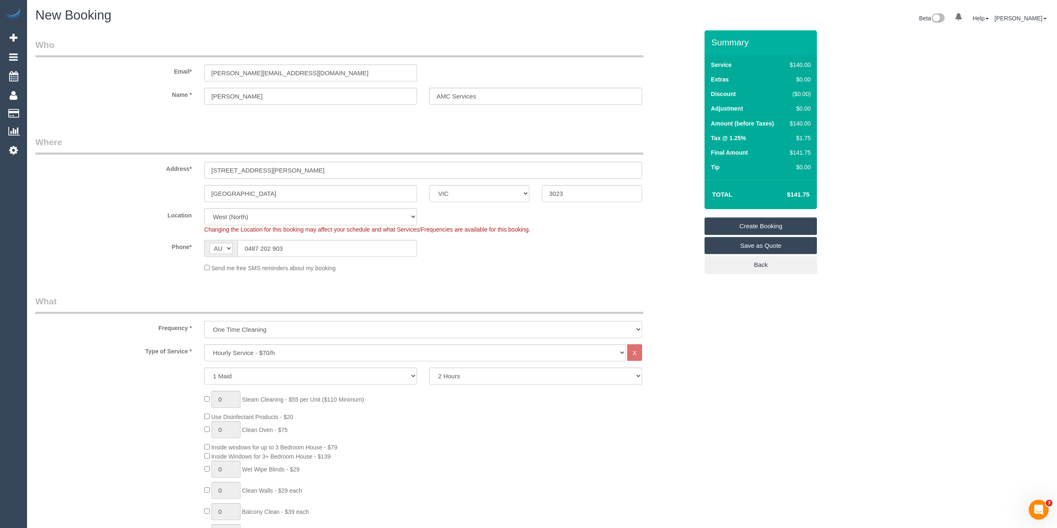
click at [244, 325] on select "One Time Cleaning Weekly - 10% Off - 10.00% (0% for the First Booking) Fortnigh…" at bounding box center [423, 329] width 438 height 17
select select "object:2053"
click at [204, 321] on select "One Time Cleaning Weekly - 10% Off - 10.00% (0% for the First Booking) Fortnigh…" at bounding box center [423, 329] width 438 height 17
click at [243, 350] on select "Hourly Service - $70/h Hourly Service - $65/h Hourly Service - $60/h Hourly Ser…" at bounding box center [414, 353] width 421 height 17
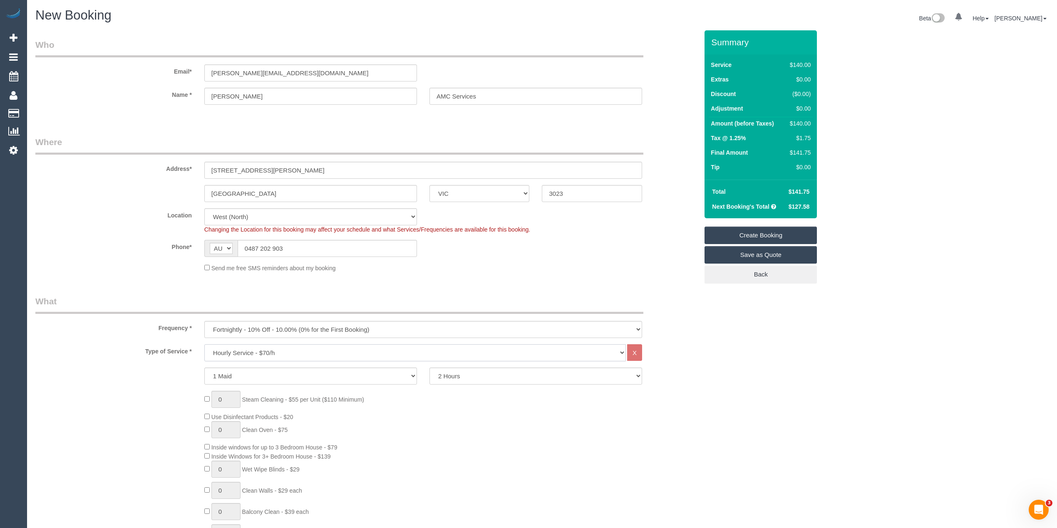
select select "308"
click at [204, 345] on select "Hourly Service - $70/h Hourly Service - $65/h Hourly Service - $60/h Hourly Ser…" at bounding box center [414, 353] width 421 height 17
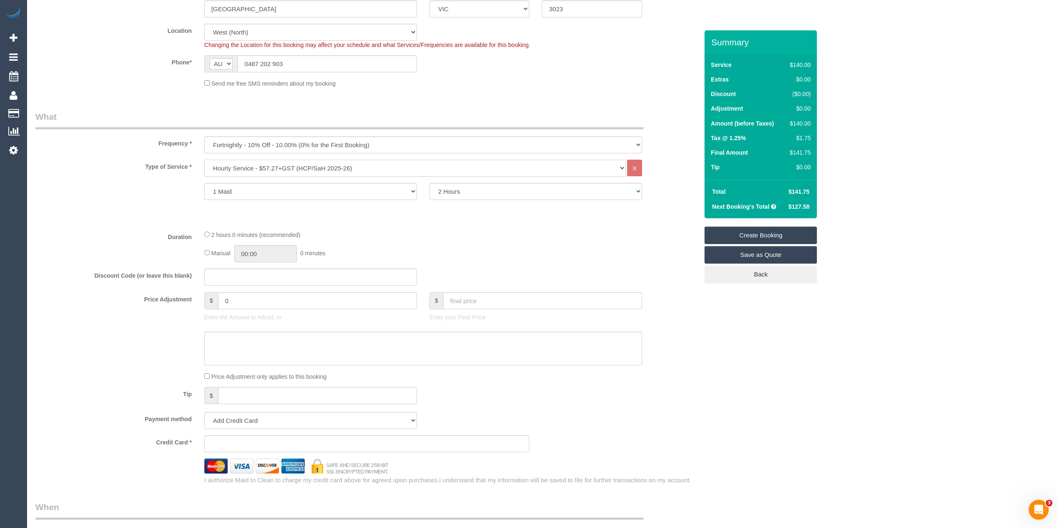
scroll to position [277, 0]
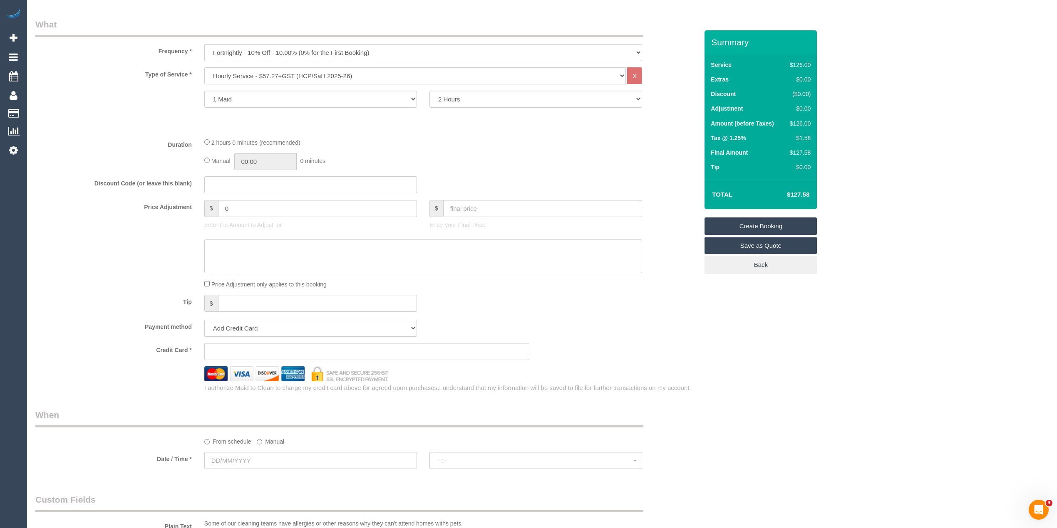
click at [233, 331] on select "Add Credit Card Cash Check Paypal" at bounding box center [310, 328] width 213 height 17
select select "string:check"
click at [204, 320] on select "Add Credit Card Cash Check Paypal" at bounding box center [310, 328] width 213 height 17
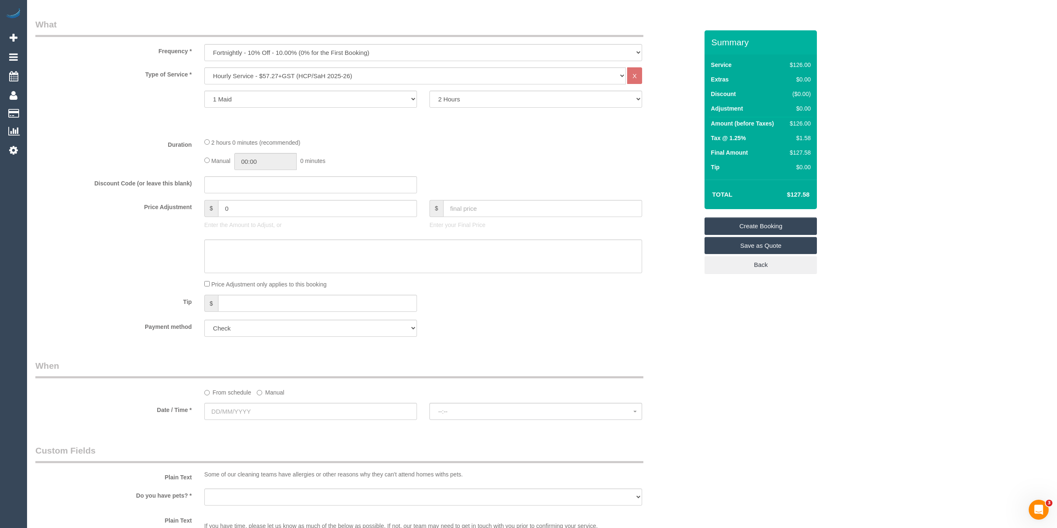
click at [262, 392] on label "Manual" at bounding box center [270, 391] width 27 height 11
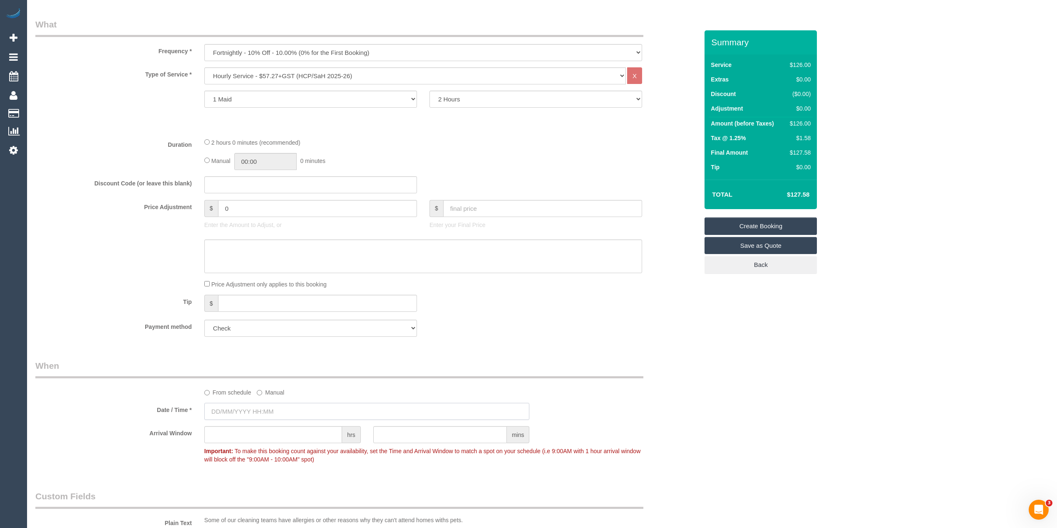
click at [254, 408] on input "text" at bounding box center [366, 411] width 325 height 17
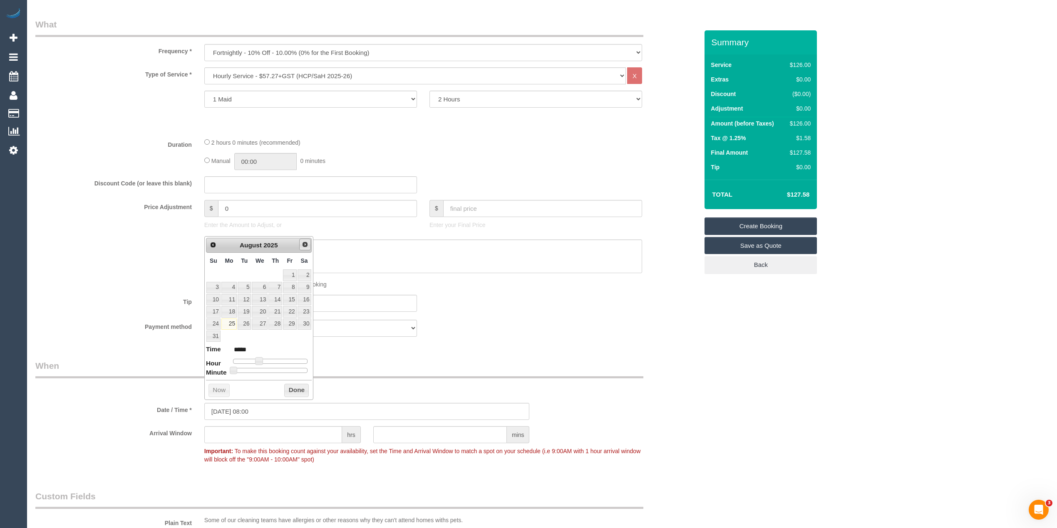
click at [304, 245] on span "Next" at bounding box center [305, 244] width 7 height 7
click at [245, 275] on link "2" at bounding box center [244, 275] width 13 height 11
type input "02/09/2025 09:00"
type input "*****"
type input "02/09/2025 10:00"
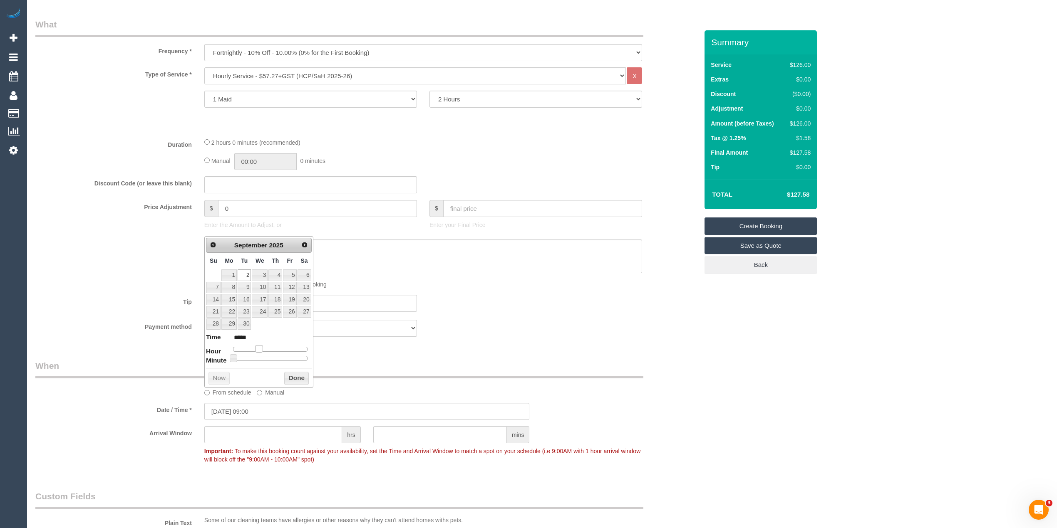
type input "*****"
type input "02/09/2025 11:00"
type input "*****"
type input "02/09/2025 12:00"
type input "*****"
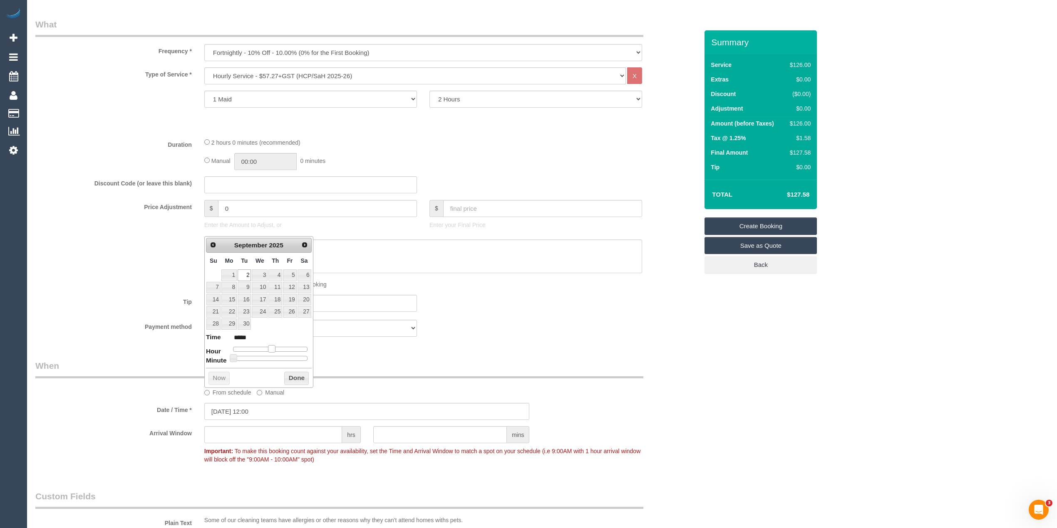
type input "02/09/2025 13:00"
type input "*****"
type input "02/09/2025 14:00"
type input "*****"
drag, startPoint x: 257, startPoint y: 348, endPoint x: 278, endPoint y: 348, distance: 20.8
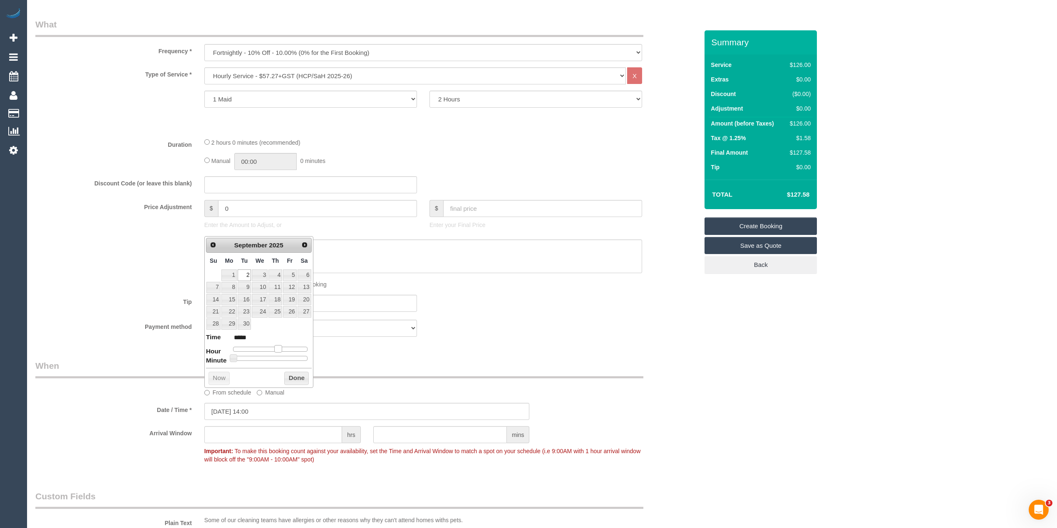
click at [278, 348] on span at bounding box center [277, 348] width 7 height 7
click at [848, 383] on div "Who Email* antonia.amcservices@fake.com Name * Mrs. Antonia GRIMA AMC Services …" at bounding box center [541, 363] width 1013 height 1220
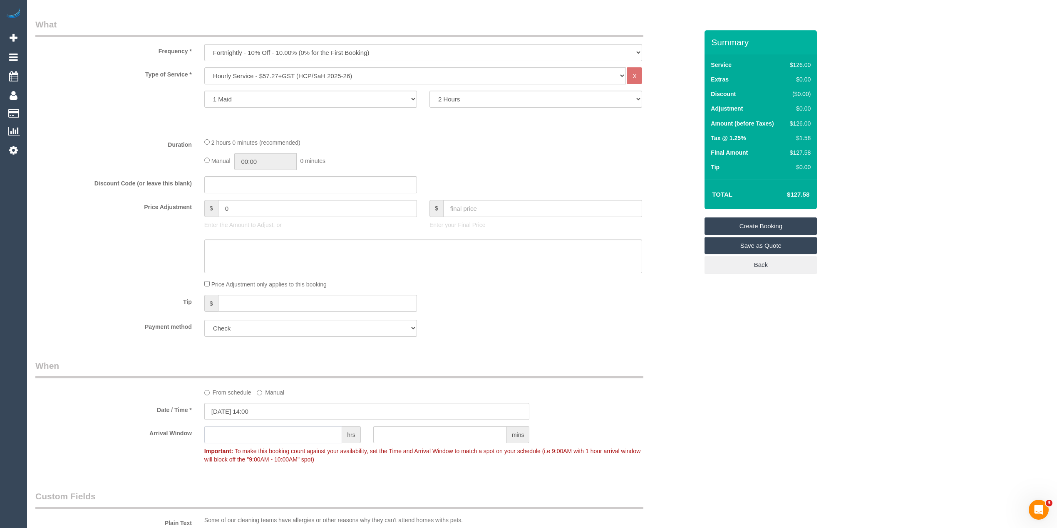
click at [275, 436] on input "text" at bounding box center [273, 434] width 138 height 17
type input "1"
click at [748, 382] on div "Who Email* antonia.amcservices@fake.com Name * Mrs. Antonia GRIMA AMC Services …" at bounding box center [541, 363] width 1013 height 1220
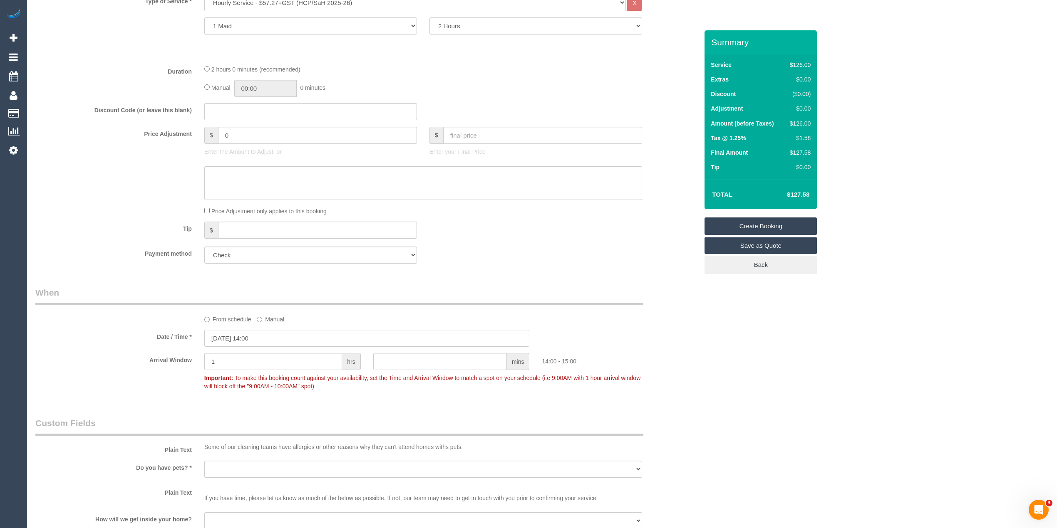
scroll to position [462, 0]
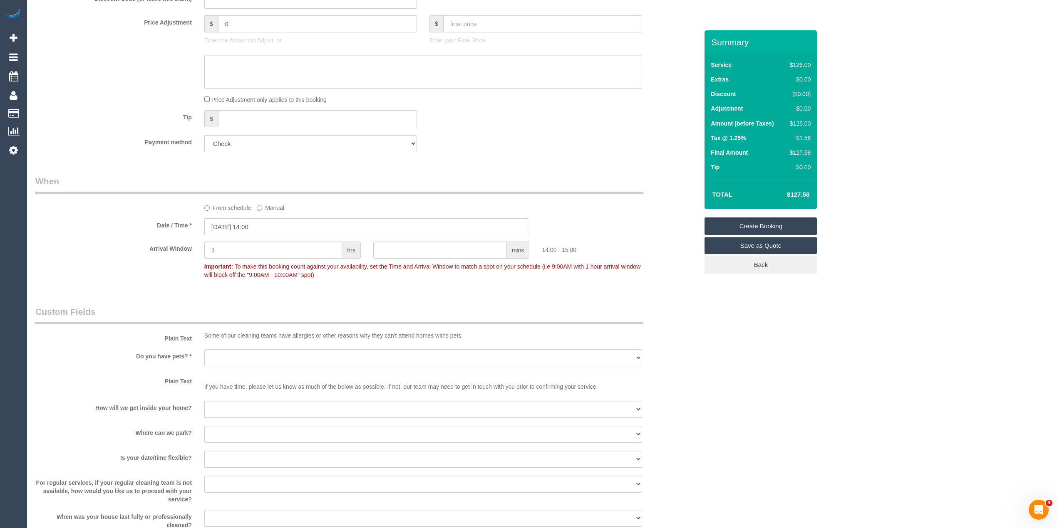
click at [229, 355] on select "Yes - Cats Yes - Dogs No pets Yes - Dogs and Cats Yes - Other" at bounding box center [423, 358] width 438 height 17
select select "number:28"
click at [204, 350] on select "Yes - Cats Yes - Dogs No pets Yes - Dogs and Cats Yes - Other" at bounding box center [423, 358] width 438 height 17
click at [239, 403] on select "I will be home Key will be left (please provide details below) Lock box/Access …" at bounding box center [423, 409] width 438 height 17
select select "number:14"
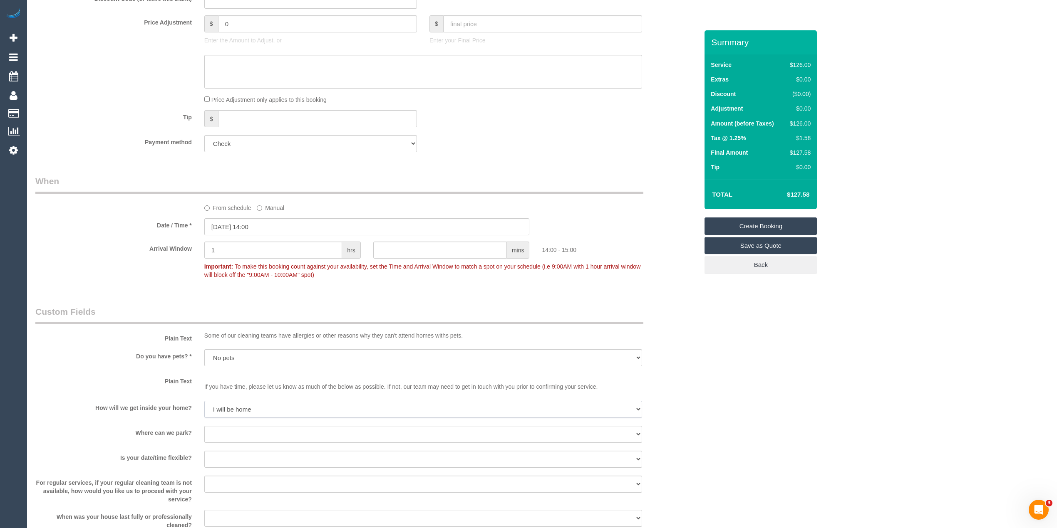
click at [204, 401] on select "I will be home Key will be left (please provide details below) Lock box/Access …" at bounding box center [423, 409] width 438 height 17
click at [222, 430] on select "I will provide parking on-site Free street parking Paid street parking (cost wi…" at bounding box center [423, 434] width 438 height 17
select select "number:19"
click at [204, 426] on select "I will provide parking on-site Free street parking Paid street parking (cost wi…" at bounding box center [423, 434] width 438 height 17
click at [217, 451] on select "Yes - date and time Yes - date but not time Yes - time but not date No - No fle…" at bounding box center [423, 459] width 438 height 17
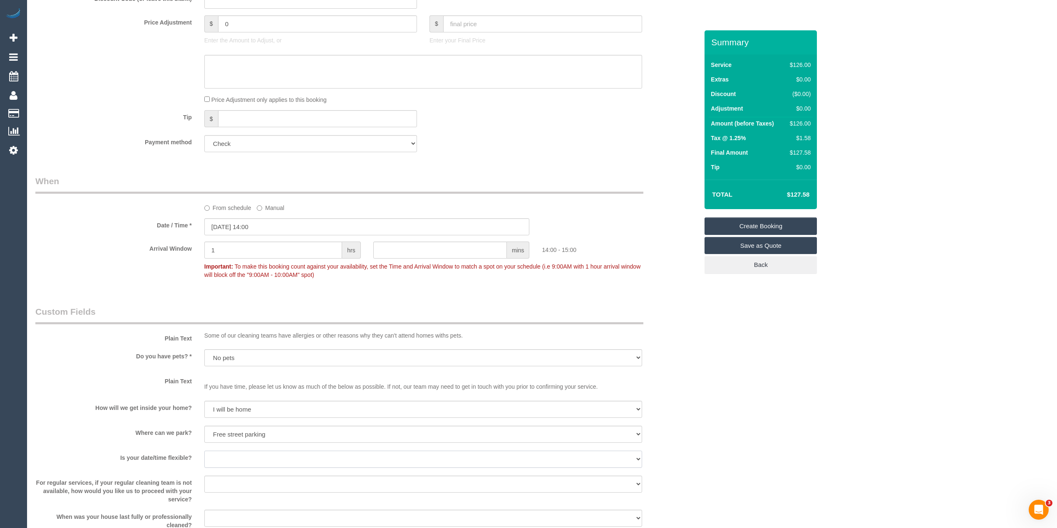
click at [221, 455] on select "Yes - date and time Yes - date but not time Yes - time but not date No - No fle…" at bounding box center [423, 459] width 438 height 17
click at [219, 455] on select "Yes - date and time Yes - date but not time Yes - time but not date No - No fle…" at bounding box center [423, 459] width 438 height 17
select select "number:36"
click at [204, 451] on select "Yes - date and time Yes - date but not time Yes - time but not date No - No fle…" at bounding box center [423, 459] width 438 height 17
click at [225, 484] on select "Arrange a cleaner to cover and do not bother you Arrange a cleaner to cover and…" at bounding box center [423, 484] width 438 height 17
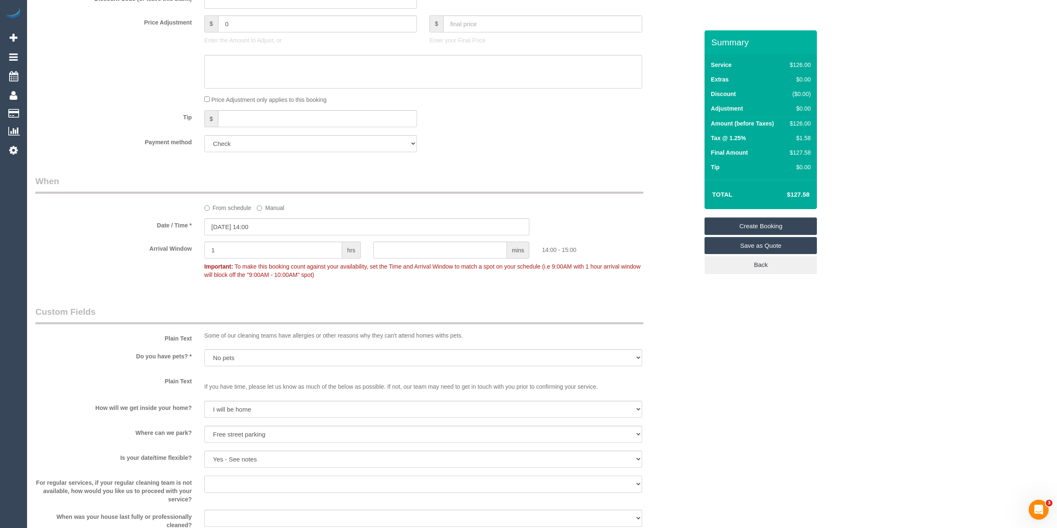
select select "number:35"
click at [204, 476] on select "Arrange a cleaner to cover and do not bother you Arrange a cleaner to cover and…" at bounding box center [423, 484] width 438 height 17
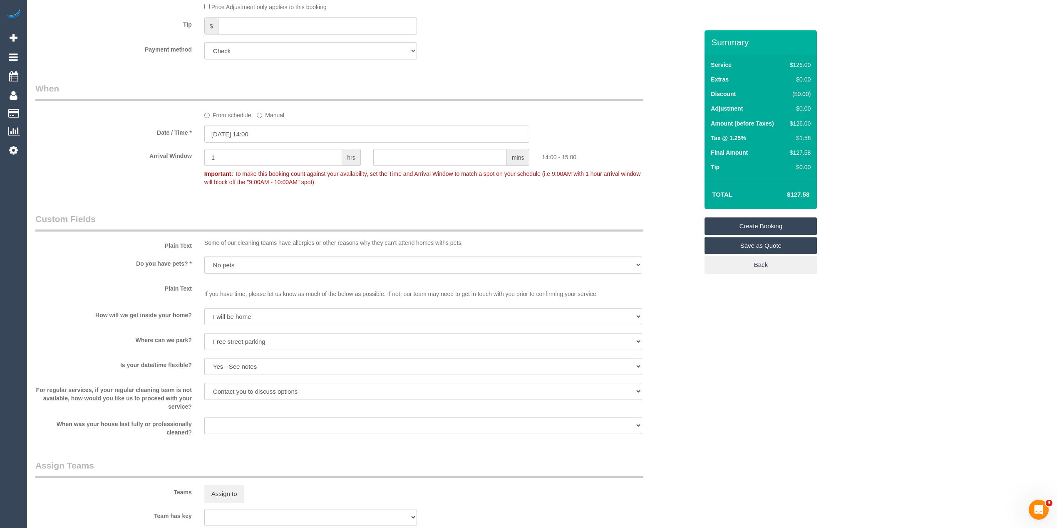
scroll to position [647, 0]
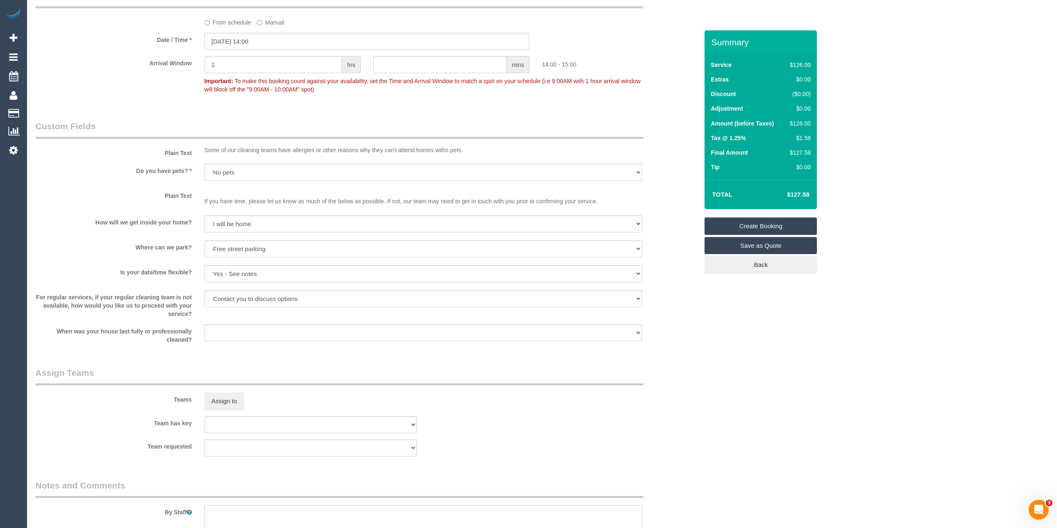
click at [230, 510] on textarea at bounding box center [423, 523] width 438 height 34
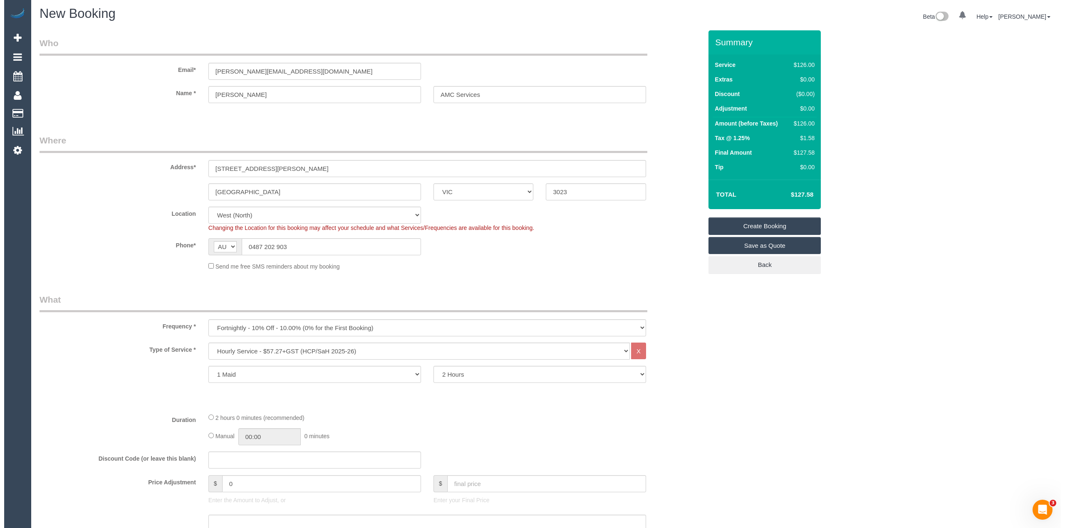
scroll to position [0, 0]
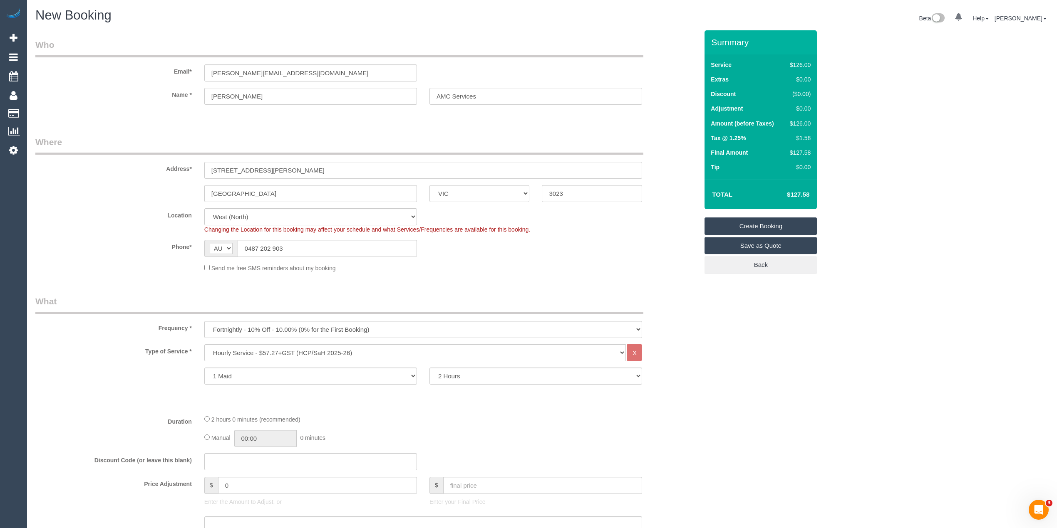
type textarea "Please ask the customer which areas they want cleaned, thank you."
drag, startPoint x: 321, startPoint y: 74, endPoint x: 176, endPoint y: 76, distance: 145.6
click at [178, 77] on div "Email* antonia.amcservices@fake.com" at bounding box center [366, 60] width 675 height 43
click at [761, 221] on link "Create Booking" at bounding box center [760, 226] width 112 height 17
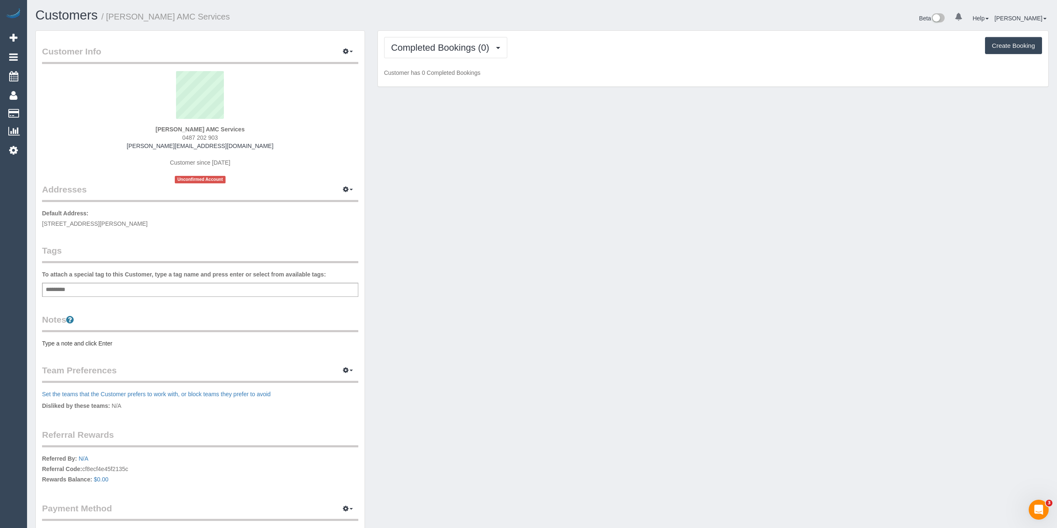
click at [124, 289] on div "Add a tag" at bounding box center [200, 290] width 316 height 14
type input "***"
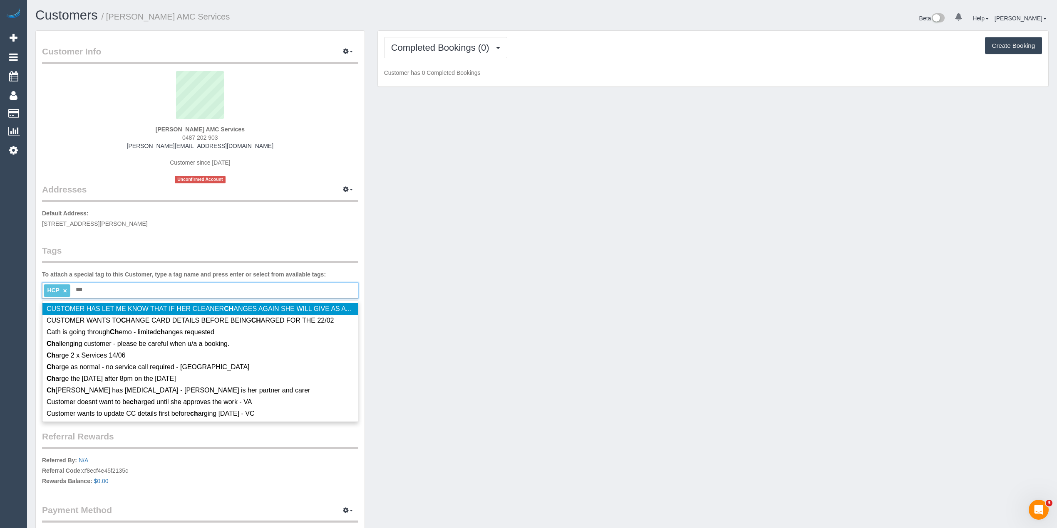
type input "****"
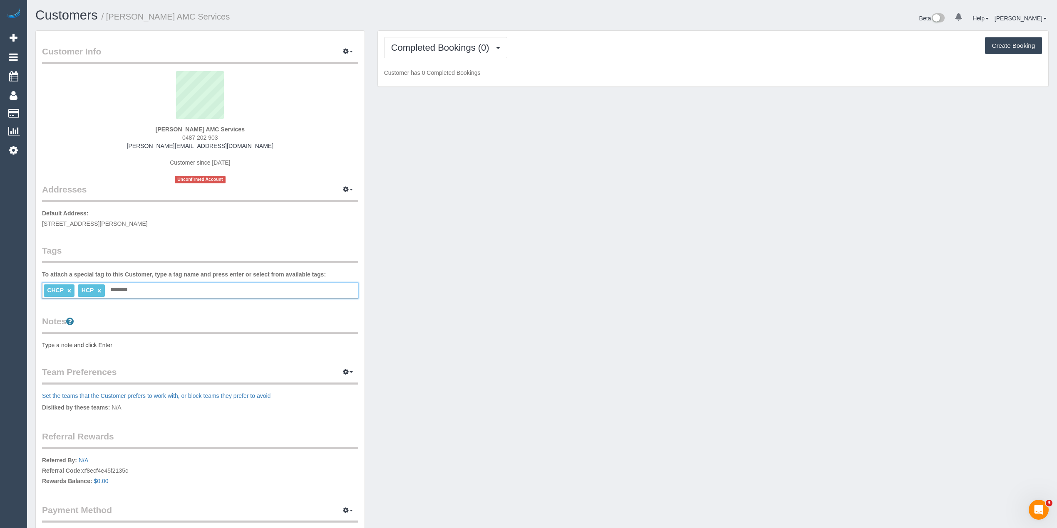
type input "*******"
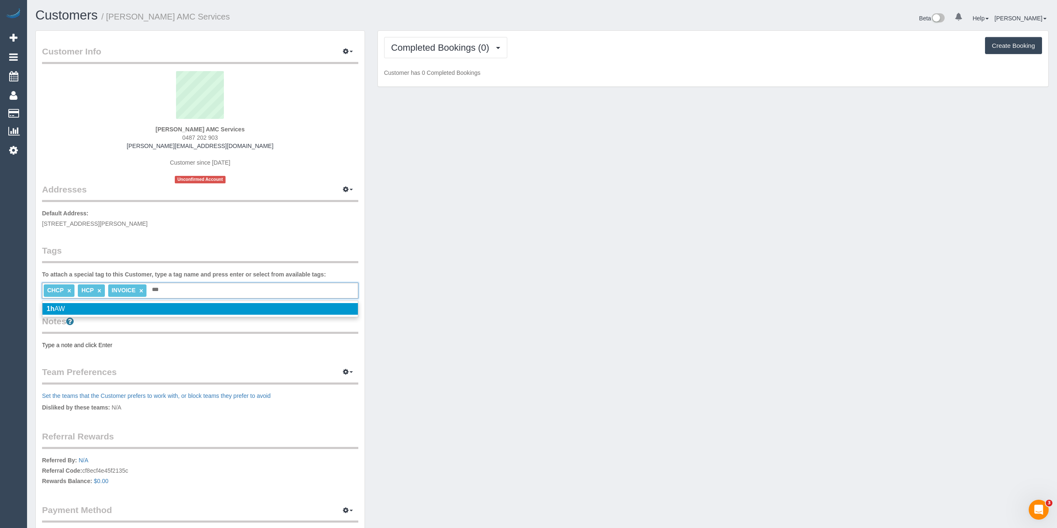
type input "**"
click at [75, 305] on li "1h AW" at bounding box center [199, 309] width 315 height 12
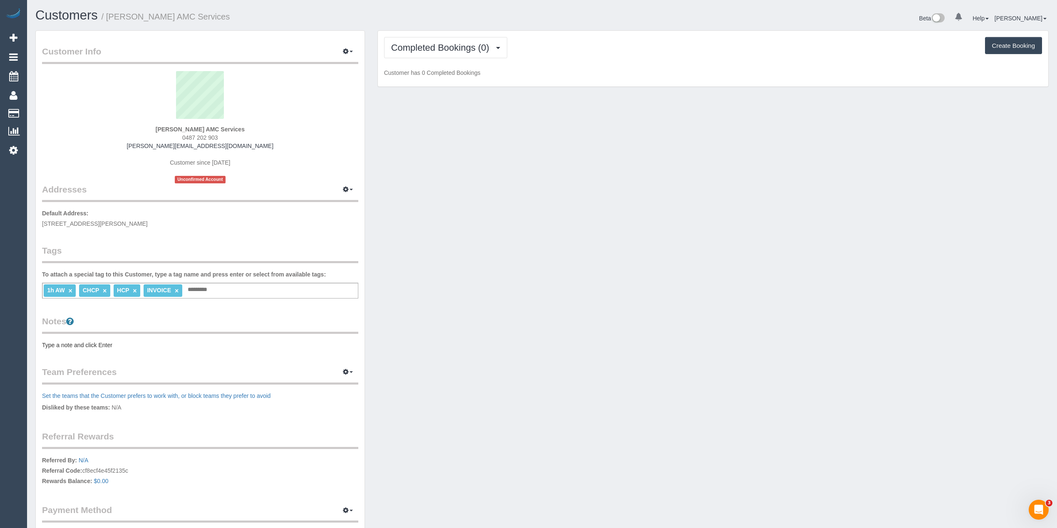
click at [76, 348] on pre "Type a note and click Enter" at bounding box center [200, 345] width 316 height 8
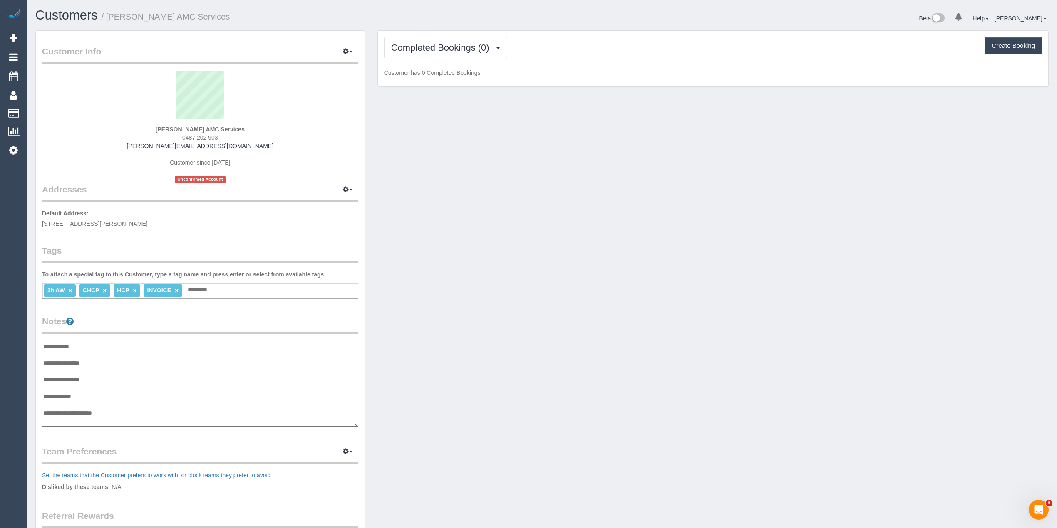
scroll to position [7, 0]
click at [107, 358] on textarea "**********" at bounding box center [200, 384] width 316 height 86
click at [123, 413] on textarea "**********" at bounding box center [200, 384] width 316 height 86
paste textarea "**********"
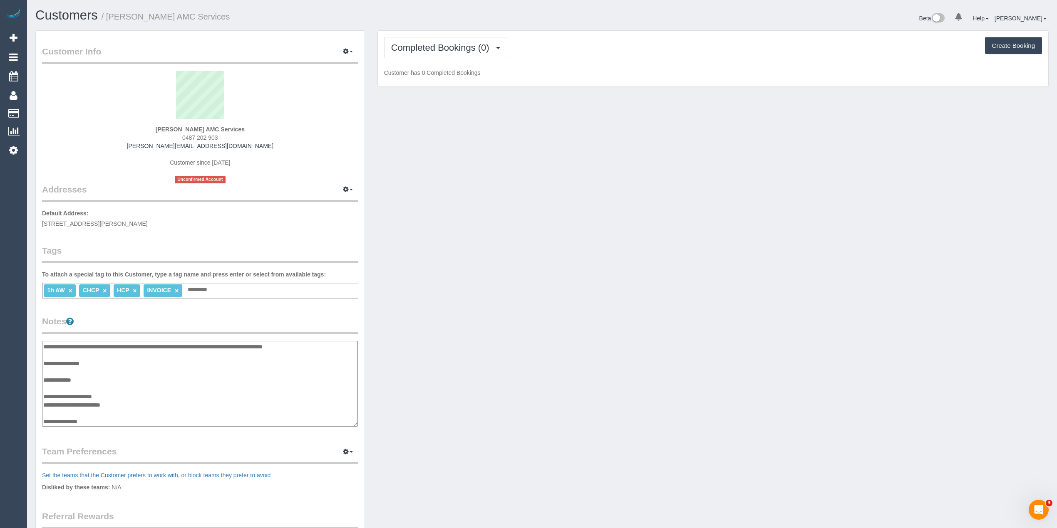
click at [108, 419] on textarea "**********" at bounding box center [200, 384] width 316 height 86
paste textarea "**********"
click at [141, 421] on textarea "**********" at bounding box center [200, 384] width 316 height 86
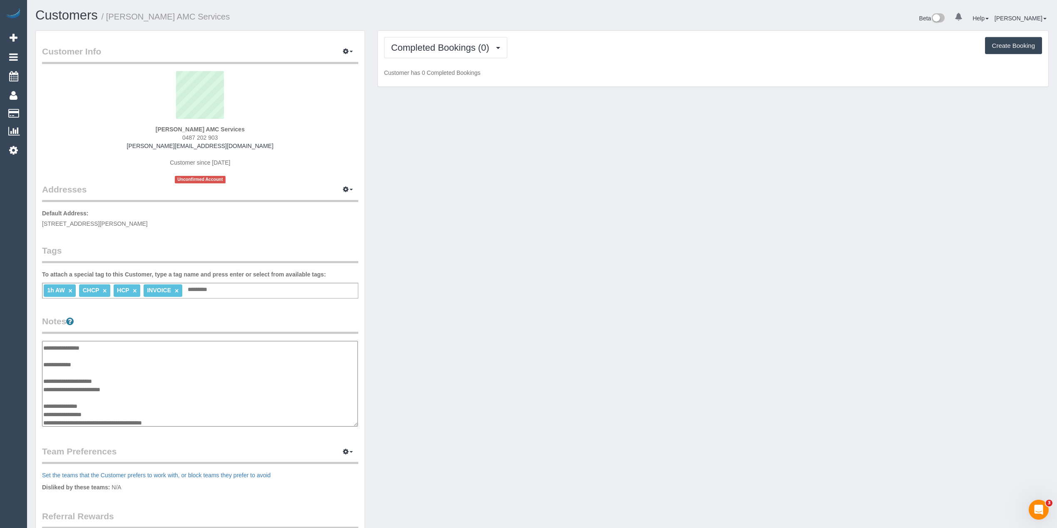
type textarea "**********"
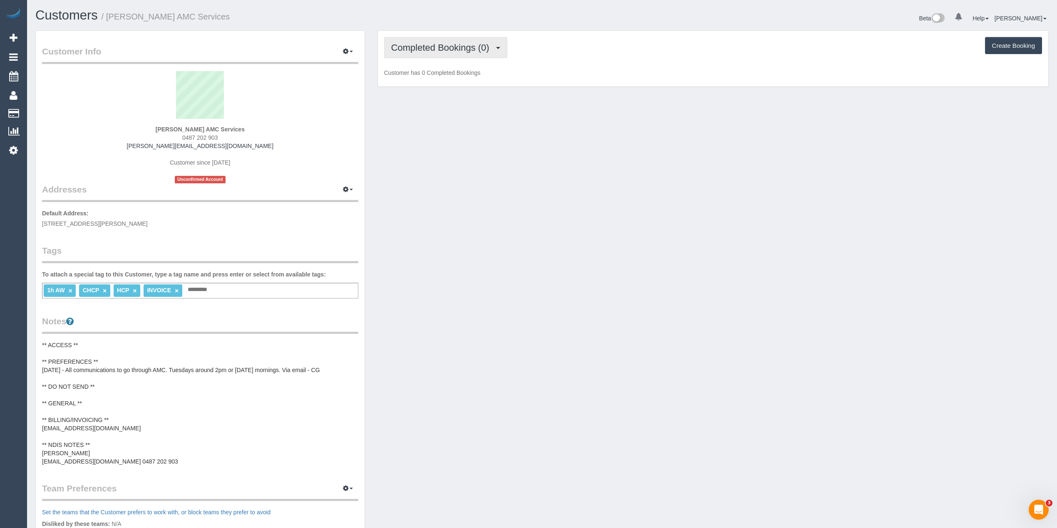
click at [413, 42] on span "Completed Bookings (0)" at bounding box center [442, 47] width 102 height 10
click at [430, 73] on link "Upcoming Bookings (11)" at bounding box center [428, 77] width 88 height 11
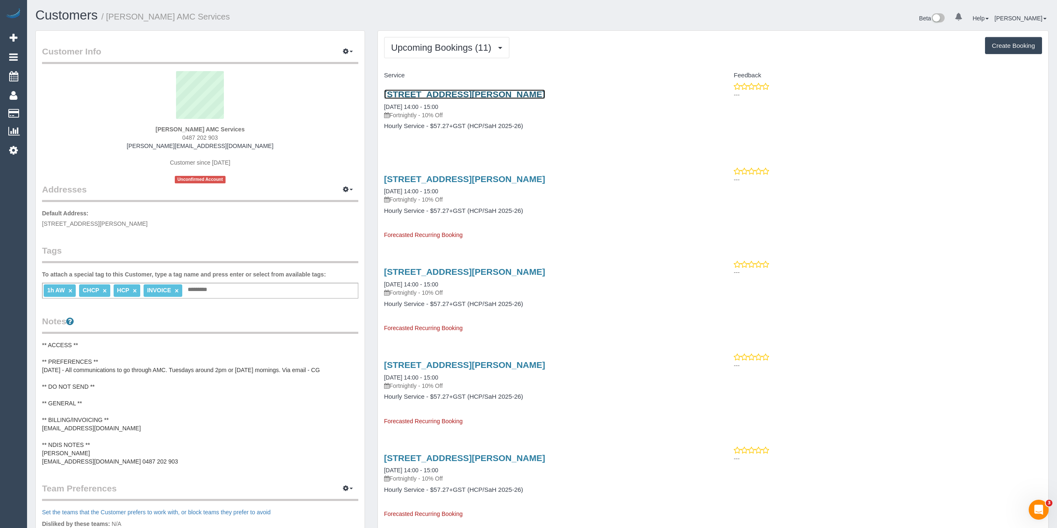
click at [478, 97] on link "16 Summers Street, Deer Park, VIC 3023" at bounding box center [464, 94] width 161 height 10
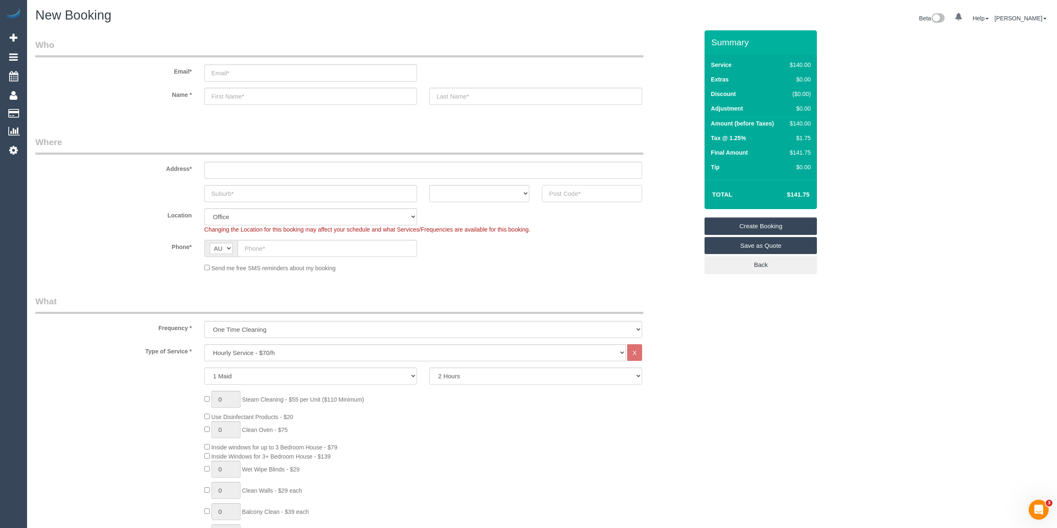
click at [578, 188] on input "text" at bounding box center [592, 193] width 100 height 17
type input "3127"
click at [308, 169] on input "text" at bounding box center [423, 170] width 438 height 17
type input "-"
click at [240, 198] on input "text" at bounding box center [310, 193] width 213 height 17
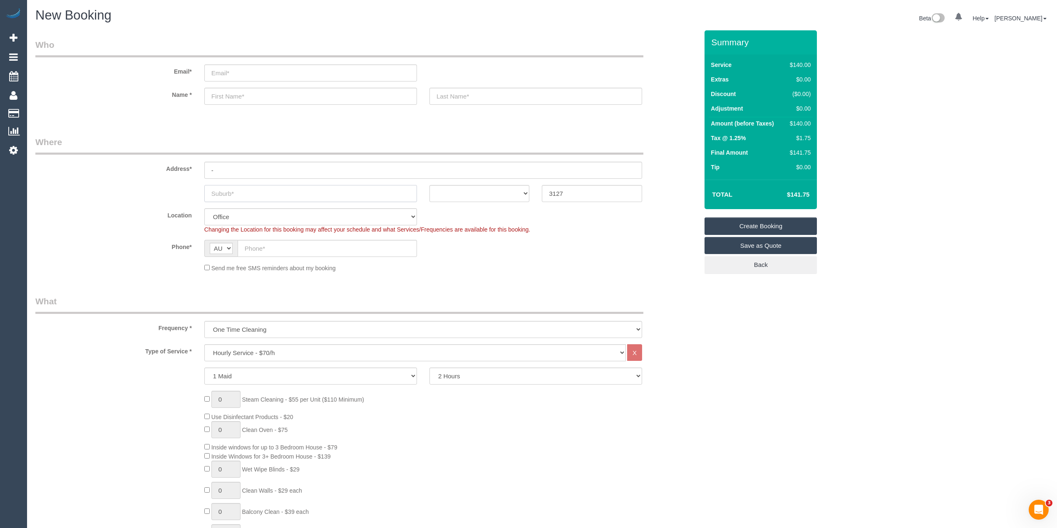
select select "58"
type input "Surre"
select select "object:2049"
type input "Surrey Hills"
click at [466, 188] on select "ACT NSW NT QLD SA TAS VIC WA" at bounding box center [479, 193] width 100 height 17
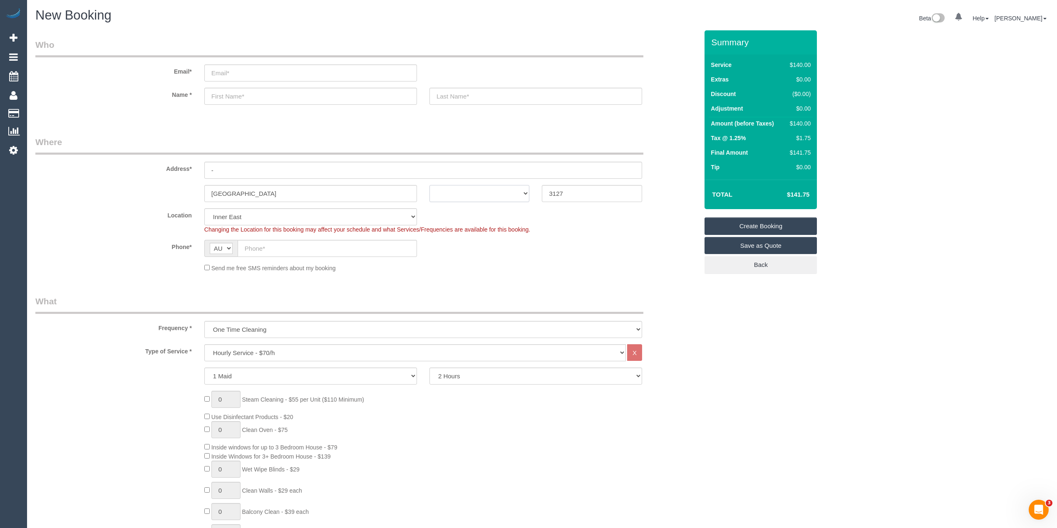
select select "VIC"
click at [429, 185] on select "ACT NSW NT QLD SA TAS VIC WA" at bounding box center [479, 193] width 100 height 17
click at [285, 345] on select "Hourly Service - $70/h Hourly Service - $65/h Hourly Service - $60/h Hourly Ser…" at bounding box center [414, 353] width 421 height 17
select select "213"
click at [204, 345] on select "Hourly Service - $70/h Hourly Service - $65/h Hourly Service - $60/h Hourly Ser…" at bounding box center [414, 353] width 421 height 17
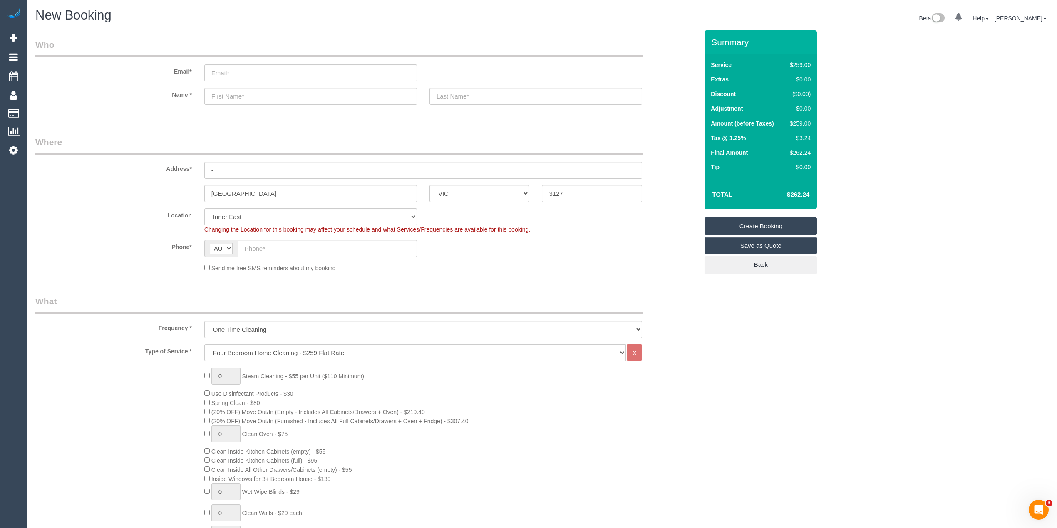
click at [279, 248] on input "text" at bounding box center [327, 248] width 179 height 17
paste input "61 431 369 796"
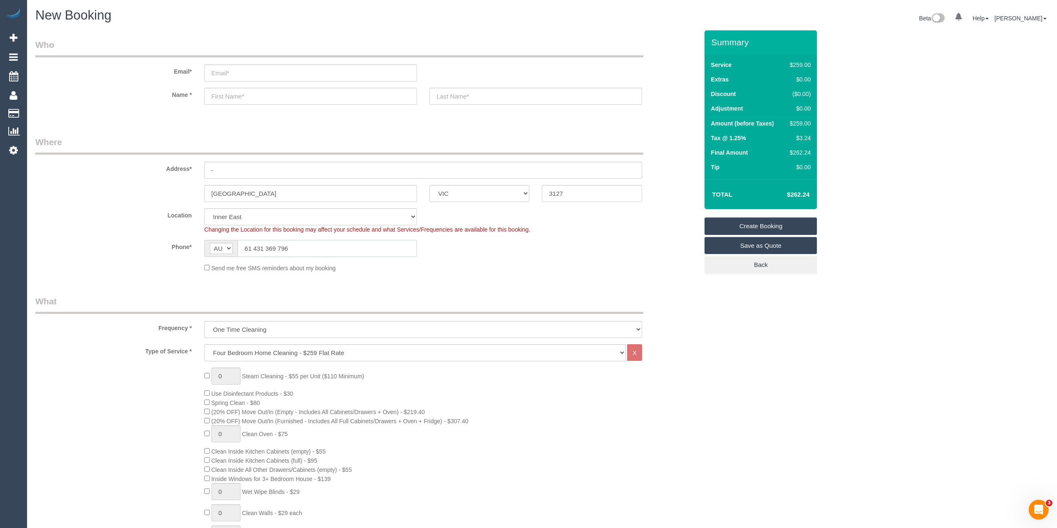
drag, startPoint x: 251, startPoint y: 248, endPoint x: 234, endPoint y: 248, distance: 17.5
click at [234, 248] on div "AF AL DZ AD AO AI AQ AG AR AM AW AU AT AZ BS BH BD BB BY BE BZ BJ BM BT BO BA B…" at bounding box center [310, 248] width 213 height 17
type input "0431 369 796"
click at [249, 99] on input "text" at bounding box center [310, 96] width 213 height 17
type input "Anton"
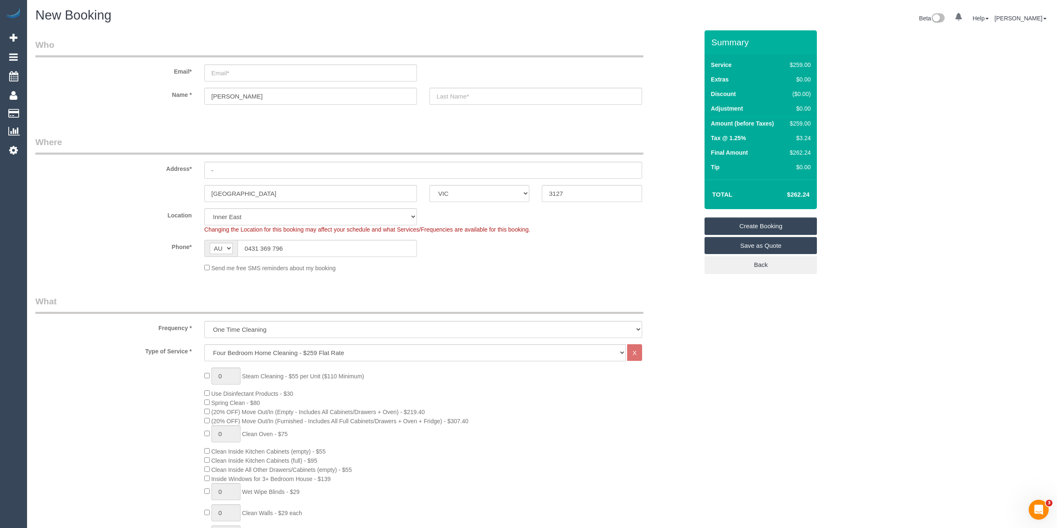
click at [139, 251] on div "Phone* AF AL DZ AD AO AI AQ AG AR AM AW AU AT AZ BS BH BD BB BY BE BZ BJ BM BT …" at bounding box center [366, 248] width 675 height 17
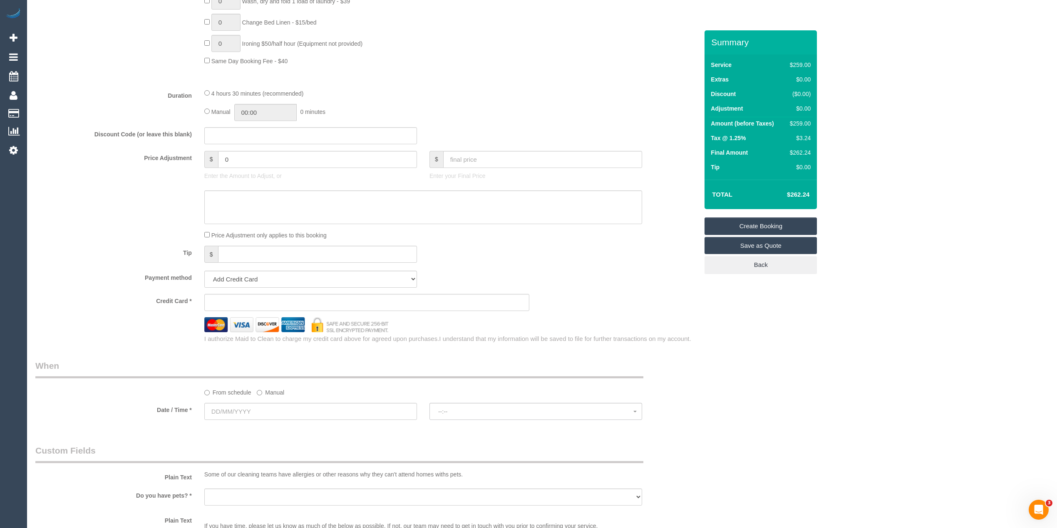
scroll to position [647, 0]
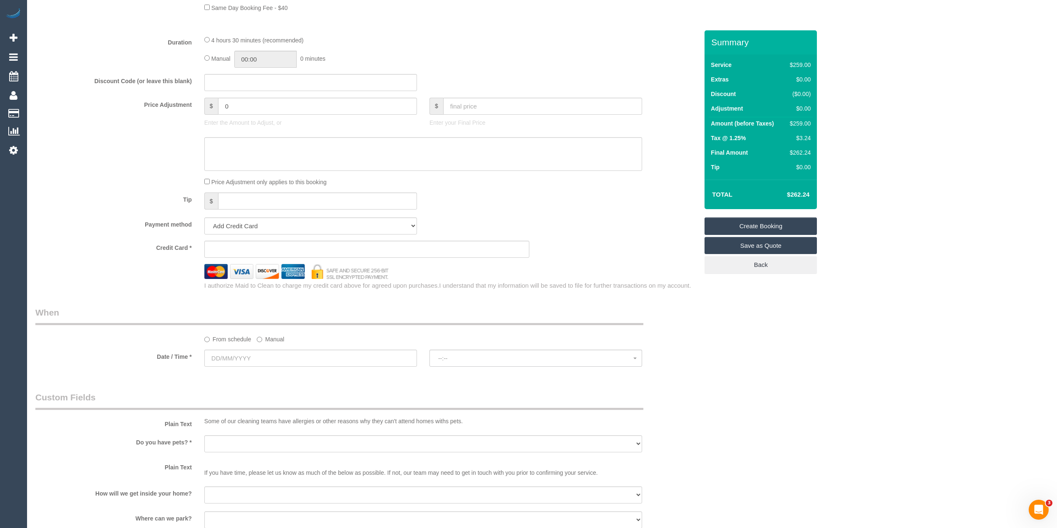
click at [234, 372] on fieldset "When From schedule Manual Date / Time * --:-- --:--" at bounding box center [366, 341] width 663 height 68
click at [221, 357] on input "text" at bounding box center [310, 358] width 213 height 17
click at [74, 281] on div "I authorize Maid to Clean to charge my credit card above for agreed upon purcha…" at bounding box center [366, 284] width 675 height 11
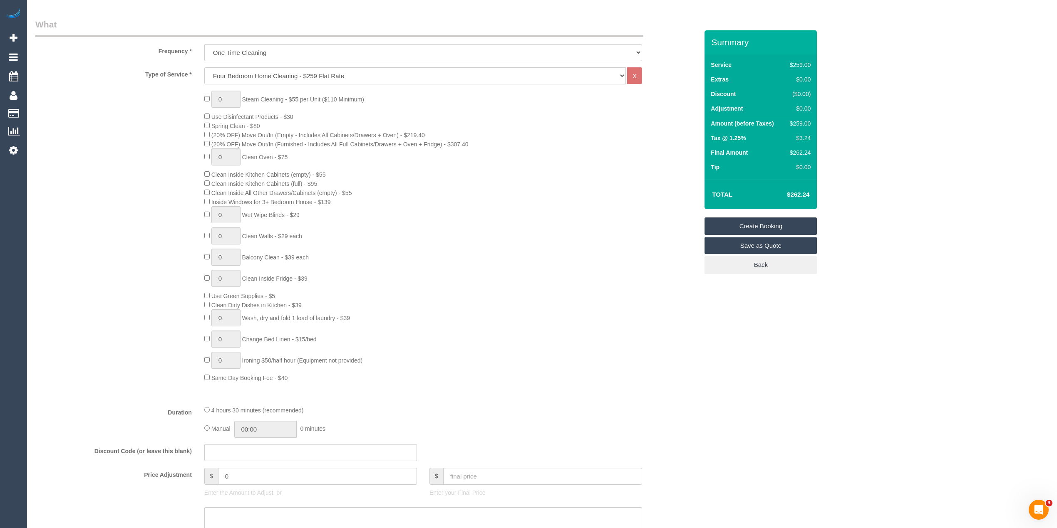
scroll to position [0, 0]
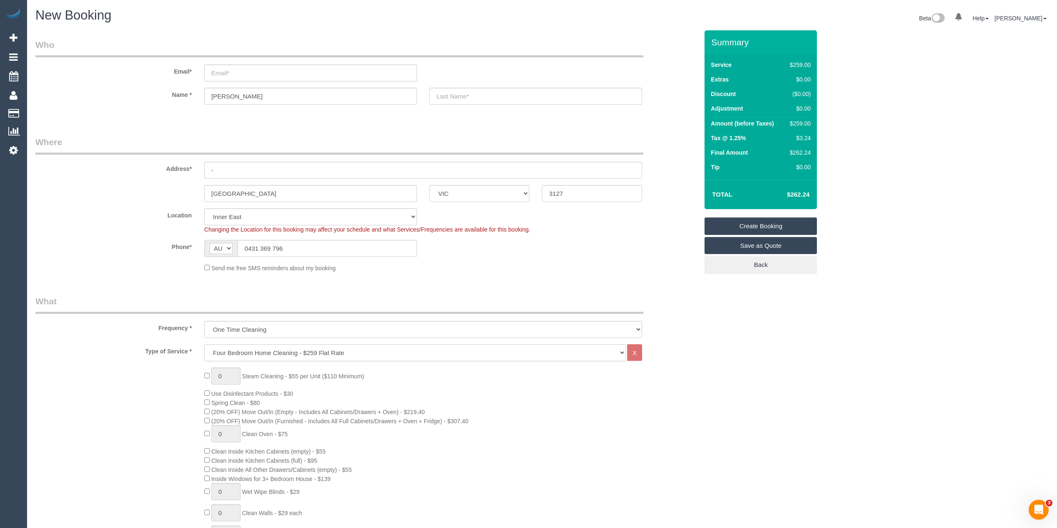
click at [258, 356] on select "Hourly Service - $70/h Hourly Service - $65/h Hourly Service - $60/h Hourly Ser…" at bounding box center [414, 353] width 421 height 17
select select "212"
click at [204, 345] on select "Hourly Service - $70/h Hourly Service - $65/h Hourly Service - $60/h Hourly Ser…" at bounding box center [414, 353] width 421 height 17
click at [803, 192] on h4 "$221.74" at bounding box center [785, 194] width 47 height 7
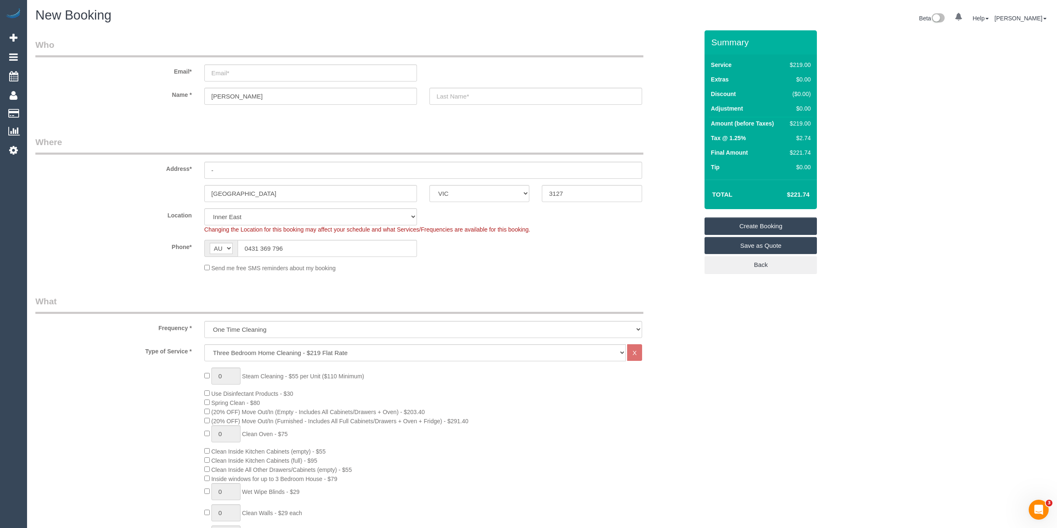
copy h4 "221.74"
click at [273, 329] on select "One Time Cleaning Weekly - 10% Off - 10.00% (0% for the First Booking) Fortnigh…" at bounding box center [423, 329] width 438 height 17
select select "object:2051"
click at [204, 321] on select "One Time Cleaning Weekly - 10% Off - 10.00% (0% for the First Booking) Fortnigh…" at bounding box center [423, 329] width 438 height 17
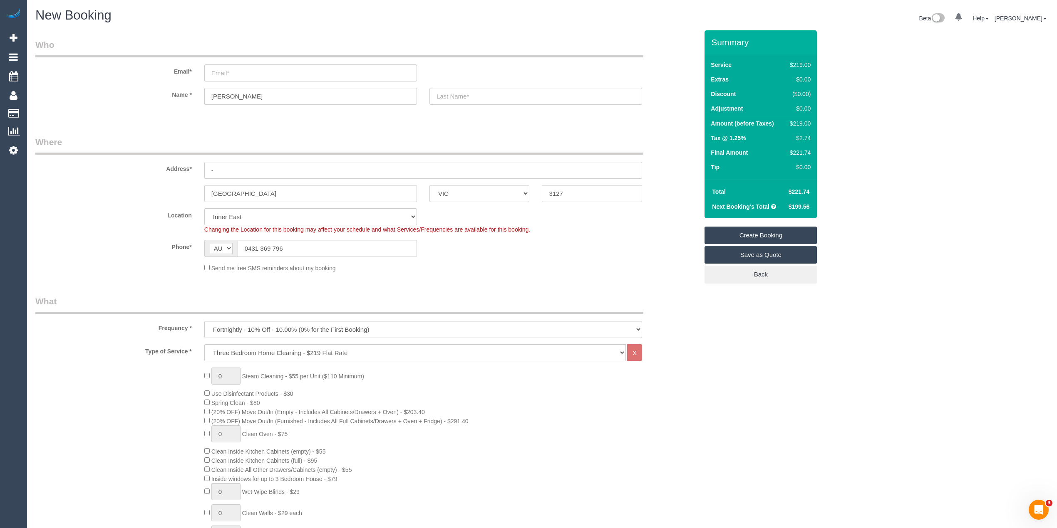
click at [800, 199] on td "$199.56" at bounding box center [798, 206] width 30 height 15
click at [801, 207] on span "$199.56" at bounding box center [798, 206] width 21 height 7
copy span "199.56"
click at [206, 414] on span "(20% OFF) Move Out/In (Empty - Includes All Cabinets/Drawers + Oven) - $203.40" at bounding box center [314, 412] width 221 height 7
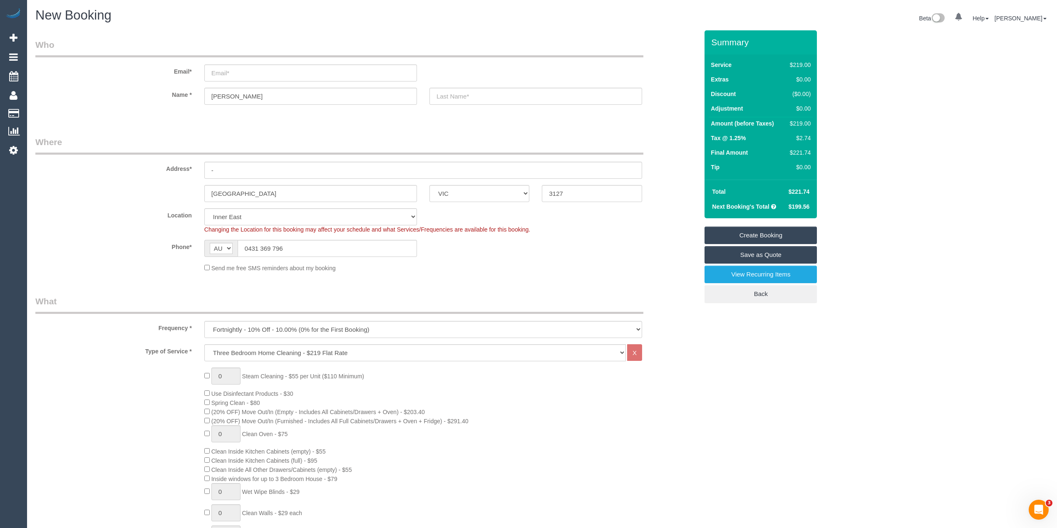
click at [418, 410] on span "(20% OFF) Move Out/In (Empty - Includes All Cabinets/Drawers + Oven) - $203.40" at bounding box center [317, 412] width 213 height 7
click at [803, 193] on span "$427.68" at bounding box center [798, 191] width 21 height 7
copy span "427.68"
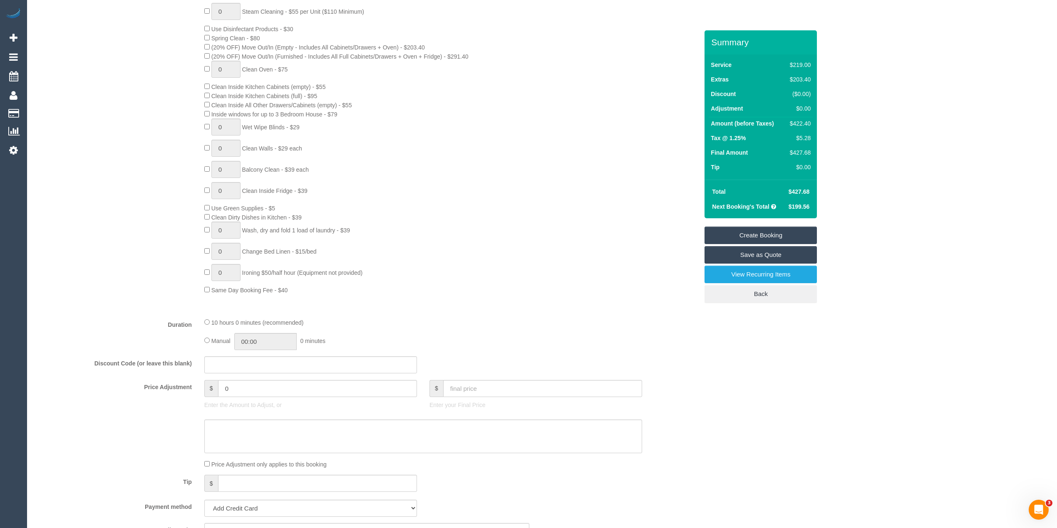
scroll to position [370, 0]
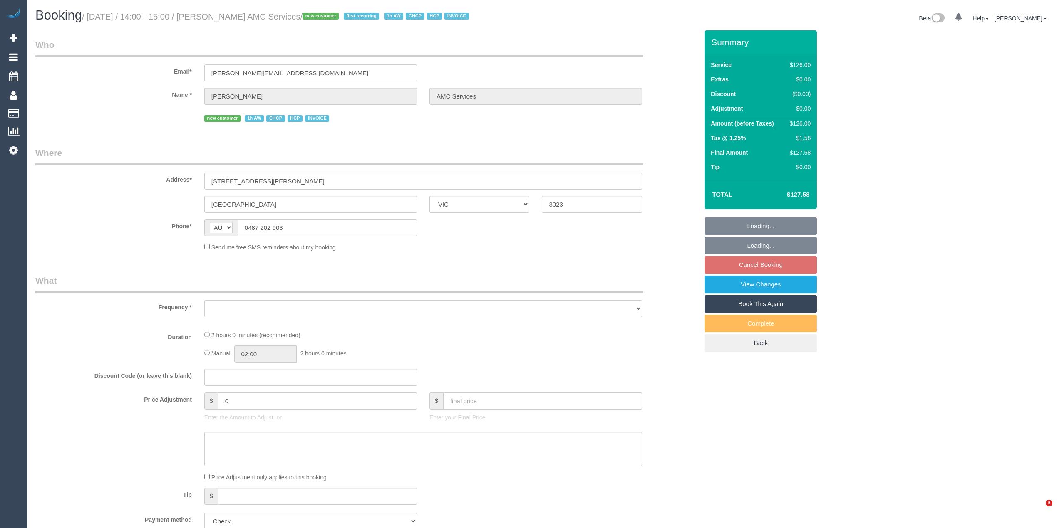
select select "VIC"
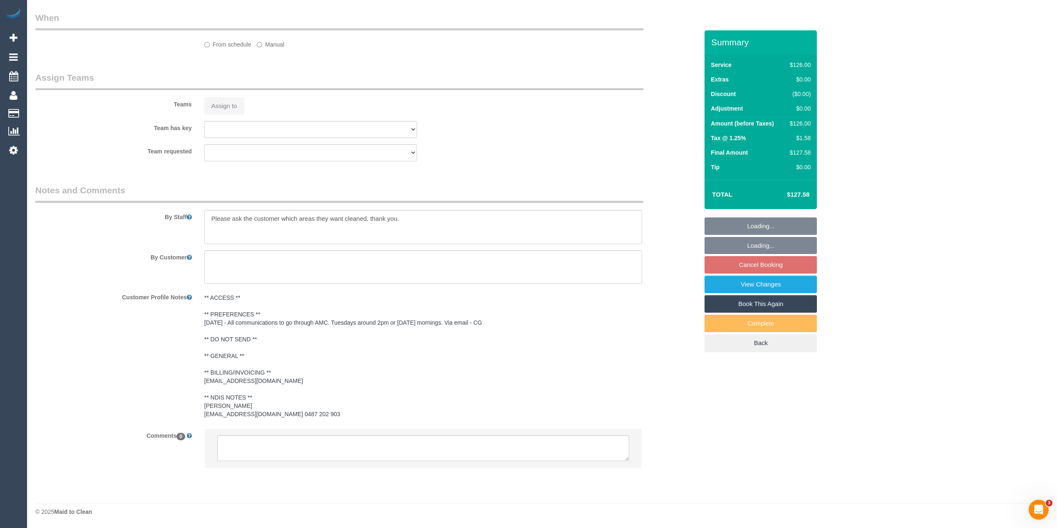
select select "object:533"
select select "120"
select select "object:603"
select select "number:28"
select select "number:14"
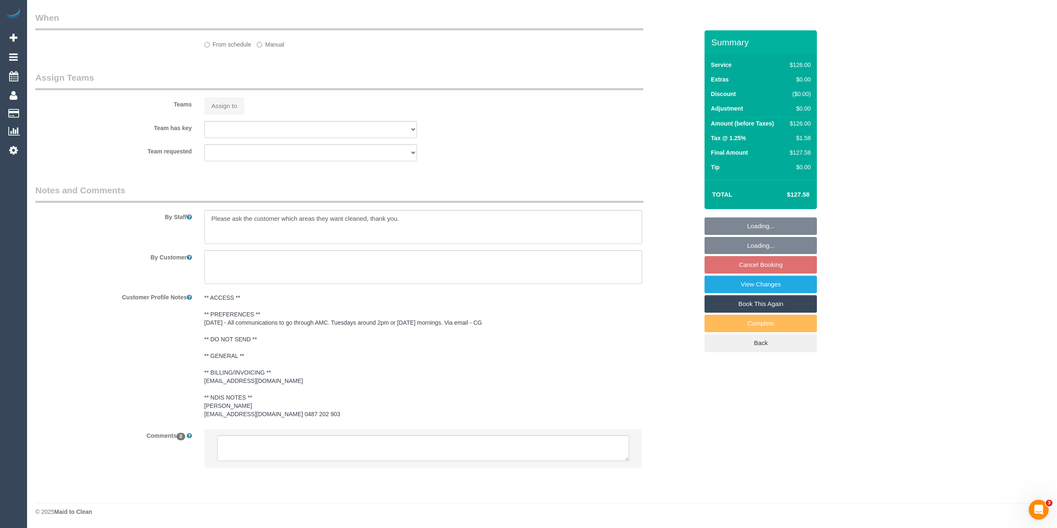
select select "number:19"
select select "number:36"
select select "number:35"
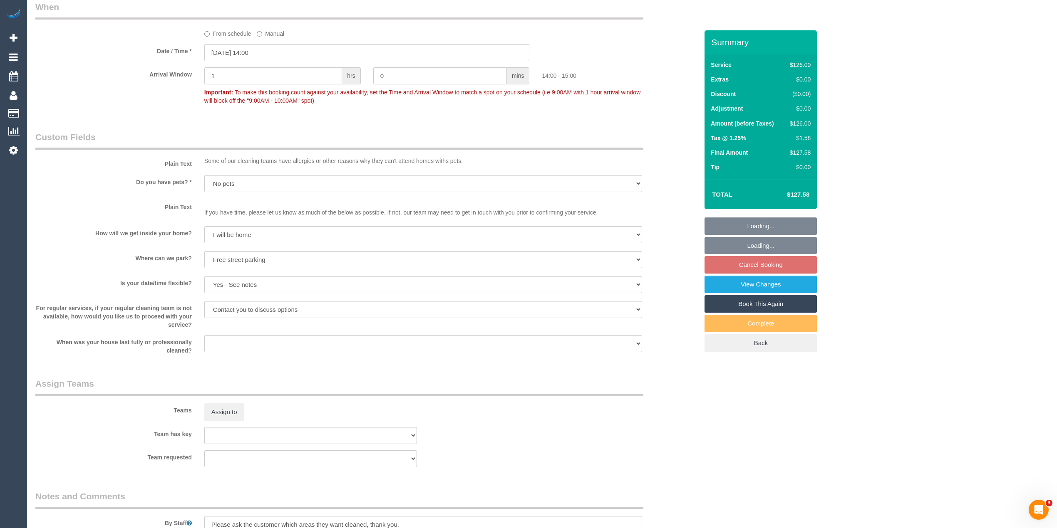
scroll to position [964, 0]
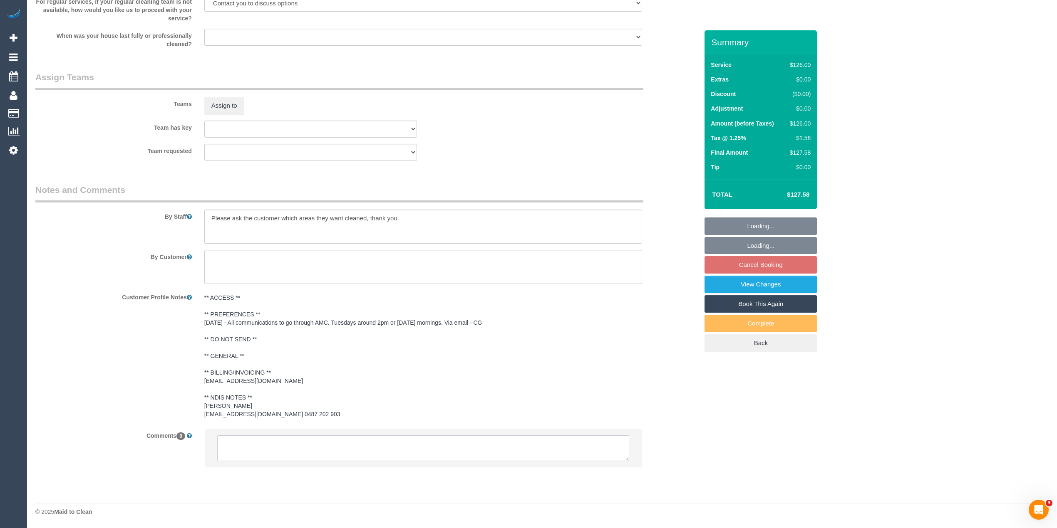
click at [253, 446] on textarea at bounding box center [423, 449] width 412 height 26
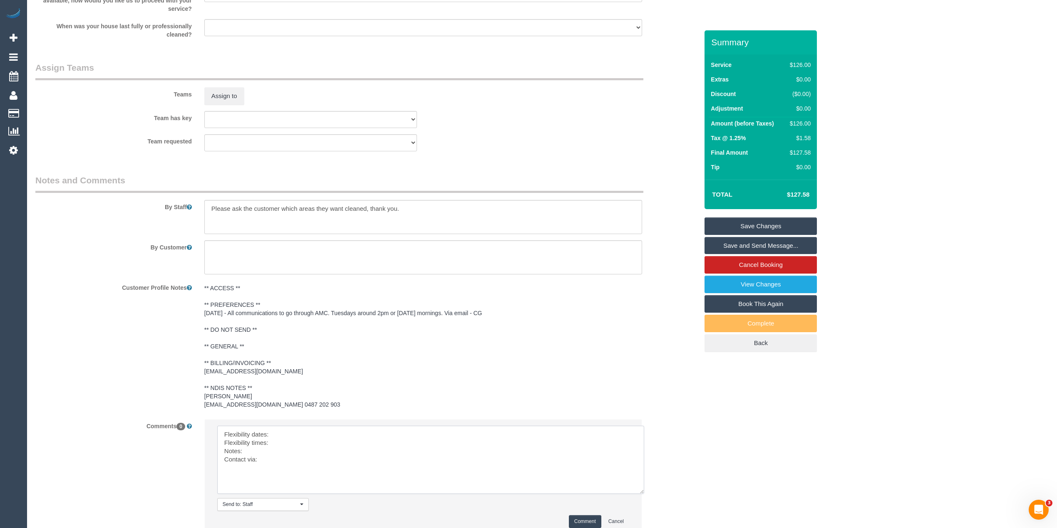
drag, startPoint x: 624, startPoint y: 454, endPoint x: 640, endPoint y: 497, distance: 45.1
click at [640, 494] on textarea at bounding box center [430, 460] width 427 height 68
click at [296, 442] on textarea at bounding box center [431, 460] width 428 height 69
click at [283, 456] on textarea at bounding box center [431, 460] width 428 height 69
click at [265, 461] on textarea at bounding box center [431, 460] width 428 height 69
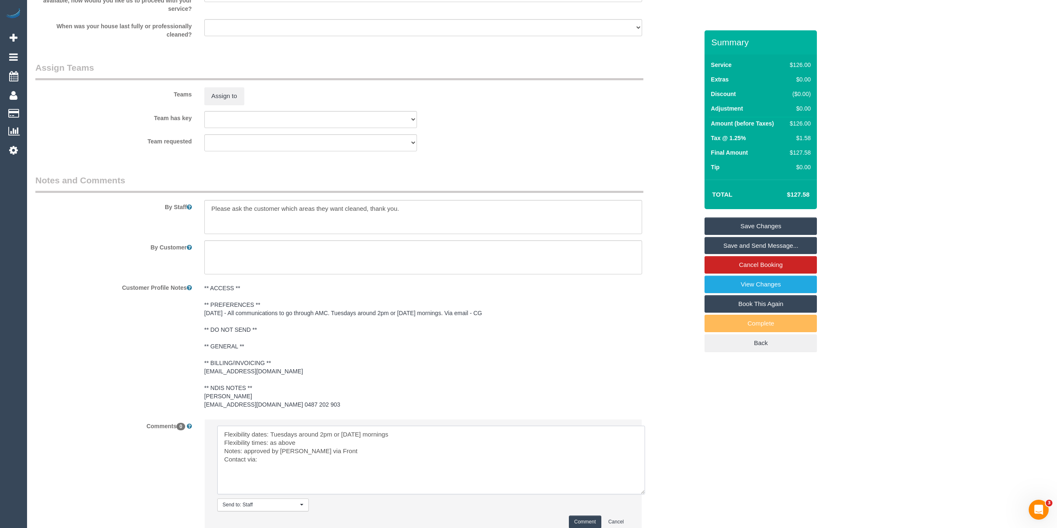
click at [273, 471] on textarea at bounding box center [431, 460] width 428 height 69
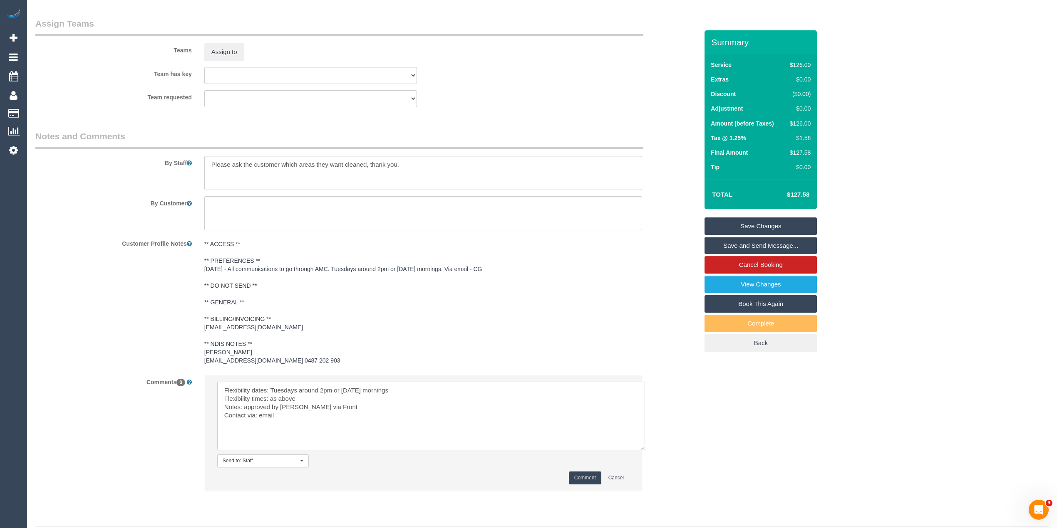
scroll to position [1041, 0]
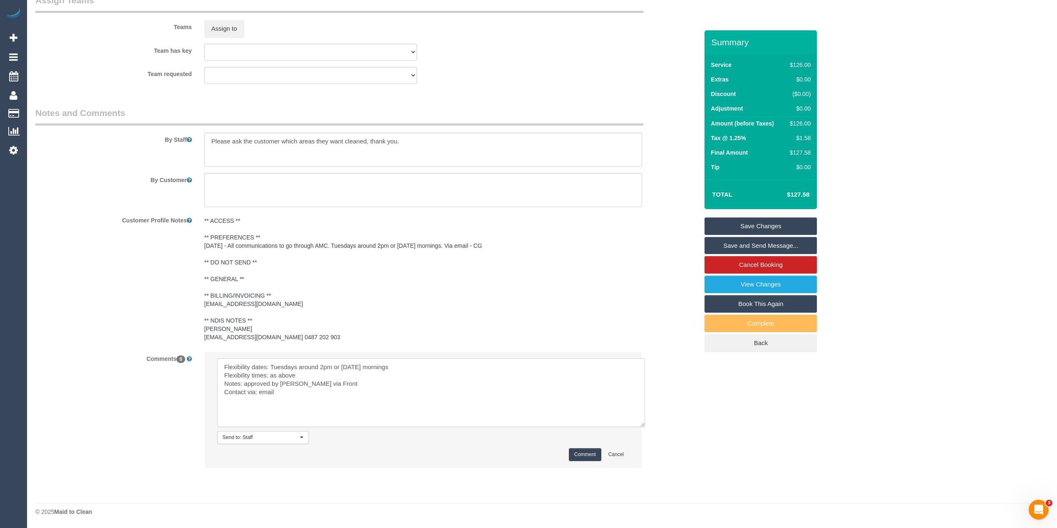
type textarea "Flexibility dates: Tuesdays around 2pm or [DATE] mornings Flexibility times: as…"
click at [591, 449] on button "Comment" at bounding box center [585, 455] width 32 height 13
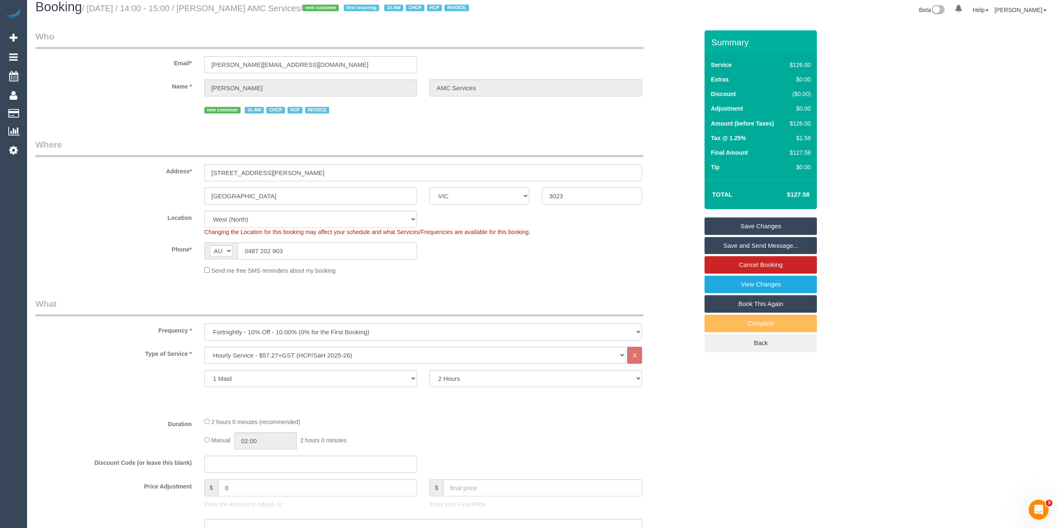
scroll to position [0, 0]
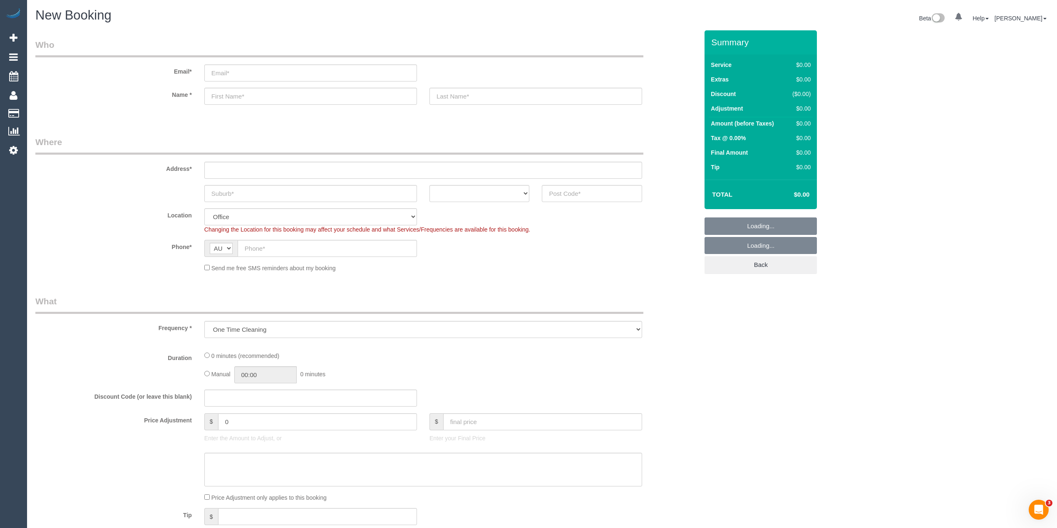
select select "object:649"
